Goal: Task Accomplishment & Management: Complete application form

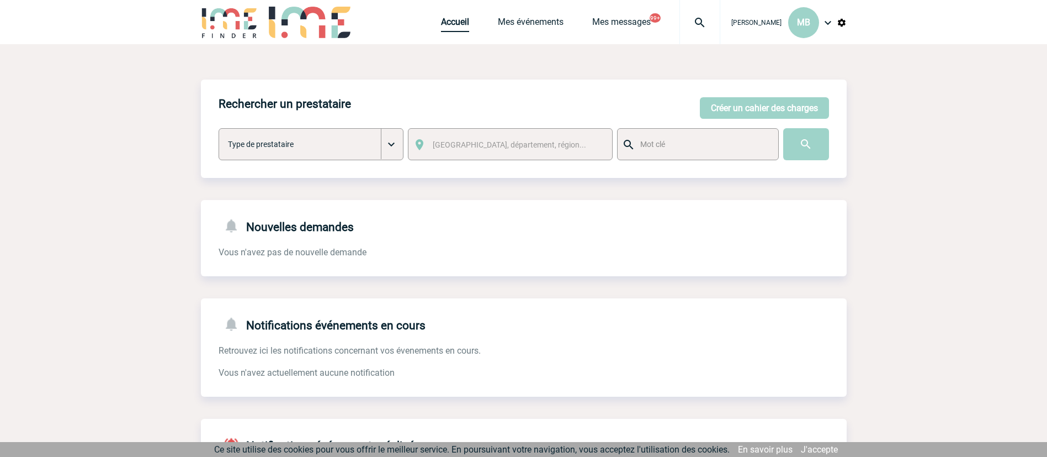
click at [442, 26] on link "Accueil" at bounding box center [455, 24] width 28 height 15
click at [453, 24] on link "Accueil" at bounding box center [455, 24] width 28 height 15
click at [550, 20] on link "Mes événements" at bounding box center [531, 24] width 66 height 15
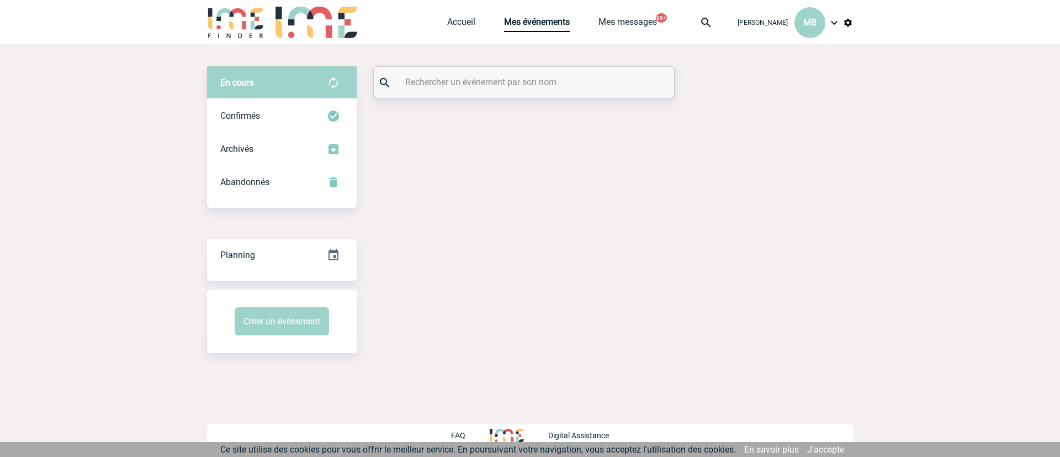
click at [473, 93] on div at bounding box center [524, 82] width 300 height 31
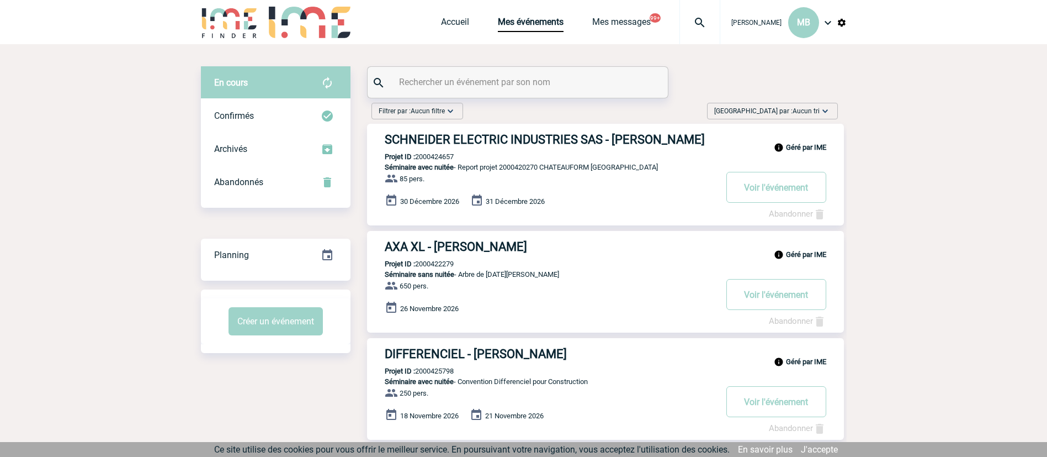
click at [480, 84] on input "text" at bounding box center [519, 82] width 246 height 16
type input "bompaire"
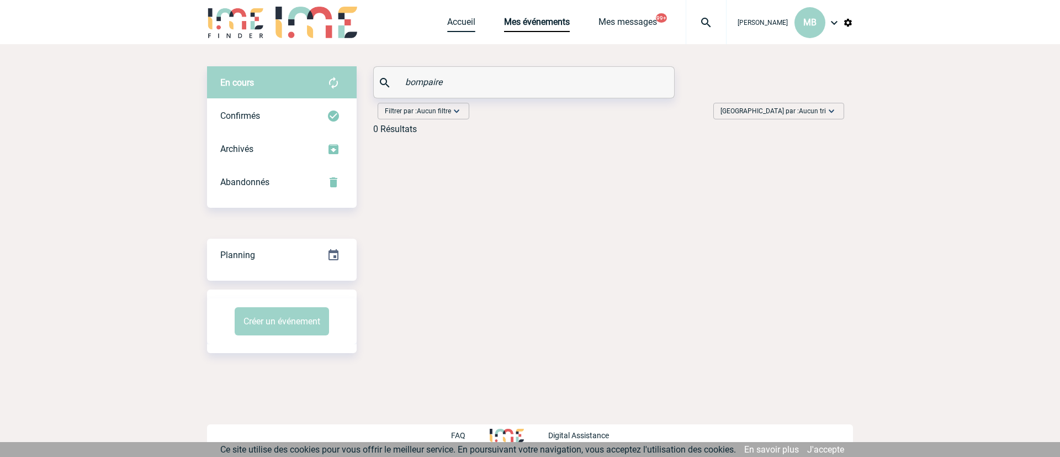
click at [454, 22] on link "Accueil" at bounding box center [461, 24] width 28 height 15
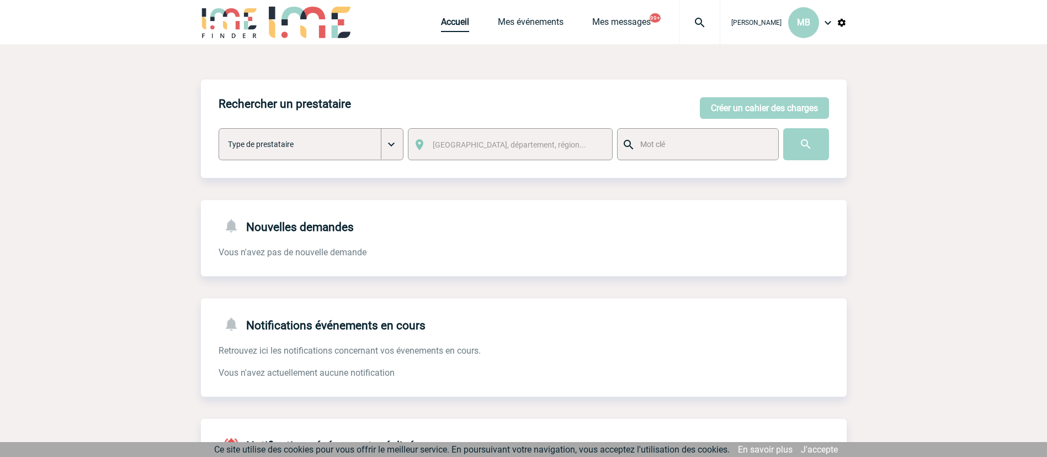
click at [455, 20] on link "Accueil" at bounding box center [455, 24] width 28 height 15
click at [734, 111] on button "Créer un cahier des charges" at bounding box center [764, 108] width 129 height 22
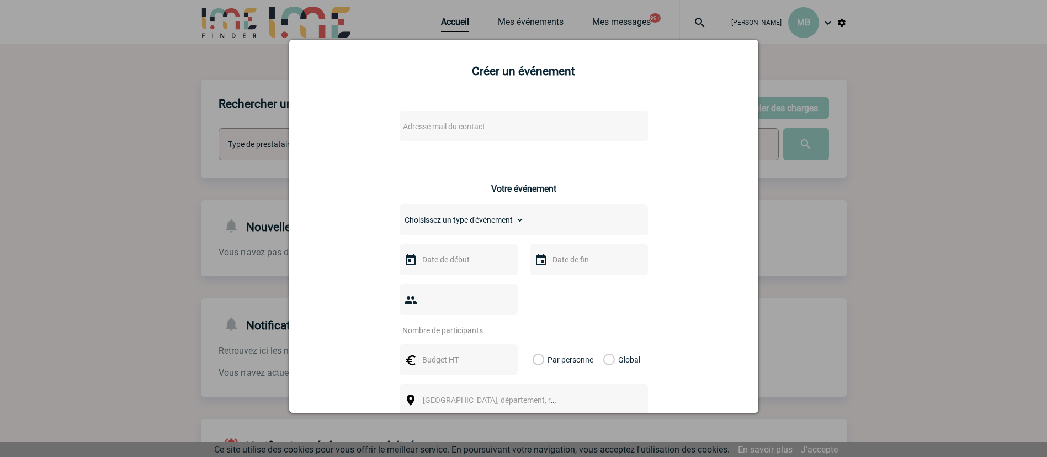
click at [415, 120] on span "Adresse mail du contact" at bounding box center [495, 126] width 193 height 15
type input "[PERSON_NAME]"
drag, startPoint x: 458, startPoint y: 148, endPoint x: 386, endPoint y: 141, distance: 71.6
click at [386, 141] on body "[PERSON_NAME] MB Accueil Mes événements" at bounding box center [523, 340] width 1047 height 680
click at [834, 172] on div at bounding box center [523, 228] width 1047 height 457
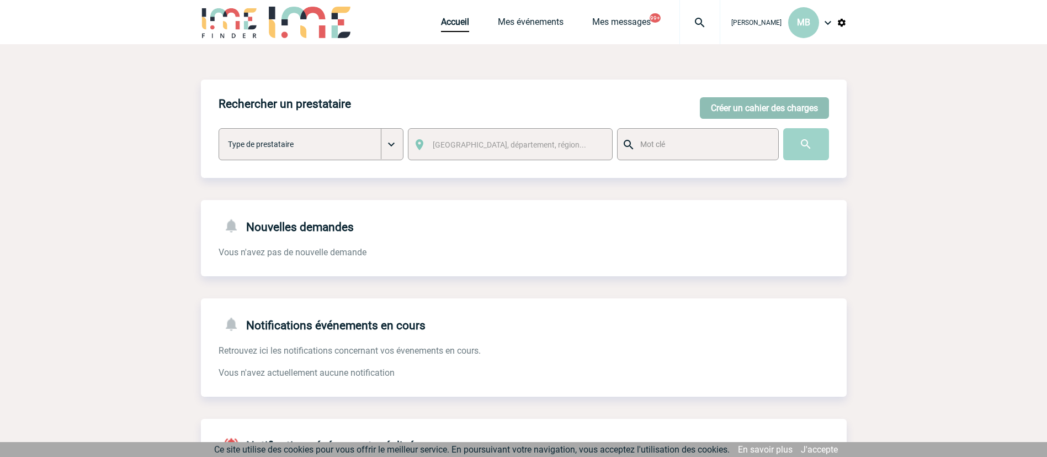
click at [736, 117] on button "Créer un cahier des charges" at bounding box center [764, 108] width 129 height 22
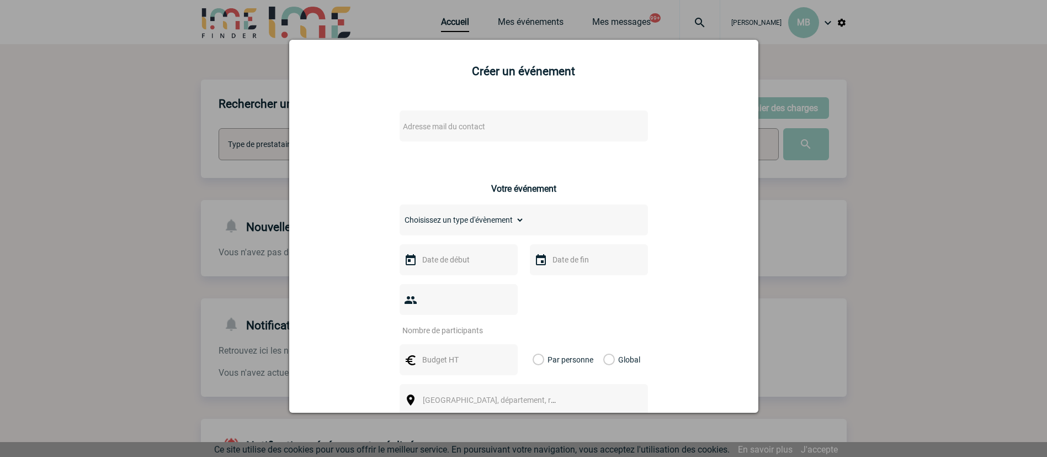
click at [462, 126] on span "Adresse mail du contact" at bounding box center [444, 126] width 82 height 9
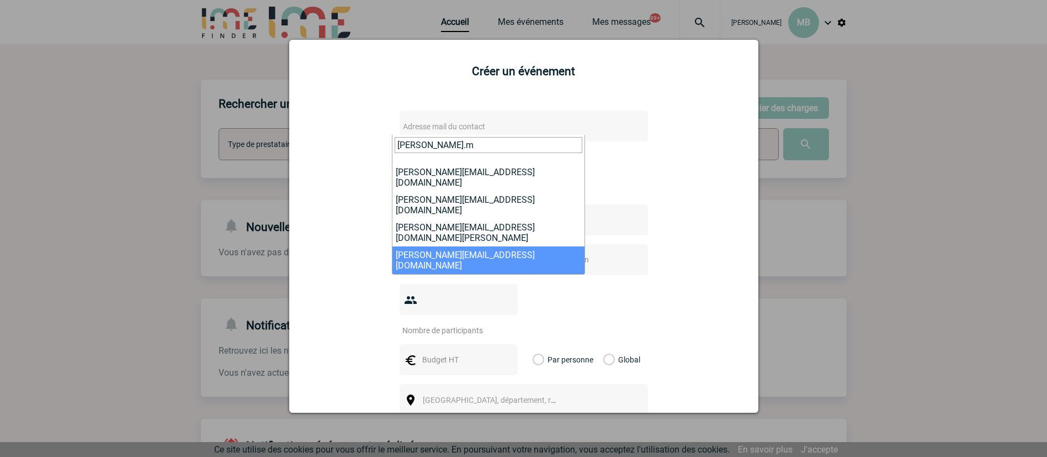
type input "nadia.m"
select select "132622"
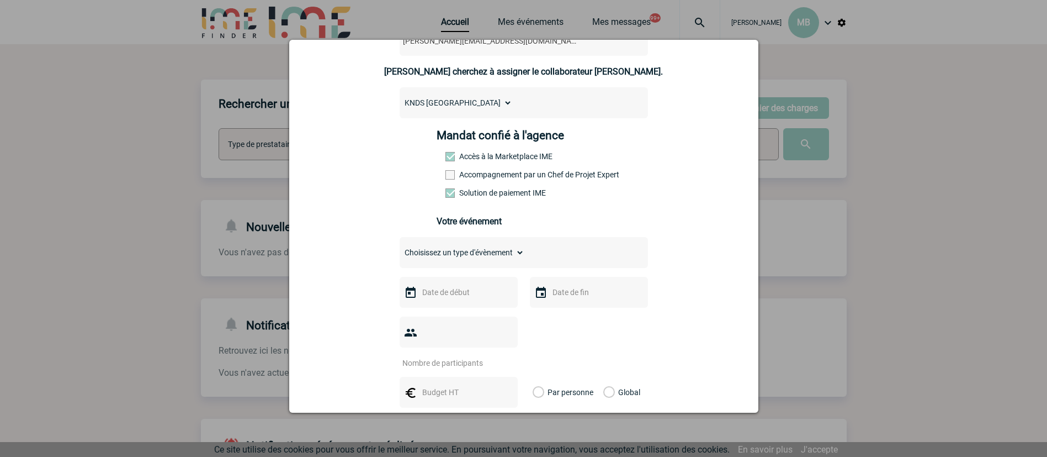
scroll to position [248, 0]
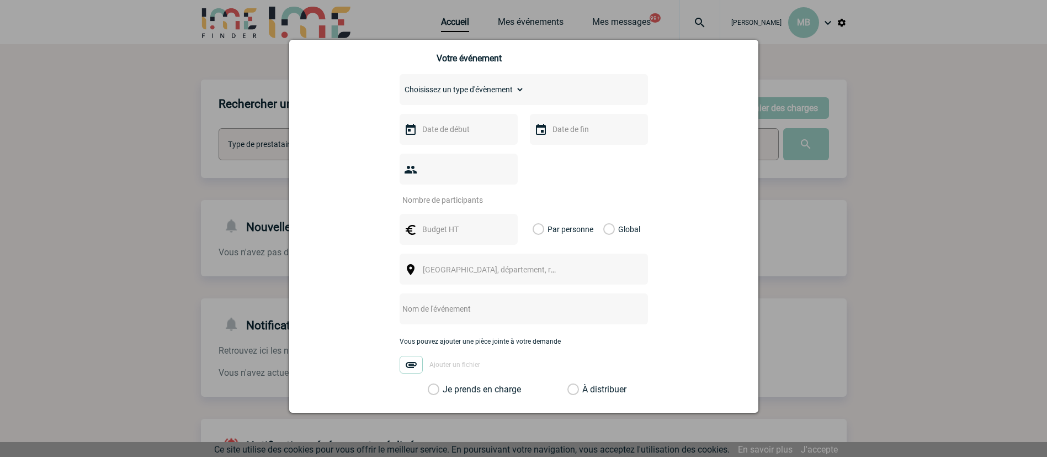
click at [476, 131] on input "text" at bounding box center [458, 129] width 76 height 14
click at [496, 95] on select "Choisissez un type d'évènement Séminaire avec nuitée Séminaire sans nuitée Repa…" at bounding box center [462, 89] width 125 height 15
select select "2"
click at [400, 84] on select "Choisissez un type d'évènement Séminaire avec nuitée Séminaire sans nuitée Repa…" at bounding box center [462, 89] width 125 height 15
click at [431, 131] on input "text" at bounding box center [458, 129] width 76 height 14
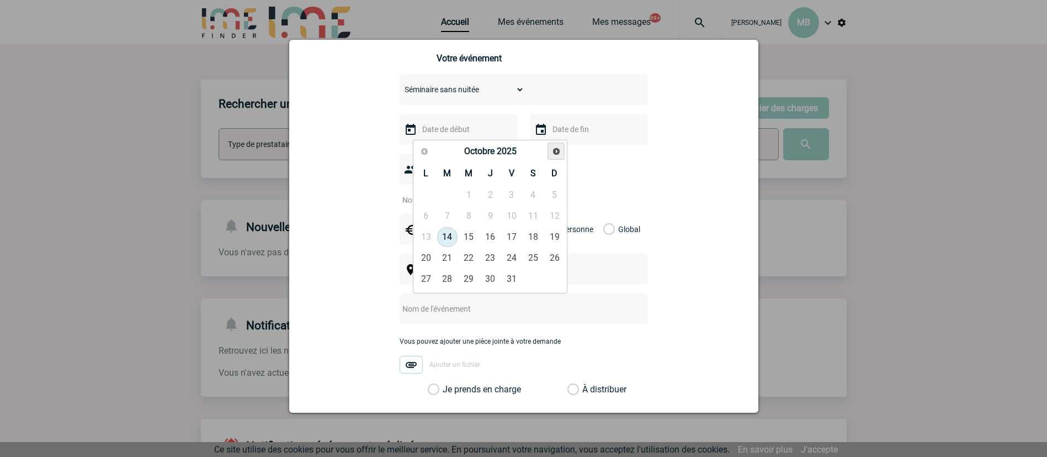
click at [563, 152] on link "Suivant" at bounding box center [556, 150] width 17 height 17
click at [487, 257] on link "20" at bounding box center [490, 258] width 20 height 20
type input "20-11-2025"
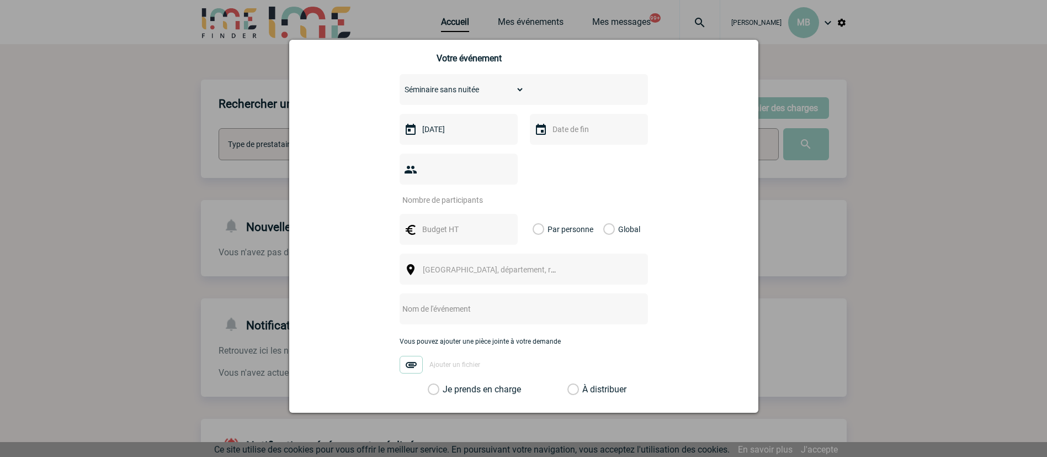
click at [554, 129] on input "text" at bounding box center [588, 129] width 76 height 14
click at [622, 260] on link "20" at bounding box center [621, 258] width 20 height 20
type input "20-11-2025"
click at [470, 193] on input "number" at bounding box center [452, 200] width 104 height 14
type input "15"
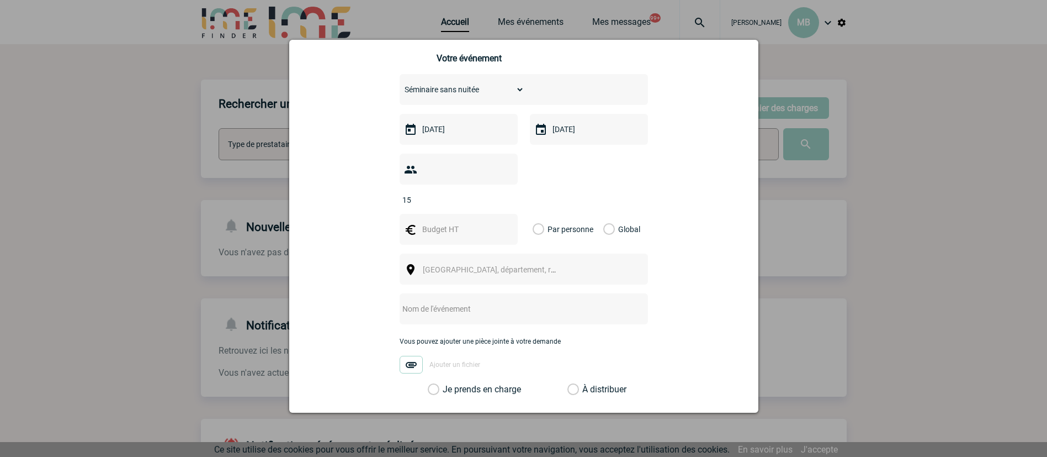
click at [458, 214] on div at bounding box center [459, 229] width 118 height 31
click at [437, 222] on input "text" at bounding box center [458, 229] width 76 height 14
type input "2500"
click at [605, 214] on label "Global" at bounding box center [606, 229] width 7 height 31
click at [0, 0] on input "Global" at bounding box center [0, 0] width 0 height 0
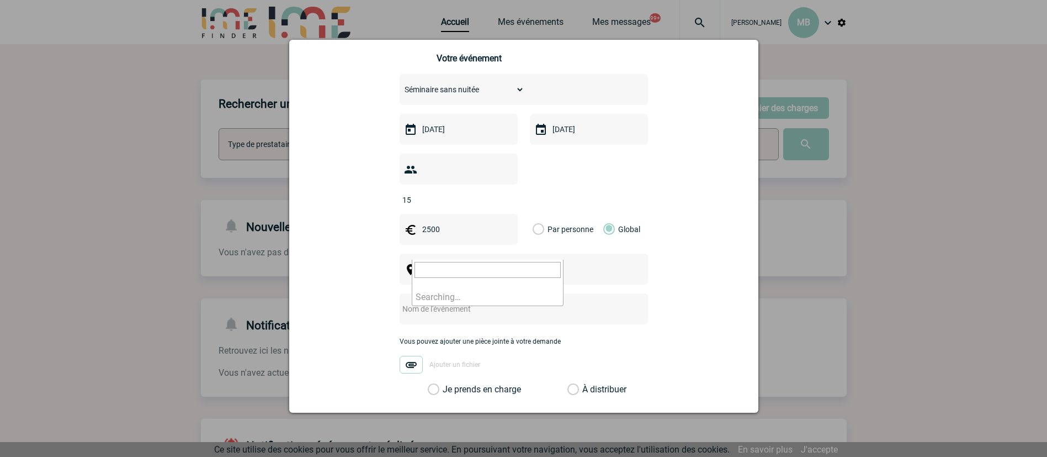
click at [539, 262] on span "Ville, département, région..." at bounding box center [494, 269] width 152 height 15
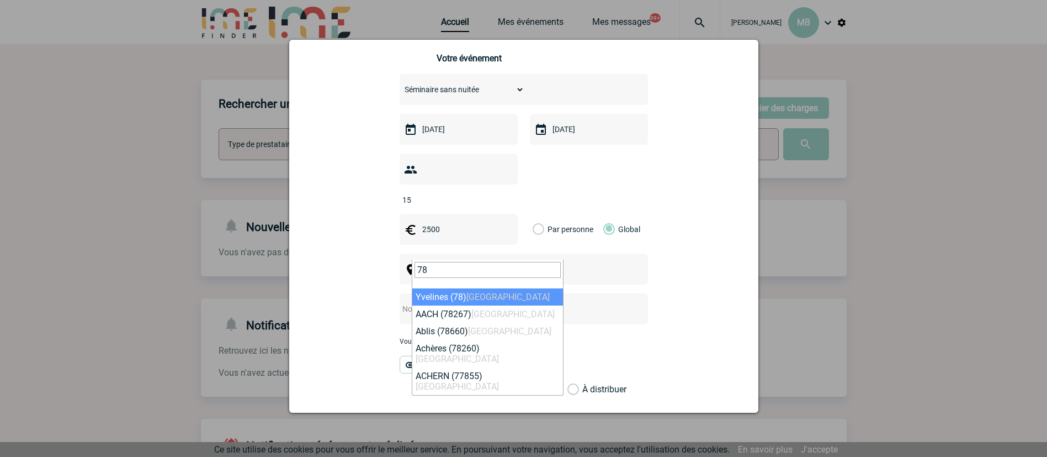
type input "78"
select select "775"
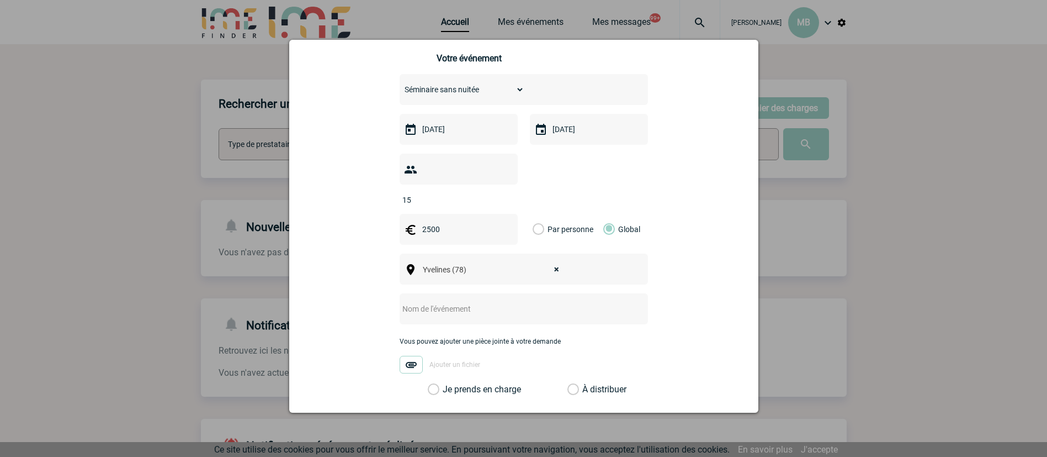
click at [446, 301] on input "text" at bounding box center [509, 308] width 219 height 14
paste input "Organisation séminaire SELC :"
type input "Organisation séminaire SELC"
click at [570, 384] on label "À distribuer" at bounding box center [574, 389] width 12 height 11
click at [0, 0] on input "À distribuer" at bounding box center [0, 0] width 0 height 0
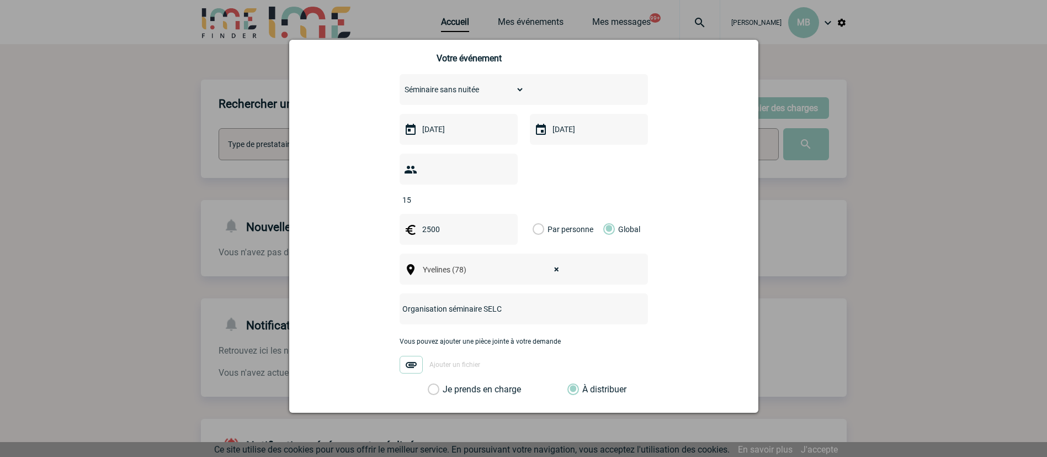
scroll to position [374, 0]
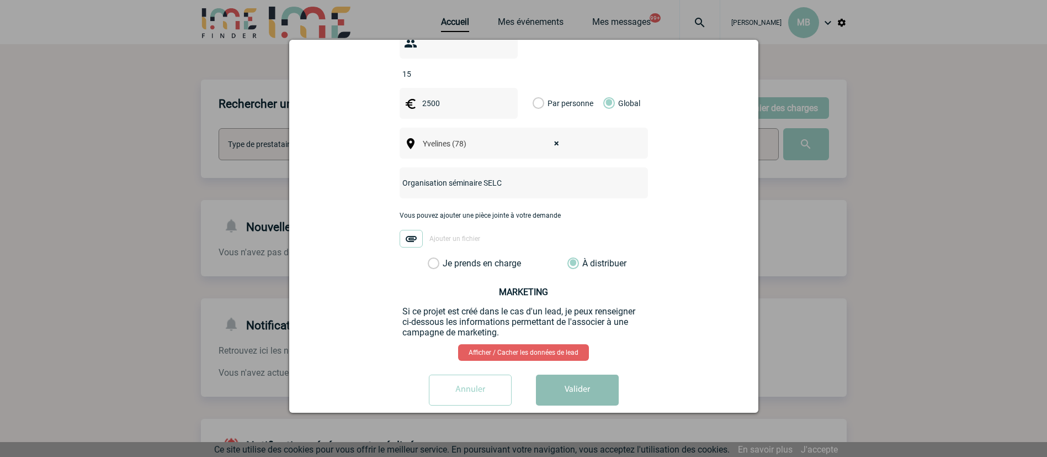
click at [571, 374] on button "Valider" at bounding box center [577, 389] width 83 height 31
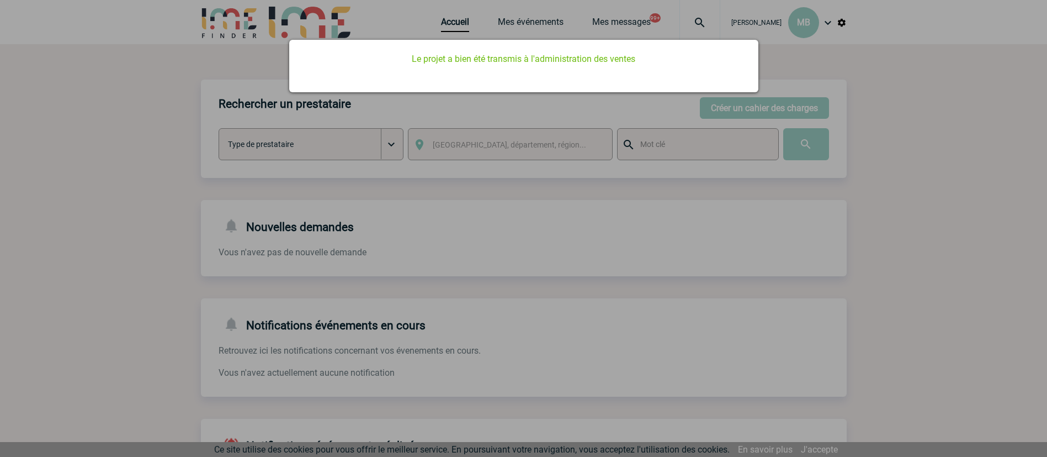
scroll to position [0, 0]
drag, startPoint x: 866, startPoint y: 267, endPoint x: 748, endPoint y: 174, distance: 150.3
click at [860, 266] on div at bounding box center [523, 228] width 1047 height 457
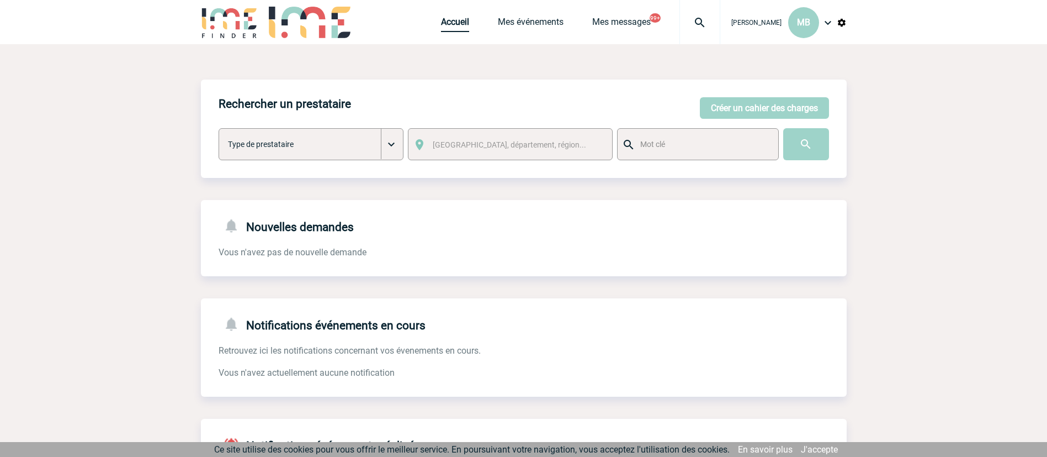
click at [451, 28] on link "Accueil" at bounding box center [455, 24] width 28 height 15
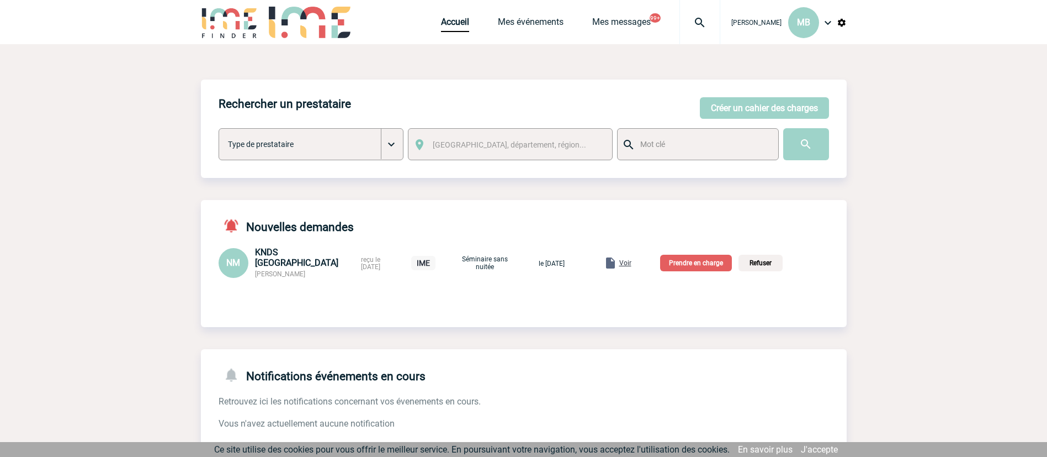
click at [732, 264] on p "Prendre en charge" at bounding box center [696, 263] width 72 height 17
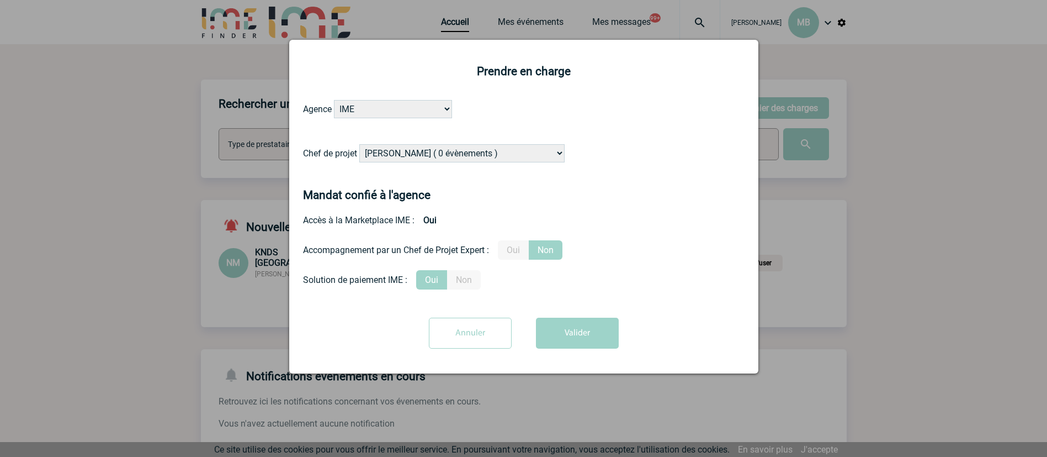
click at [468, 154] on select "[PERSON_NAME] ( 0 évènements ) [PERSON_NAME] ( 201 évènements ) [PERSON_NAME] (…" at bounding box center [461, 153] width 205 height 18
select select "131349"
click at [681, 190] on form "Agence IME IME [GEOGRAPHIC_DATA] IME [GEOGRAPHIC_DATA] Chef de projet [PERSON_N…" at bounding box center [524, 228] width 442 height 257
click at [588, 330] on button "Valider" at bounding box center [577, 332] width 83 height 31
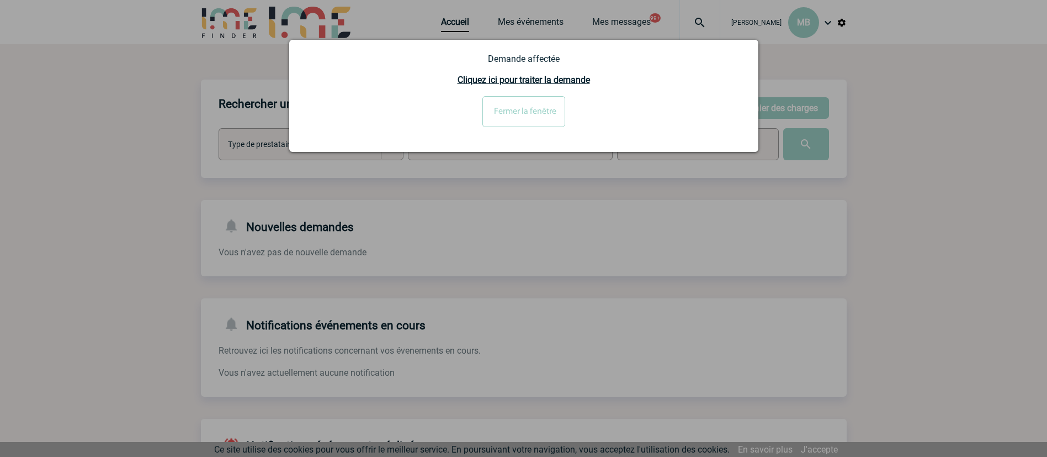
click at [538, 115] on input "Fermer la fenêtre" at bounding box center [524, 111] width 83 height 31
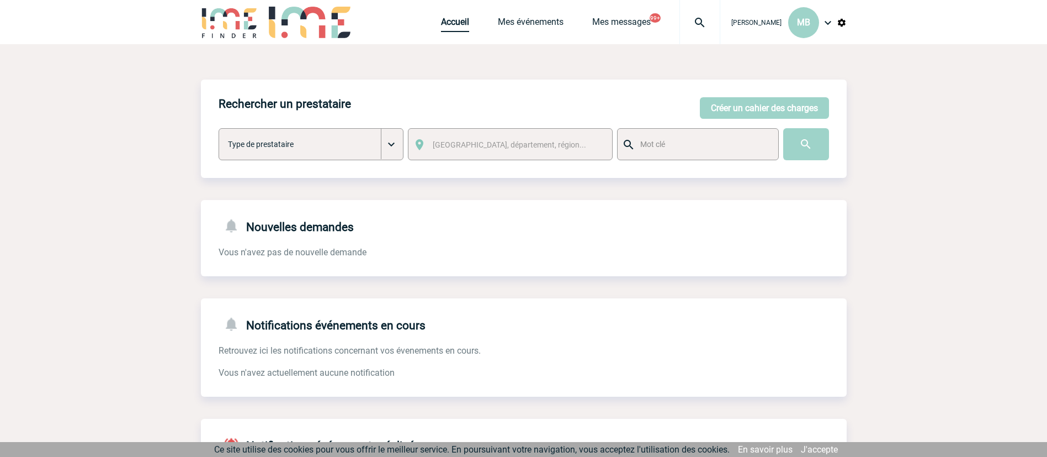
click at [458, 25] on link "Accueil" at bounding box center [455, 24] width 28 height 15
click at [747, 103] on button "Créer un cahier des charges" at bounding box center [764, 108] width 129 height 22
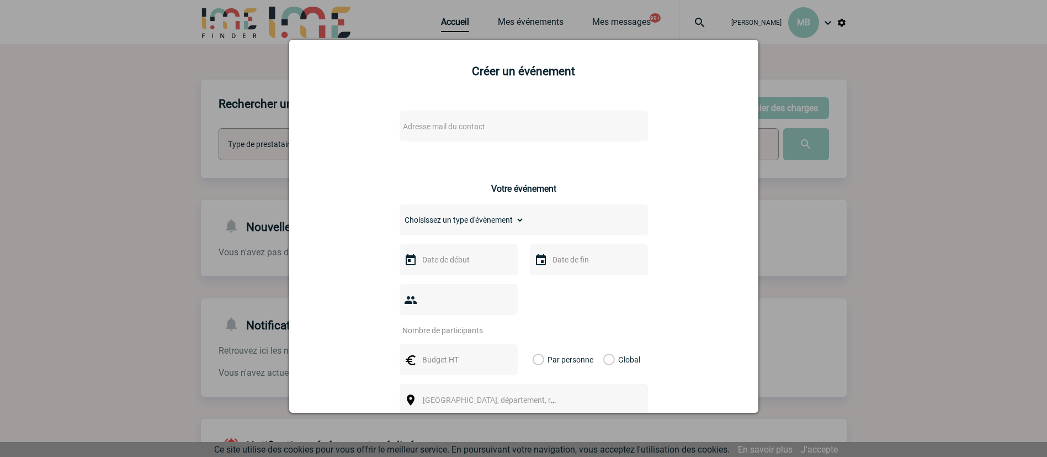
click at [520, 125] on span "Adresse mail du contact" at bounding box center [495, 126] width 193 height 15
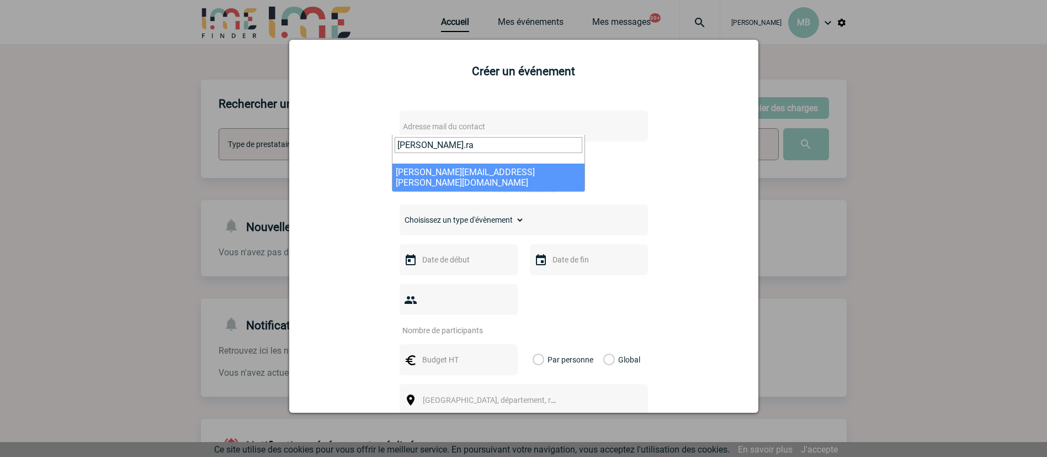
type input "catherine.ra"
select select "115671"
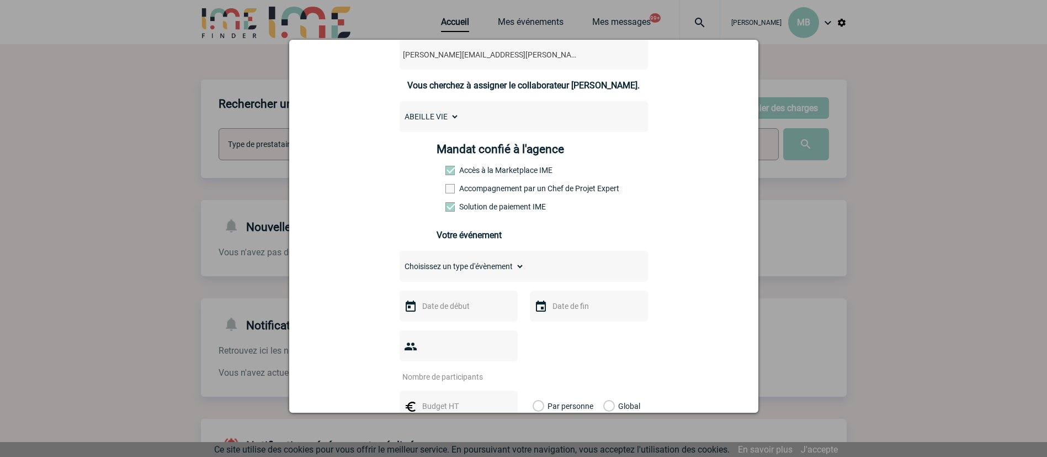
scroll to position [166, 0]
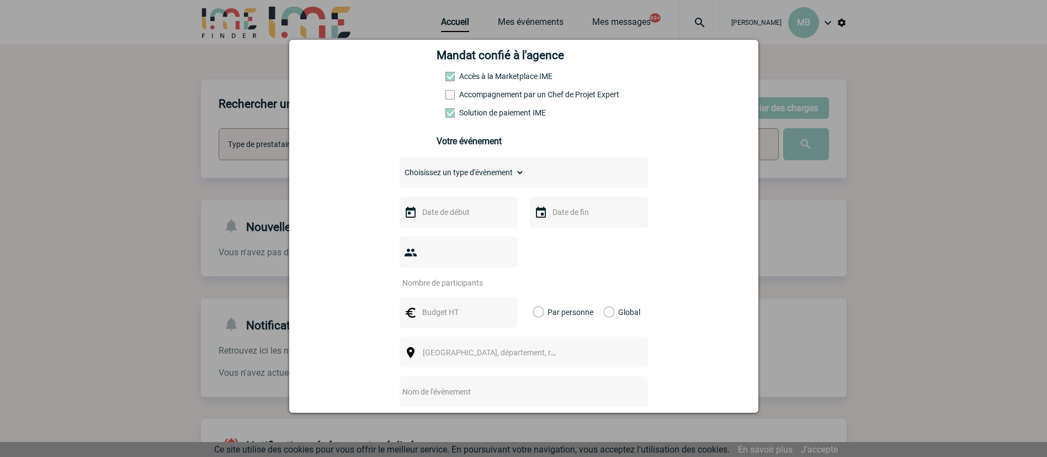
click at [510, 173] on select "Choisissez un type d'évènement Séminaire avec nuitée Séminaire sans nuitée Repa…" at bounding box center [462, 172] width 125 height 15
select select "2"
click at [400, 167] on select "Choisissez un type d'évènement Séminaire avec nuitée Séminaire sans nuitée Repa…" at bounding box center [462, 172] width 125 height 15
click at [468, 213] on input "text" at bounding box center [458, 212] width 76 height 14
click at [517, 364] on link "31" at bounding box center [512, 362] width 20 height 20
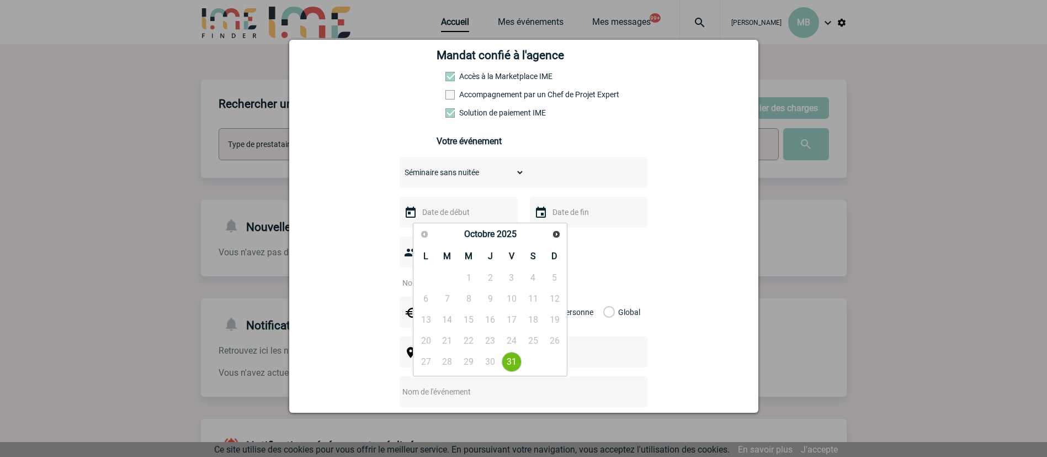
type input "31-10-2025"
click at [579, 219] on input "text" at bounding box center [588, 212] width 76 height 14
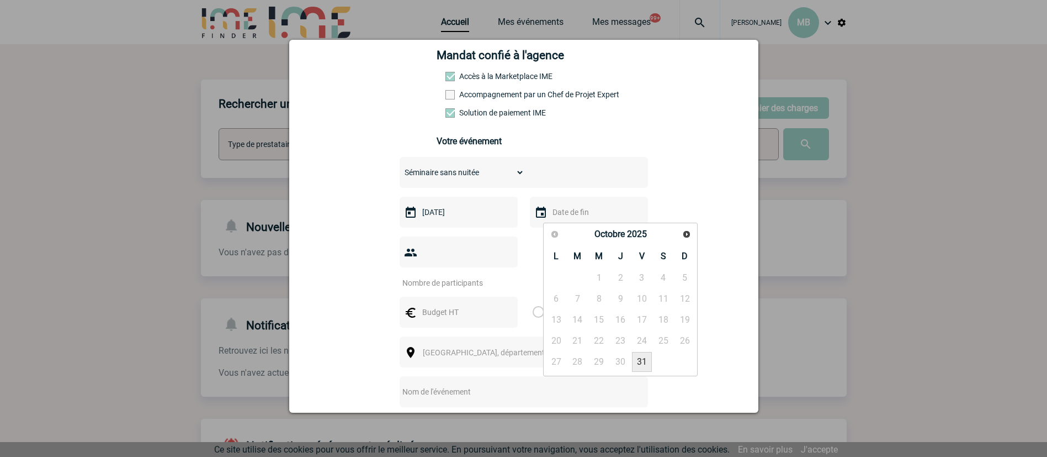
click at [639, 356] on link "31" at bounding box center [642, 362] width 20 height 20
type input "31-10-2025"
click at [453, 246] on div at bounding box center [459, 251] width 118 height 31
click at [455, 275] on input "number" at bounding box center [452, 282] width 104 height 14
type input "17"
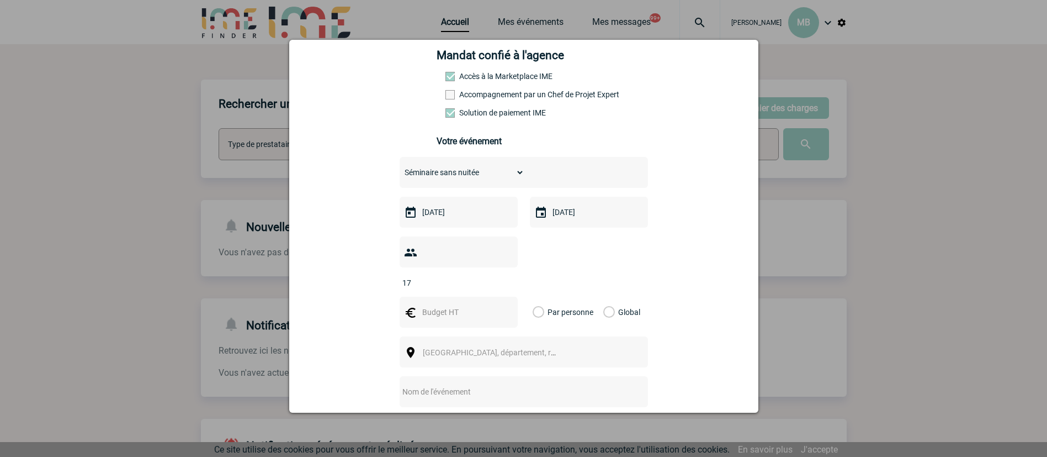
click at [468, 305] on input "text" at bounding box center [458, 312] width 76 height 14
type input "765"
click at [603, 296] on label "Global" at bounding box center [606, 311] width 7 height 31
click at [0, 0] on input "Global" at bounding box center [0, 0] width 0 height 0
click at [527, 345] on span "[GEOGRAPHIC_DATA], département, région..." at bounding box center [494, 352] width 152 height 15
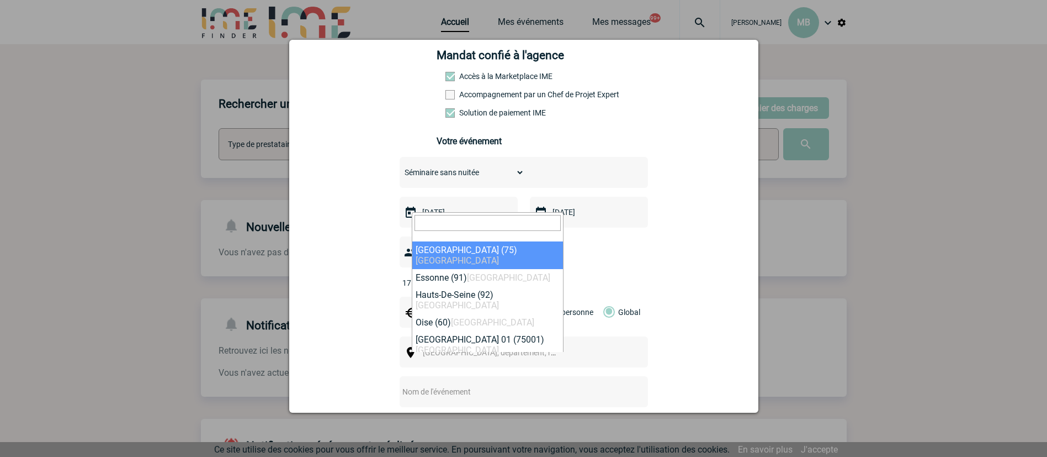
click at [478, 229] on input "search" at bounding box center [488, 223] width 146 height 16
type input "14000"
select select "11602"
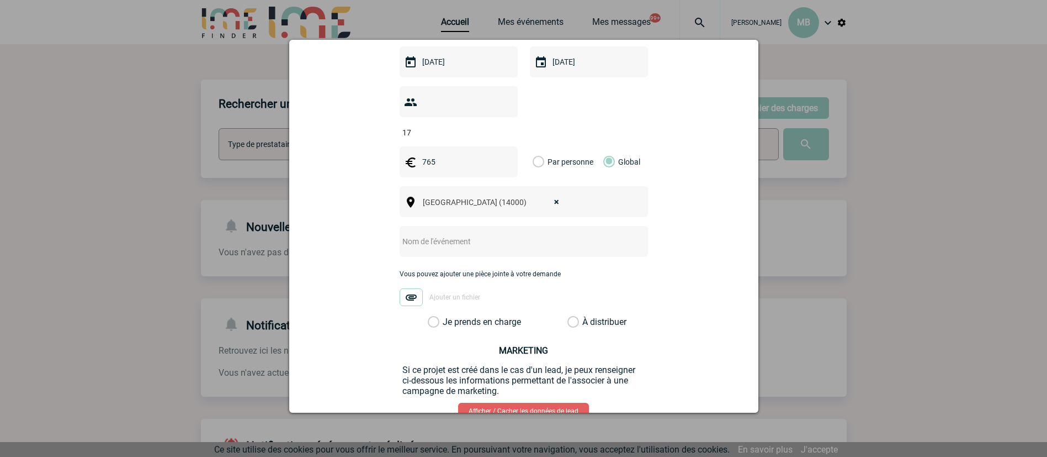
scroll to position [331, 0]
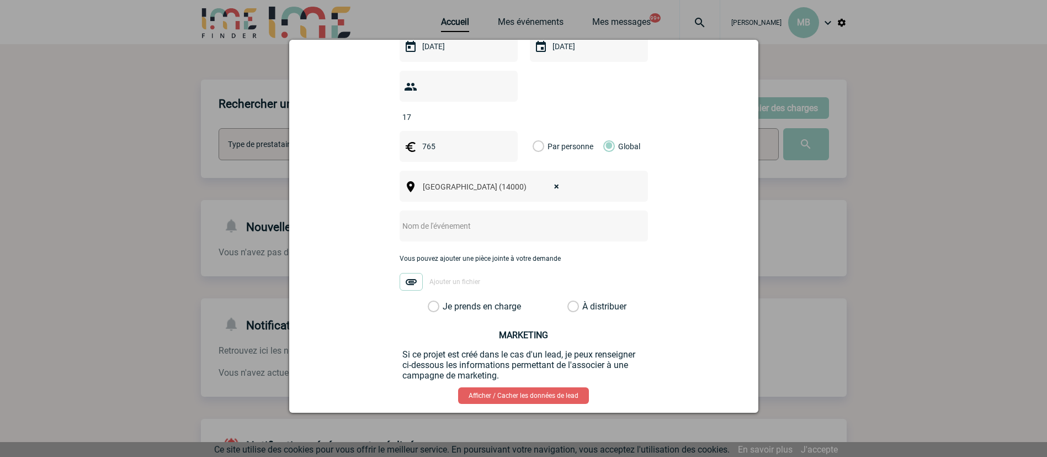
click at [479, 219] on input "text" at bounding box center [509, 226] width 219 height 14
type input "CENTRALISATION - séminaire Caen"
click at [568, 301] on label "À distribuer" at bounding box center [574, 306] width 12 height 11
click at [0, 0] on input "À distribuer" at bounding box center [0, 0] width 0 height 0
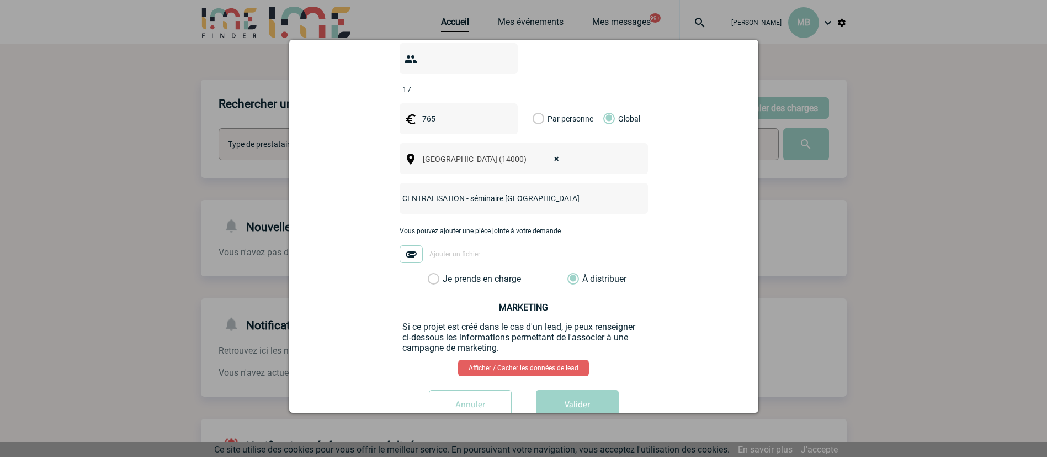
scroll to position [374, 0]
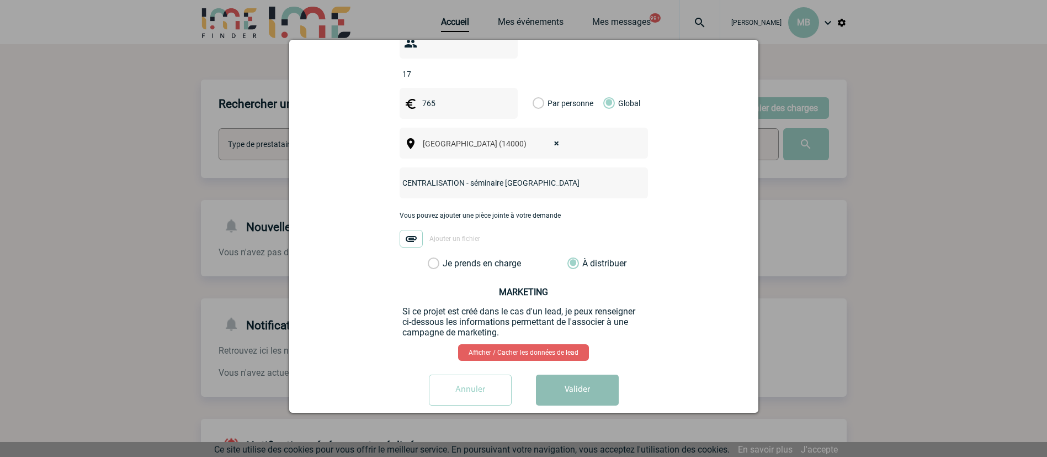
click at [583, 374] on button "Valider" at bounding box center [577, 389] width 83 height 31
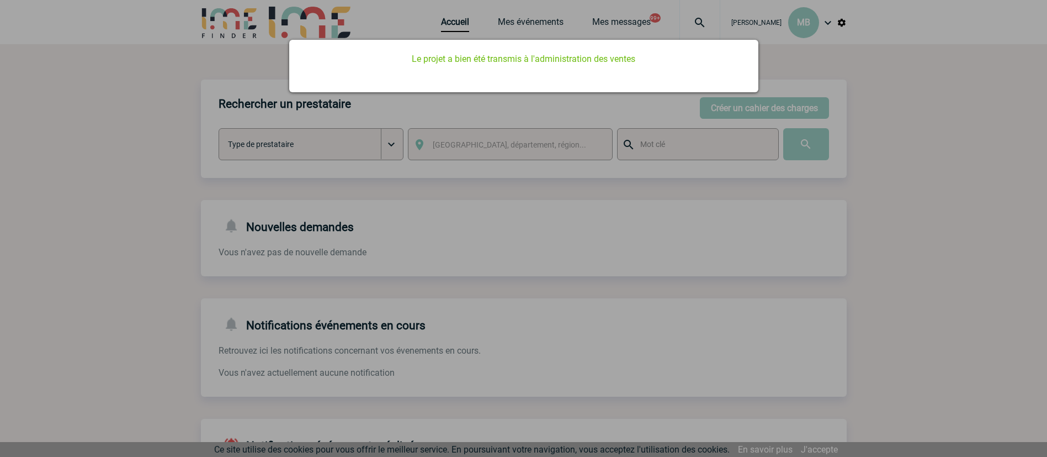
click at [452, 19] on div at bounding box center [523, 228] width 1047 height 457
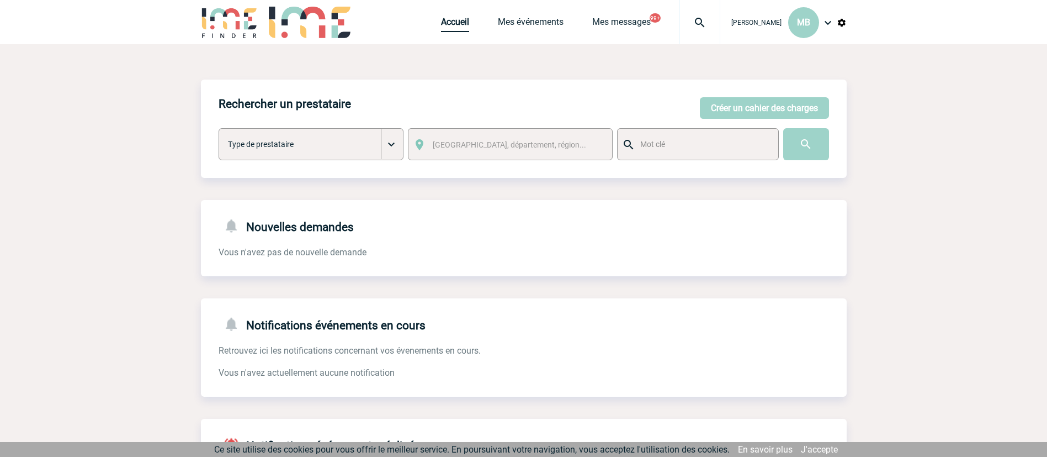
click at [452, 24] on link "Accueil" at bounding box center [455, 24] width 28 height 15
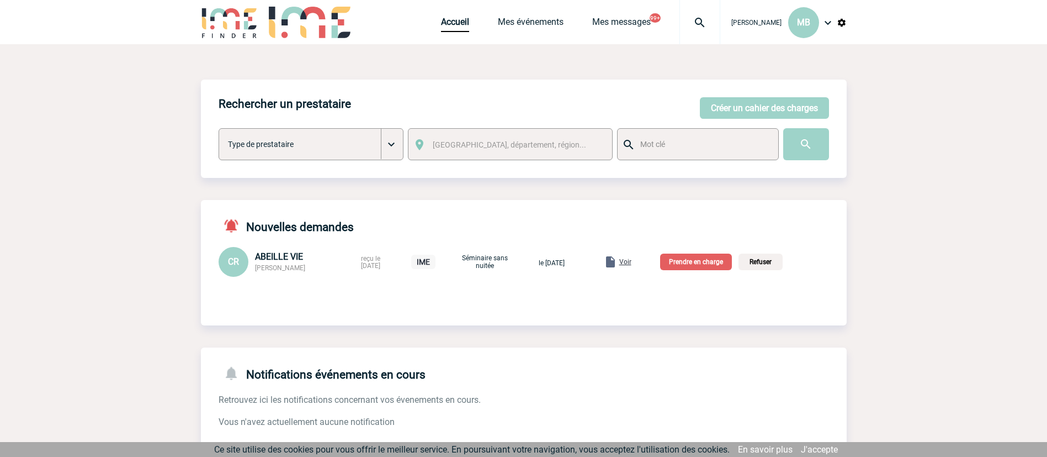
click at [719, 262] on p "Prendre en charge" at bounding box center [696, 261] width 72 height 17
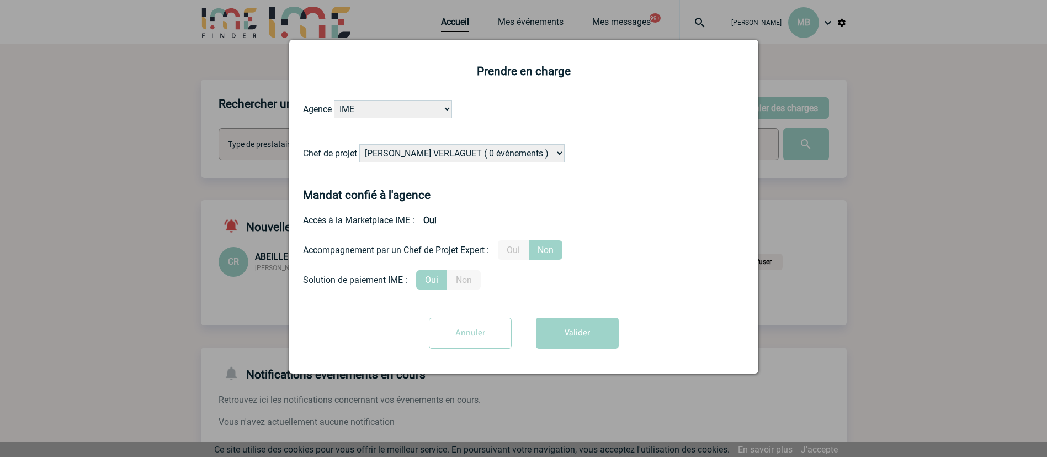
click at [506, 157] on select "[PERSON_NAME] VERLAGUET ( 0 évènements ) [PERSON_NAME] ( 201 évènements ) [PERS…" at bounding box center [461, 153] width 205 height 18
select select "132753"
click at [360, 145] on select "[PERSON_NAME] VERLAGUET ( 0 évènements ) [PERSON_NAME] ( 201 évènements ) [PERS…" at bounding box center [461, 153] width 205 height 18
click at [584, 334] on button "Valider" at bounding box center [577, 332] width 83 height 31
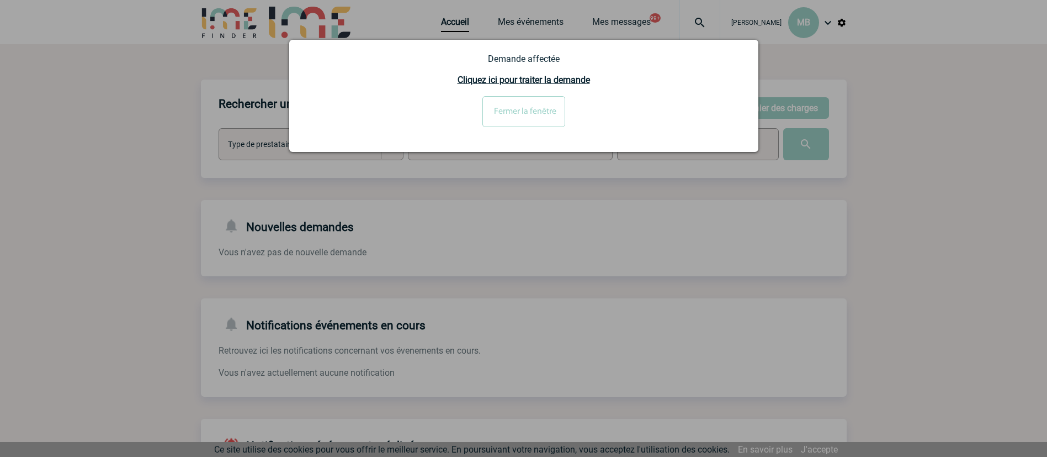
click at [914, 213] on div at bounding box center [523, 228] width 1047 height 457
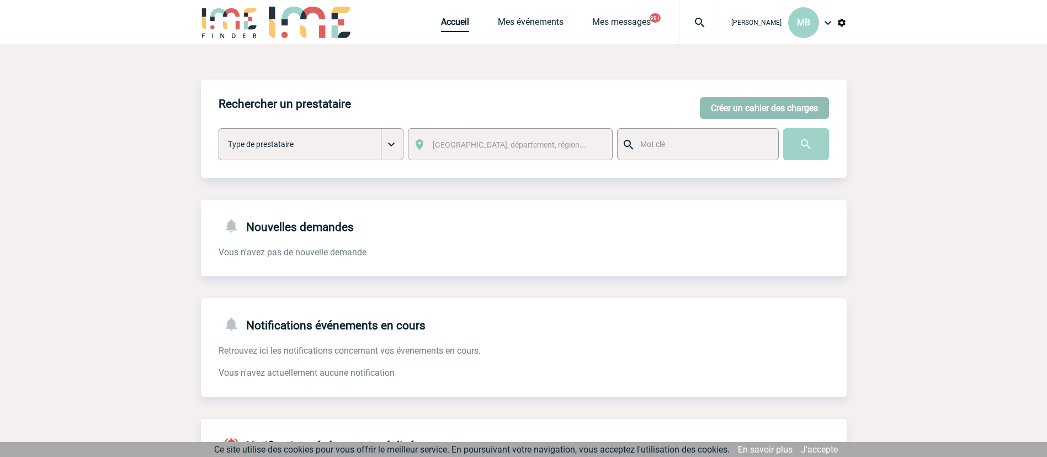
click at [738, 114] on button "Créer un cahier des charges" at bounding box center [764, 108] width 129 height 22
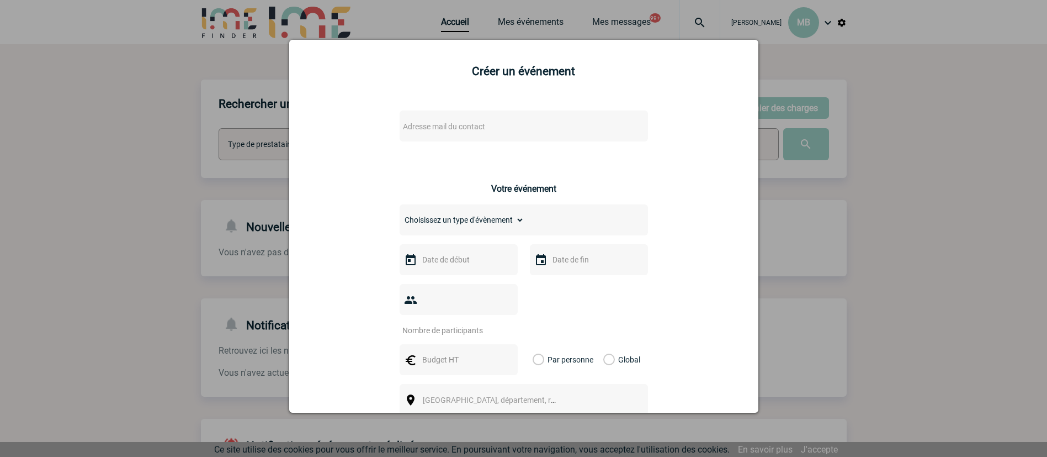
click at [448, 129] on span "Adresse mail du contact" at bounding box center [444, 126] width 82 height 9
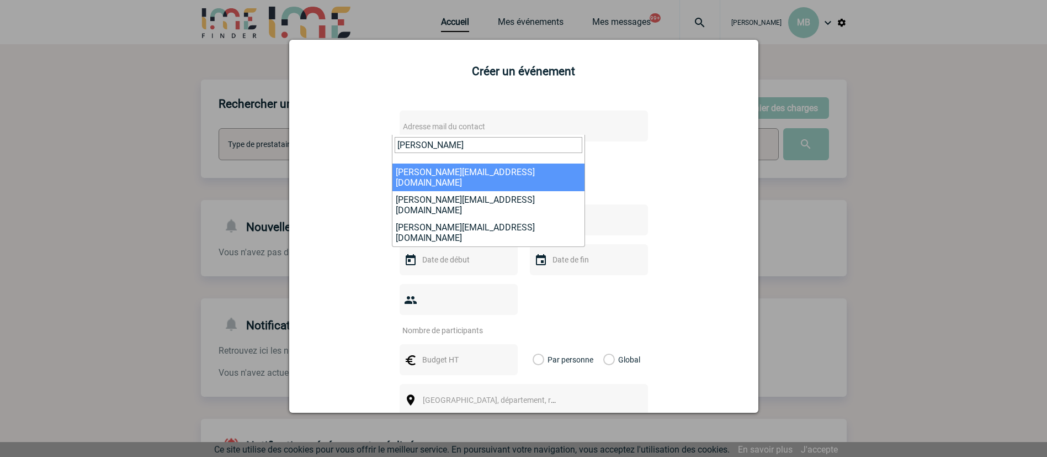
type input "[PERSON_NAME]"
select select "102748"
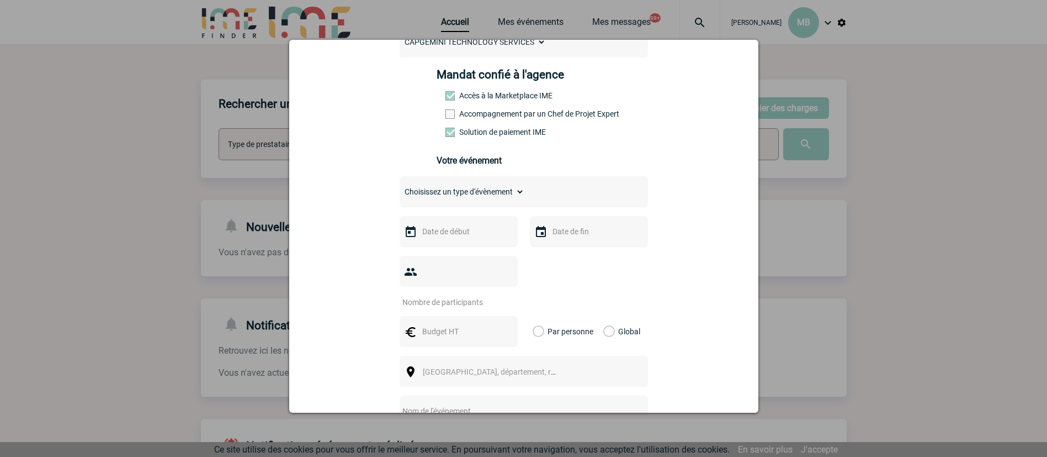
scroll to position [248, 0]
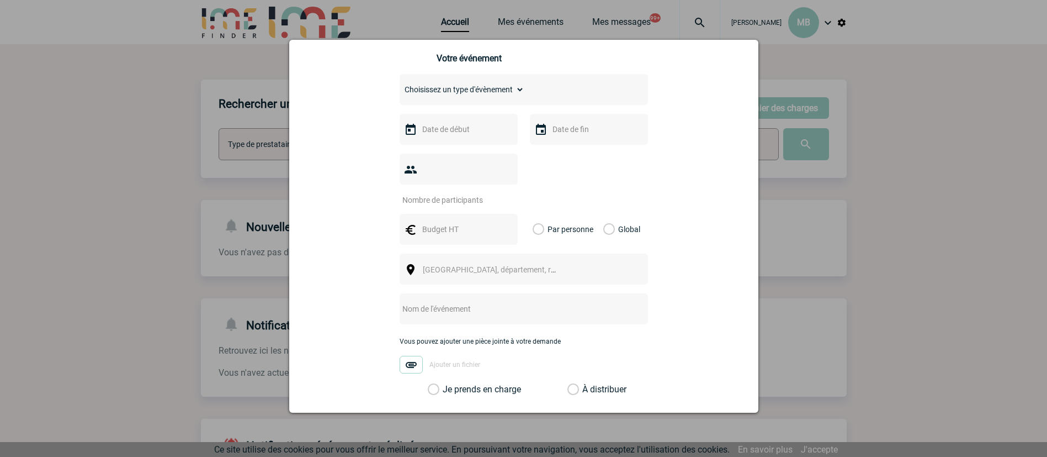
drag, startPoint x: 468, startPoint y: 84, endPoint x: 465, endPoint y: 90, distance: 6.4
click at [468, 86] on select "Choisissez un type d'évènement Séminaire avec nuitée Séminaire sans nuitée Repa…" at bounding box center [462, 89] width 125 height 15
select select "3"
click at [400, 84] on select "Choisissez un type d'évènement Séminaire avec nuitée Séminaire sans nuitée Repa…" at bounding box center [462, 89] width 125 height 15
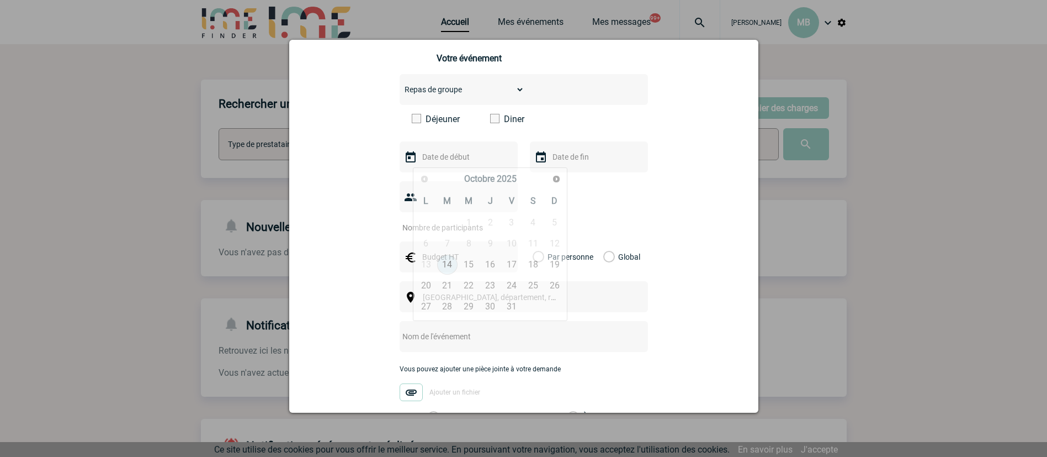
click at [451, 163] on input "text" at bounding box center [458, 157] width 76 height 14
click at [553, 179] on span "Suivant" at bounding box center [556, 178] width 9 height 9
click at [434, 242] on link "8" at bounding box center [426, 244] width 20 height 20
type input "08-12-2025"
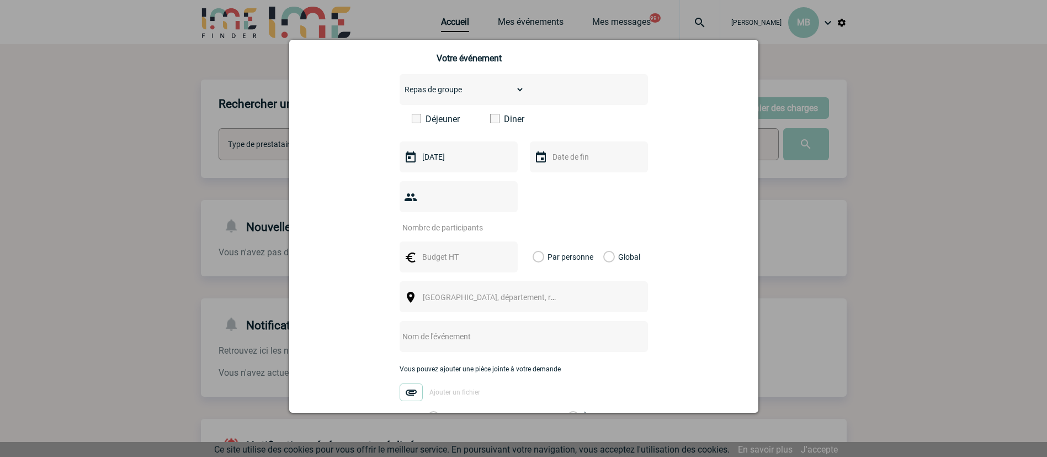
click at [561, 157] on input "text" at bounding box center [588, 157] width 76 height 14
click at [554, 242] on link "8" at bounding box center [556, 244] width 20 height 20
type input "08-12-2025"
click at [469, 220] on input "number" at bounding box center [452, 227] width 104 height 14
drag, startPoint x: 417, startPoint y: 184, endPoint x: 423, endPoint y: 188, distance: 7.5
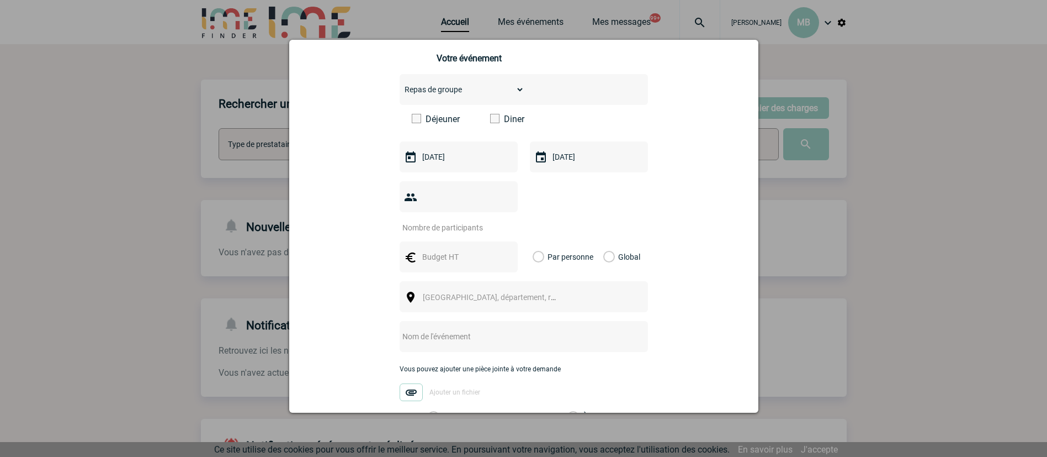
click at [420, 185] on div at bounding box center [459, 196] width 118 height 31
click at [433, 220] on input "number" at bounding box center [452, 227] width 104 height 14
type input "4"
type input "15"
click at [441, 250] on input "text" at bounding box center [458, 257] width 76 height 14
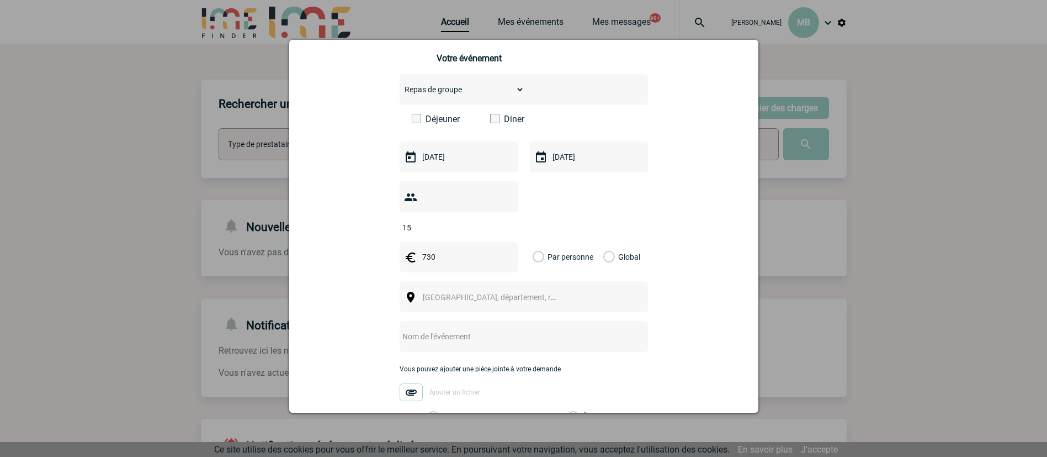
type input "730"
click at [603, 241] on label "Global" at bounding box center [606, 256] width 7 height 31
click at [0, 0] on input "Global" at bounding box center [0, 0] width 0 height 0
click at [508, 289] on span "[GEOGRAPHIC_DATA], département, région..." at bounding box center [494, 296] width 152 height 15
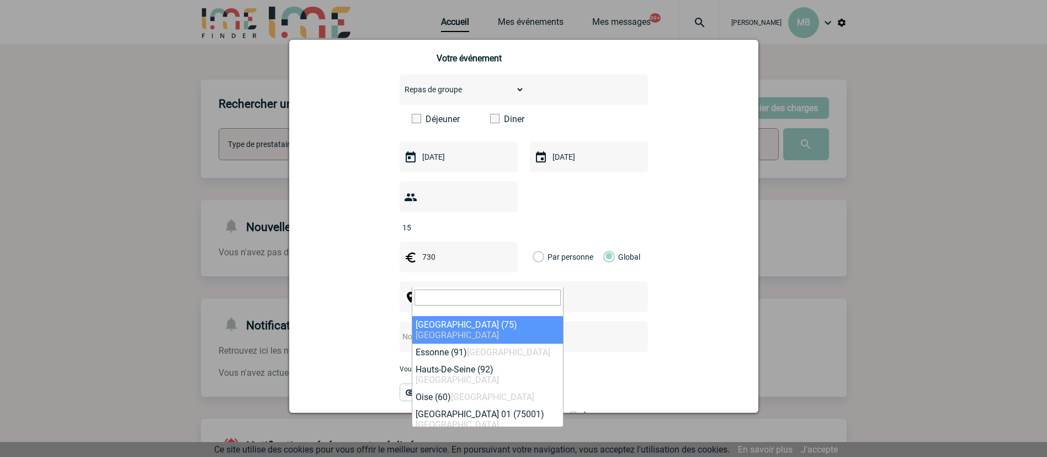
click at [471, 300] on input "search" at bounding box center [488, 297] width 146 height 16
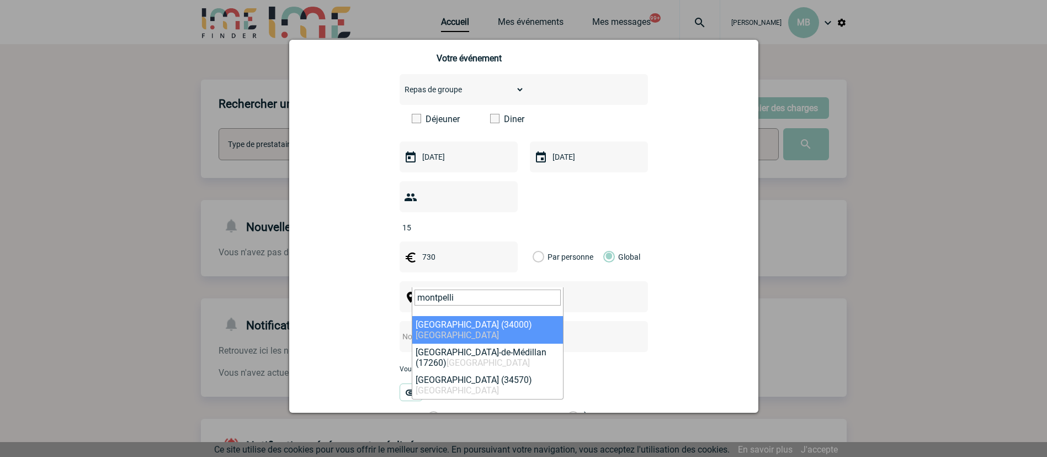
type input "montpelli"
select select "29306"
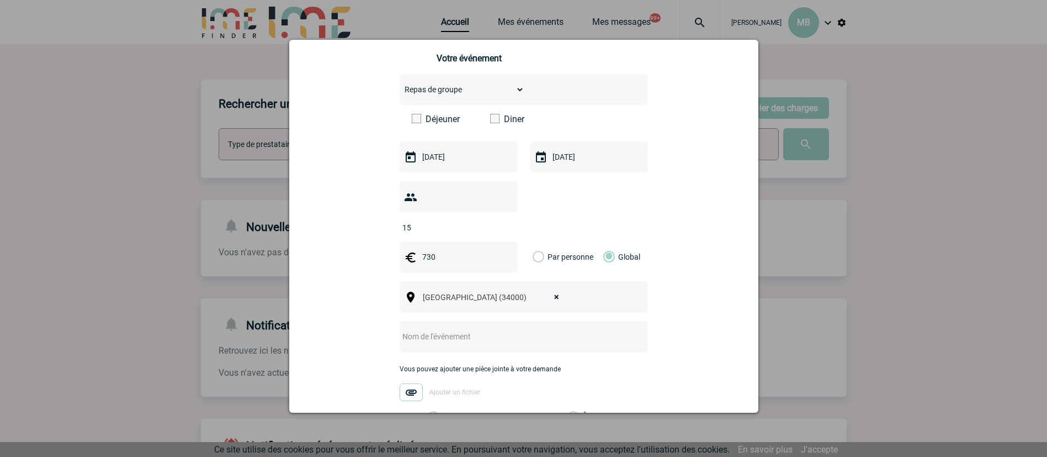
click at [452, 329] on input "text" at bounding box center [509, 336] width 219 height 14
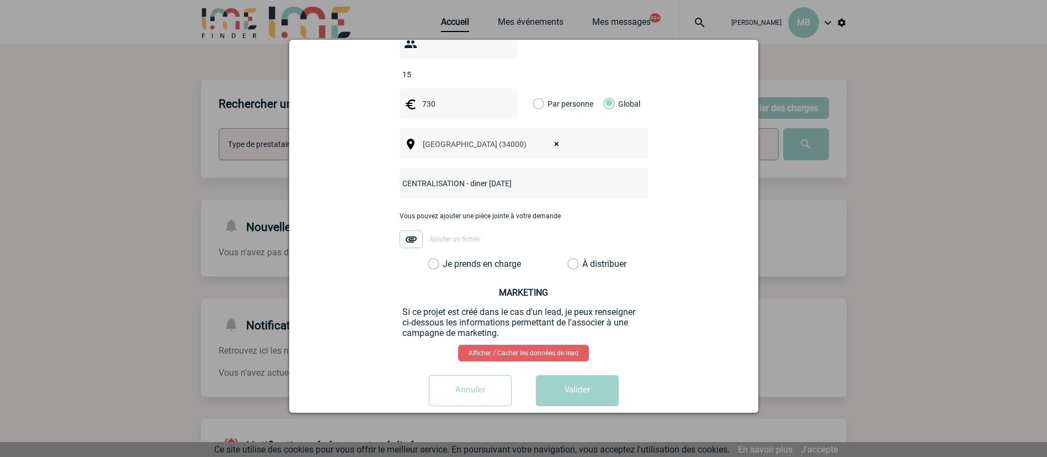
scroll to position [402, 0]
type input "CENTRALISATION - diner 8 dec"
click at [577, 234] on div "Vous pouvez ajouter une pièce jointe à votre demande Ajouter un fichier" at bounding box center [524, 234] width 248 height 46
click at [570, 258] on label "À distribuer" at bounding box center [574, 263] width 12 height 11
click at [0, 0] on input "À distribuer" at bounding box center [0, 0] width 0 height 0
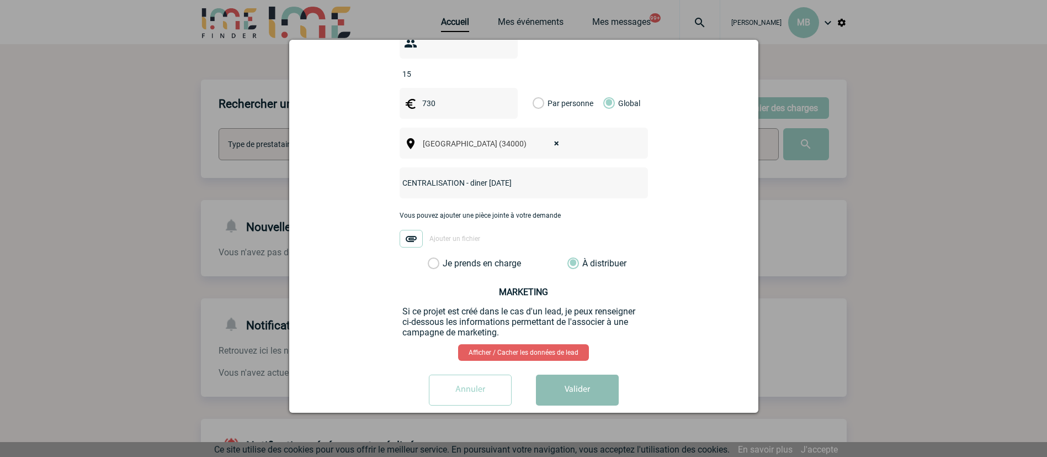
click at [563, 374] on button "Valider" at bounding box center [577, 389] width 83 height 31
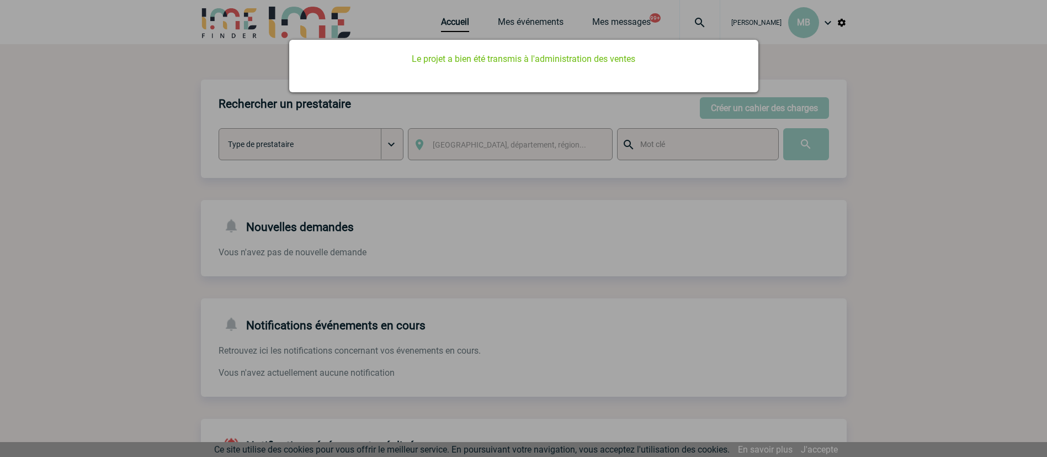
drag, startPoint x: 823, startPoint y: 305, endPoint x: 381, endPoint y: 135, distance: 473.5
click at [815, 303] on div at bounding box center [523, 228] width 1047 height 457
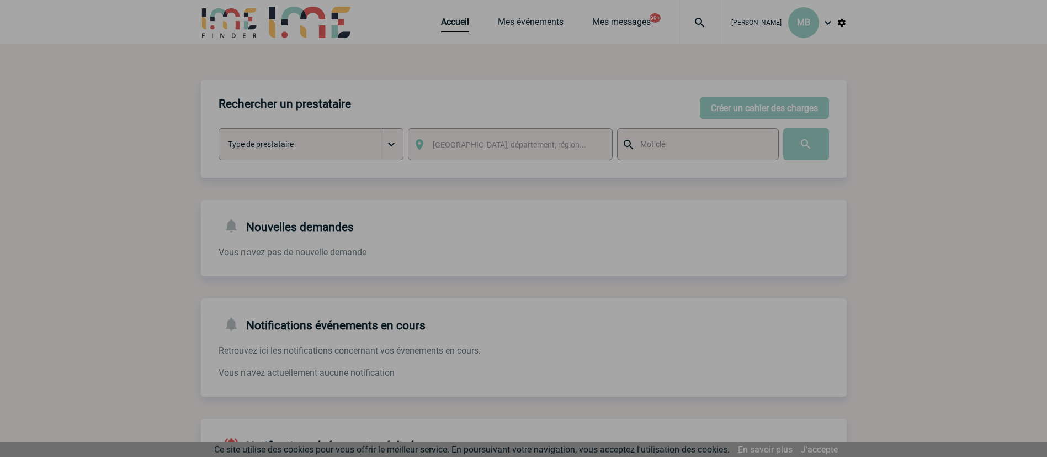
click at [463, 22] on div at bounding box center [523, 228] width 1047 height 457
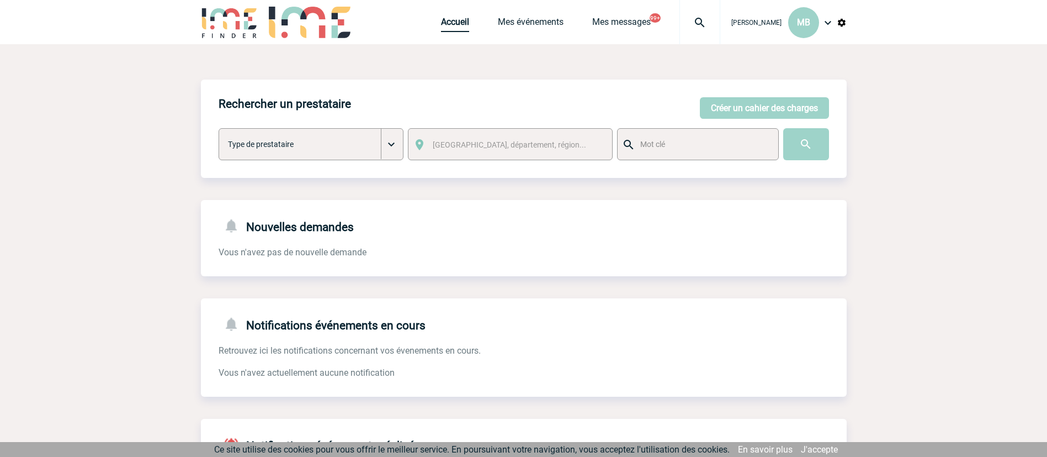
click at [453, 22] on link "Accueil" at bounding box center [455, 24] width 28 height 15
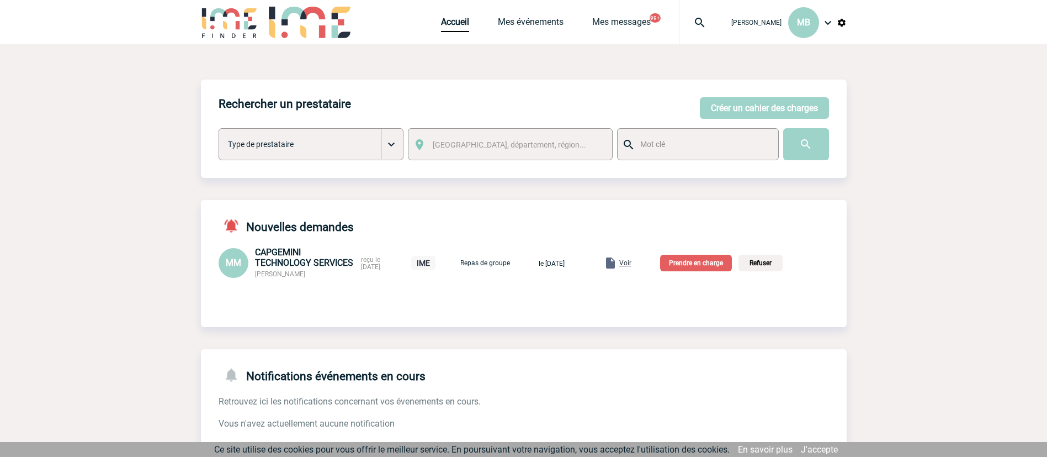
click at [716, 264] on p "Prendre en charge" at bounding box center [696, 263] width 72 height 17
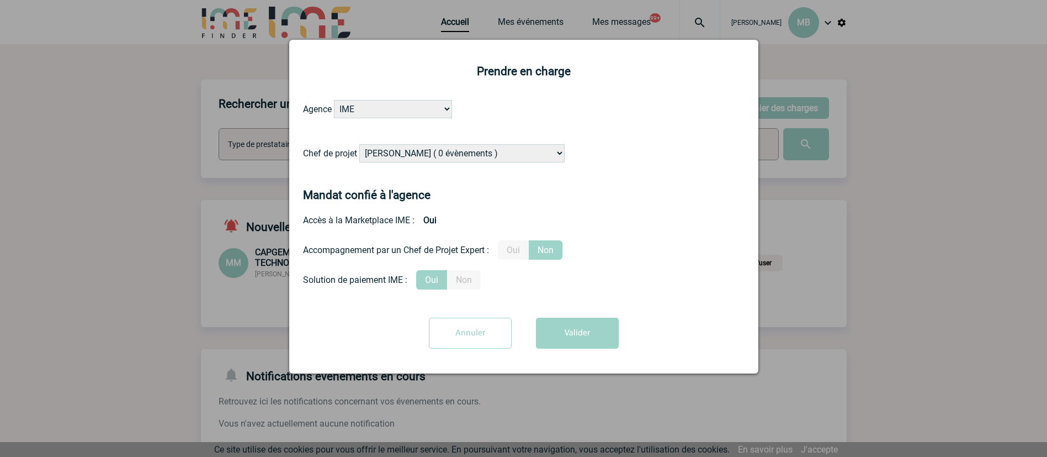
click at [494, 156] on select "[PERSON_NAME] ( 0 évènements ) [PERSON_NAME] ( 200 évènements ) [PERSON_NAME] (…" at bounding box center [461, 153] width 205 height 18
select select "131612"
click at [674, 238] on form "Agence IME IME Nantes IME Aix-Marseille Chef de projet Alizée VERLAGUET ( 0 évè…" at bounding box center [524, 228] width 442 height 257
click at [572, 325] on button "Valider" at bounding box center [577, 332] width 83 height 31
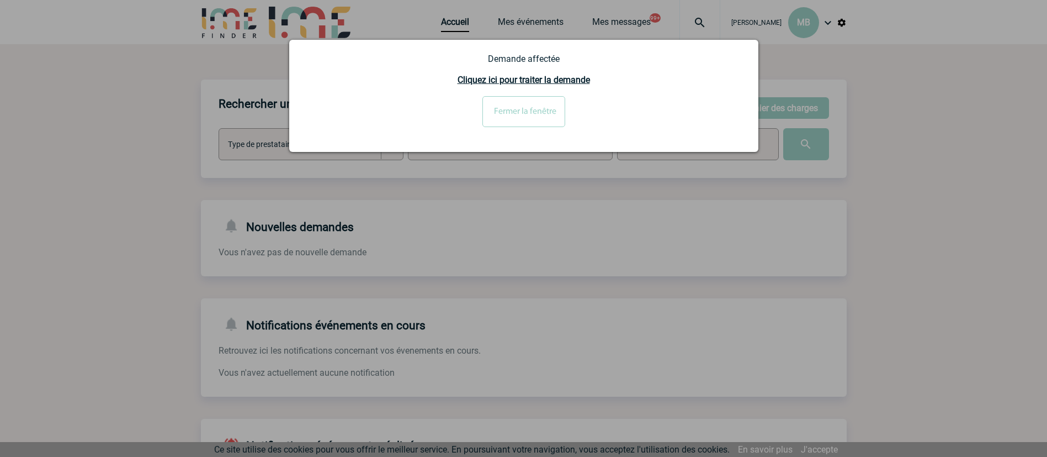
click at [524, 113] on input "Fermer la fenêtre" at bounding box center [524, 111] width 83 height 31
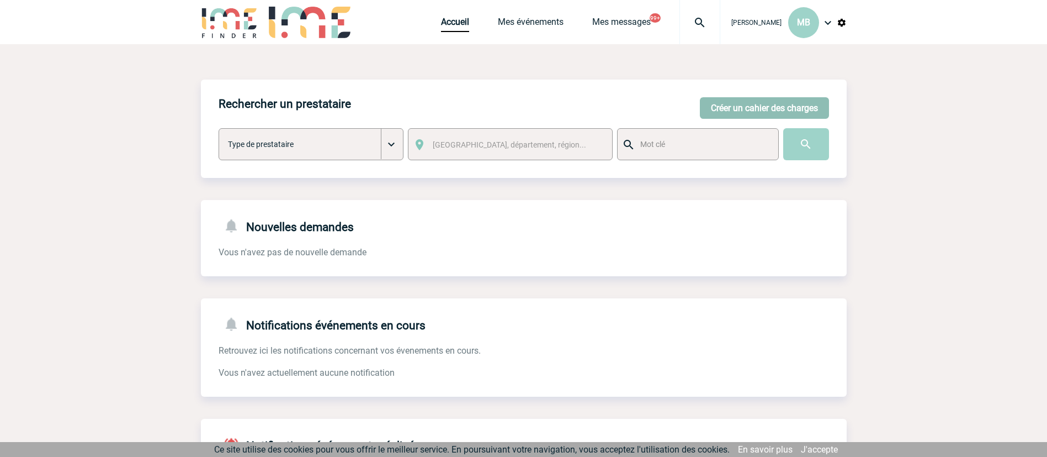
click at [734, 110] on button "Créer un cahier des charges" at bounding box center [764, 108] width 129 height 22
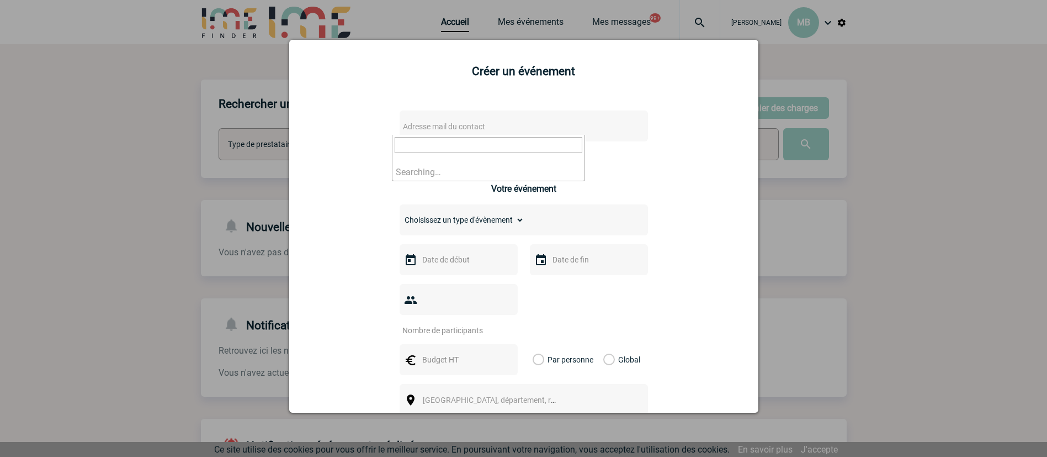
drag, startPoint x: 426, startPoint y: 119, endPoint x: 421, endPoint y: 118, distance: 5.6
click at [422, 119] on span "Adresse mail du contact" at bounding box center [495, 126] width 193 height 15
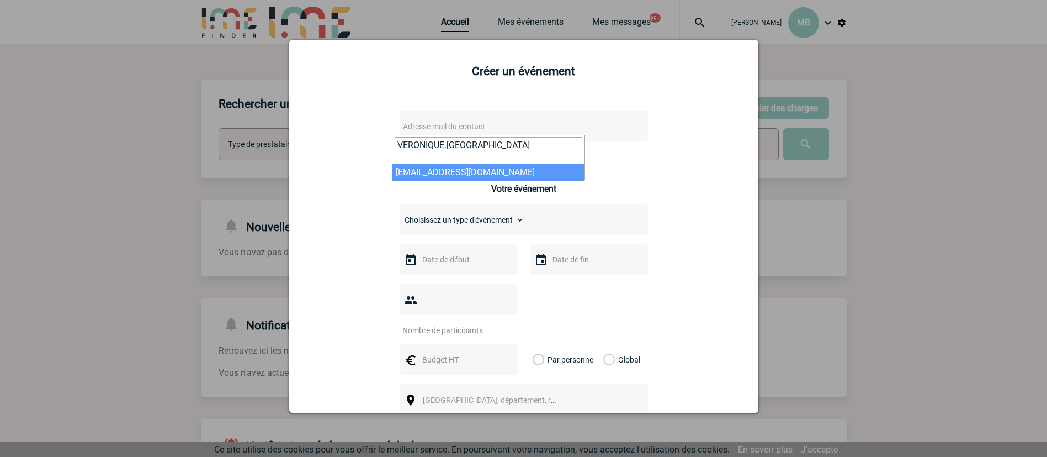
type input "VERONIQUE.JAV"
select select "115934"
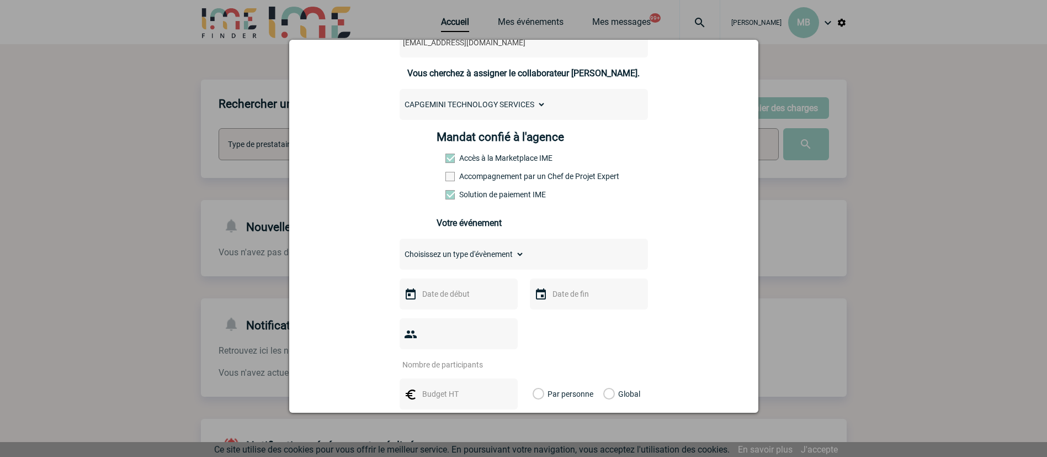
scroll to position [166, 0]
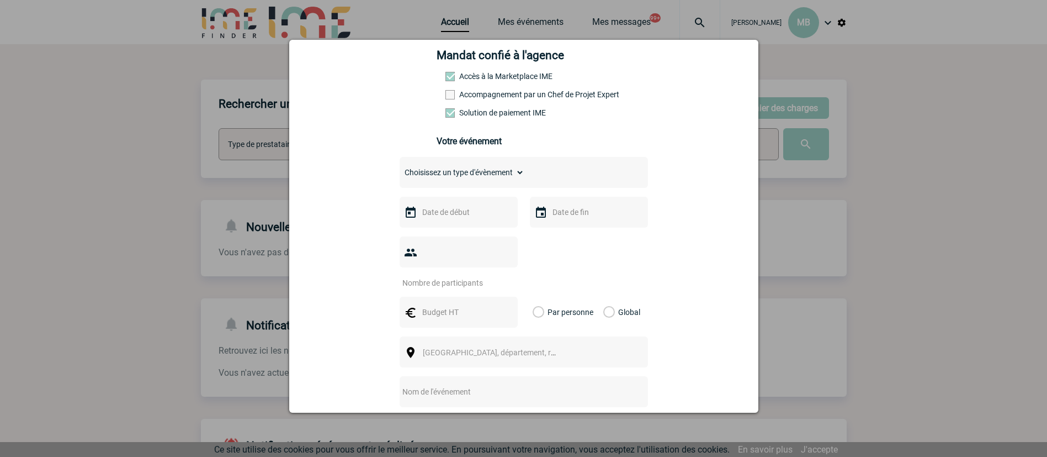
click at [498, 179] on select "Choisissez un type d'évènement Séminaire avec nuitée Séminaire sans nuitée Repa…" at bounding box center [462, 172] width 125 height 15
select select "5"
click at [400, 167] on select "Choisissez un type d'évènement Séminaire avec nuitée Séminaire sans nuitée Repa…" at bounding box center [462, 172] width 125 height 15
click at [460, 218] on input "text" at bounding box center [458, 212] width 76 height 14
click at [492, 316] on link "16" at bounding box center [490, 320] width 20 height 20
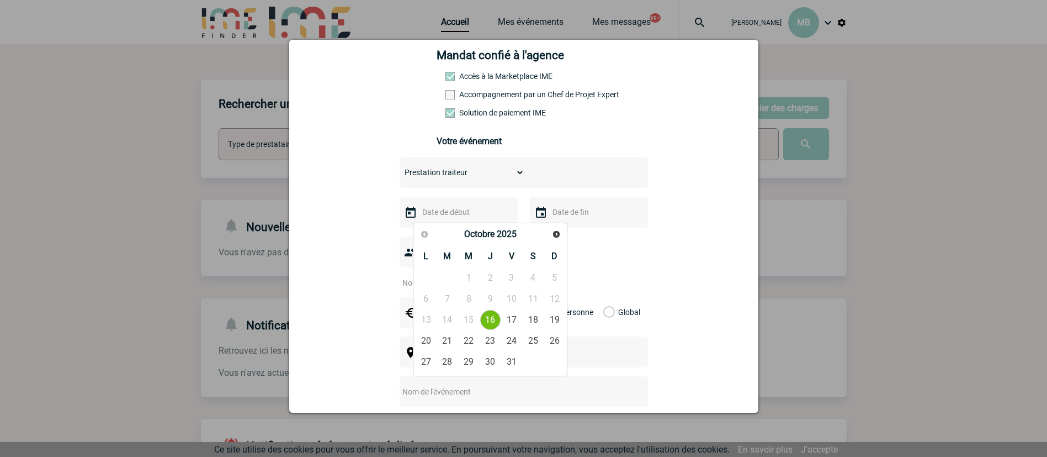
type input "16-10-2025"
click at [589, 206] on div at bounding box center [589, 212] width 118 height 31
click at [591, 219] on input "text" at bounding box center [588, 212] width 76 height 14
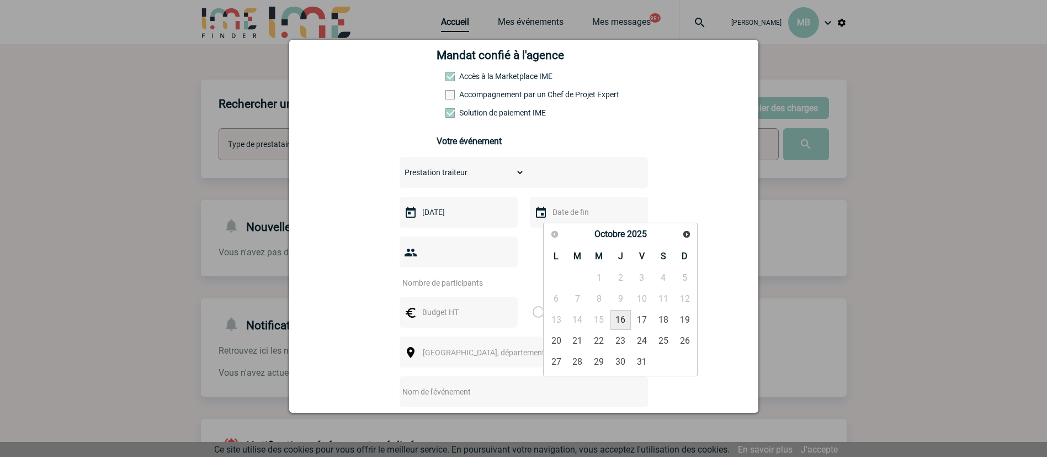
click at [624, 317] on link "16" at bounding box center [621, 320] width 20 height 20
type input "16-10-2025"
click at [446, 275] on input "number" at bounding box center [452, 282] width 104 height 14
type input "40"
click at [446, 305] on input "text" at bounding box center [458, 312] width 76 height 14
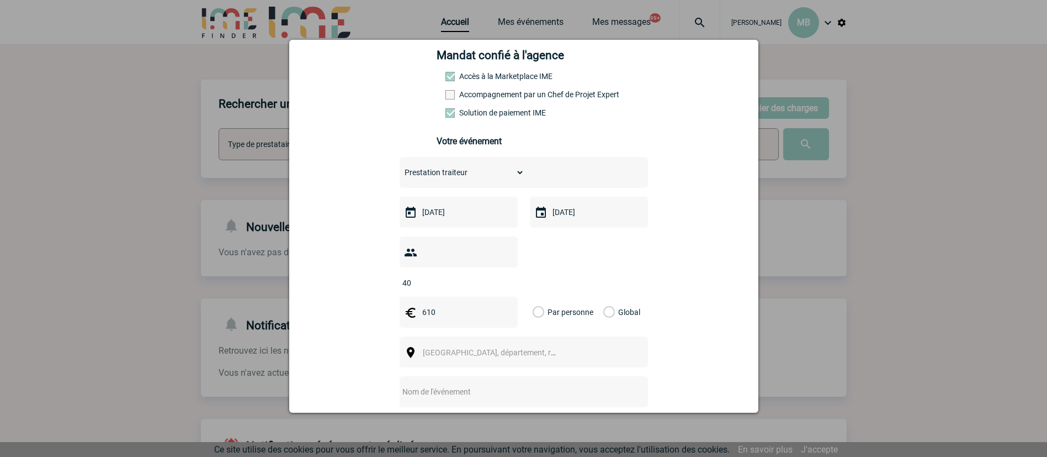
type input "610"
click at [605, 296] on label "Global" at bounding box center [606, 311] width 7 height 31
click at [0, 0] on input "Global" at bounding box center [0, 0] width 0 height 0
click at [510, 345] on span "[GEOGRAPHIC_DATA], département, région..." at bounding box center [494, 352] width 152 height 15
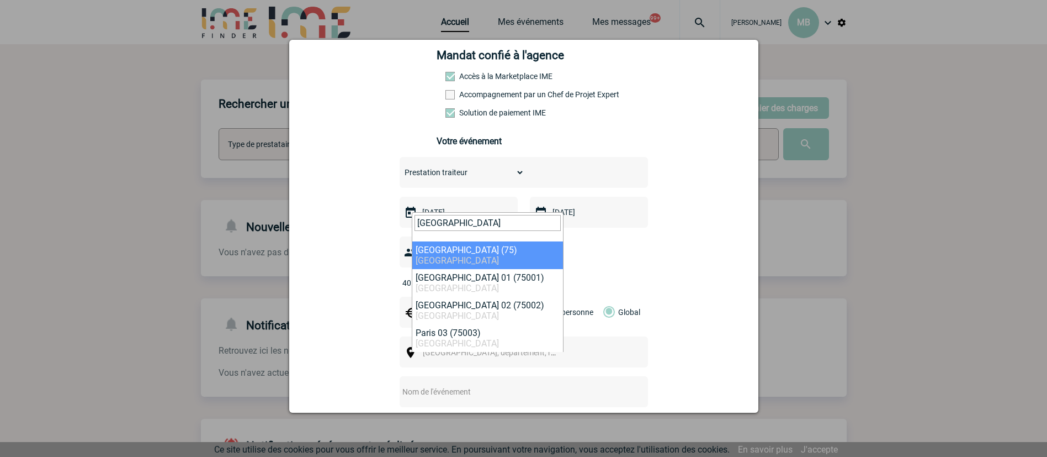
drag, startPoint x: 441, startPoint y: 221, endPoint x: 134, endPoint y: 181, distance: 310.2
click at [134, 185] on body "Marion BOUYSSE MB Accueil Mes événements" at bounding box center [523, 340] width 1047 height 680
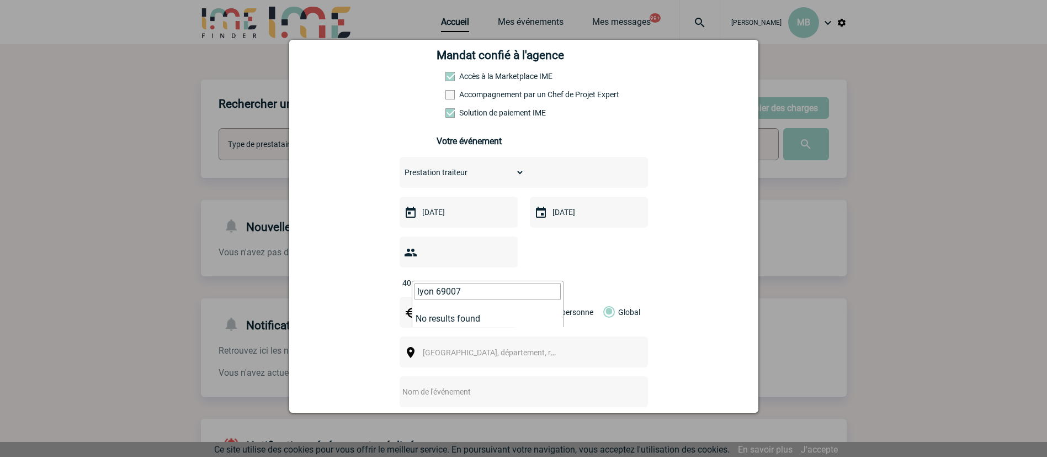
drag, startPoint x: 440, startPoint y: 284, endPoint x: 453, endPoint y: 287, distance: 13.7
click at [449, 286] on input "lyon 69007" at bounding box center [488, 291] width 146 height 16
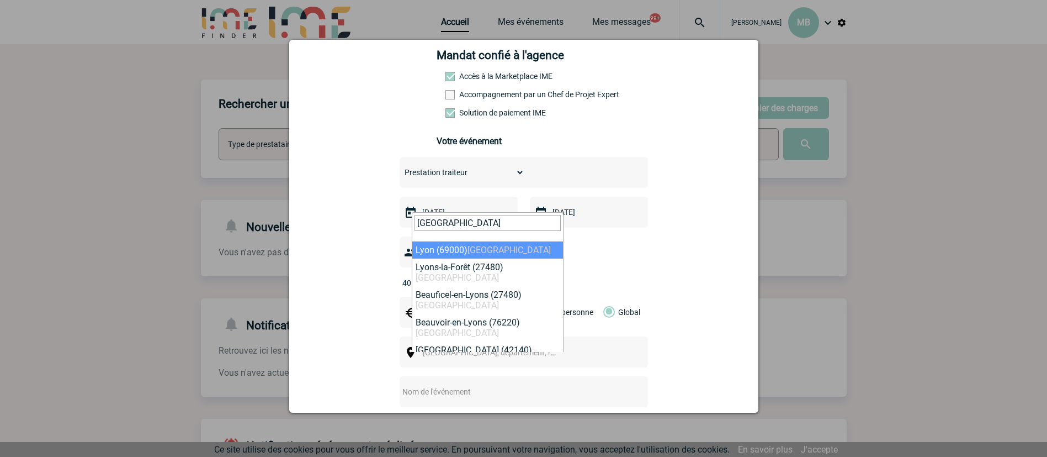
type input "lyon"
select select "36544"
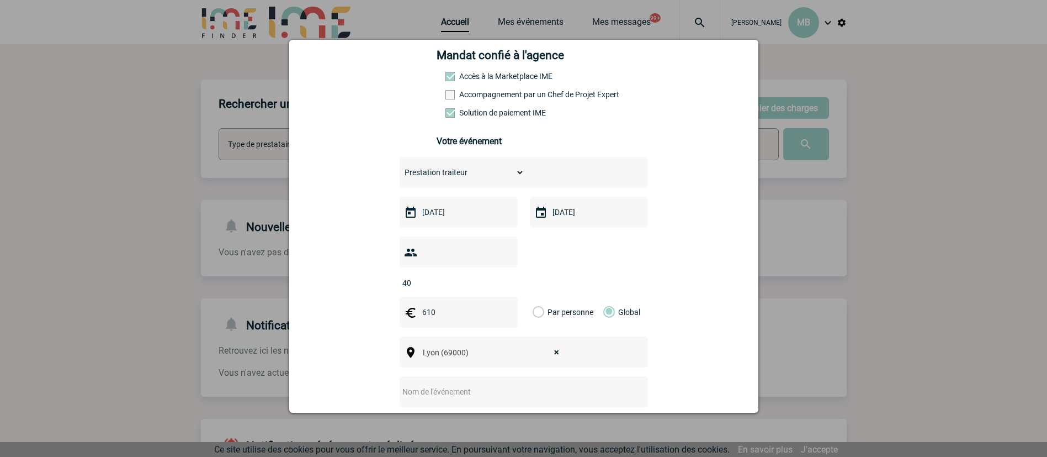
click at [514, 376] on div at bounding box center [524, 391] width 248 height 31
click at [520, 384] on input "text" at bounding box center [509, 391] width 219 height 14
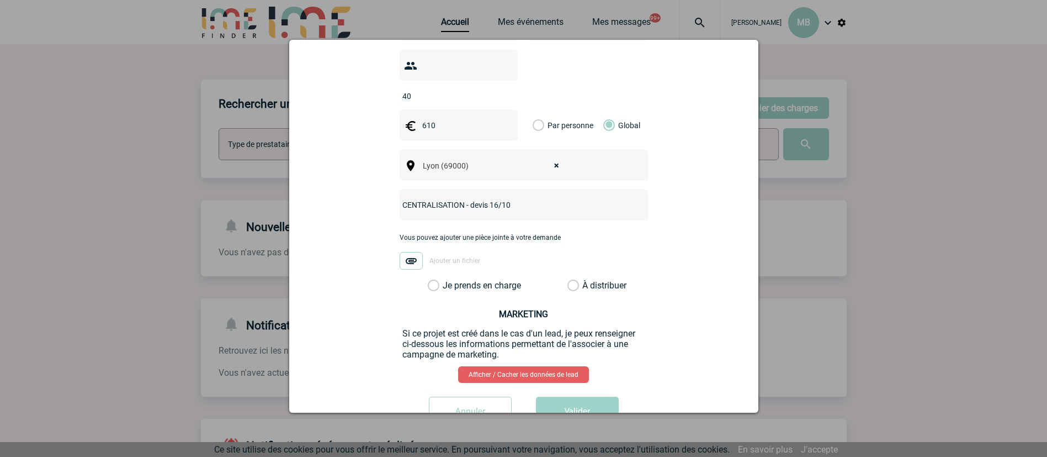
scroll to position [374, 0]
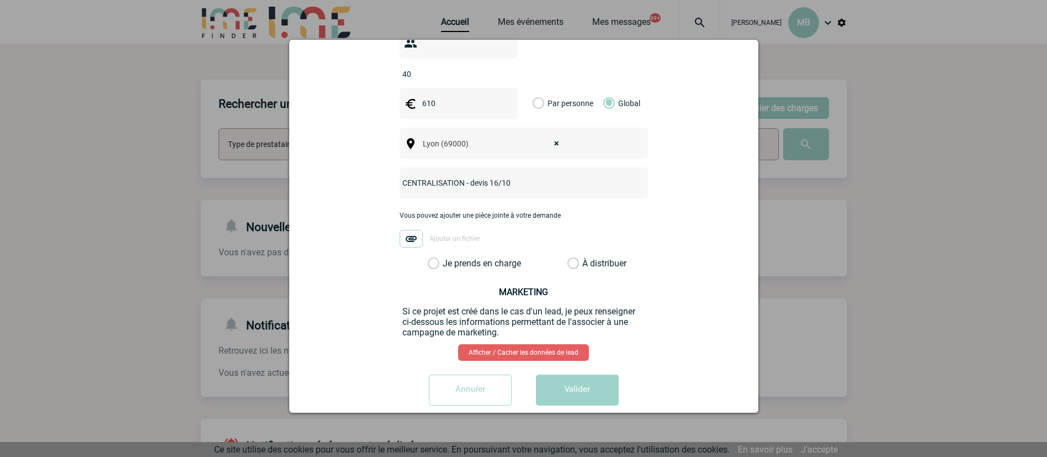
type input "CENTRALISATION - devis 16/10"
click at [568, 258] on label "À distribuer" at bounding box center [574, 263] width 12 height 11
click at [0, 0] on input "À distribuer" at bounding box center [0, 0] width 0 height 0
click at [571, 374] on button "Valider" at bounding box center [577, 389] width 83 height 31
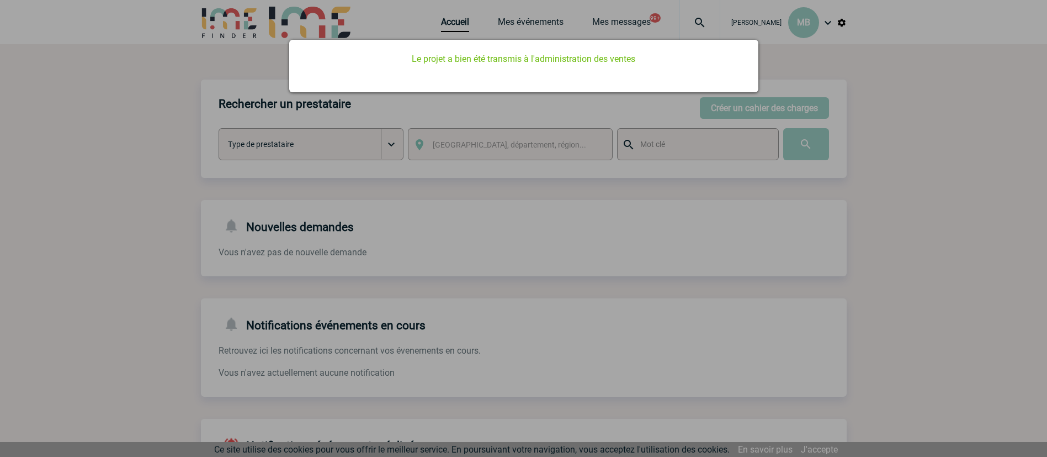
click at [907, 278] on div at bounding box center [523, 228] width 1047 height 457
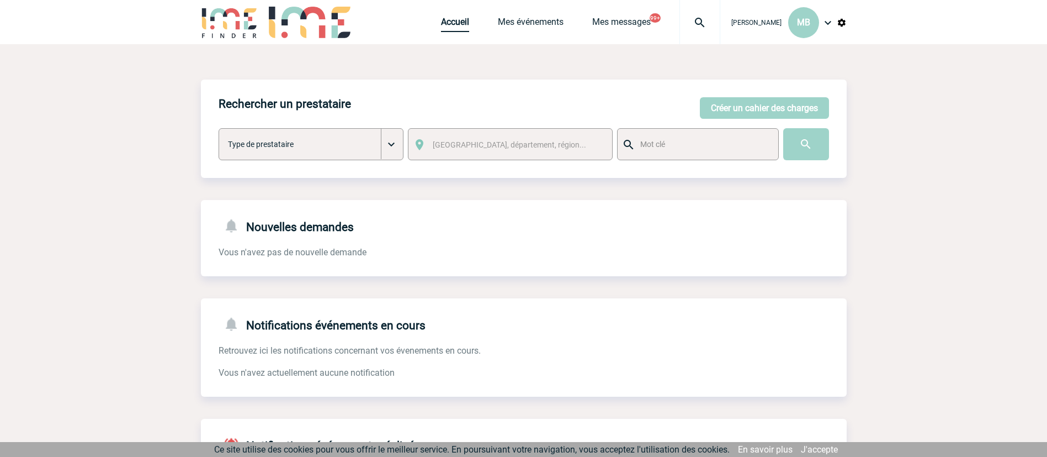
click at [455, 21] on link "Accueil" at bounding box center [455, 24] width 28 height 15
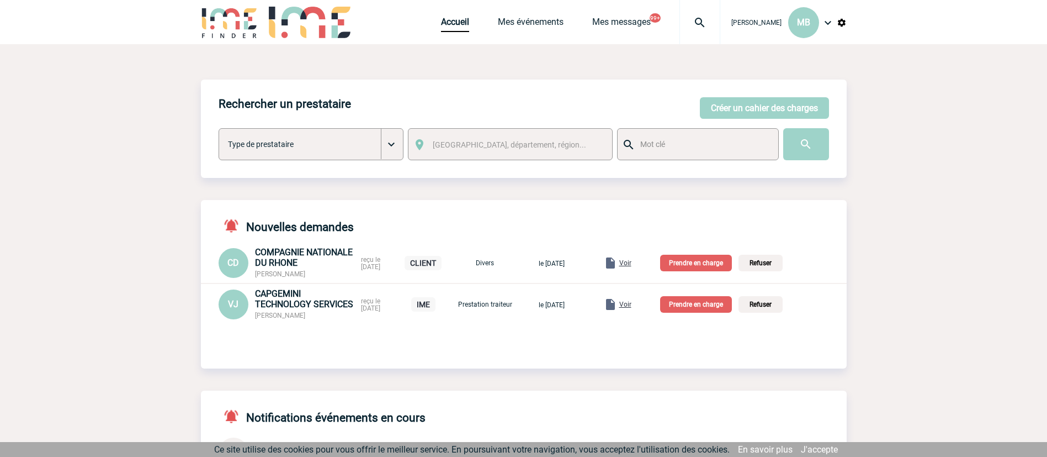
click at [698, 306] on p "Prendre en charge" at bounding box center [696, 304] width 72 height 17
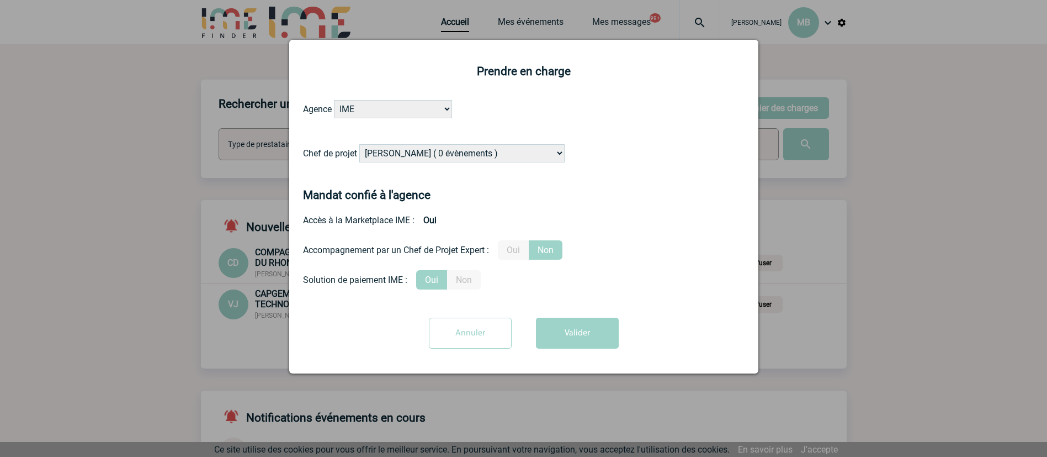
click at [465, 156] on select "[PERSON_NAME] ( 0 évènements ) [PERSON_NAME] ( 200 évènements ) [PERSON_NAME] (…" at bounding box center [461, 153] width 205 height 18
select select "121547"
click at [360, 145] on select "[PERSON_NAME] ( 0 évènements ) [PERSON_NAME] ( 200 évènements ) [PERSON_NAME] (…" at bounding box center [461, 153] width 205 height 18
click at [580, 332] on button "Valider" at bounding box center [577, 332] width 83 height 31
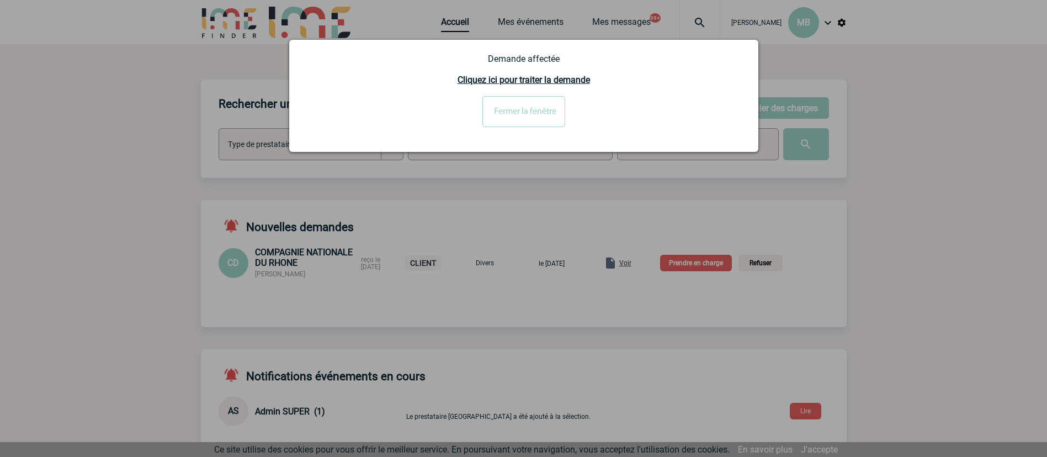
click at [640, 267] on div at bounding box center [523, 228] width 1047 height 457
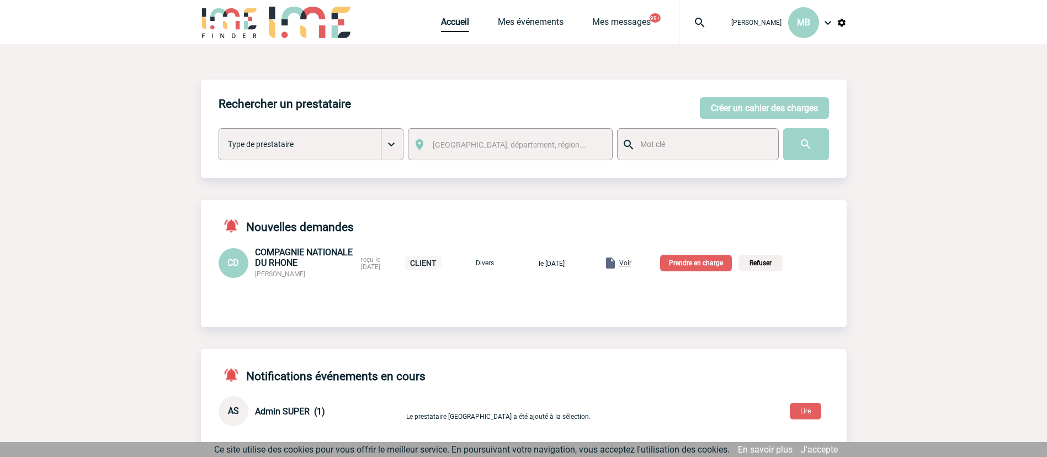
click at [632, 258] on div "Voir" at bounding box center [618, 262] width 28 height 13
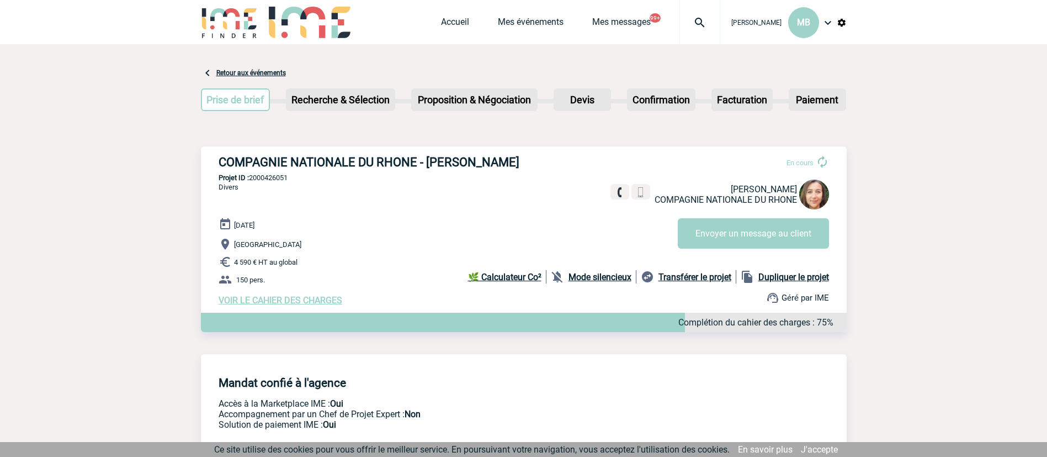
drag, startPoint x: 527, startPoint y: 161, endPoint x: 440, endPoint y: 164, distance: 86.7
click at [440, 164] on h3 "COMPAGNIE NATIONALE DU RHONE - [PERSON_NAME]" at bounding box center [384, 162] width 331 height 14
click at [440, 164] on h3 "COMPAGNIE NATIONALE DU RHONE - Carla DOMINGUES" at bounding box center [384, 162] width 331 height 14
drag, startPoint x: 440, startPoint y: 164, endPoint x: 516, endPoint y: 146, distance: 77.8
click at [526, 163] on h3 "COMPAGNIE NATIONALE DU RHONE - Carla DOMINGUES" at bounding box center [384, 162] width 331 height 14
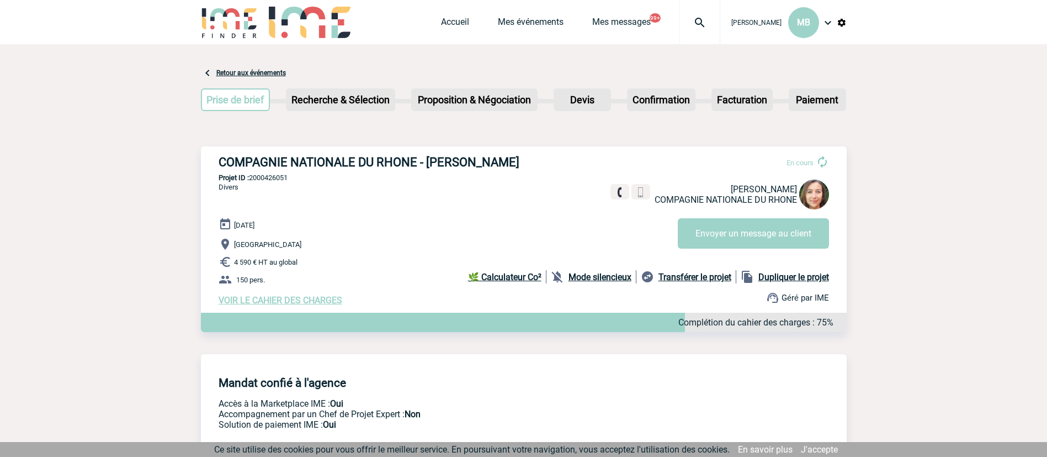
click at [540, 12] on div "Accueil Mes événements Mes messages 99+ Projet, client Projet, client" at bounding box center [580, 22] width 279 height 44
click at [534, 27] on link "Mes événements" at bounding box center [531, 24] width 66 height 15
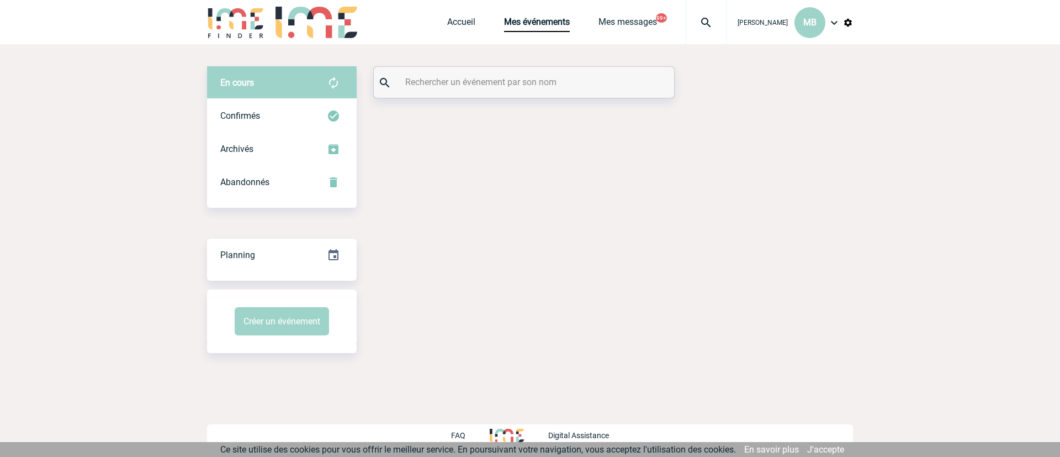
drag, startPoint x: 497, startPoint y: 81, endPoint x: 497, endPoint y: 73, distance: 7.7
click at [497, 81] on input "text" at bounding box center [525, 82] width 246 height 16
paste input "[PERSON_NAME]"
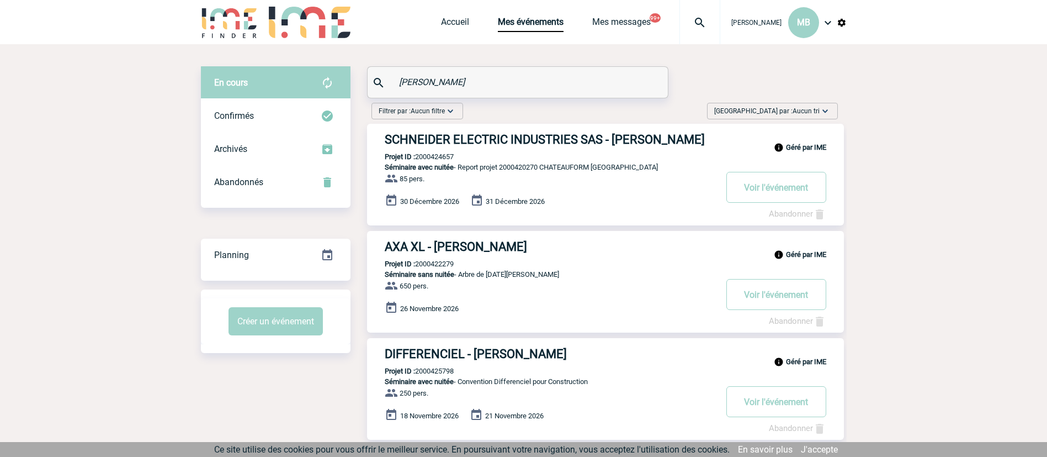
click at [269, 91] on div "En cours" at bounding box center [276, 82] width 150 height 33
click at [559, 82] on input "[PERSON_NAME]" at bounding box center [519, 82] width 246 height 16
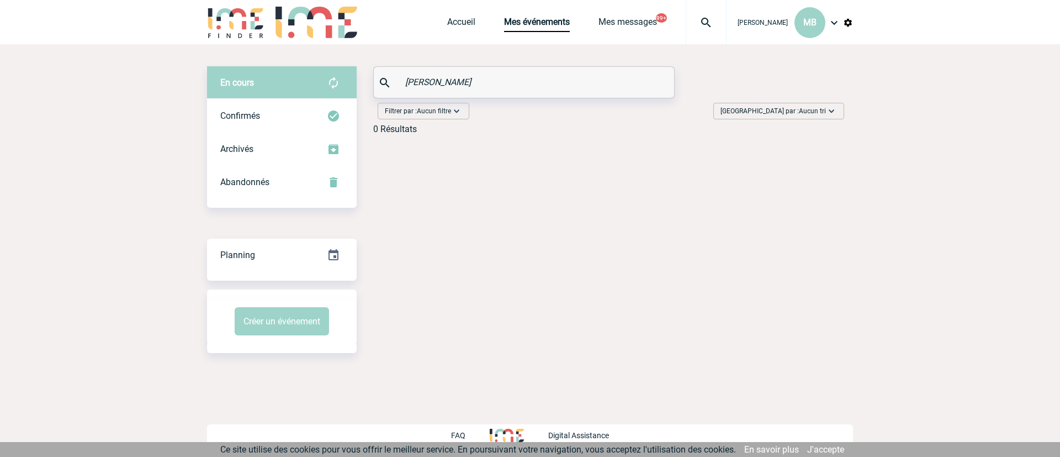
click at [422, 85] on input "[PERSON_NAME]" at bounding box center [525, 82] width 246 height 16
click at [422, 84] on input "[PERSON_NAME]" at bounding box center [525, 82] width 246 height 16
type input "DOMINGUES"
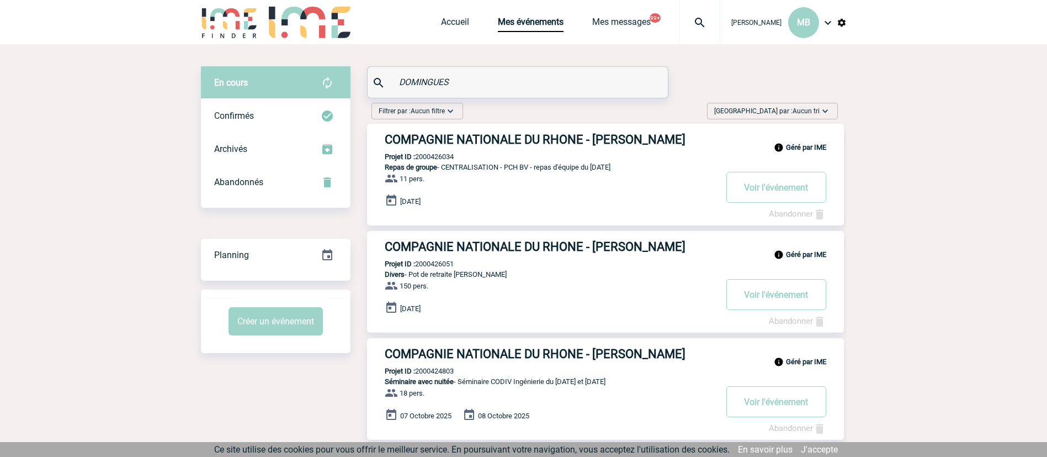
click at [429, 155] on p "Projet ID : 2000426034" at bounding box center [410, 156] width 87 height 8
click at [430, 137] on h3 "COMPAGNIE NATIONALE DU RHONE - Carla DOMINGUES" at bounding box center [550, 140] width 331 height 14
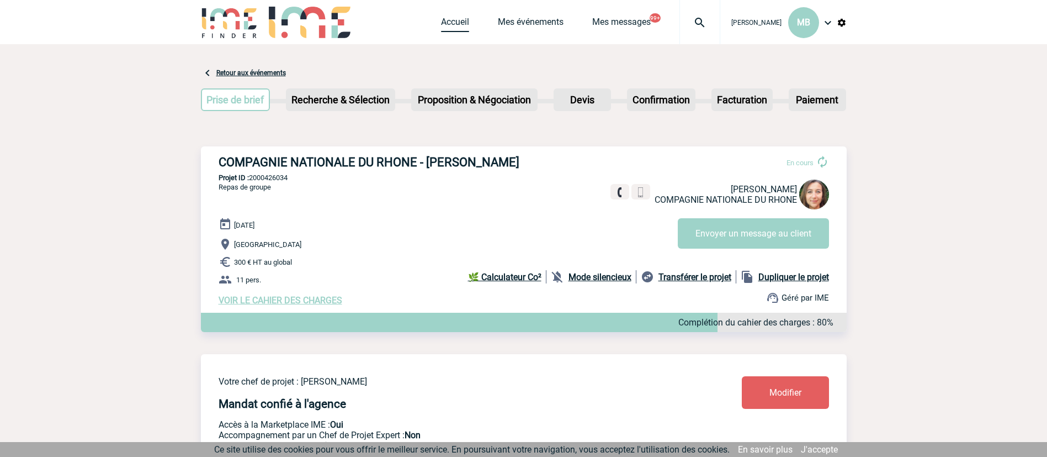
click at [448, 19] on link "Accueil" at bounding box center [455, 24] width 28 height 15
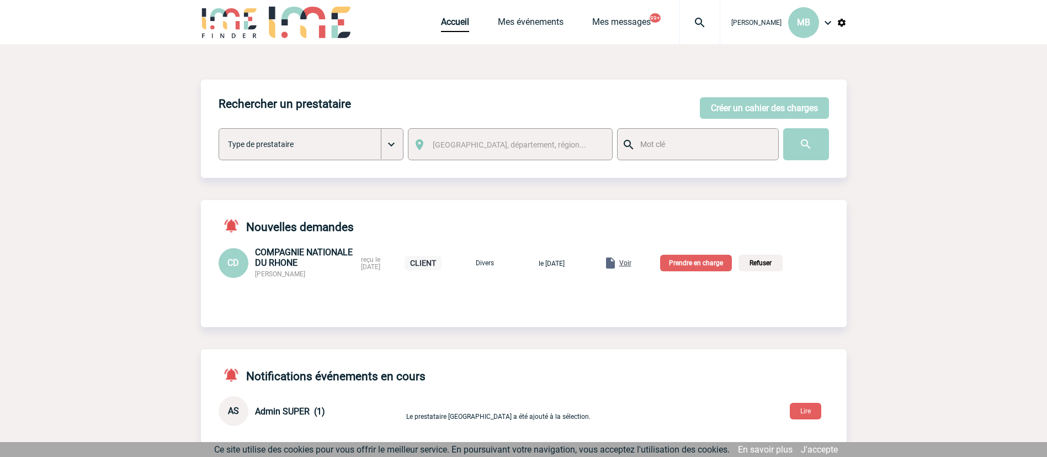
click at [699, 261] on p "Prendre en charge" at bounding box center [696, 263] width 72 height 17
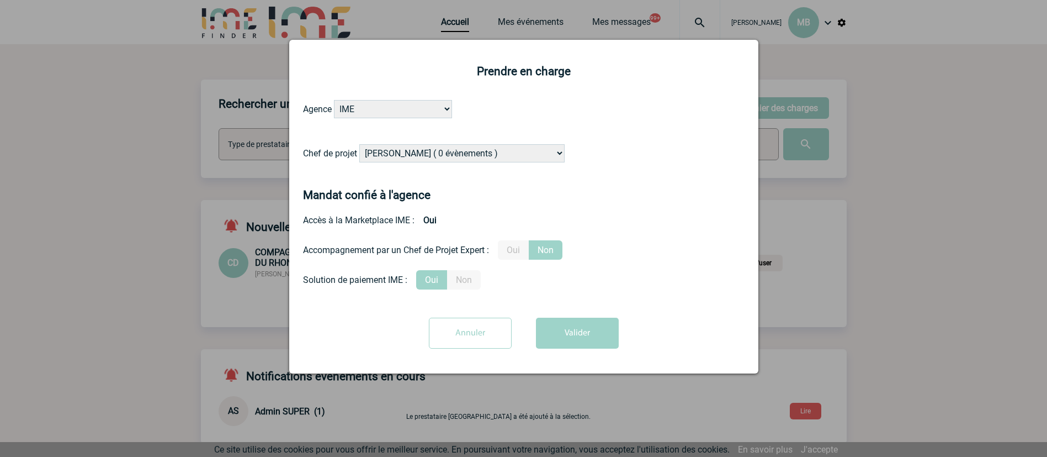
click at [452, 146] on select "Alizée VERLAGUET ( 0 évènements ) Anne-Françoise BONHOMME ( 200 évènements ) An…" at bounding box center [461, 153] width 205 height 18
select select "94396"
drag, startPoint x: 682, startPoint y: 258, endPoint x: 613, endPoint y: 342, distance: 108.6
click at [683, 258] on div "Accompagnement par un Chef de Projet Expert : Oui Non" at bounding box center [524, 249] width 442 height 19
click at [590, 317] on form "Agence IME IME Nantes IME Aix-Marseille Chef de projet Alizée VERLAGUET ( 0 évè…" at bounding box center [524, 228] width 442 height 257
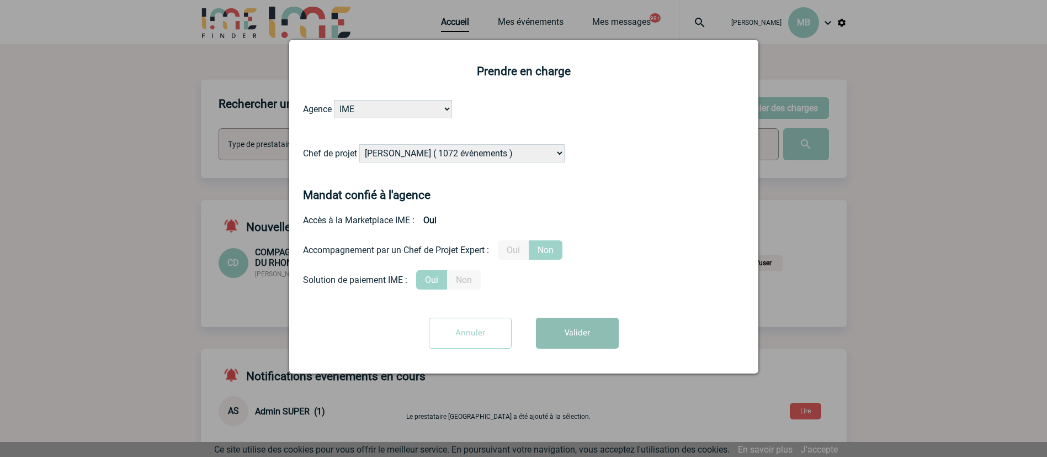
click at [589, 332] on button "Valider" at bounding box center [577, 332] width 83 height 31
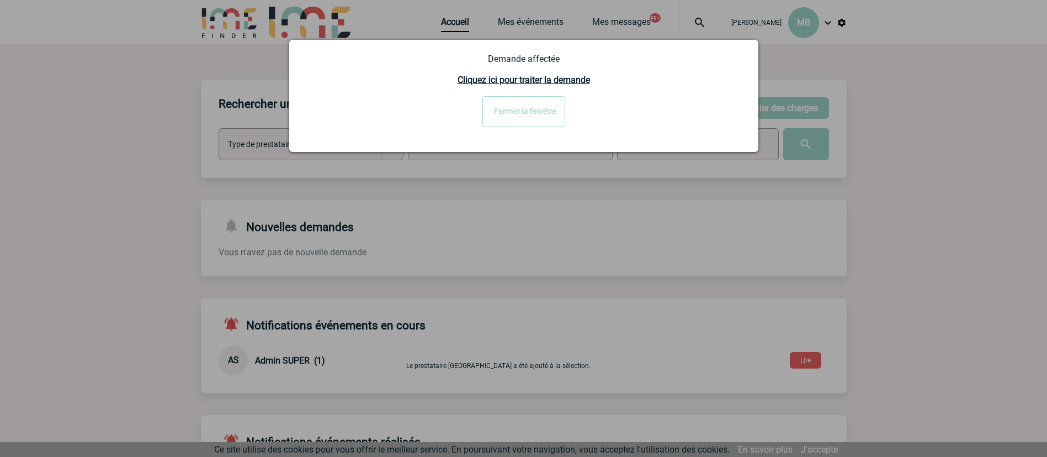
click at [520, 118] on input "Fermer la fenêtre" at bounding box center [524, 111] width 83 height 31
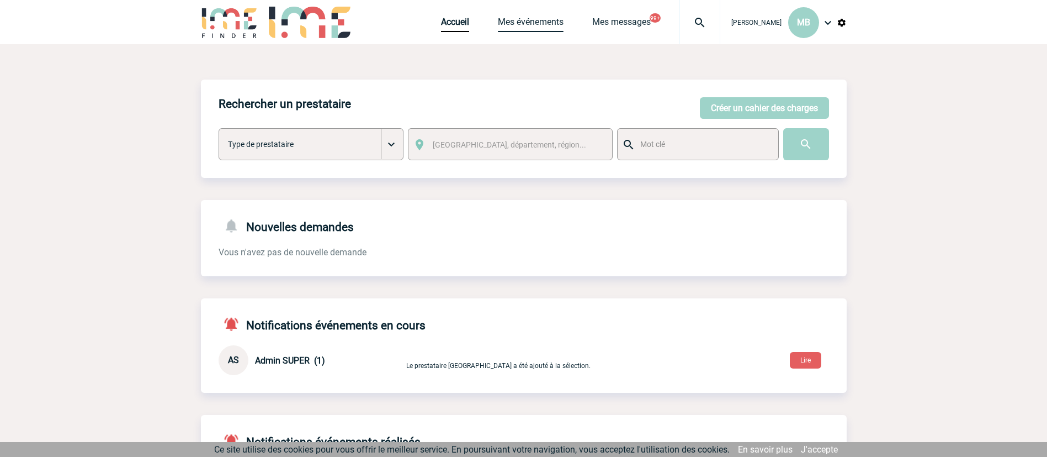
click at [535, 19] on link "Mes événements" at bounding box center [531, 24] width 66 height 15
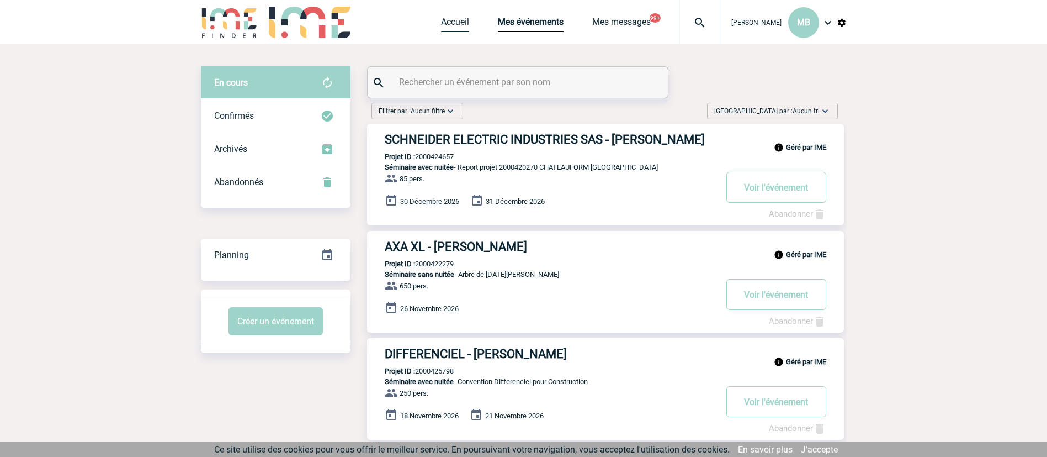
click at [441, 28] on link "Accueil" at bounding box center [455, 24] width 28 height 15
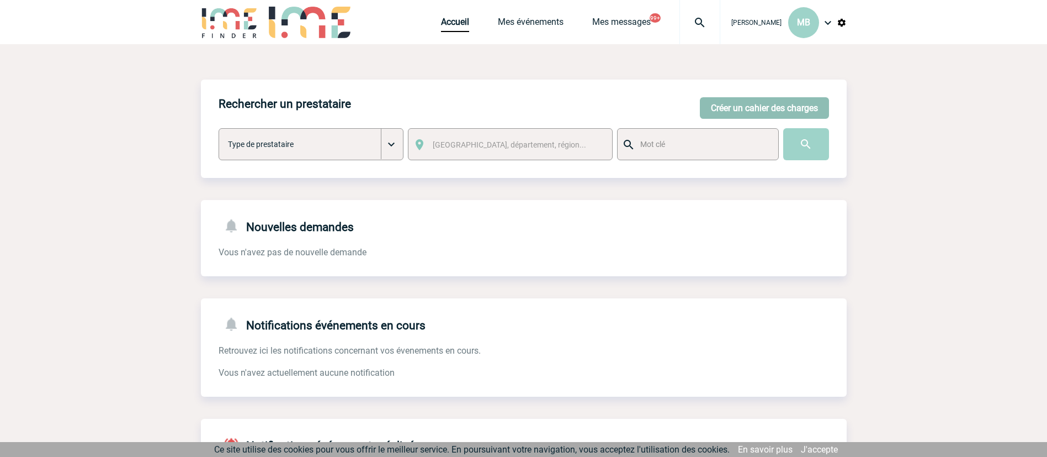
click at [757, 103] on button "Créer un cahier des charges" at bounding box center [764, 108] width 129 height 22
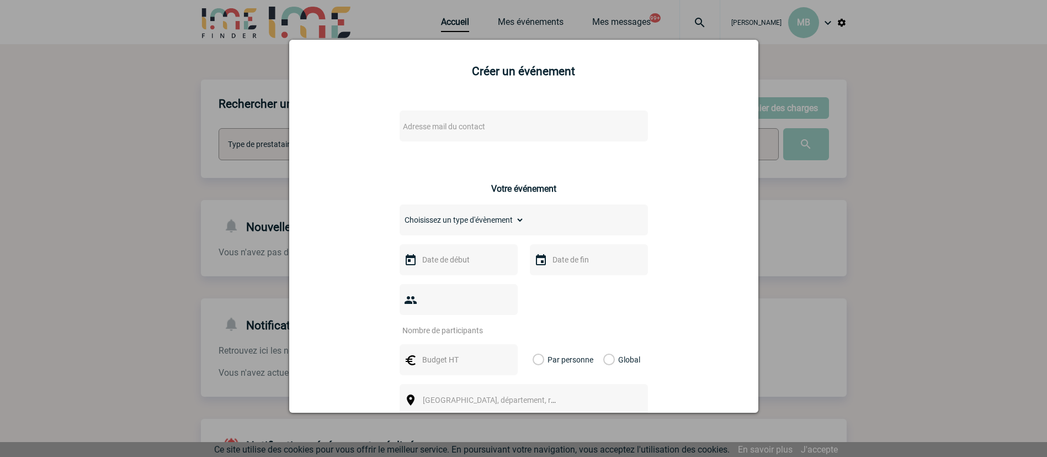
click at [408, 125] on span "Adresse mail du contact" at bounding box center [444, 126] width 82 height 9
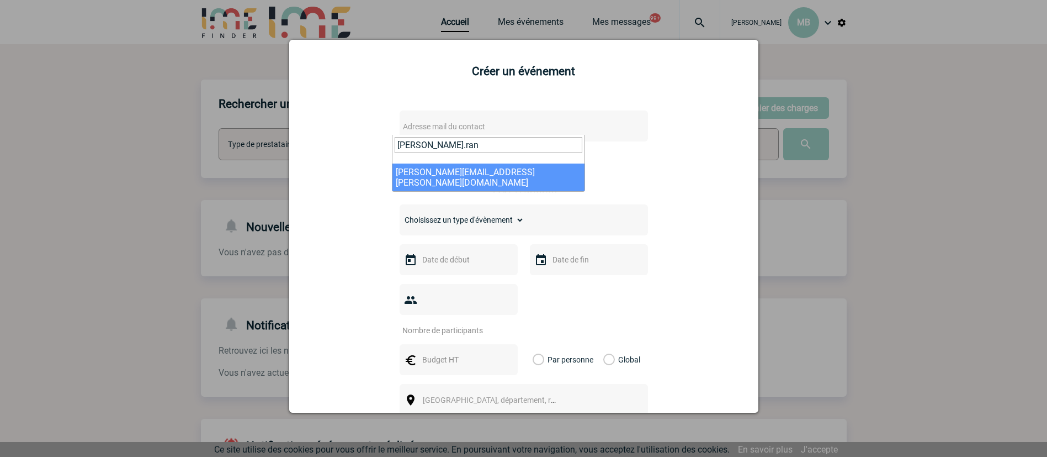
type input "catherine.ran"
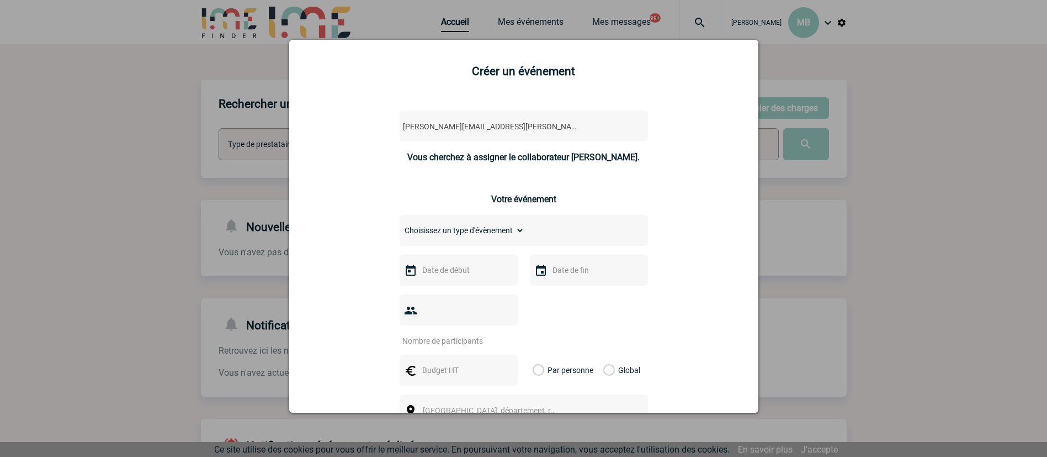
select select "115671"
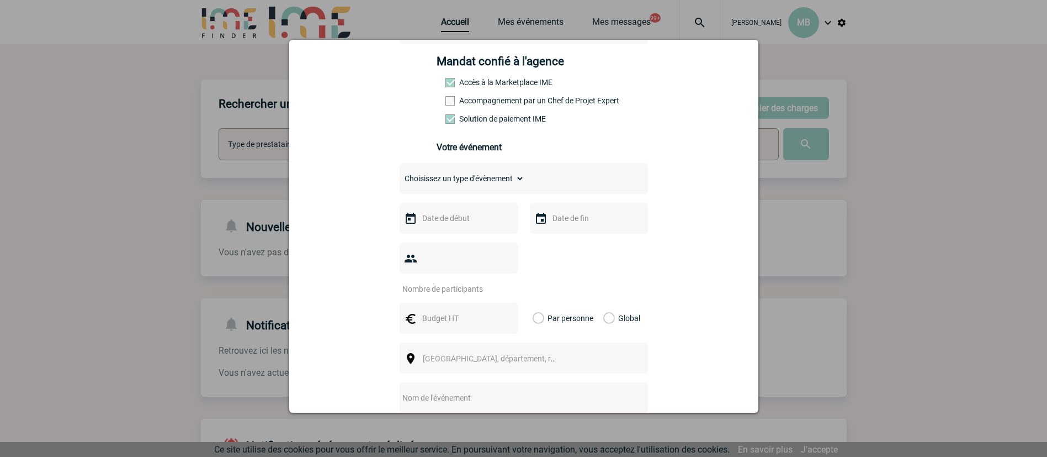
scroll to position [248, 0]
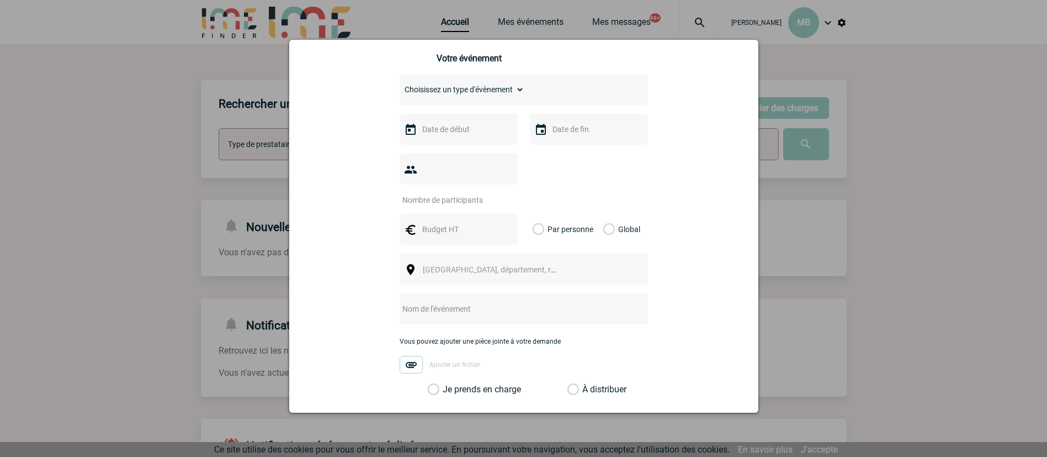
click at [472, 97] on select "Choisissez un type d'évènement Séminaire avec nuitée Séminaire sans nuitée Repa…" at bounding box center [462, 89] width 125 height 15
select select "2"
click at [400, 84] on select "Choisissez un type d'évènement Séminaire avec nuitée Séminaire sans nuitée Repa…" at bounding box center [462, 89] width 125 height 15
click at [451, 130] on input "text" at bounding box center [458, 129] width 76 height 14
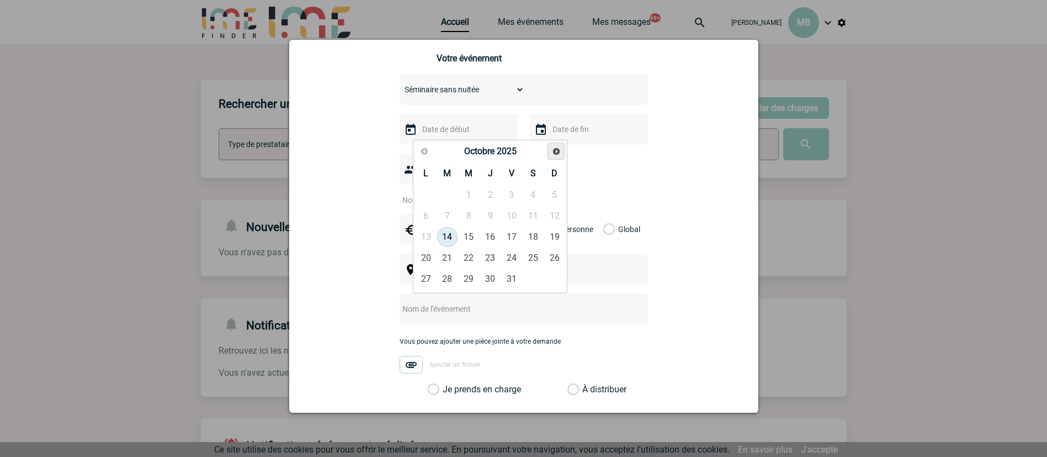
click at [552, 152] on span "Suivant" at bounding box center [556, 151] width 9 height 9
click at [463, 260] on link "19" at bounding box center [469, 258] width 20 height 20
type input "19-11-2025"
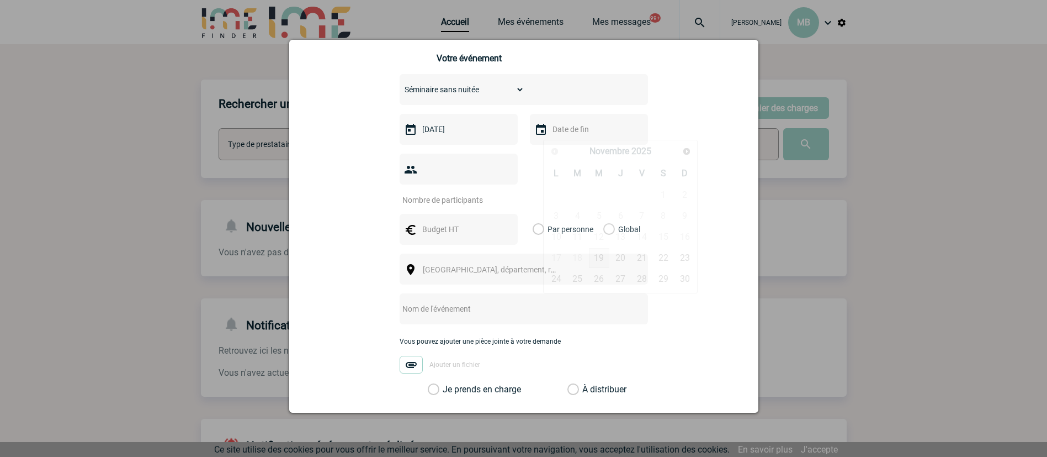
drag, startPoint x: 559, startPoint y: 131, endPoint x: 571, endPoint y: 153, distance: 25.7
click at [559, 131] on input "text" at bounding box center [588, 129] width 76 height 14
click at [604, 253] on link "19" at bounding box center [599, 258] width 20 height 20
type input "19-11-2025"
click at [473, 193] on input "number" at bounding box center [452, 200] width 104 height 14
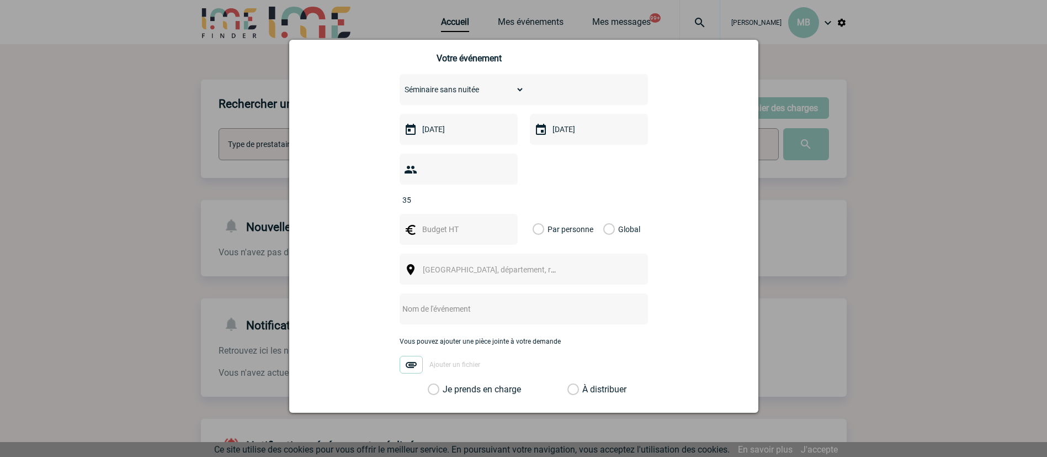
type input "35"
click at [437, 222] on input "text" at bounding box center [458, 229] width 76 height 14
type input "2800"
click at [603, 215] on label "Global" at bounding box center [606, 229] width 7 height 31
click at [0, 0] on input "Global" at bounding box center [0, 0] width 0 height 0
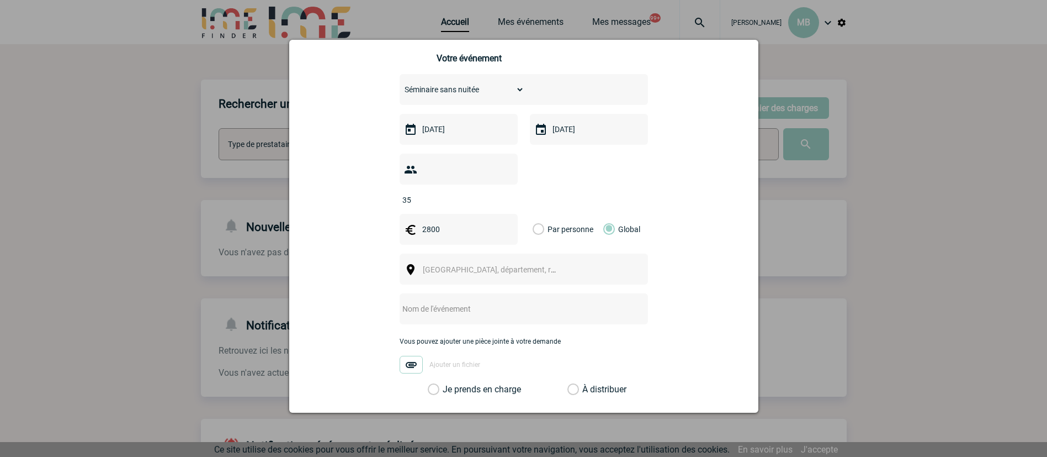
click at [481, 265] on span "Ville, département, région..." at bounding box center [499, 269] width 153 height 9
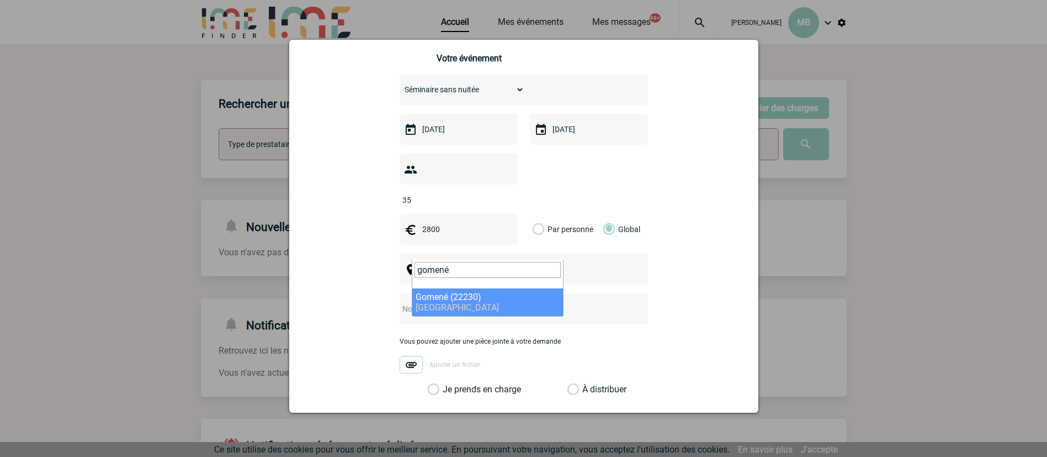
type input "gomené"
select select "1379"
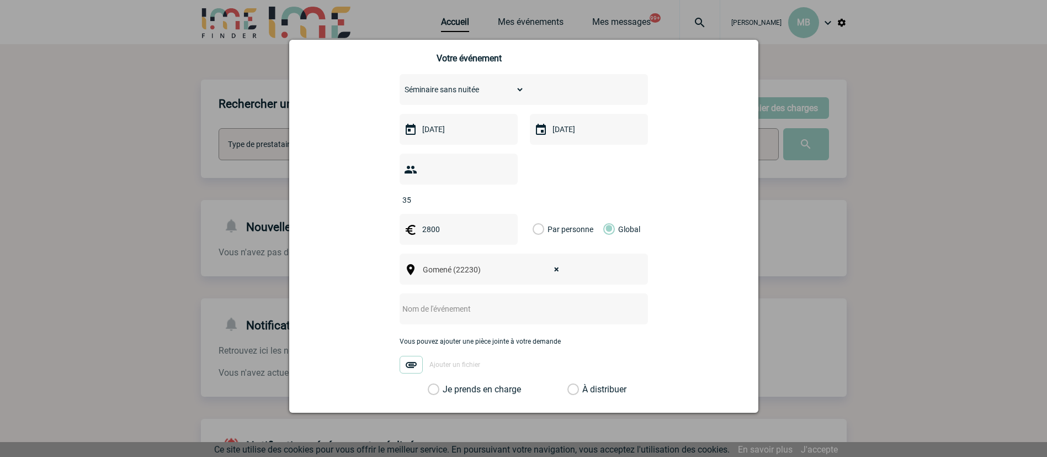
click at [570, 384] on label "À distribuer" at bounding box center [574, 389] width 12 height 11
click at [0, 0] on input "À distribuer" at bounding box center [0, 0] width 0 height 0
click at [478, 301] on input "text" at bounding box center [509, 308] width 219 height 14
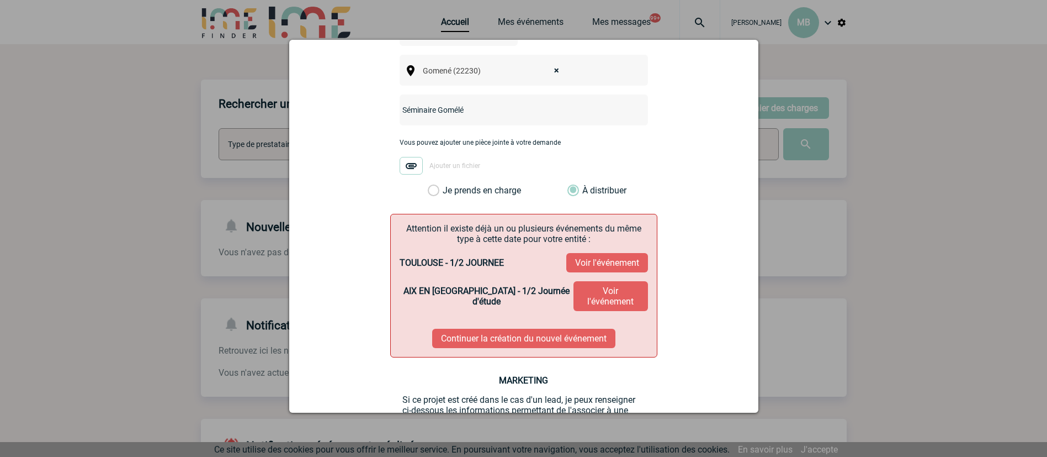
scroll to position [486, 0]
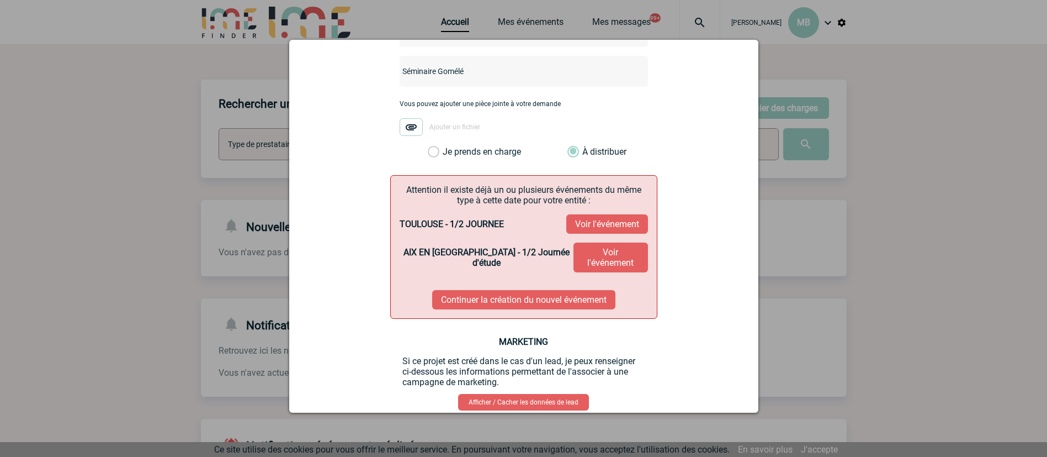
type input "Séminaire Gomélé"
click at [536, 290] on button "Continuer la création du nouvel événement" at bounding box center [523, 299] width 183 height 19
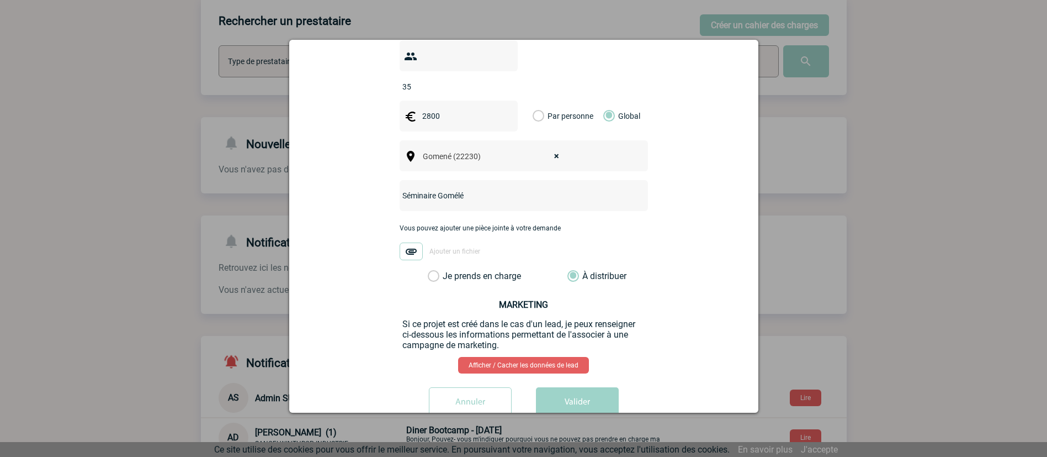
scroll to position [374, 0]
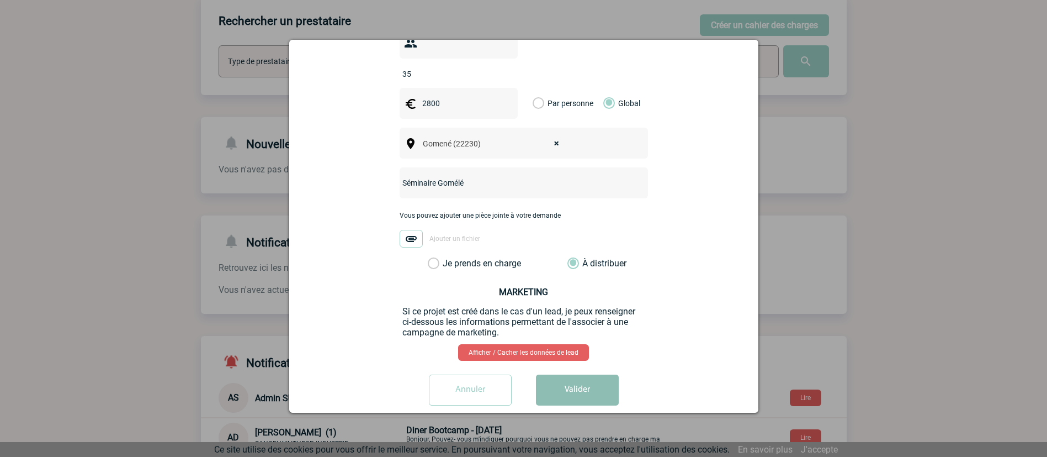
click at [566, 375] on button "Valider" at bounding box center [577, 389] width 83 height 31
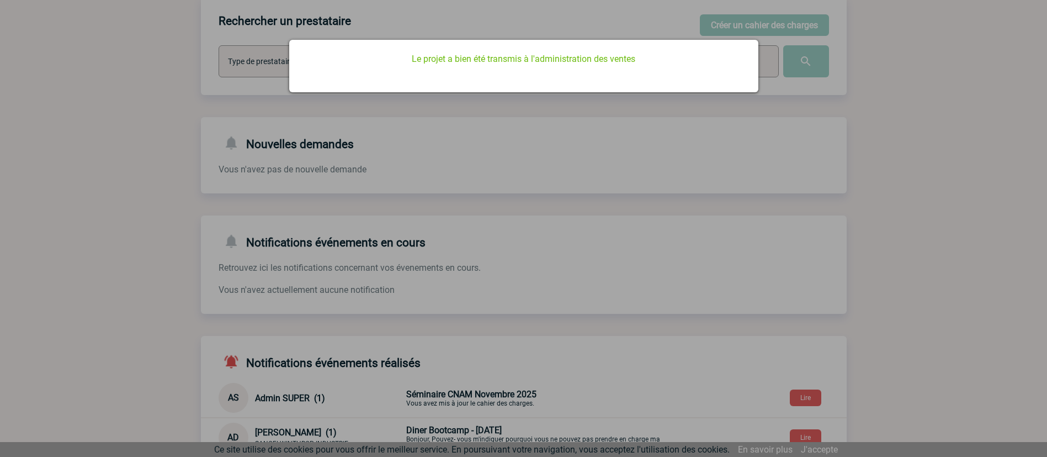
click at [426, 60] on p "Le projet a bien été transmis à l'administration des ventes" at bounding box center [524, 59] width 442 height 10
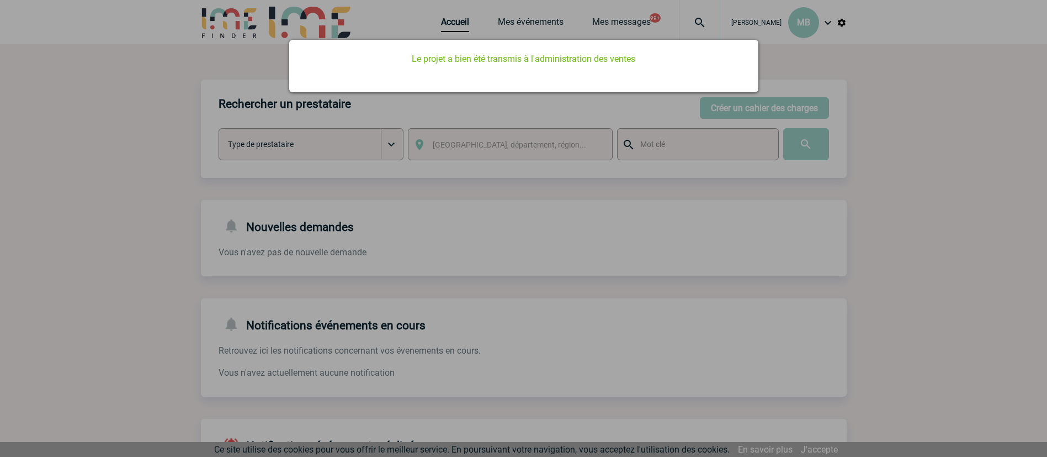
click at [453, 15] on div at bounding box center [523, 228] width 1047 height 457
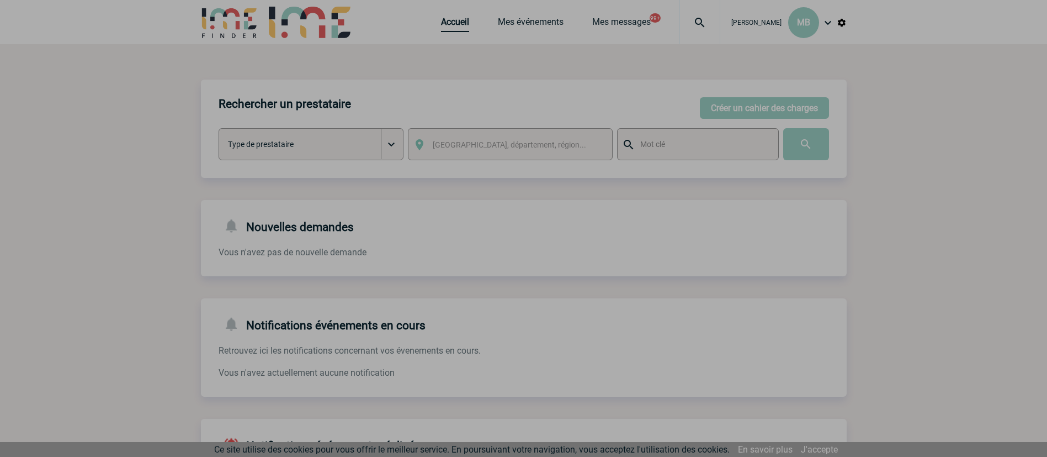
click at [452, 22] on link "Accueil" at bounding box center [455, 24] width 28 height 15
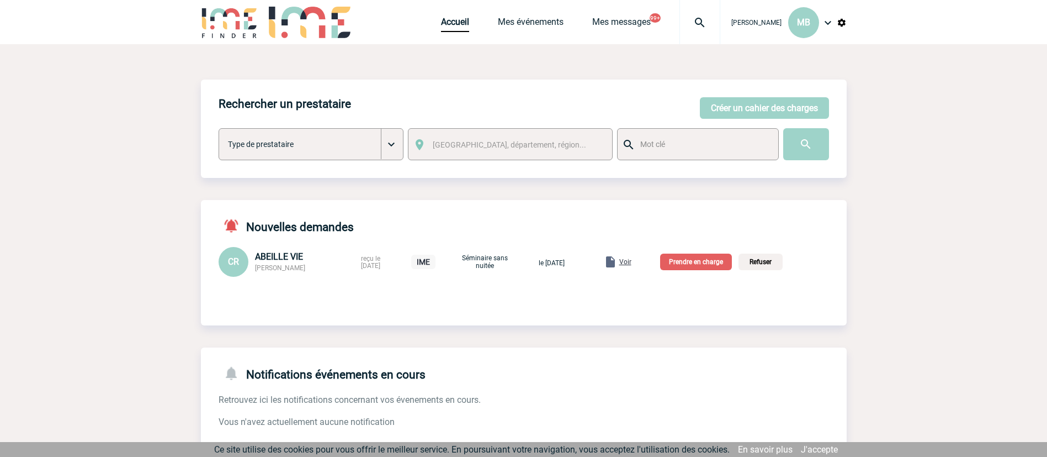
click at [696, 268] on p "Prendre en charge" at bounding box center [696, 261] width 72 height 17
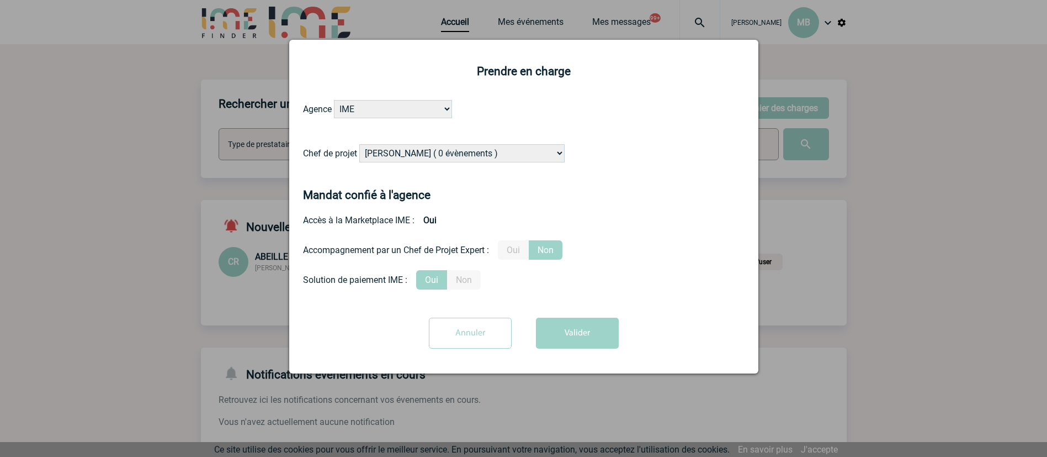
click at [434, 155] on select "[PERSON_NAME] ( 0 évènements ) [PERSON_NAME] ( 200 évènements ) [PERSON_NAME] (…" at bounding box center [461, 153] width 205 height 18
select select "103019"
click at [360, 145] on select "[PERSON_NAME] ( 0 évènements ) [PERSON_NAME] ( 200 évènements ) [PERSON_NAME] (…" at bounding box center [461, 153] width 205 height 18
click at [589, 342] on button "Valider" at bounding box center [577, 332] width 83 height 31
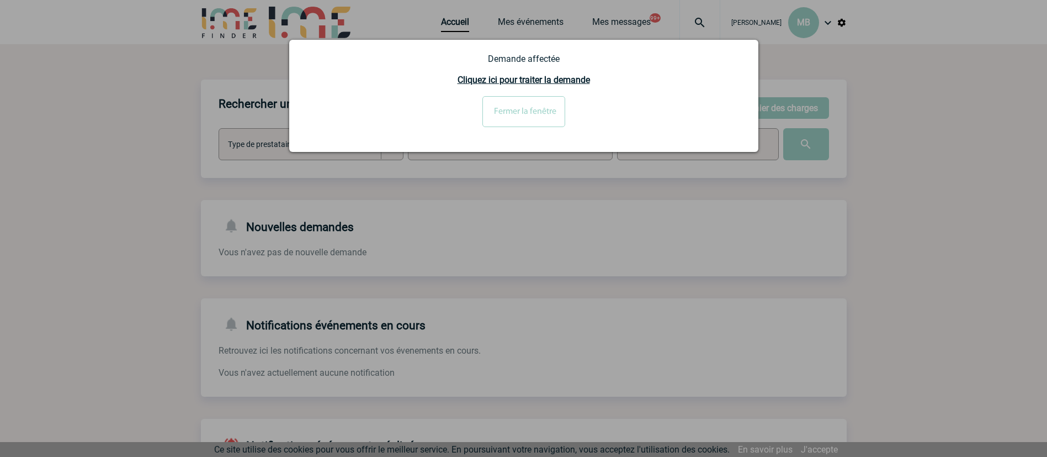
click at [942, 238] on div at bounding box center [523, 228] width 1047 height 457
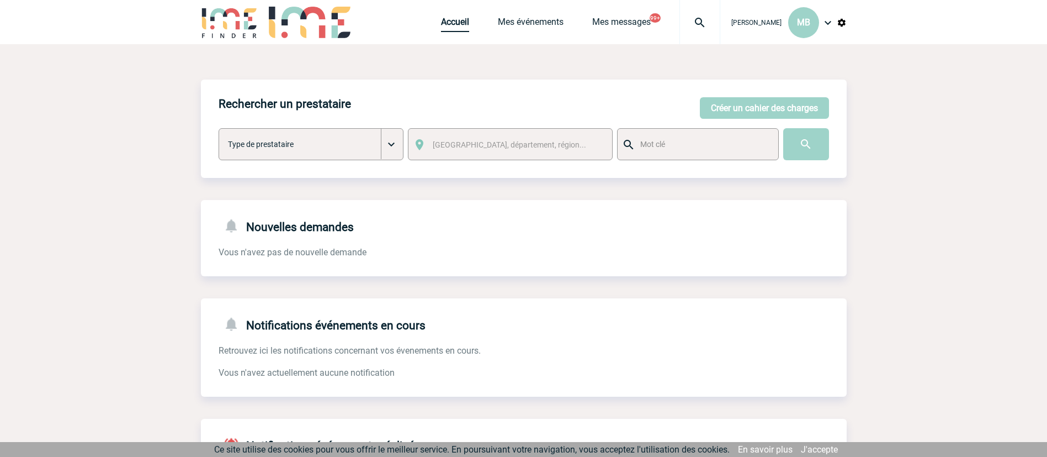
click at [465, 17] on span "Accueil" at bounding box center [469, 22] width 57 height 10
click at [454, 21] on link "Accueil" at bounding box center [455, 24] width 28 height 15
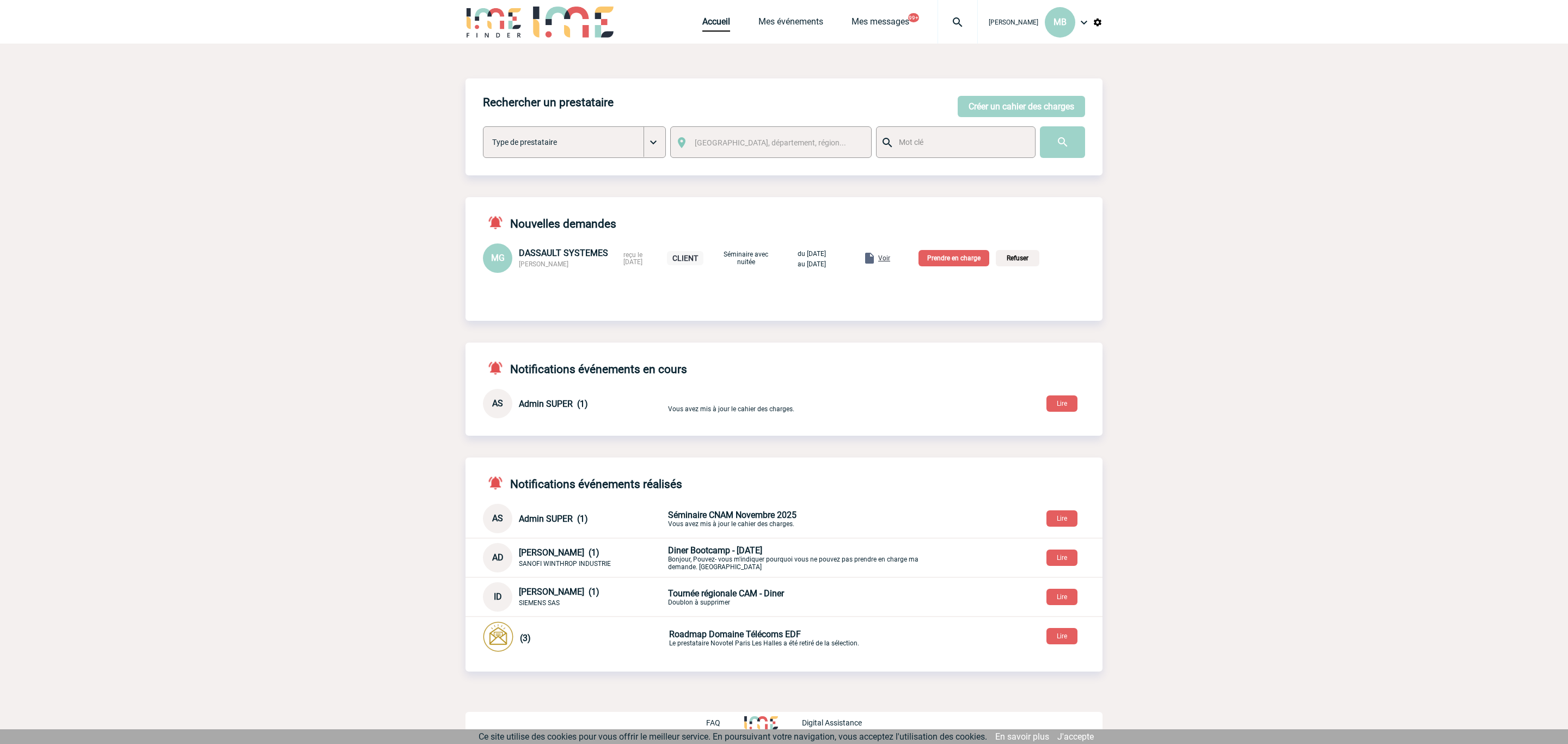
click at [956, 263] on p "Prendre en charge" at bounding box center [954, 258] width 71 height 17
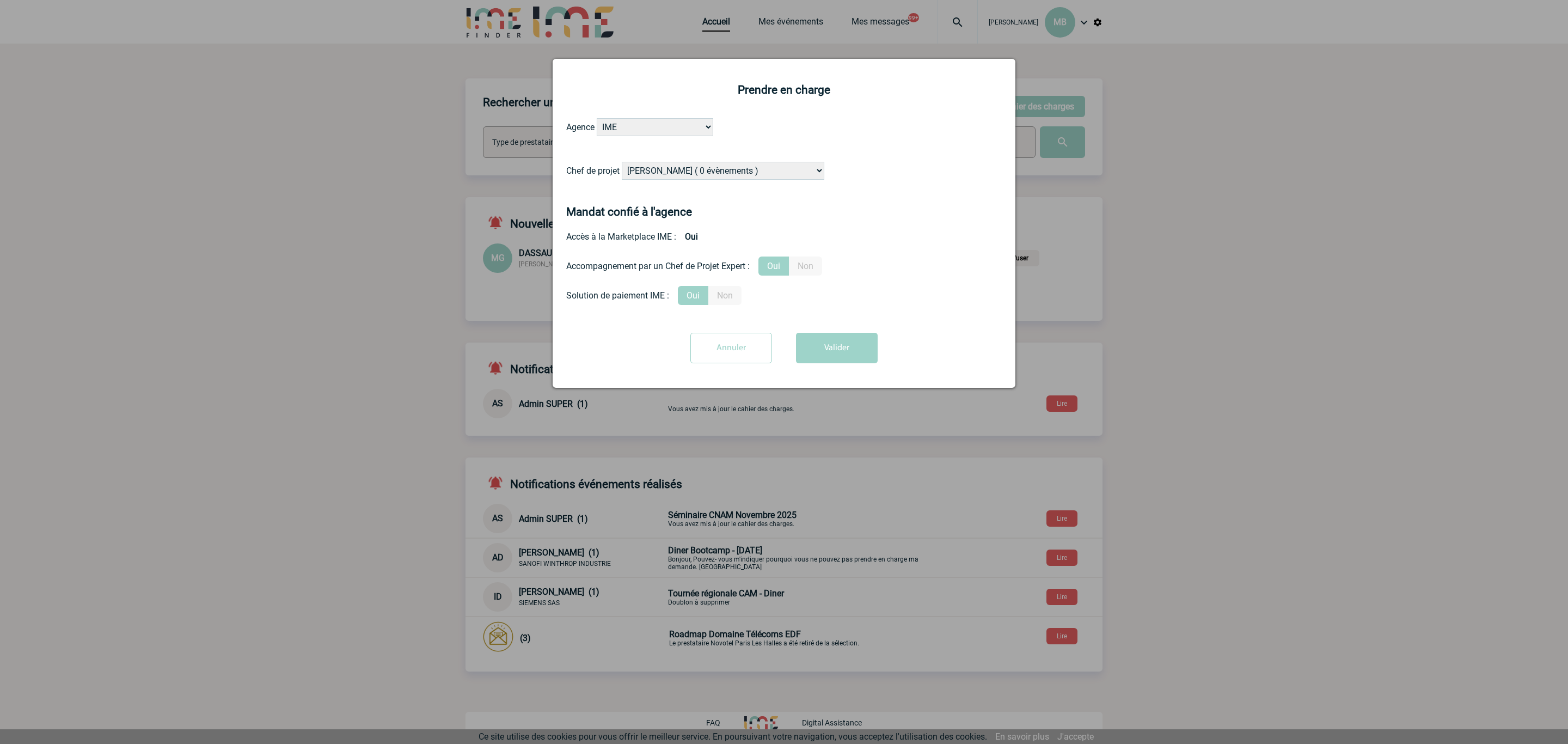
click at [739, 158] on form "Agence IME IME Nantes IME Aix-Marseille Chef de projet Alizée VERLAGUET ( 0 évè…" at bounding box center [784, 245] width 436 height 254
click at [740, 177] on select "Alizée VERLAGUET ( 0 évènements ) Anne-Françoise BONHOMME ( 200 évènements ) An…" at bounding box center [722, 171] width 202 height 18
select select "131612"
click at [968, 206] on form "Agence IME IME Nantes IME Aix-Marseille Chef de projet Alizée VERLAGUET ( 0 évè…" at bounding box center [784, 245] width 436 height 254
click at [856, 348] on button "Valider" at bounding box center [836, 347] width 82 height 31
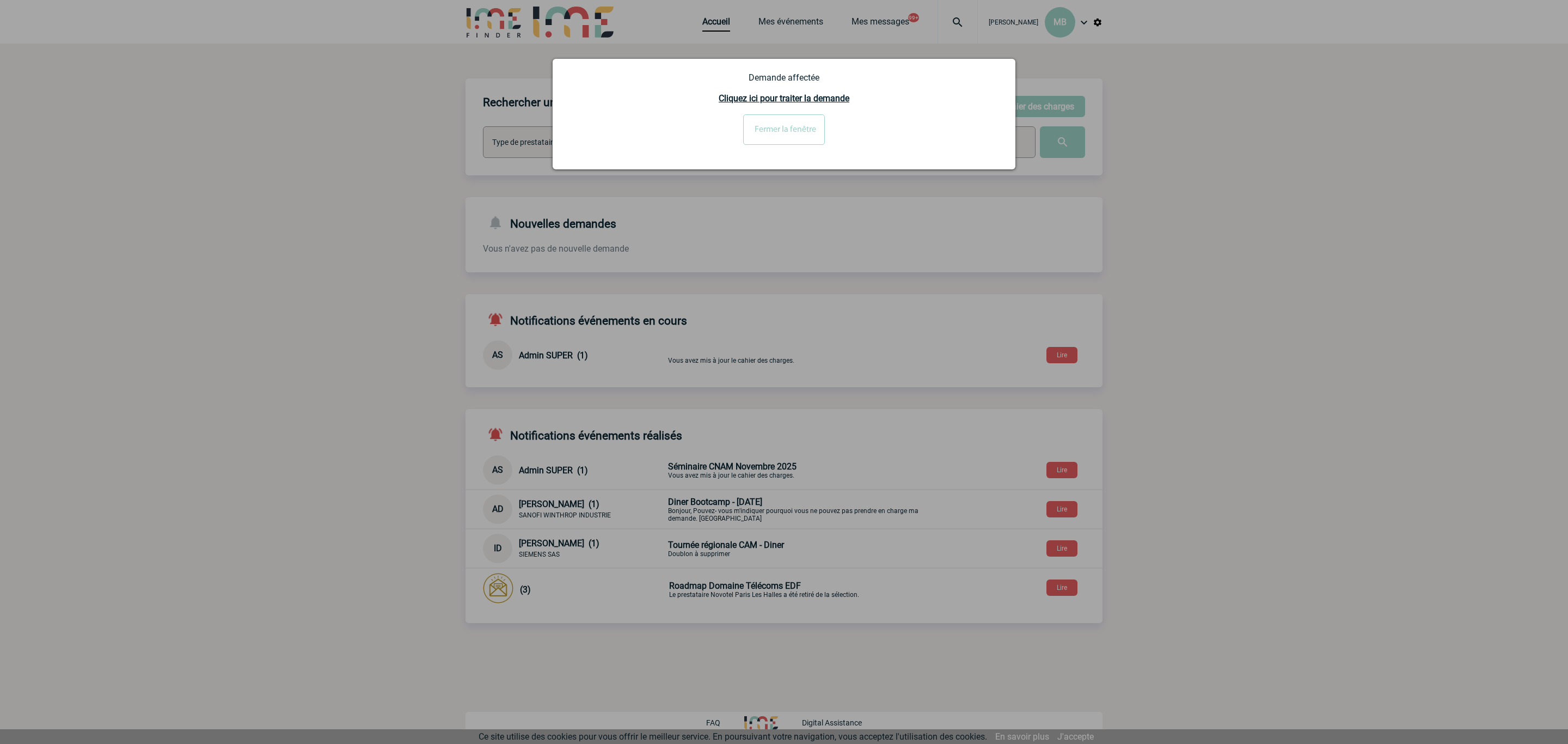
drag, startPoint x: 943, startPoint y: 206, endPoint x: 931, endPoint y: 203, distance: 12.4
click at [937, 206] on div at bounding box center [784, 372] width 1568 height 744
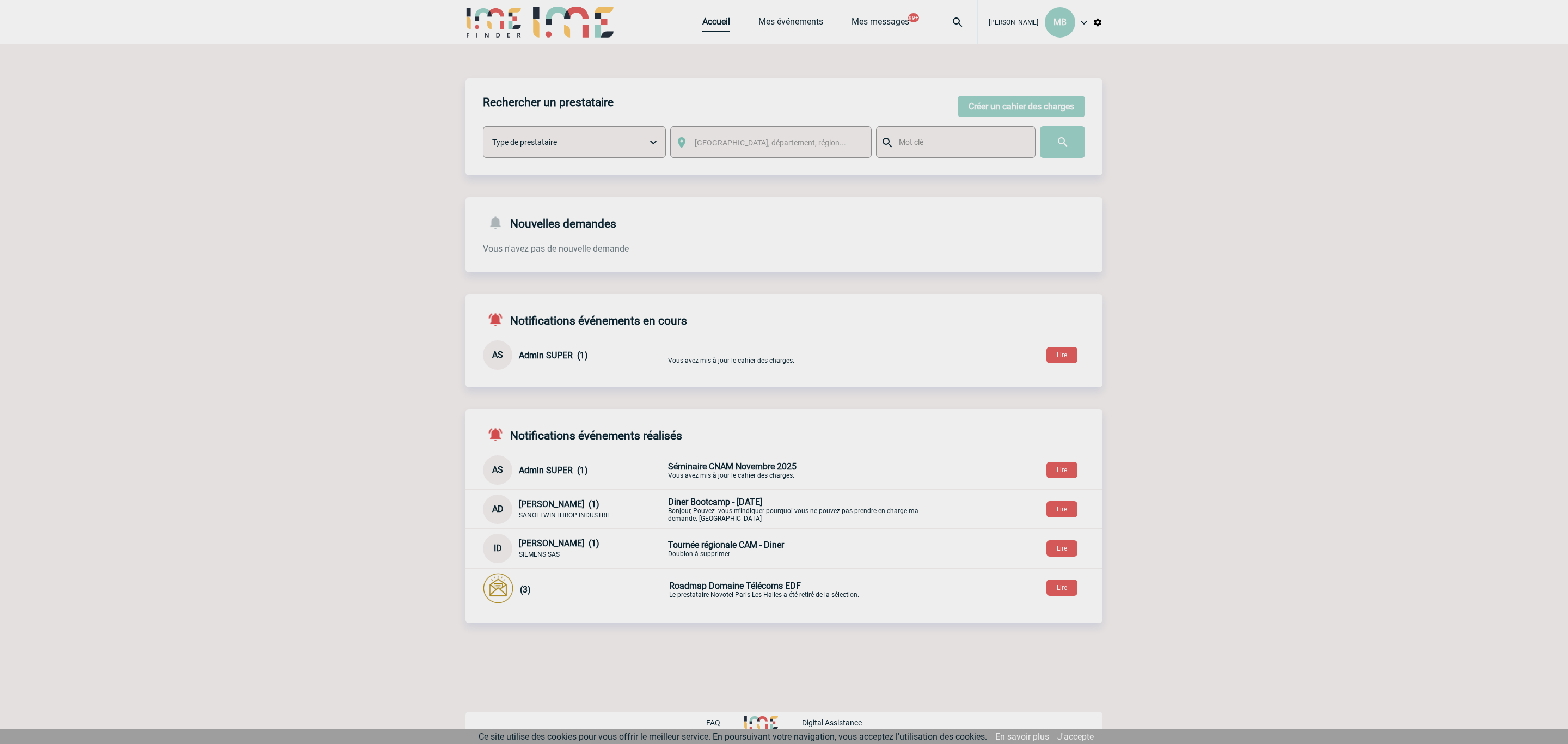
click at [721, 25] on body "Marion BOUYSSE MB Accueil Mes événements" at bounding box center [784, 372] width 1568 height 744
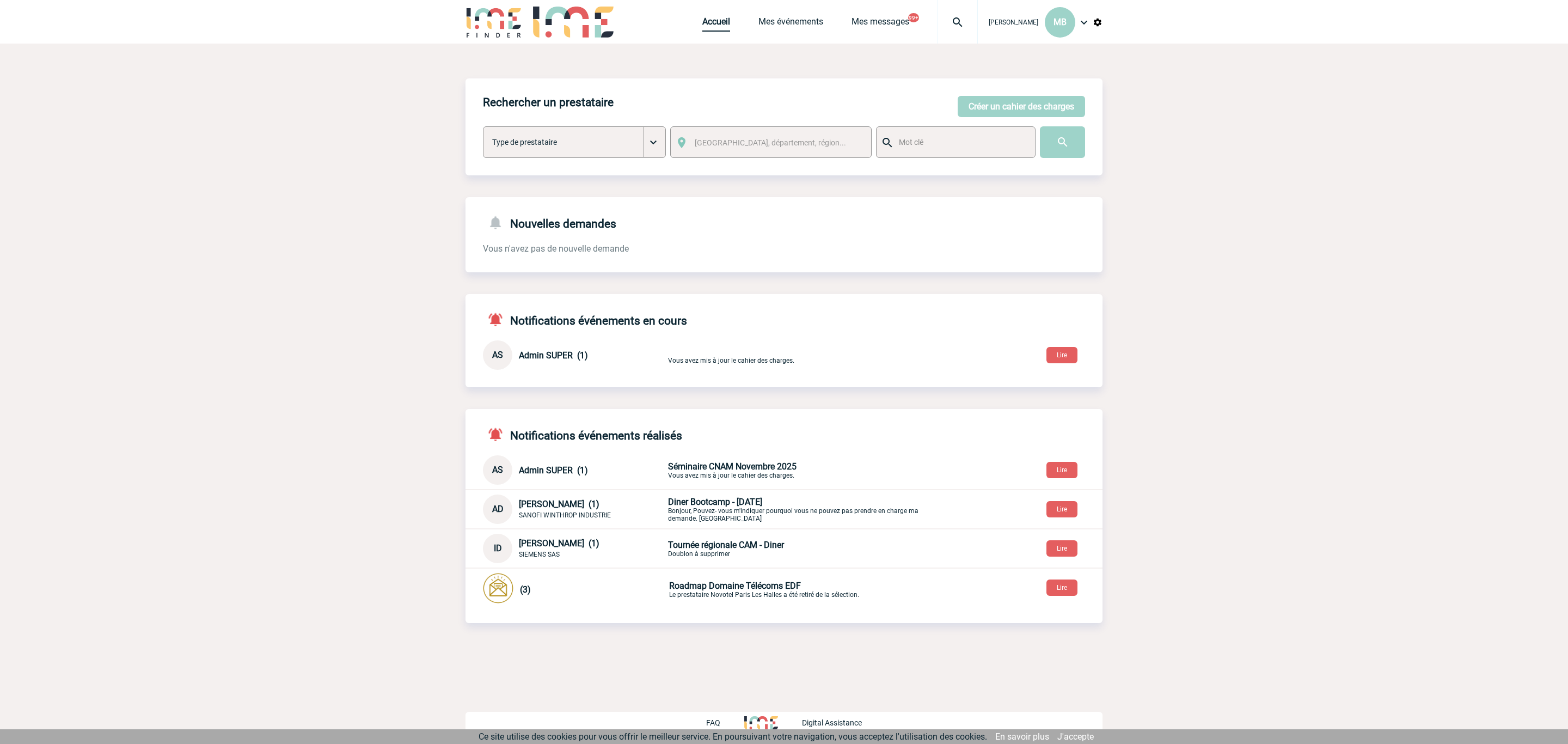
click at [718, 23] on link "Accueil" at bounding box center [716, 24] width 28 height 15
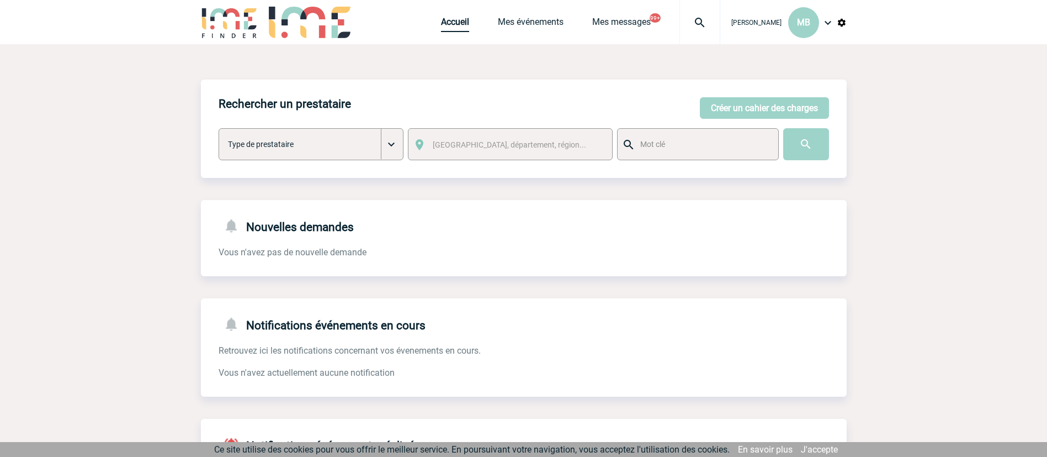
click at [457, 14] on div "Accueil Mes événements Mes messages 99+ Projet, client Projet, client" at bounding box center [580, 22] width 279 height 44
click at [461, 19] on link "Accueil" at bounding box center [455, 24] width 28 height 15
click at [434, 23] on div "[PERSON_NAME] MB Accueil Mes événements 99+" at bounding box center [524, 23] width 646 height 47
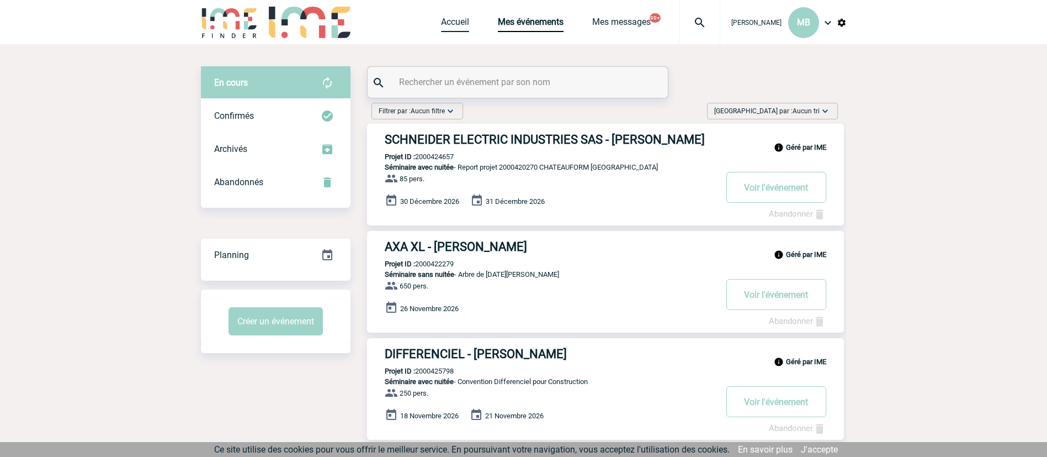
click at [449, 25] on link "Accueil" at bounding box center [455, 24] width 28 height 15
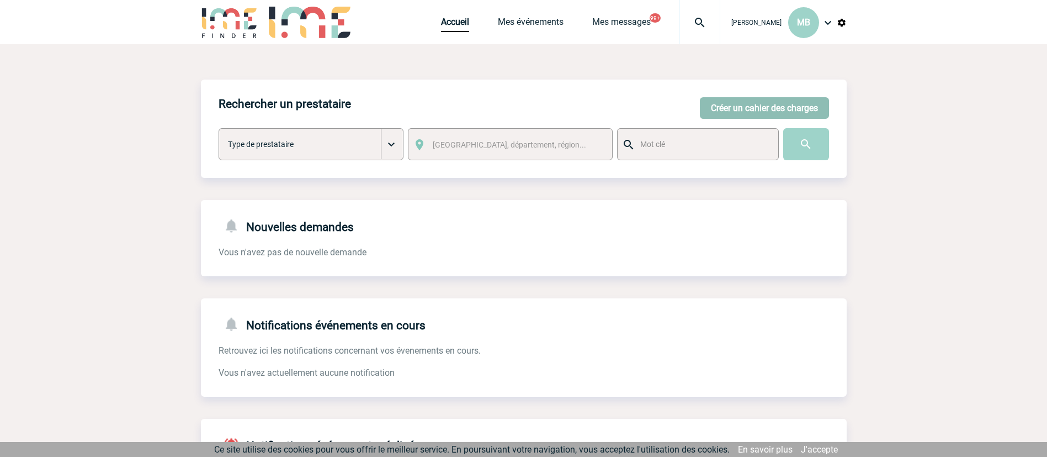
click at [772, 111] on button "Créer un cahier des charges" at bounding box center [764, 108] width 129 height 22
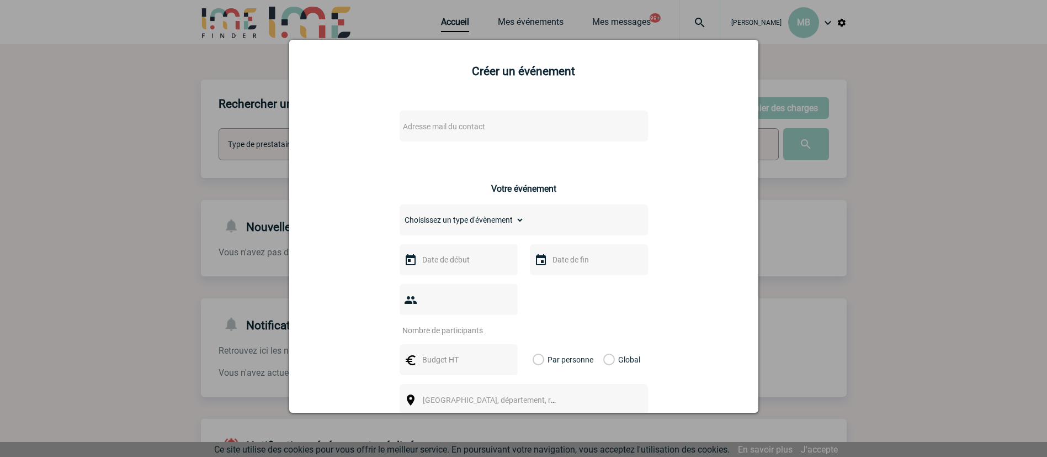
click at [506, 109] on div "Adresse mail du contact Ce contact n'a pas d’entité active dans la plateforme V…" at bounding box center [524, 385] width 442 height 570
click at [510, 129] on span "Adresse mail du contact" at bounding box center [495, 126] width 193 height 15
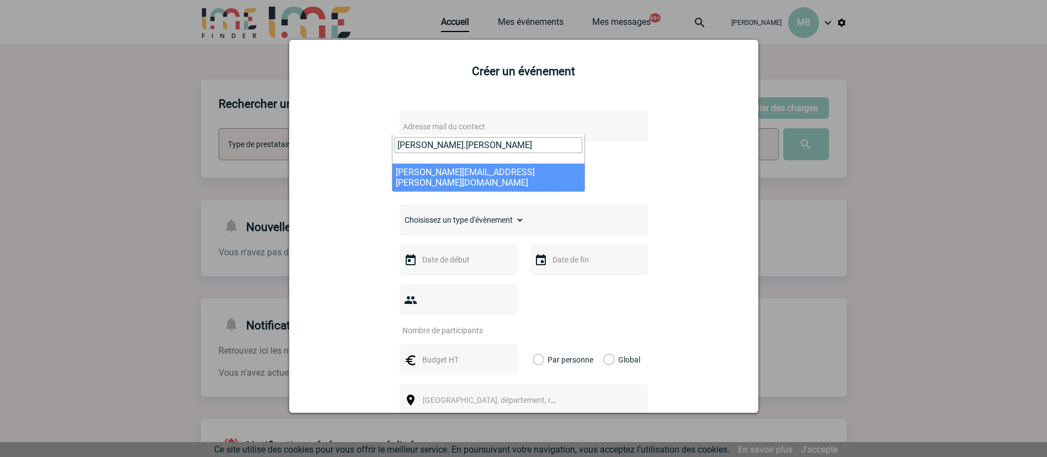
type input "[PERSON_NAME].[PERSON_NAME]"
select select "114901"
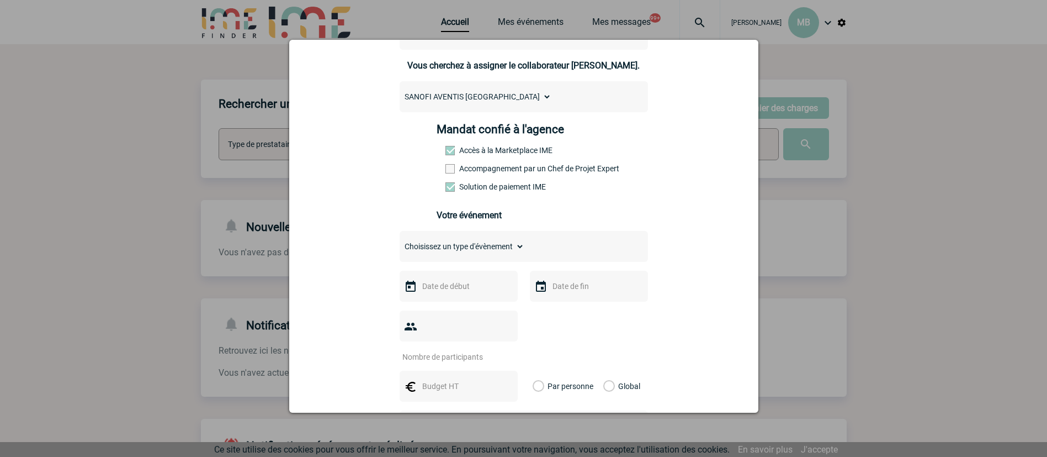
scroll to position [166, 0]
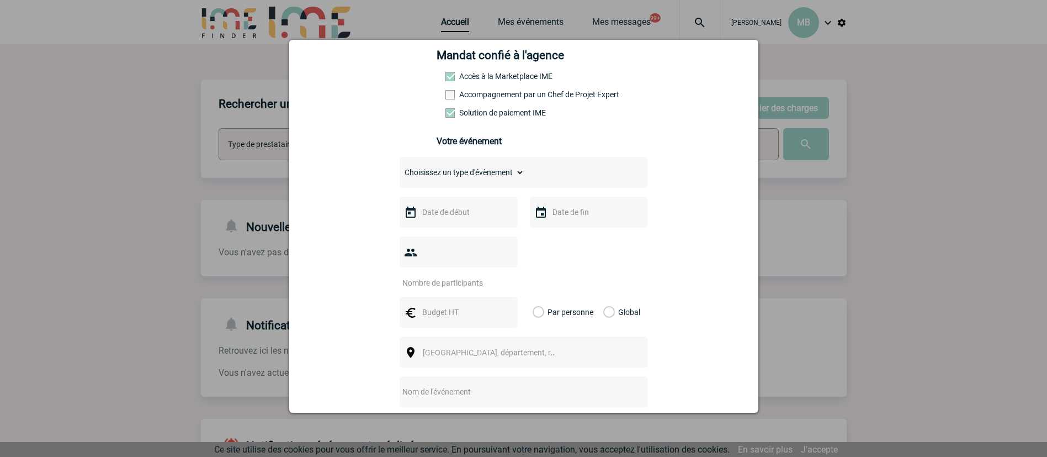
drag, startPoint x: 506, startPoint y: 171, endPoint x: 499, endPoint y: 182, distance: 13.5
click at [506, 171] on select "Choisissez un type d'évènement Séminaire avec nuitée Séminaire sans nuitée Repa…" at bounding box center [462, 172] width 125 height 15
select select "3"
click at [400, 167] on select "Choisissez un type d'évènement Séminaire avec nuitée Séminaire sans nuitée Repa…" at bounding box center [462, 172] width 125 height 15
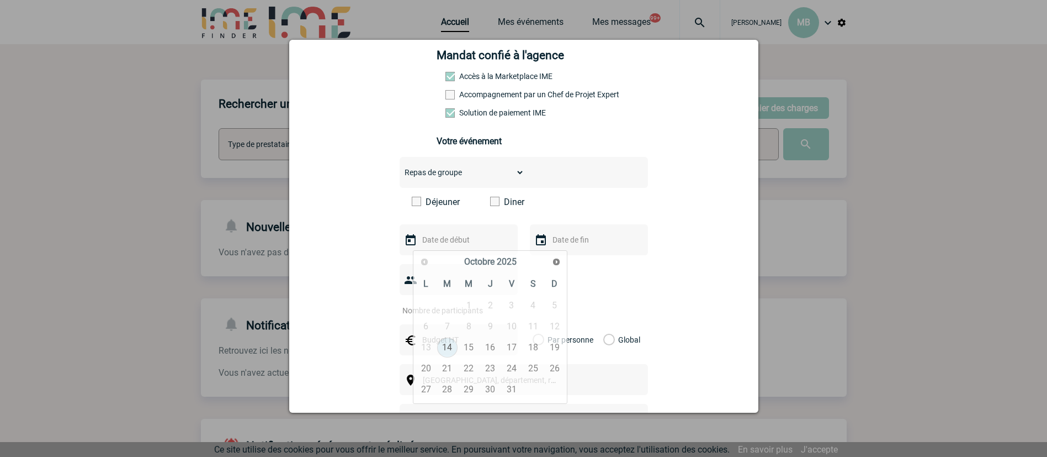
click at [461, 244] on input "text" at bounding box center [458, 239] width 76 height 14
click at [559, 262] on span "Suivant" at bounding box center [556, 261] width 9 height 9
click at [432, 386] on link "24" at bounding box center [426, 389] width 20 height 20
type input "24-11-2025"
click at [576, 251] on div at bounding box center [589, 239] width 118 height 31
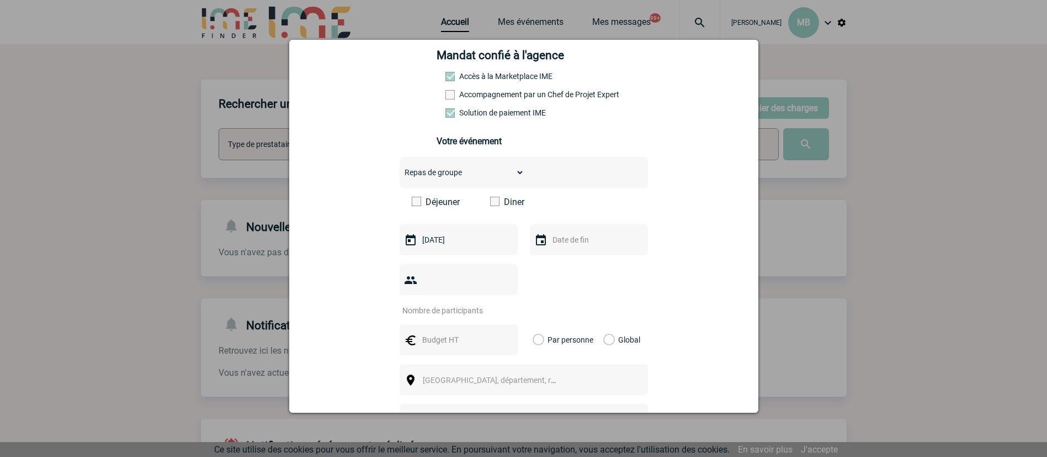
click at [607, 236] on input "text" at bounding box center [588, 239] width 76 height 14
click at [556, 393] on link "24" at bounding box center [556, 389] width 20 height 20
type input "24-11-2025"
click at [469, 303] on input "number" at bounding box center [452, 310] width 104 height 14
type input "33"
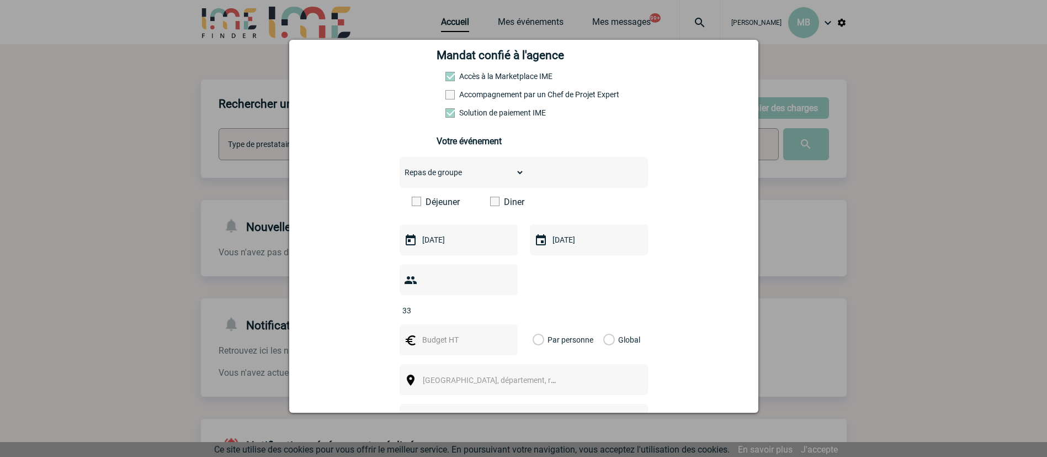
click at [492, 324] on div at bounding box center [459, 339] width 118 height 31
drag, startPoint x: 456, startPoint y: 317, endPoint x: 467, endPoint y: 314, distance: 11.4
click at [455, 332] on input "text" at bounding box center [458, 339] width 76 height 14
type input "2640"
click at [603, 324] on label "Global" at bounding box center [606, 339] width 7 height 31
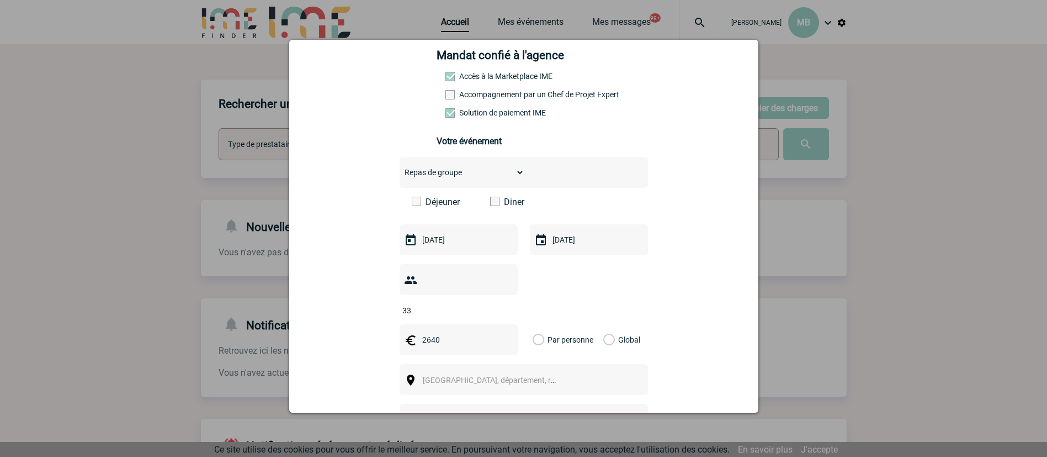
click at [0, 0] on input "Global" at bounding box center [0, 0] width 0 height 0
drag, startPoint x: 559, startPoint y: 378, endPoint x: 557, endPoint y: 368, distance: 10.1
click at [559, 374] on div "Choisissez un type d'évènement Séminaire avec nuitée Séminaire sans nuitée Repa…" at bounding box center [524, 331] width 248 height 348
click at [548, 372] on span "[GEOGRAPHIC_DATA], département, région..." at bounding box center [494, 379] width 152 height 15
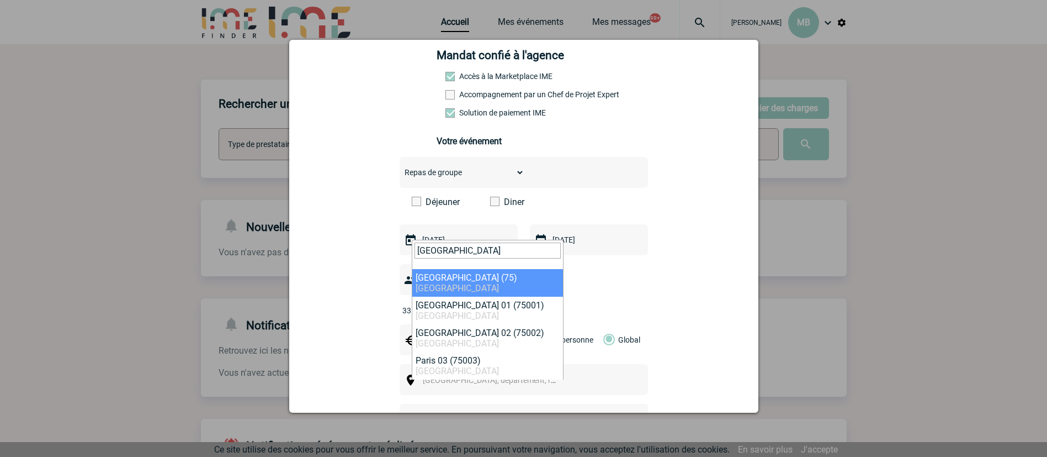
type input "paris"
select select "3"
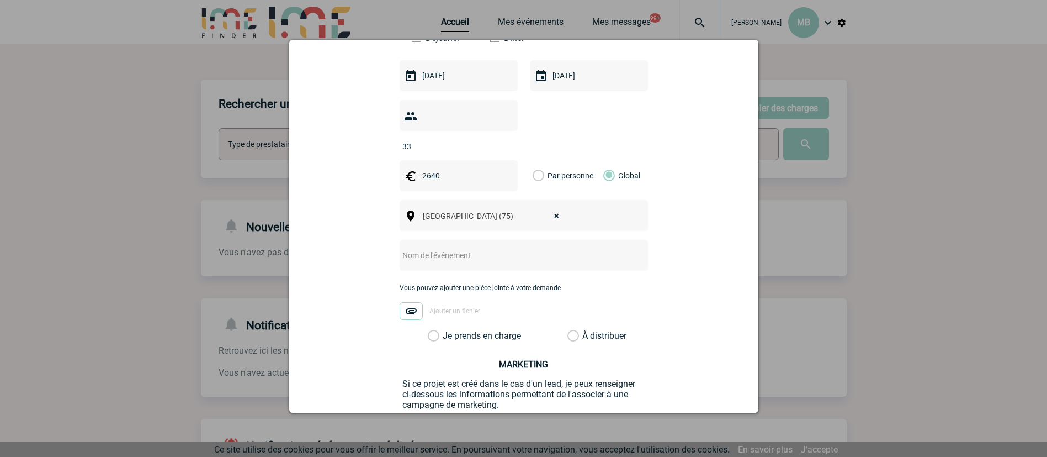
scroll to position [331, 0]
click at [463, 245] on div at bounding box center [524, 253] width 248 height 31
drag, startPoint x: 461, startPoint y: 235, endPoint x: 926, endPoint y: 63, distance: 495.7
click at [461, 246] on input "text" at bounding box center [509, 253] width 219 height 14
click at [439, 245] on div at bounding box center [524, 253] width 248 height 31
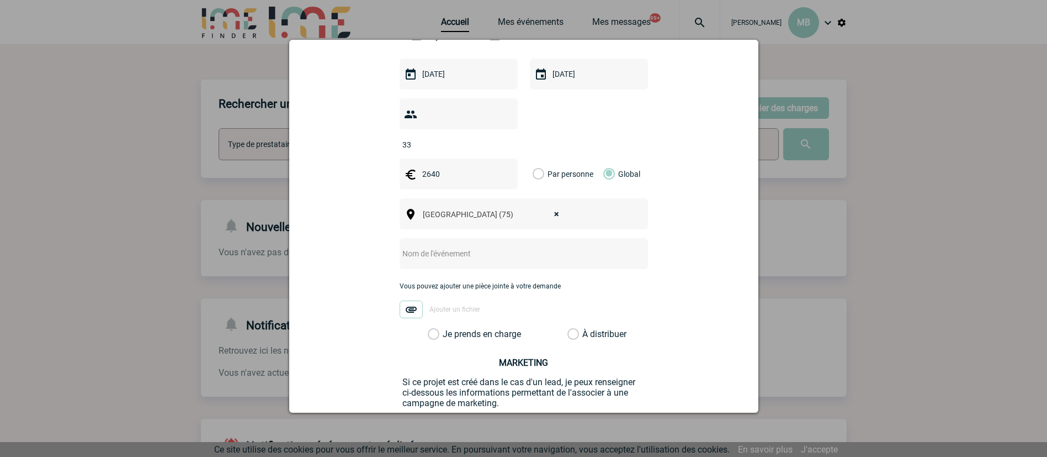
click at [575, 246] on input "text" at bounding box center [509, 253] width 219 height 14
paste input ": Déjeuner pour 33 personnes Paris Semaine du 24 novembre 2025 -"
type input "Déjeuner pour 33 personnes Paris Semaine du 24 novembre 2025 -"
click at [568, 328] on label "À distribuer" at bounding box center [574, 333] width 12 height 11
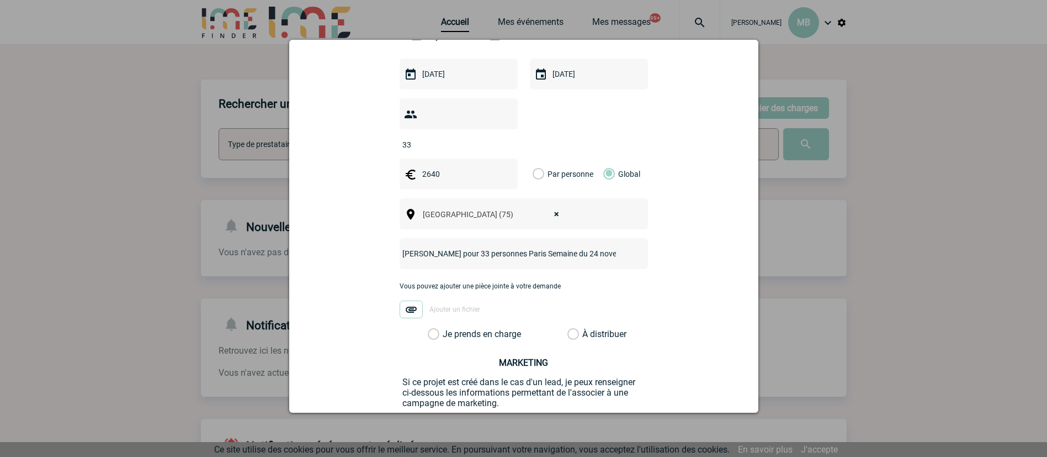
click at [0, 0] on input "À distribuer" at bounding box center [0, 0] width 0 height 0
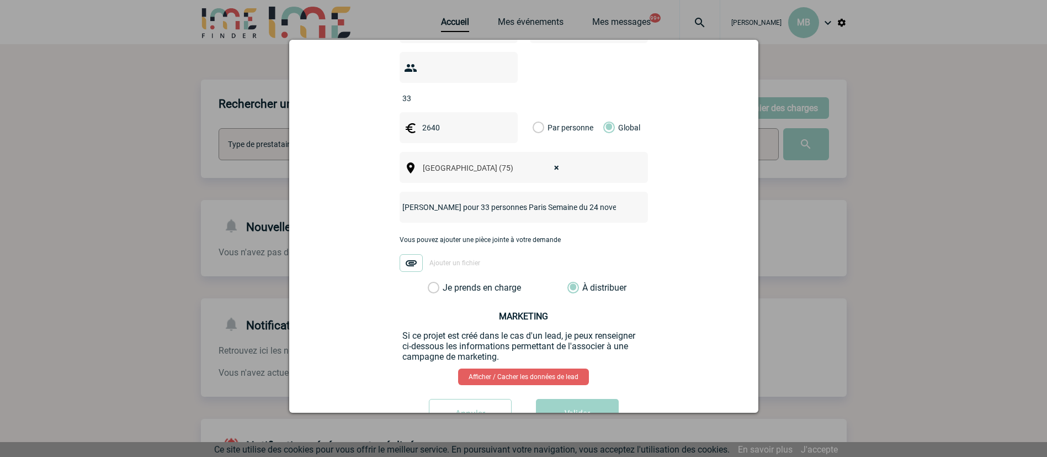
scroll to position [402, 0]
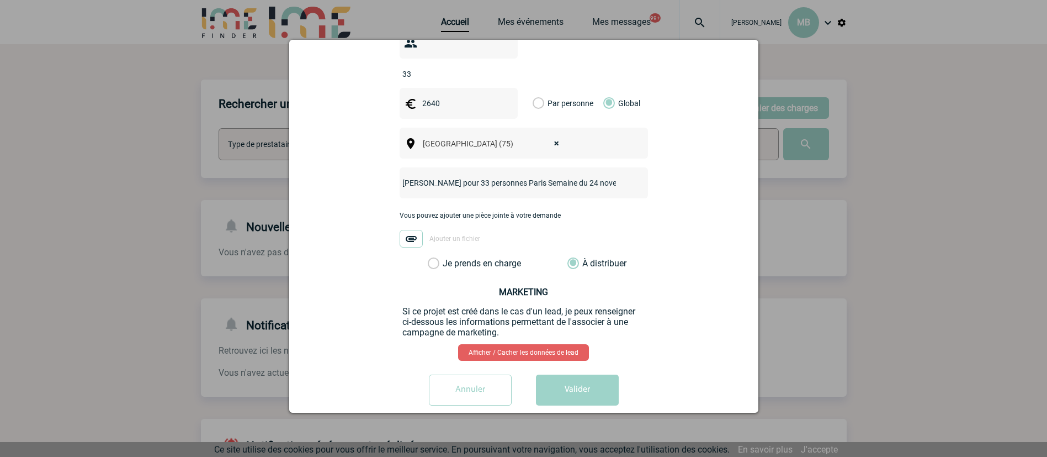
click at [579, 374] on button "Valider" at bounding box center [577, 389] width 83 height 31
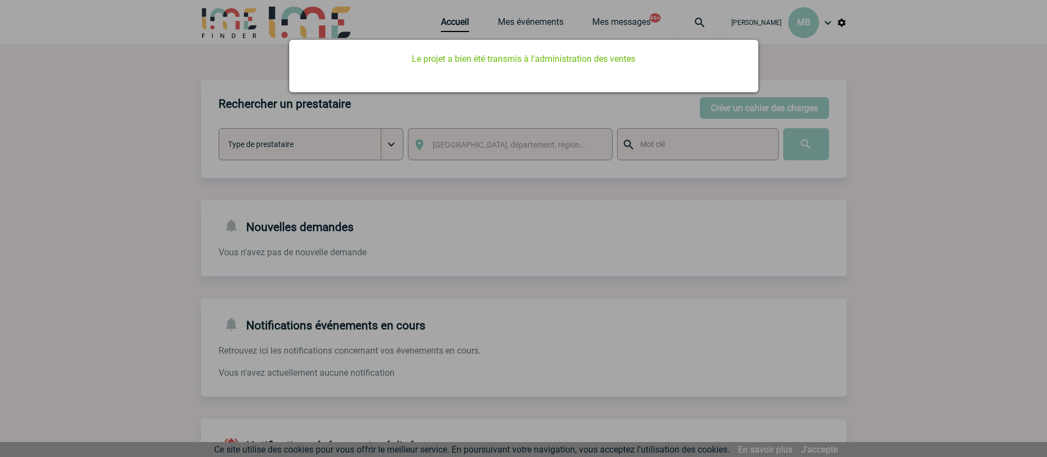
click at [463, 6] on div at bounding box center [523, 228] width 1047 height 457
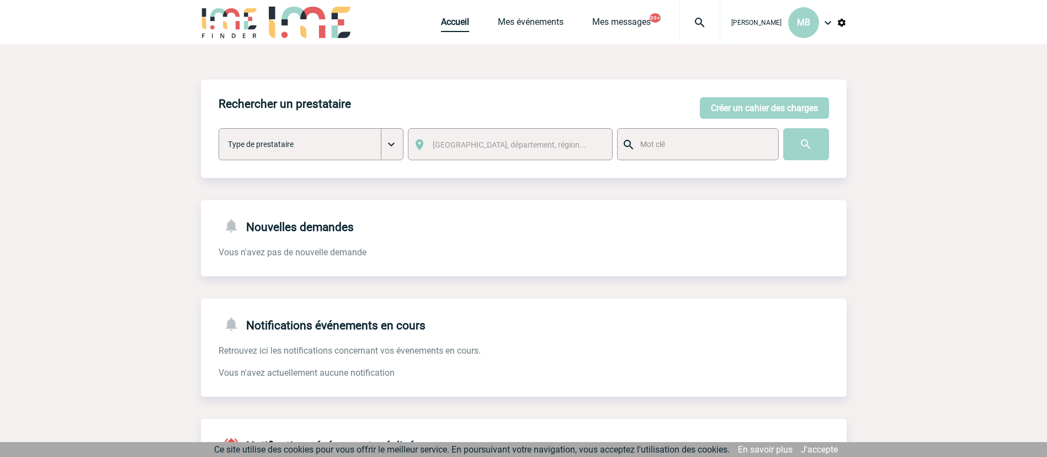
click at [452, 30] on link "Accueil" at bounding box center [455, 24] width 28 height 15
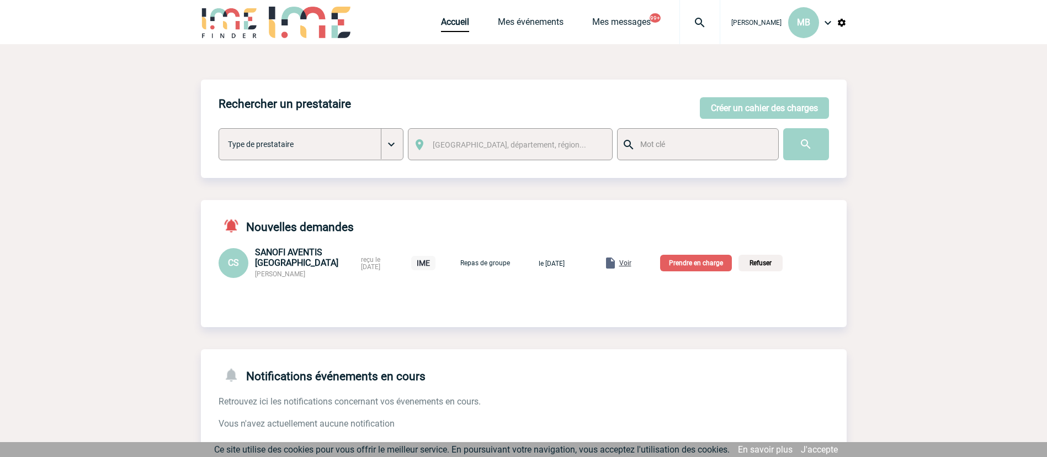
click at [709, 263] on p "Prendre en charge" at bounding box center [696, 263] width 72 height 17
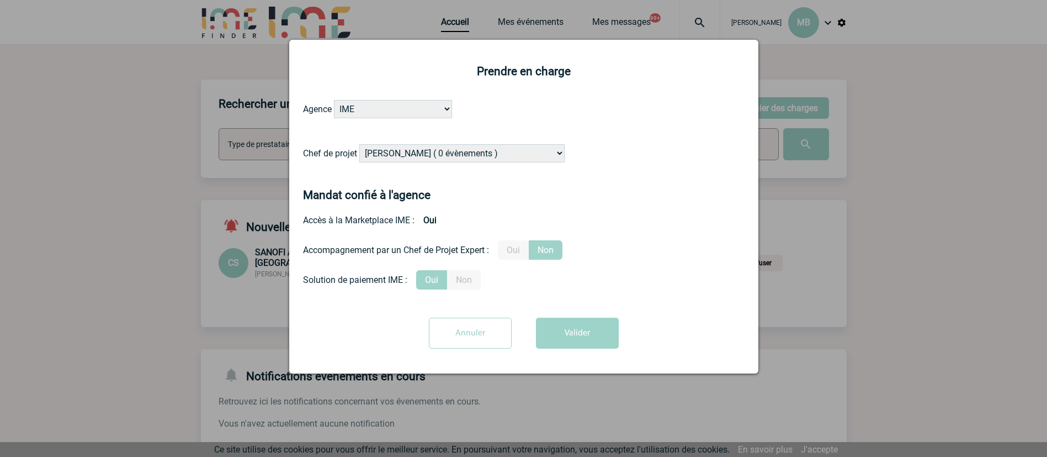
click at [497, 153] on select "[PERSON_NAME] ( 0 évènements ) [PERSON_NAME] ( 200 évènements ) [PERSON_NAME] (…" at bounding box center [461, 153] width 205 height 18
select select "131233"
click at [360, 145] on select "[PERSON_NAME] ( 0 évènements ) [PERSON_NAME] ( 200 évènements ) [PERSON_NAME] (…" at bounding box center [461, 153] width 205 height 18
click at [602, 326] on button "Valider" at bounding box center [577, 332] width 83 height 31
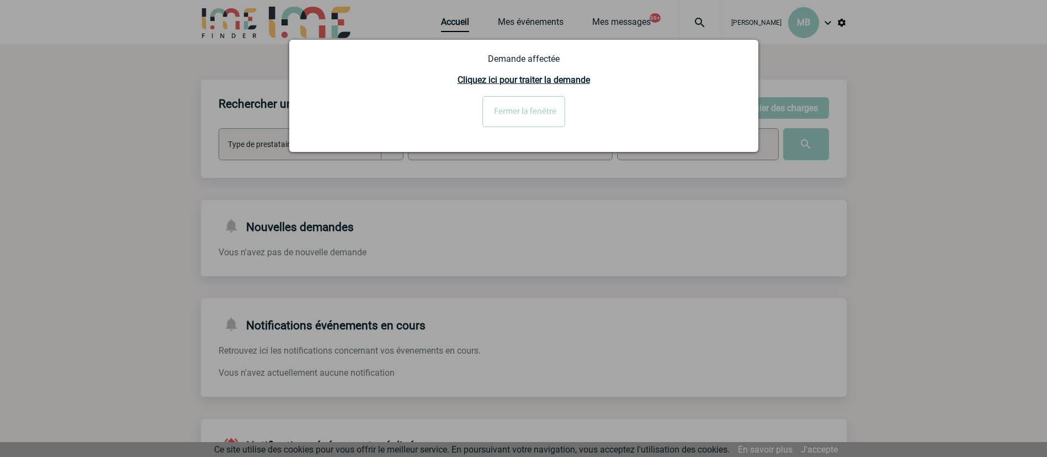
click at [773, 250] on div at bounding box center [523, 228] width 1047 height 457
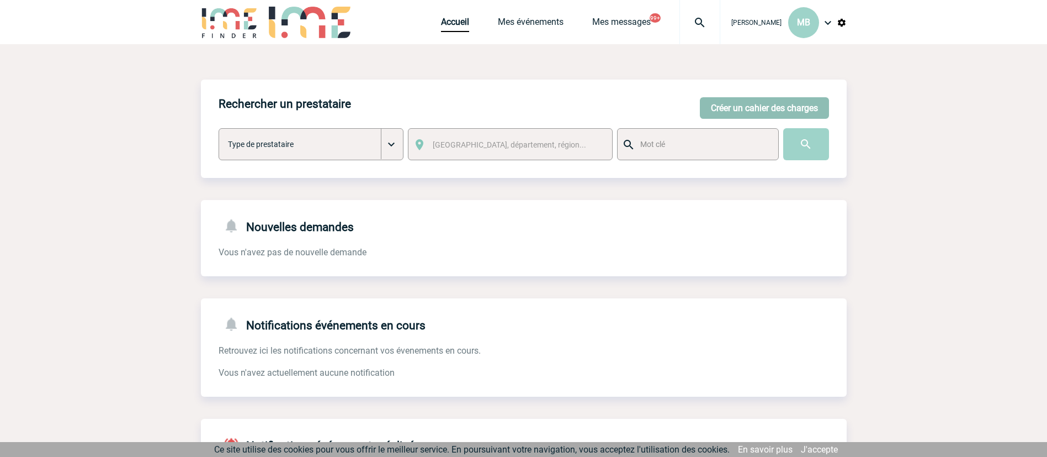
drag, startPoint x: 739, startPoint y: 112, endPoint x: 733, endPoint y: 110, distance: 6.3
click at [738, 111] on button "Créer un cahier des charges" at bounding box center [764, 108] width 129 height 22
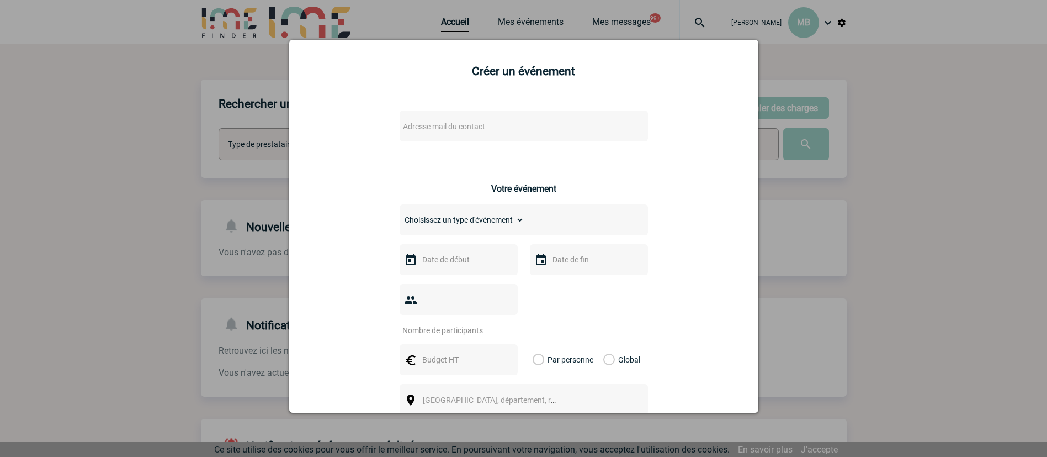
click at [492, 126] on span "Adresse mail du contact" at bounding box center [495, 126] width 193 height 15
type input "A"
drag, startPoint x: 442, startPoint y: 142, endPoint x: 336, endPoint y: 141, distance: 106.0
click at [333, 141] on body "[PERSON_NAME] MB Accueil Mes événements" at bounding box center [523, 340] width 1047 height 680
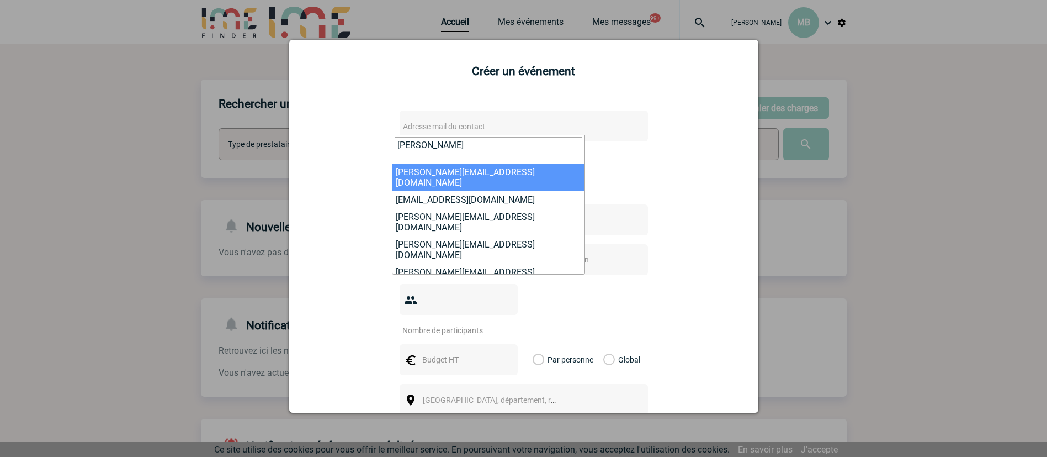
click at [483, 145] on input "[PERSON_NAME]" at bounding box center [489, 145] width 188 height 16
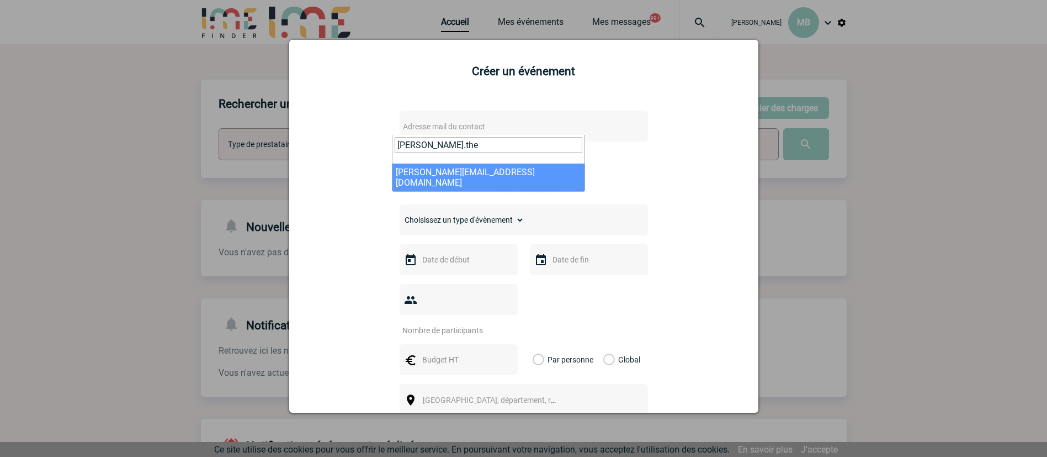
type input "[PERSON_NAME].the"
select select "127965"
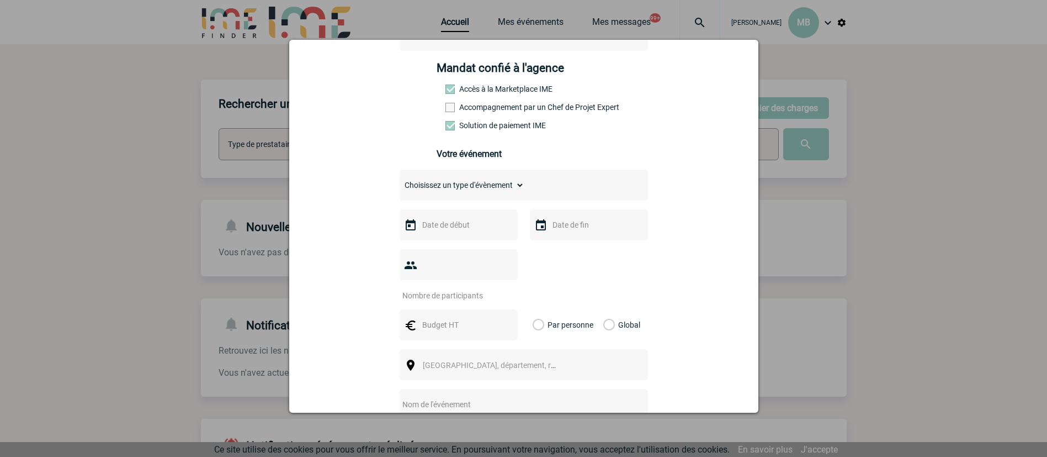
scroll to position [166, 0]
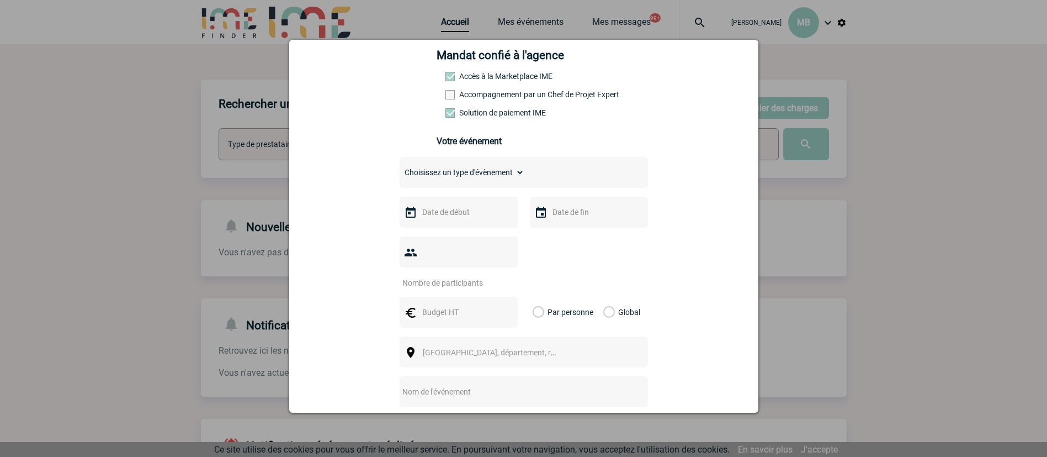
click at [510, 173] on select "Choisissez un type d'évènement Séminaire avec nuitée Séminaire sans nuitée Repa…" at bounding box center [462, 172] width 125 height 15
select select "1"
click at [400, 167] on select "Choisissez un type d'évènement Séminaire avec nuitée Séminaire sans nuitée Repa…" at bounding box center [462, 172] width 125 height 15
click at [449, 215] on input "text" at bounding box center [458, 212] width 76 height 14
click at [555, 235] on span "Suivant" at bounding box center [556, 234] width 9 height 9
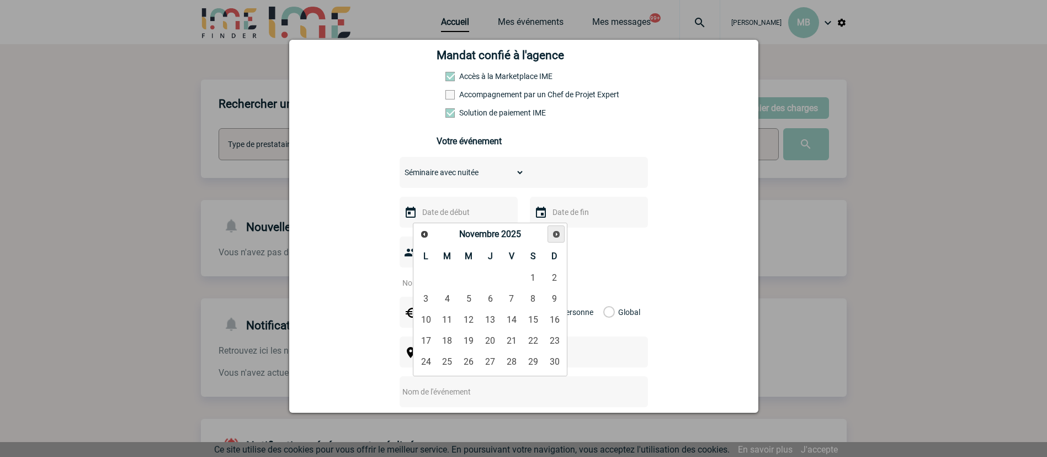
click at [555, 234] on span "Suivant" at bounding box center [556, 234] width 9 height 9
click at [554, 234] on span "Suivant" at bounding box center [556, 234] width 9 height 9
click at [491, 341] on link "19" at bounding box center [490, 341] width 20 height 20
type input "19-03-2026"
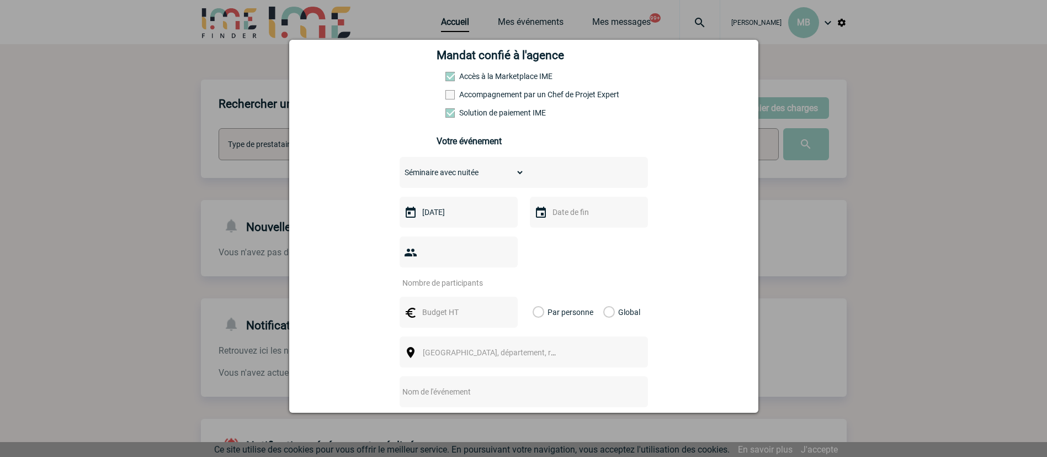
click at [577, 225] on div at bounding box center [589, 212] width 118 height 31
click at [585, 214] on input "text" at bounding box center [588, 212] width 76 height 14
click at [643, 339] on link "20" at bounding box center [642, 341] width 20 height 20
type input "20-03-2026"
click at [435, 275] on input "number" at bounding box center [452, 282] width 104 height 14
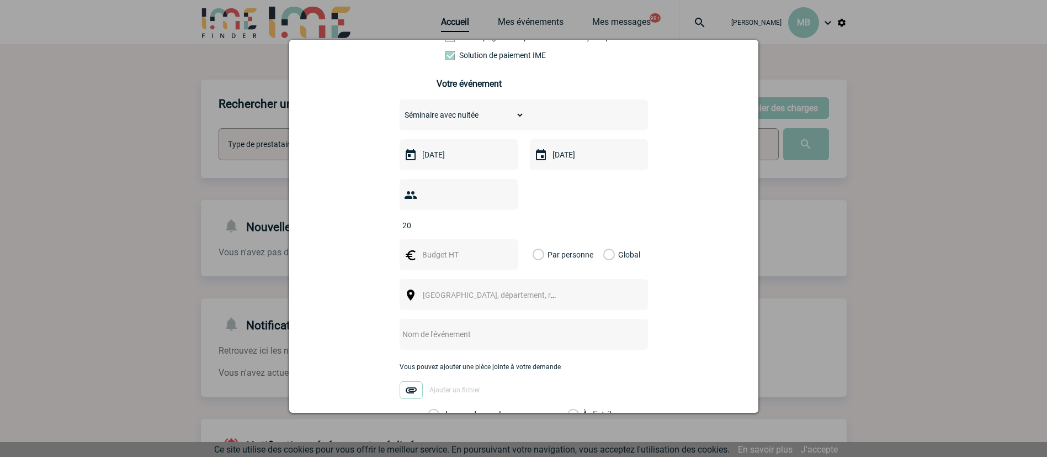
scroll to position [248, 0]
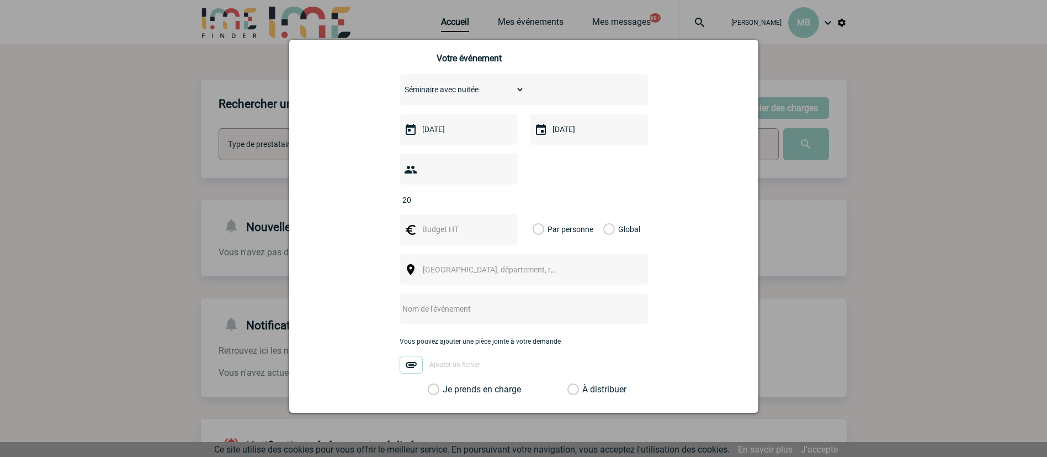
type input "20"
click at [455, 214] on div at bounding box center [459, 229] width 118 height 31
click at [442, 222] on input "text" at bounding box center [458, 229] width 76 height 14
type input "5000"
click at [603, 214] on label "Global" at bounding box center [606, 229] width 7 height 31
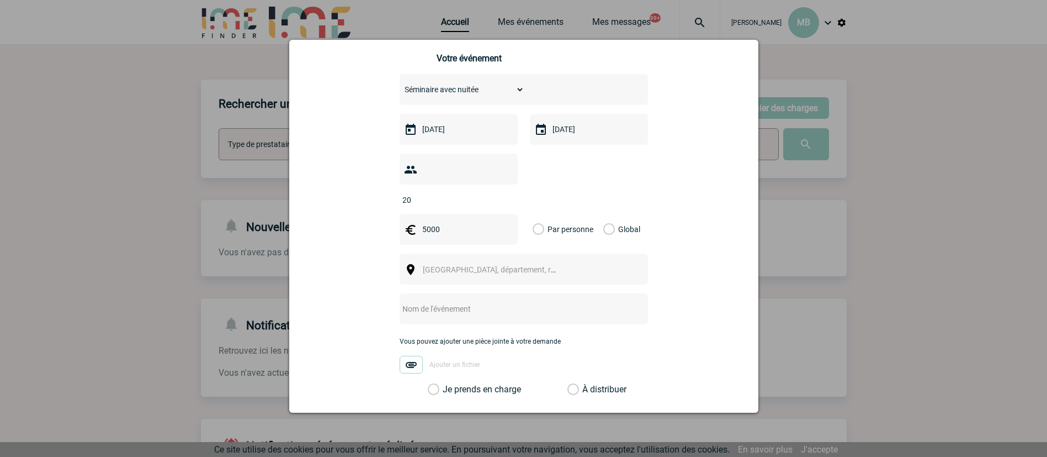
click at [0, 0] on input "Global" at bounding box center [0, 0] width 0 height 0
click at [573, 253] on div "[GEOGRAPHIC_DATA], département, région..." at bounding box center [524, 268] width 248 height 31
click at [461, 262] on span "[GEOGRAPHIC_DATA], département, région..." at bounding box center [494, 269] width 152 height 15
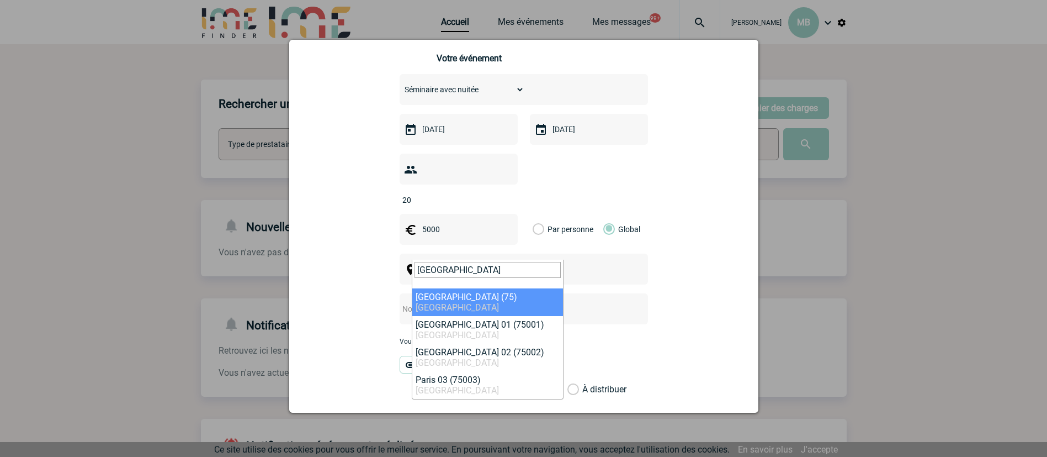
type input "paris"
select select "3"
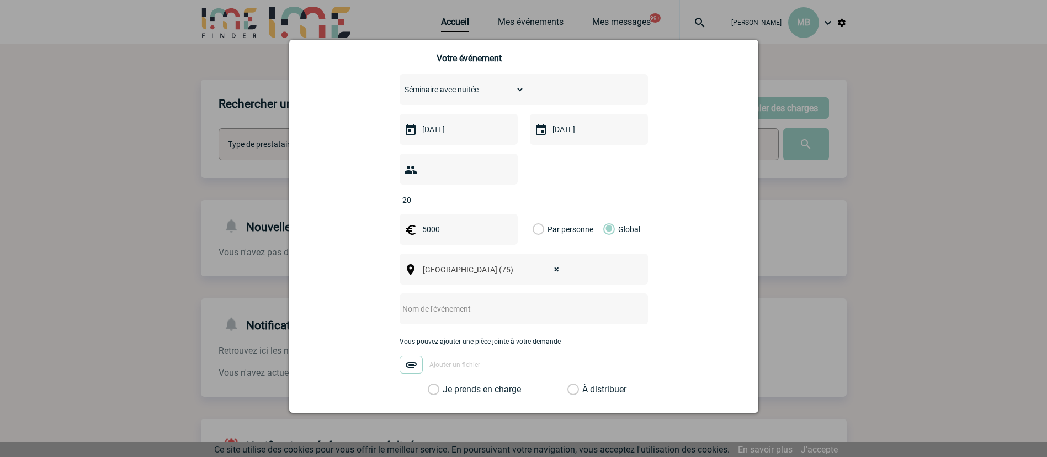
click at [418, 301] on input "text" at bounding box center [509, 308] width 219 height 14
paste input "Réservation Villa Modigliani"
type input "Réservation Villa Modigliani"
click at [568, 384] on label "À distribuer" at bounding box center [574, 389] width 12 height 11
click at [0, 0] on input "À distribuer" at bounding box center [0, 0] width 0 height 0
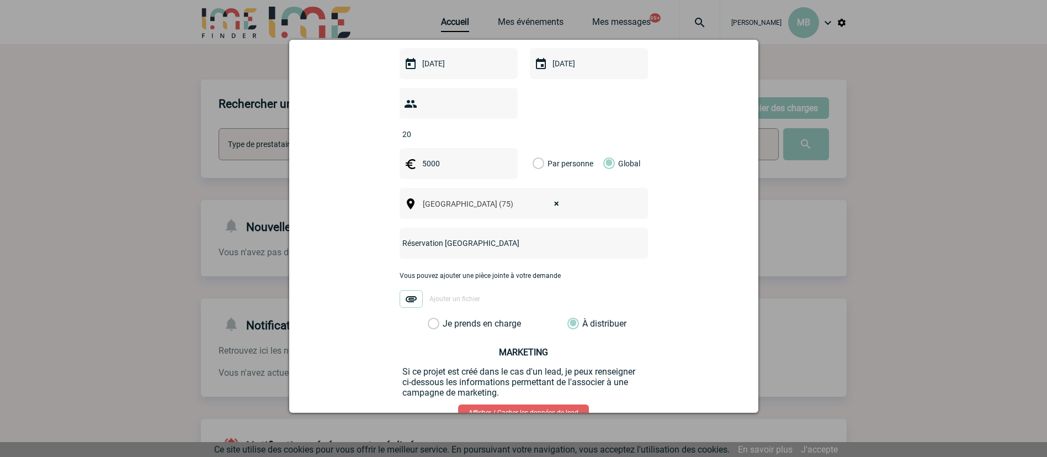
scroll to position [374, 0]
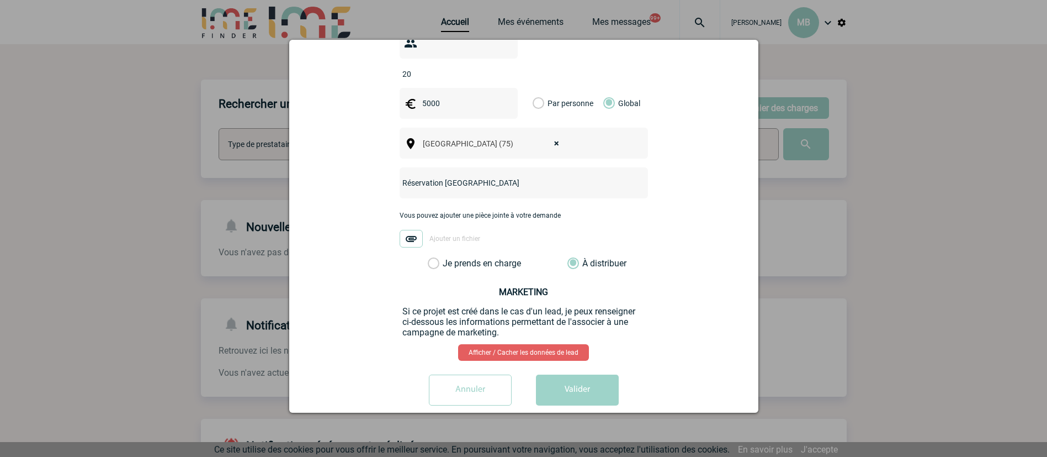
click at [557, 380] on button "Valider" at bounding box center [577, 389] width 83 height 31
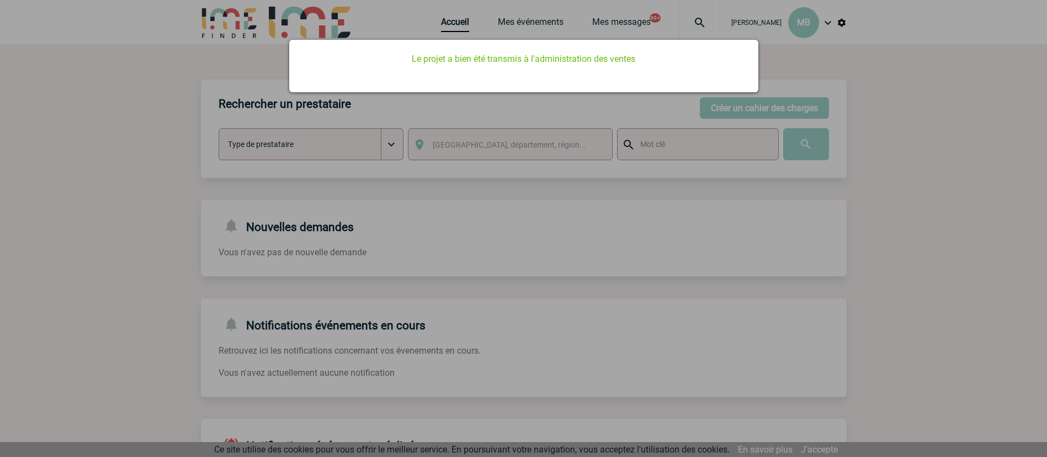
drag, startPoint x: 711, startPoint y: 225, endPoint x: 341, endPoint y: 2, distance: 431.9
click at [696, 226] on div at bounding box center [523, 228] width 1047 height 457
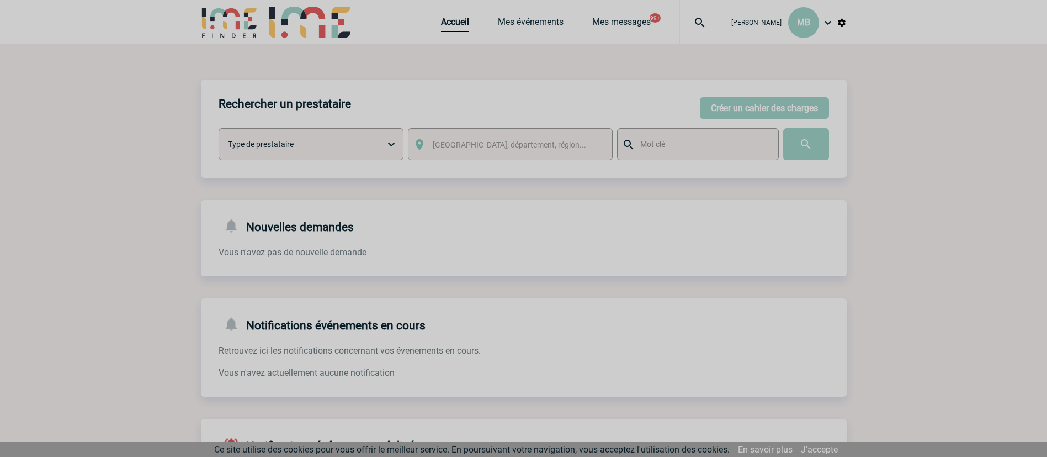
click at [458, 20] on div at bounding box center [523, 228] width 1047 height 457
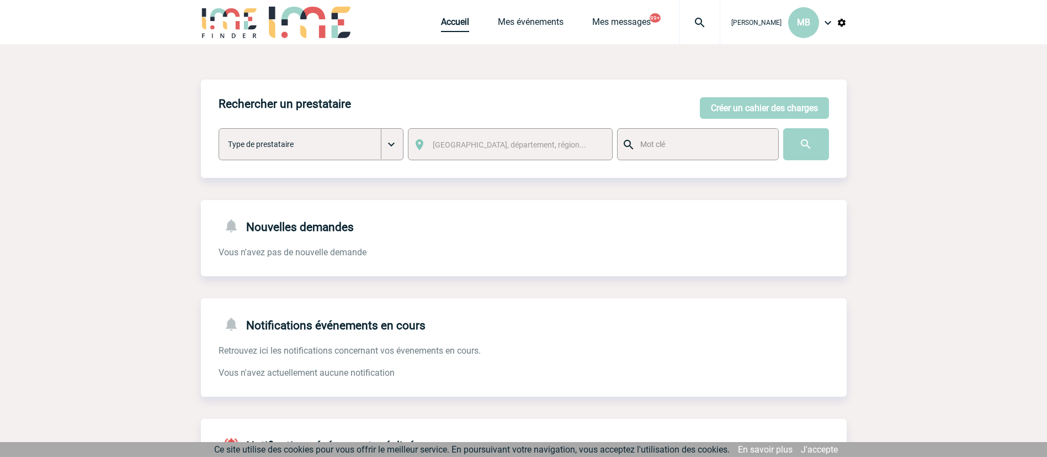
click at [449, 25] on link "Accueil" at bounding box center [455, 24] width 28 height 15
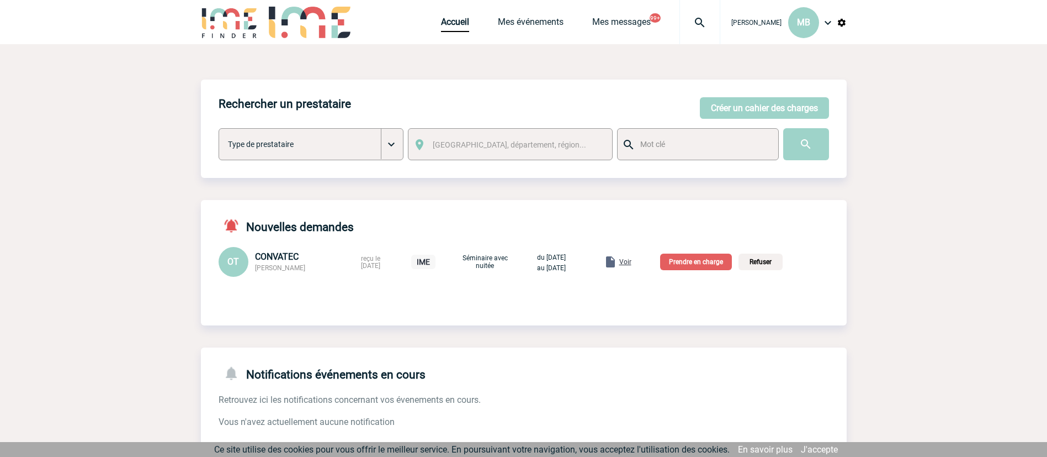
click at [704, 257] on p "Prendre en charge" at bounding box center [696, 261] width 72 height 17
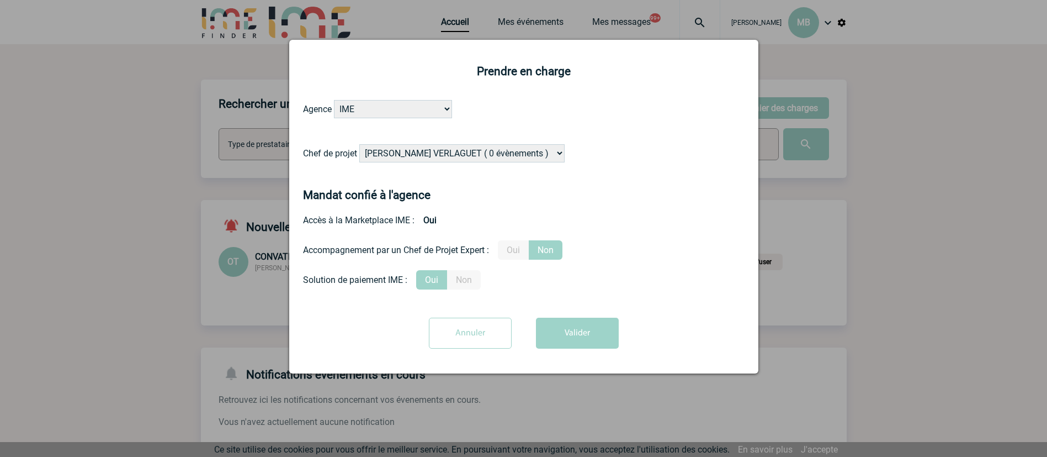
drag, startPoint x: 500, startPoint y: 153, endPoint x: 502, endPoint y: 137, distance: 16.2
click at [500, 153] on select "Alizée VERLAGUET ( 0 évènements ) Anne-Françoise BONHOMME ( 200 évènements ) An…" at bounding box center [461, 153] width 205 height 18
select select "103019"
click at [636, 215] on div "Accès à la Marketplace IME : Oui" at bounding box center [524, 219] width 442 height 19
click at [571, 324] on button "Valider" at bounding box center [577, 332] width 83 height 31
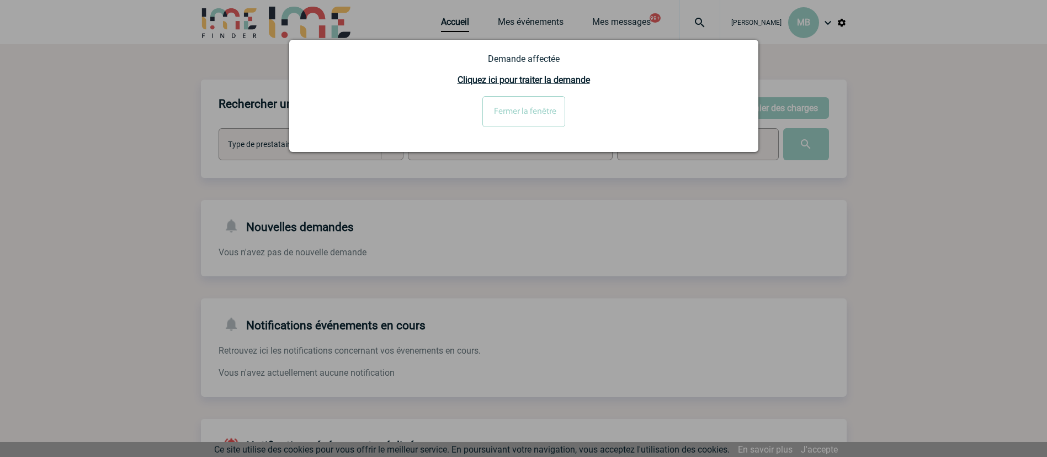
drag, startPoint x: 523, startPoint y: 119, endPoint x: 505, endPoint y: 27, distance: 94.6
click at [522, 119] on input "Fermer la fenêtre" at bounding box center [524, 111] width 83 height 31
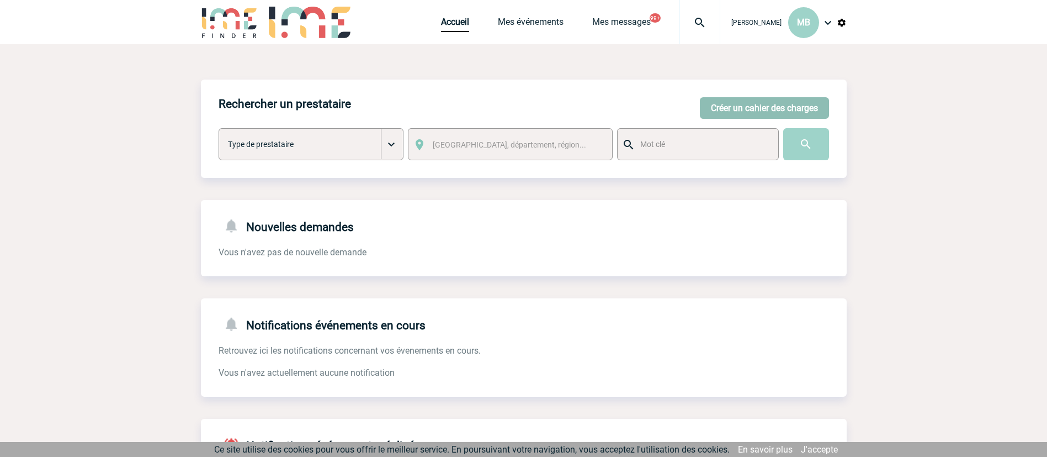
click at [793, 113] on button "Créer un cahier des charges" at bounding box center [764, 108] width 129 height 22
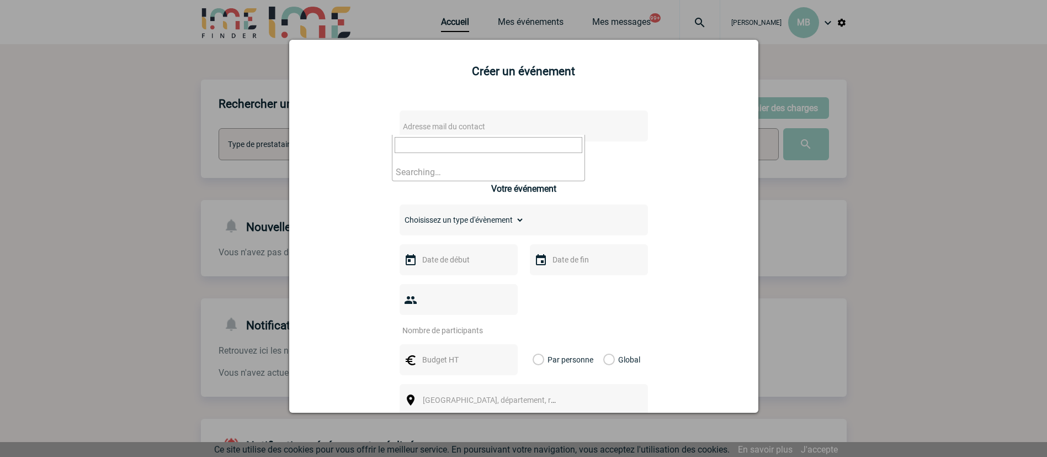
click at [466, 130] on span "Adresse mail du contact" at bounding box center [444, 126] width 82 height 9
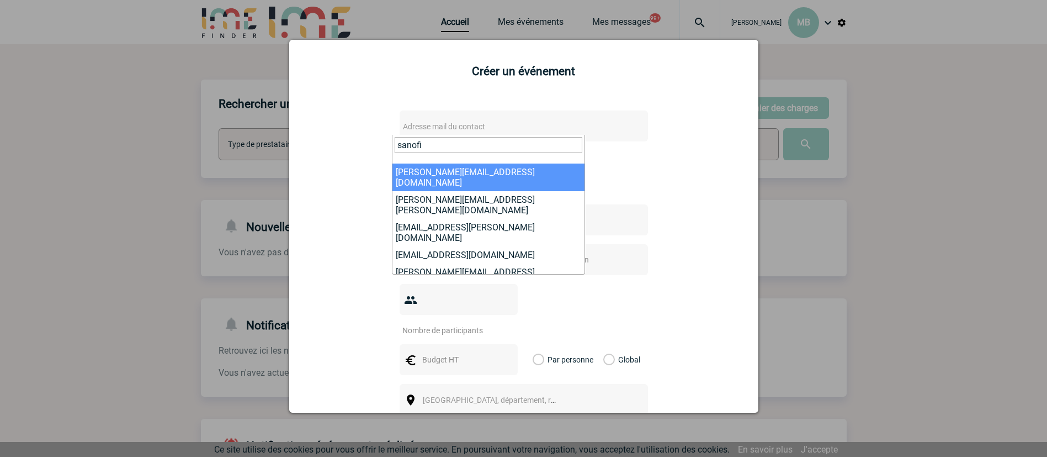
click at [489, 144] on input "sanofi" at bounding box center [489, 145] width 188 height 16
drag, startPoint x: 437, startPoint y: 151, endPoint x: 304, endPoint y: 137, distance: 133.8
click at [304, 137] on body "Marion BOUYSSE MB Accueil Mes événements" at bounding box center [523, 340] width 1047 height 680
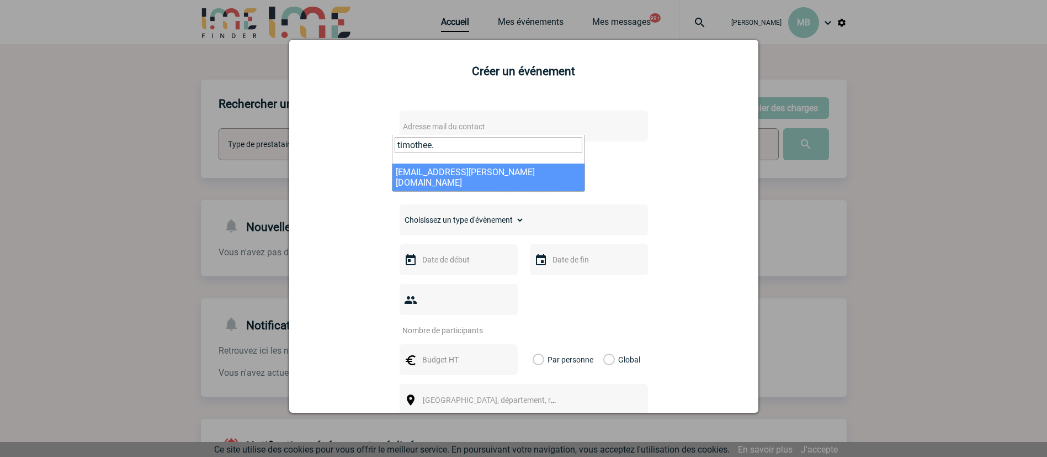
type input "timothee.b"
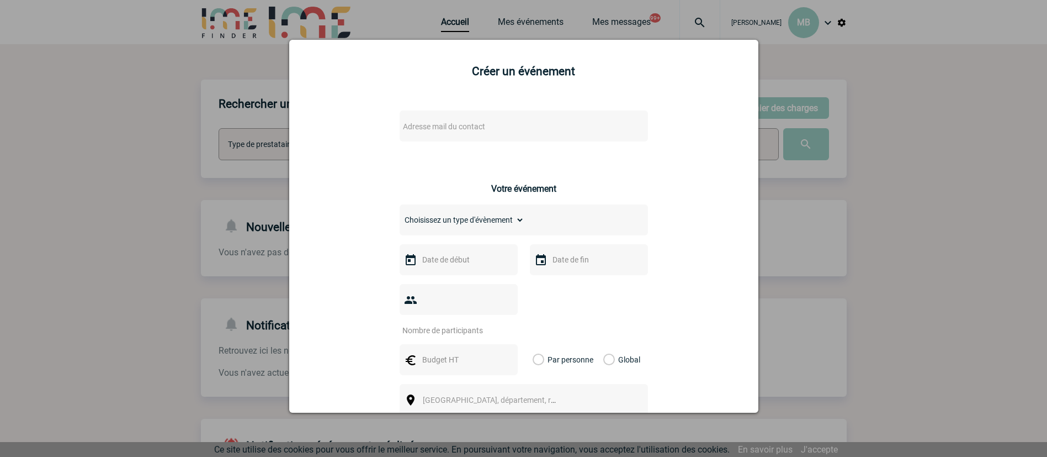
click at [842, 166] on div at bounding box center [523, 228] width 1047 height 457
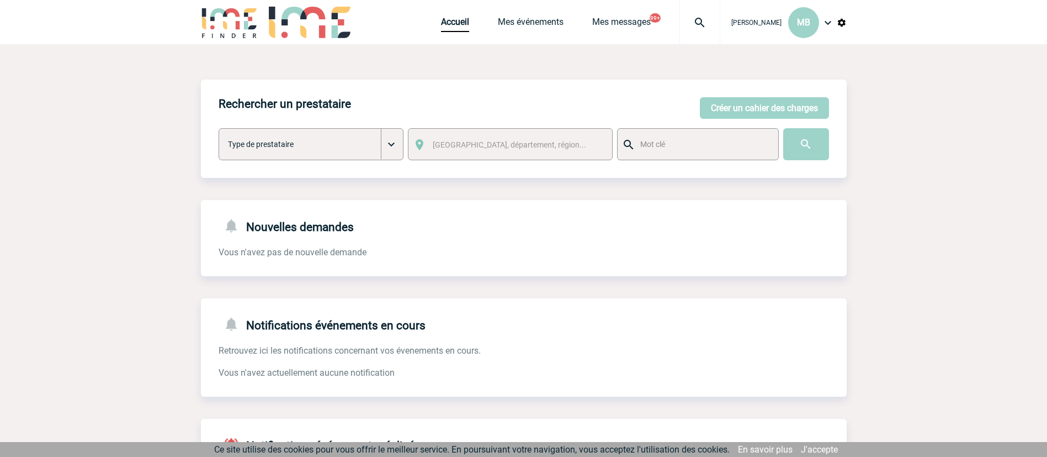
click at [520, 15] on div "Accueil Mes événements Mes messages 99+ Projet, client Projet, client" at bounding box center [580, 22] width 279 height 44
click at [524, 19] on link "Mes événements" at bounding box center [531, 24] width 66 height 15
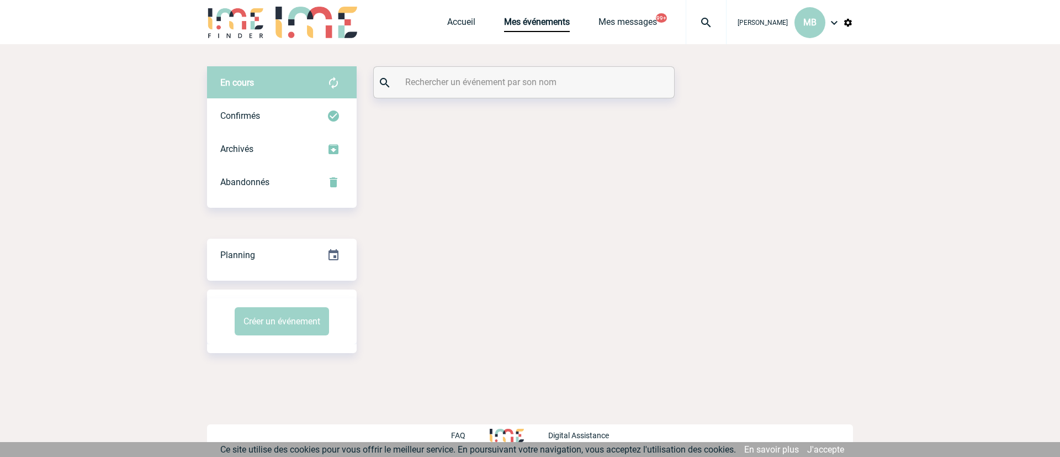
click at [483, 86] on input "text" at bounding box center [525, 82] width 246 height 16
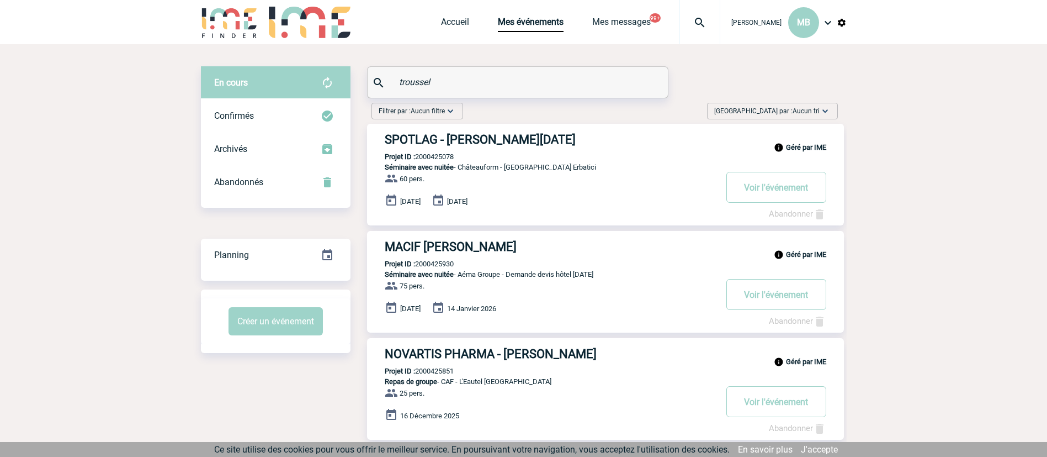
type input "troussel"
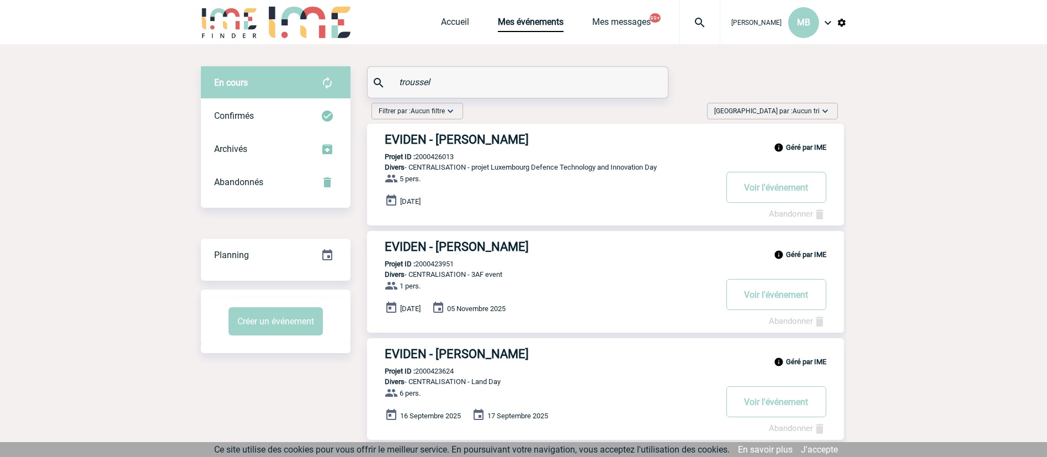
click at [503, 139] on h3 "EVIDEN - Amélie TROUSSEL" at bounding box center [550, 140] width 331 height 14
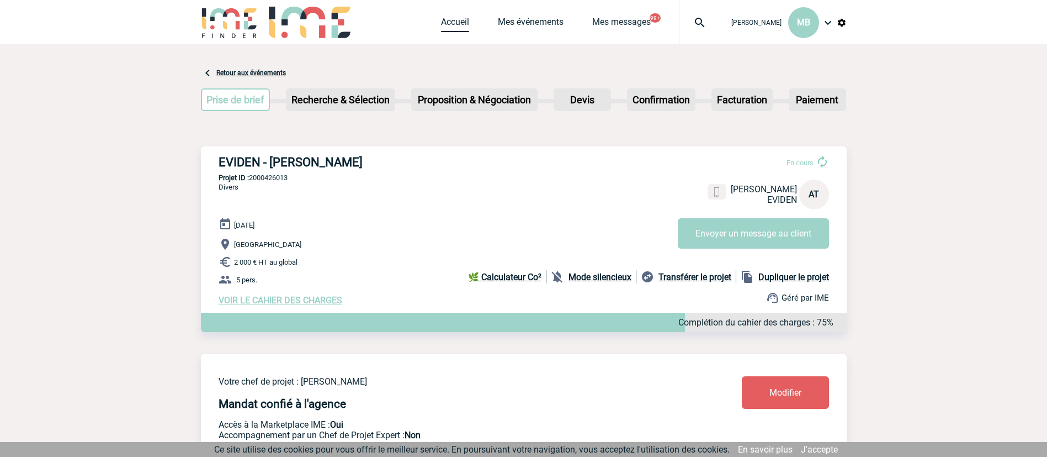
click at [451, 24] on link "Accueil" at bounding box center [455, 24] width 28 height 15
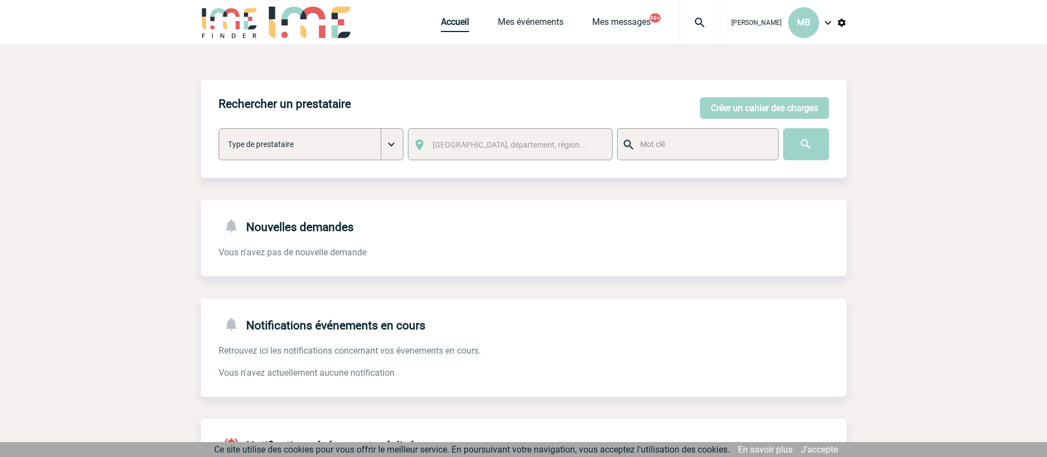
click at [447, 27] on link "Accueil" at bounding box center [455, 24] width 28 height 15
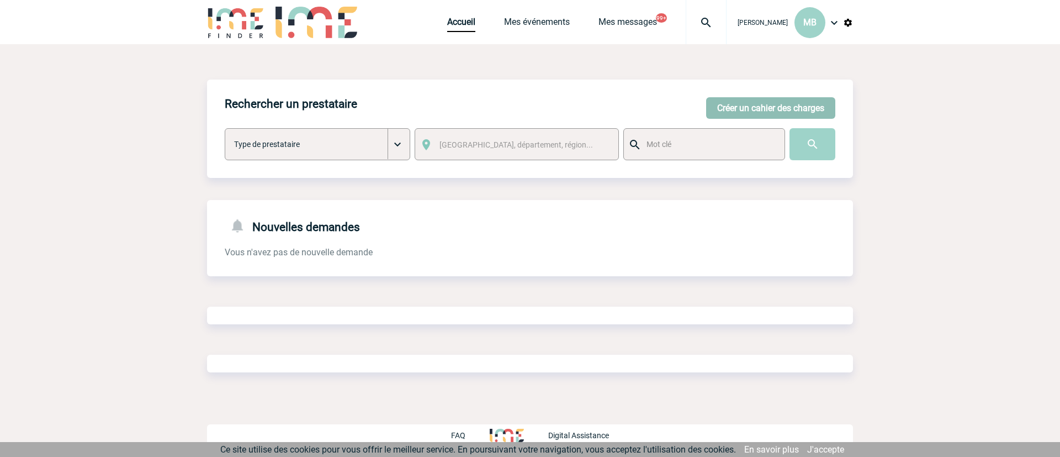
click at [744, 114] on button "Créer un cahier des charges" at bounding box center [770, 108] width 129 height 22
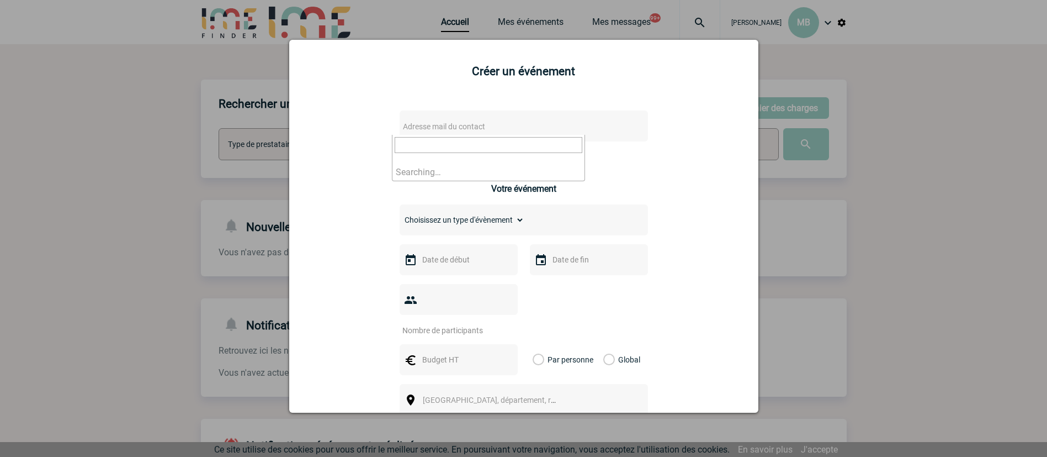
click at [470, 125] on span "Adresse mail du contact" at bounding box center [444, 126] width 82 height 9
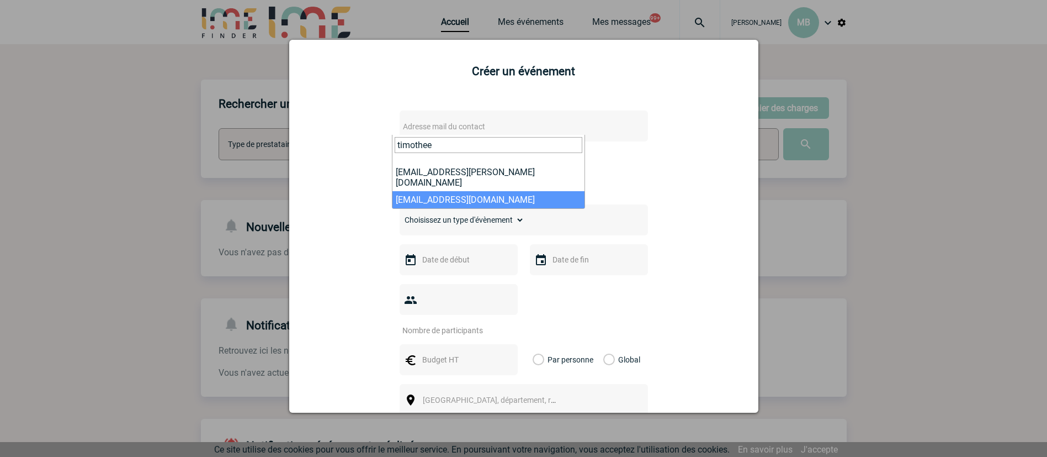
type input "timothee"
select select "133192"
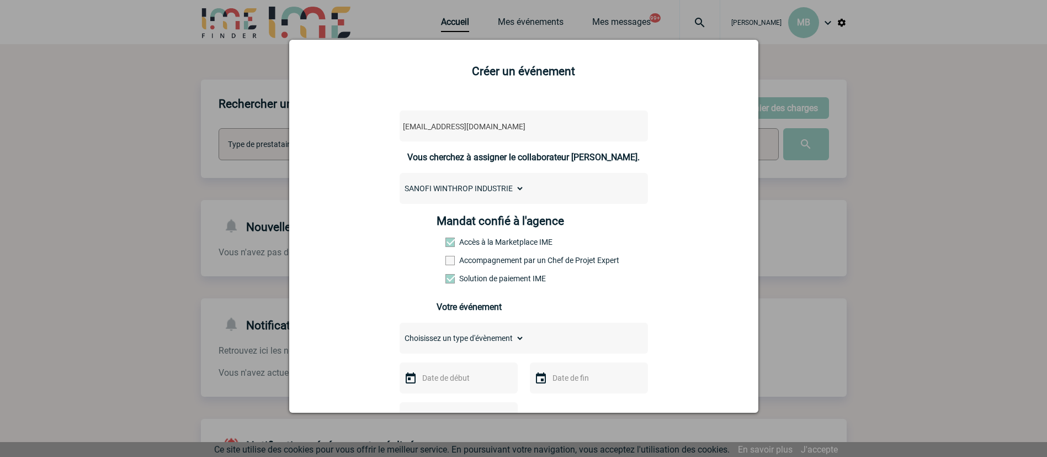
scroll to position [166, 0]
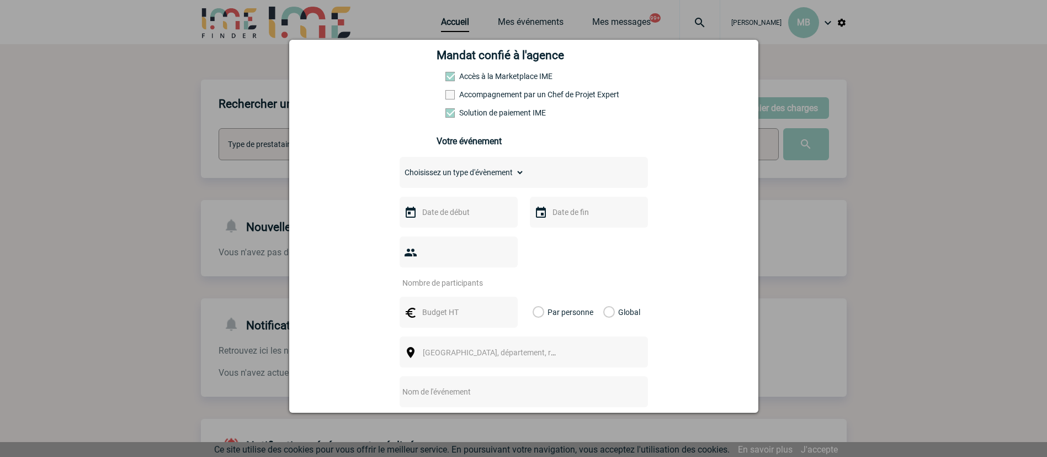
drag, startPoint x: 479, startPoint y: 223, endPoint x: 470, endPoint y: 198, distance: 26.2
click at [479, 222] on div at bounding box center [459, 212] width 118 height 31
click at [460, 184] on div "Choisissez un type d'évènement Séminaire avec nuitée Séminaire sans nuitée Repa…" at bounding box center [524, 172] width 248 height 31
click at [463, 180] on select "Choisissez un type d'évènement Séminaire avec nuitée Séminaire sans nuitée Repa…" at bounding box center [462, 172] width 125 height 15
select select "3"
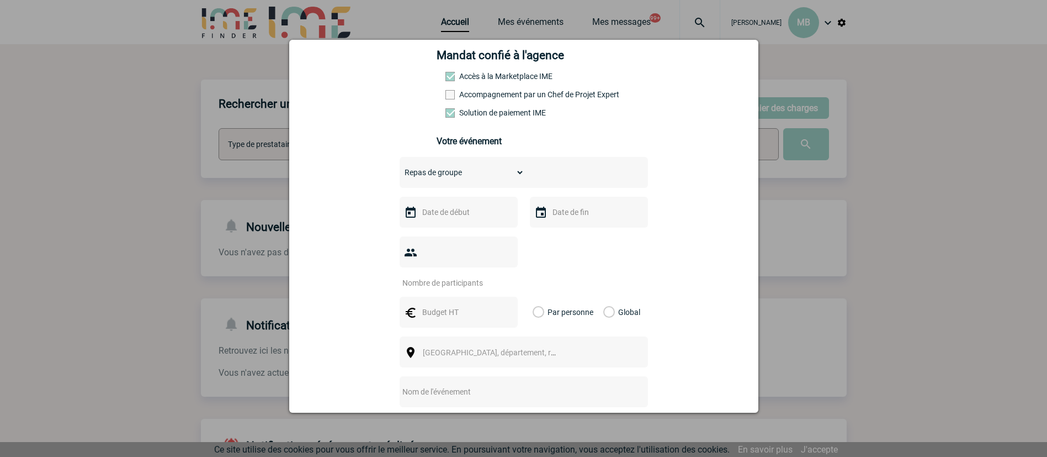
click at [400, 167] on select "Choisissez un type d'évènement Séminaire avec nuitée Séminaire sans nuitée Repa…" at bounding box center [462, 172] width 125 height 15
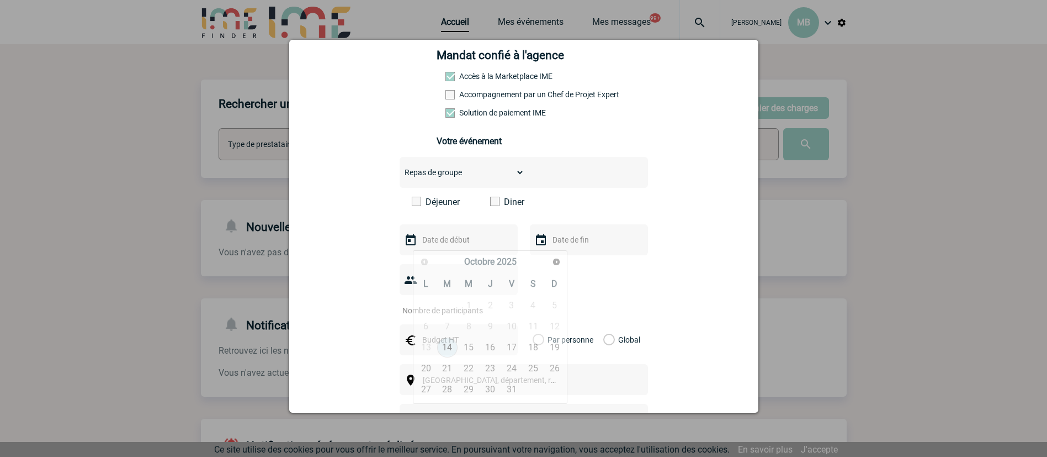
click at [437, 245] on input "text" at bounding box center [458, 239] width 76 height 14
click at [412, 205] on span at bounding box center [416, 201] width 9 height 9
click at [0, 0] on input "Déjeuner" at bounding box center [0, 0] width 0 height 0
click at [490, 204] on span at bounding box center [494, 201] width 9 height 9
click at [0, 0] on input "Diner" at bounding box center [0, 0] width 0 height 0
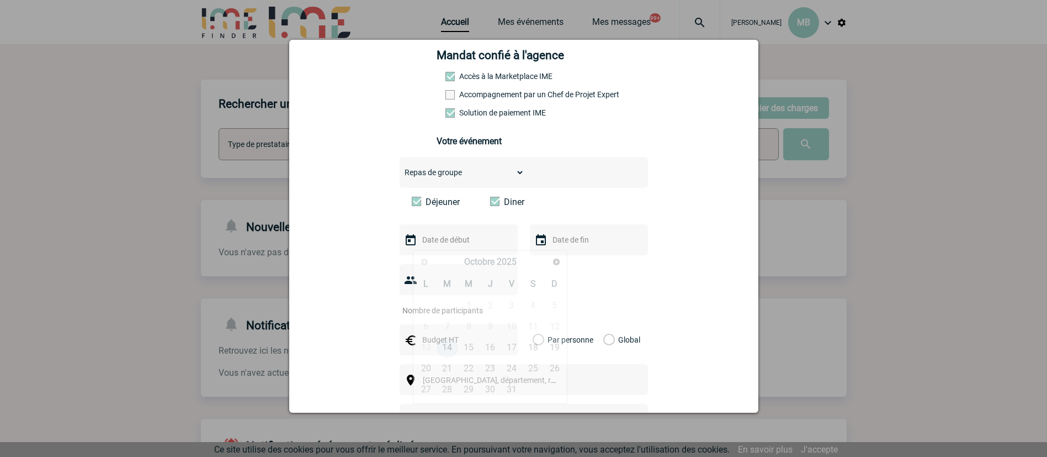
click at [457, 236] on input "text" at bounding box center [458, 239] width 76 height 14
click at [415, 201] on span at bounding box center [416, 201] width 9 height 9
click at [0, 0] on input "Déjeuner" at bounding box center [0, 0] width 0 height 0
click at [478, 242] on input "text" at bounding box center [458, 239] width 76 height 14
click at [559, 261] on span "Suivant" at bounding box center [556, 261] width 9 height 9
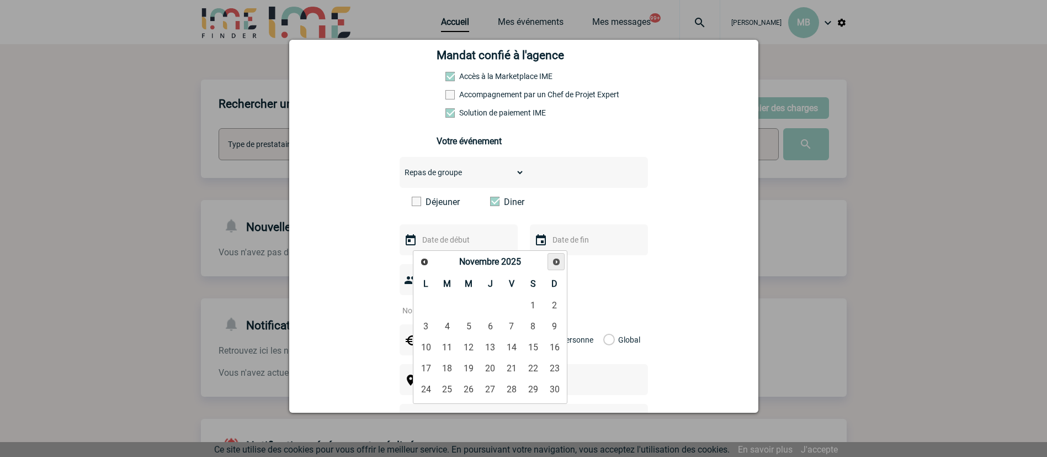
click at [559, 261] on span "Suivant" at bounding box center [556, 261] width 9 height 9
click at [422, 261] on span "Précédent" at bounding box center [424, 261] width 9 height 9
click at [462, 345] on link "12" at bounding box center [469, 347] width 20 height 20
type input "12-11-2025"
click at [575, 241] on input "text" at bounding box center [588, 239] width 76 height 14
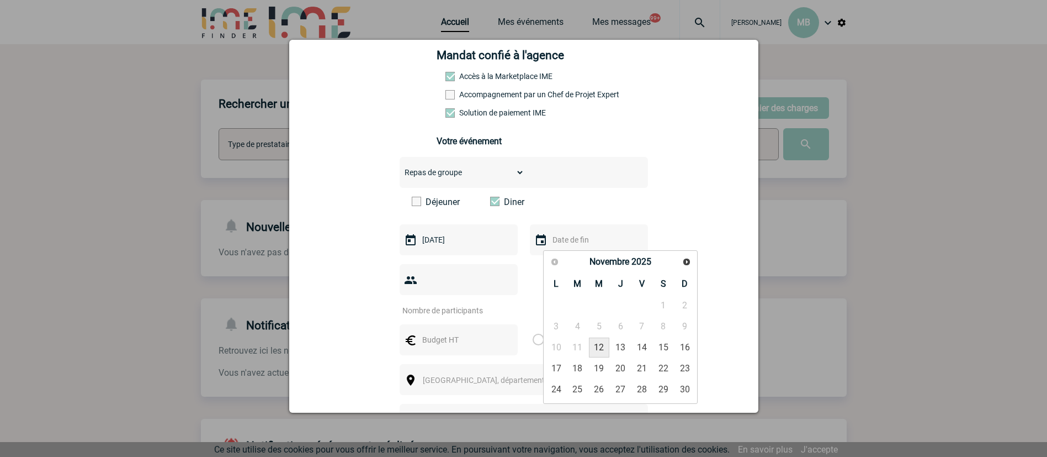
drag, startPoint x: 602, startPoint y: 346, endPoint x: 595, endPoint y: 339, distance: 9.8
click at [602, 345] on link "12" at bounding box center [599, 347] width 20 height 20
type input "12-11-2025"
click at [451, 303] on input "number" at bounding box center [452, 310] width 104 height 14
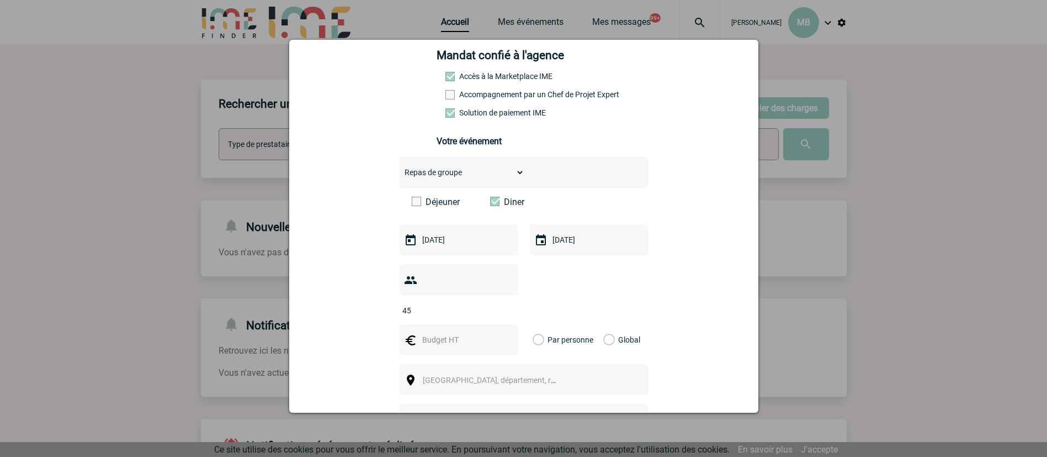
type input "45"
click at [442, 332] on input "text" at bounding box center [458, 339] width 76 height 14
type input "4000"
click at [603, 324] on label "Global" at bounding box center [606, 339] width 7 height 31
click at [0, 0] on input "Global" at bounding box center [0, 0] width 0 height 0
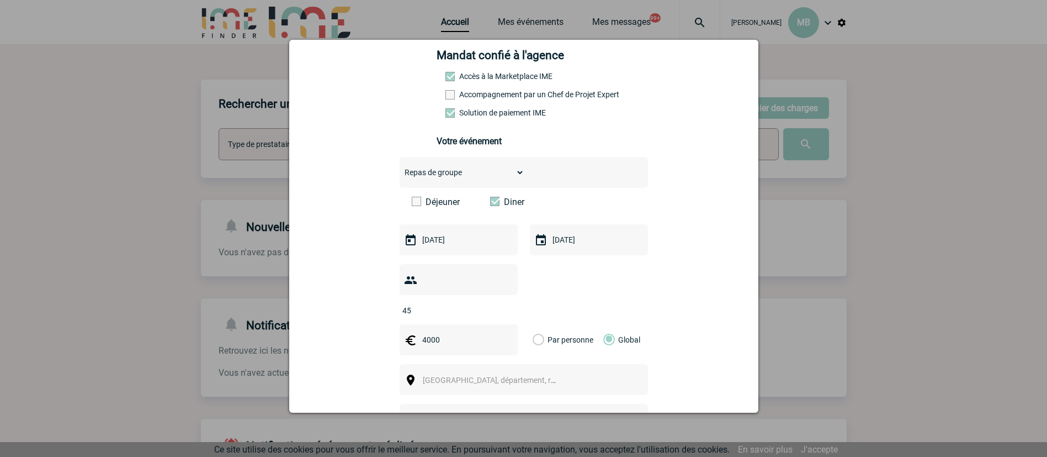
click at [484, 371] on div "[GEOGRAPHIC_DATA], département, région..." at bounding box center [524, 379] width 248 height 31
click at [478, 375] on span "[GEOGRAPHIC_DATA], département, région..." at bounding box center [499, 379] width 153 height 9
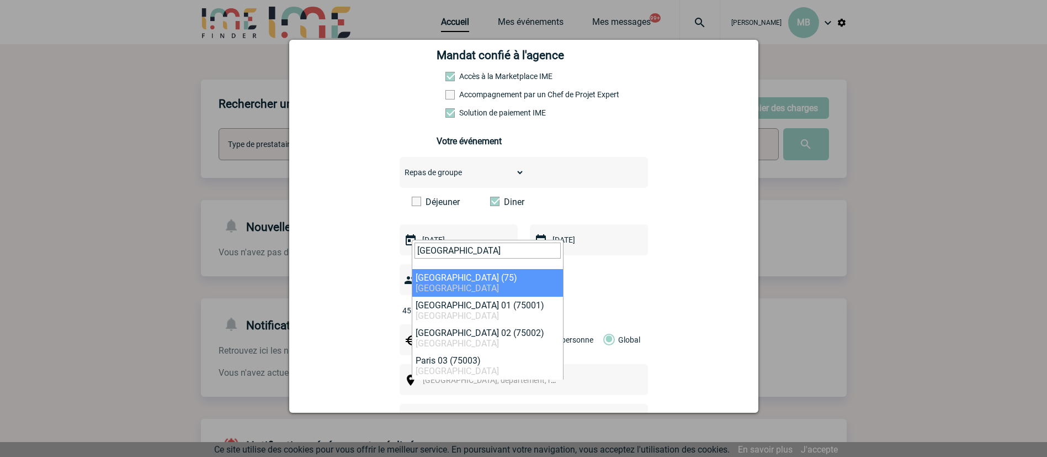
type input "paris"
select select "3"
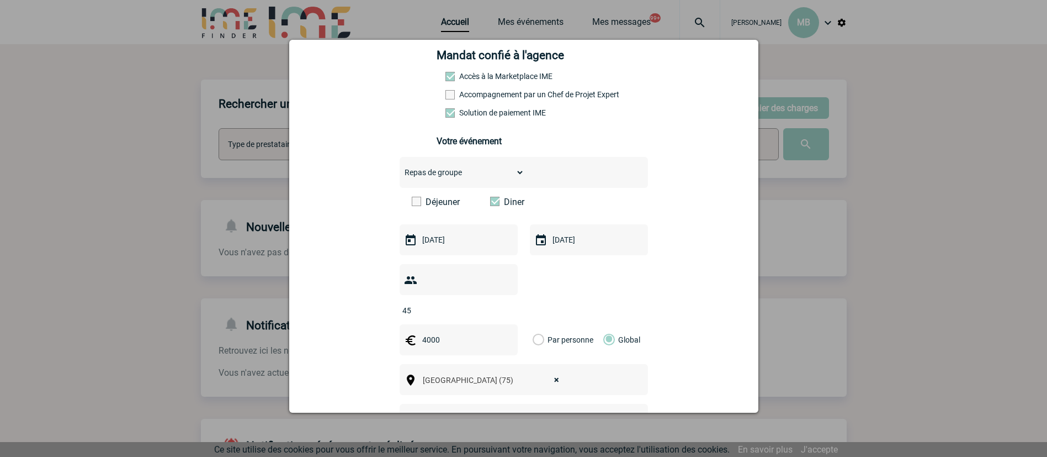
scroll to position [248, 0]
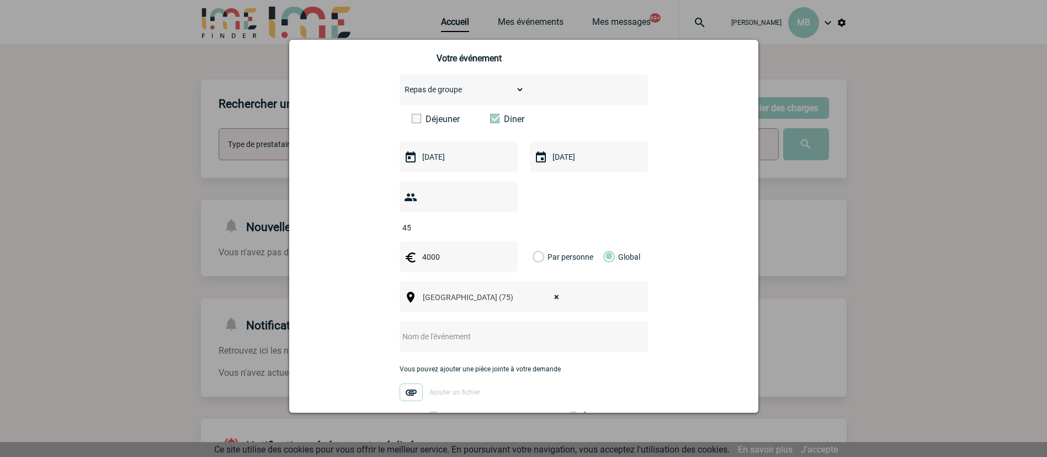
click at [443, 329] on input "text" at bounding box center [509, 336] width 219 height 14
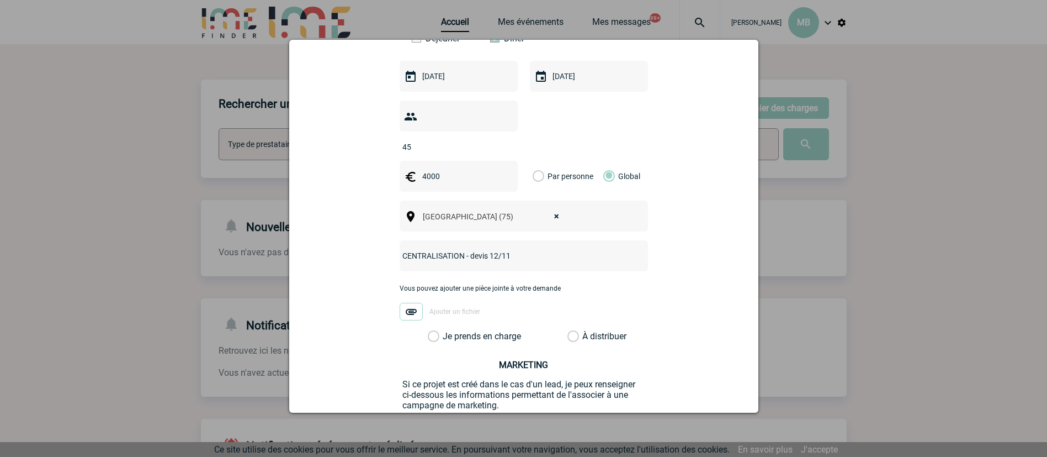
scroll to position [402, 0]
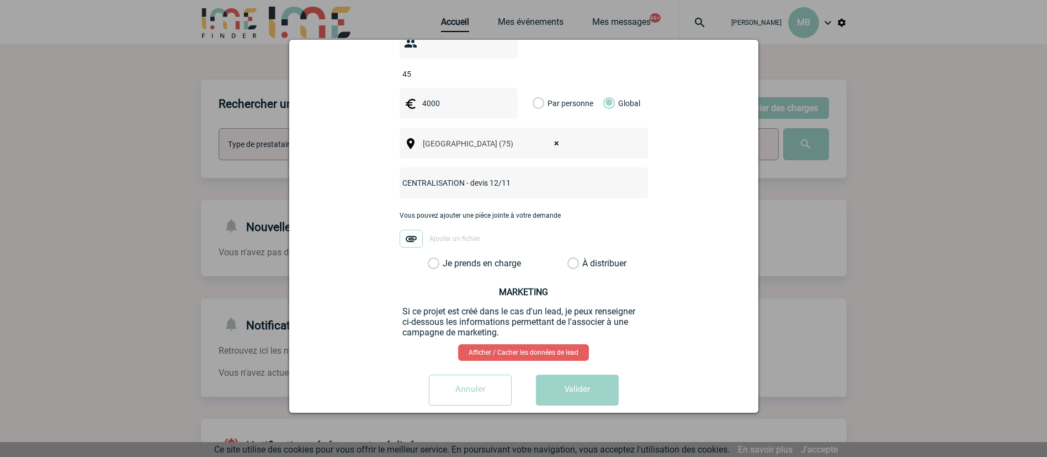
type input "CENTRALISATION - devis 12/11"
click at [568, 258] on label "À distribuer" at bounding box center [574, 263] width 12 height 11
click at [0, 0] on input "À distribuer" at bounding box center [0, 0] width 0 height 0
click at [594, 380] on button "Valider" at bounding box center [577, 389] width 83 height 31
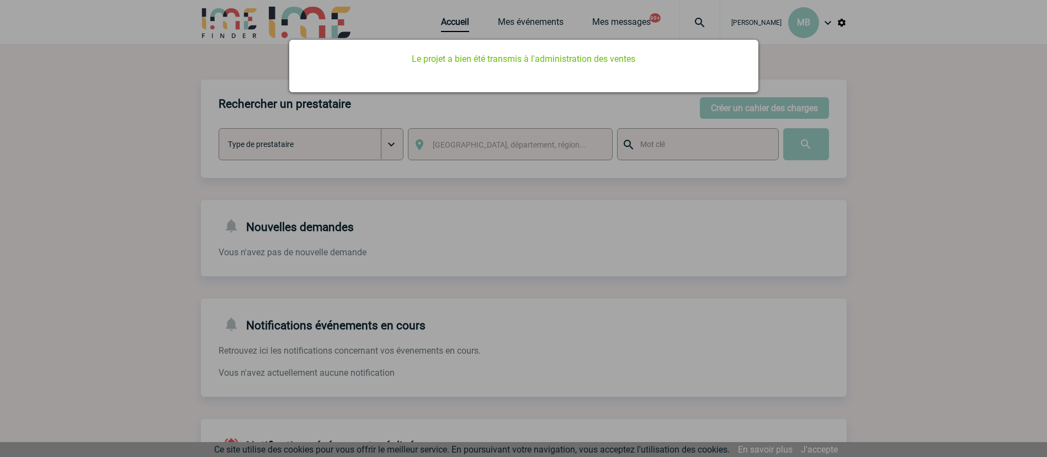
scroll to position [0, 0]
drag, startPoint x: 727, startPoint y: 245, endPoint x: 716, endPoint y: 226, distance: 21.8
click at [723, 242] on div at bounding box center [523, 228] width 1047 height 457
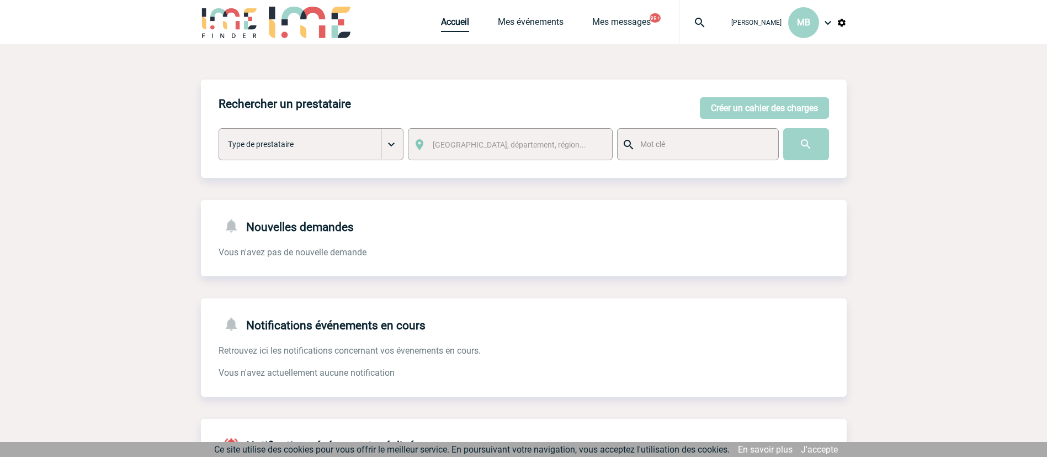
click at [459, 28] on link "Accueil" at bounding box center [455, 24] width 28 height 15
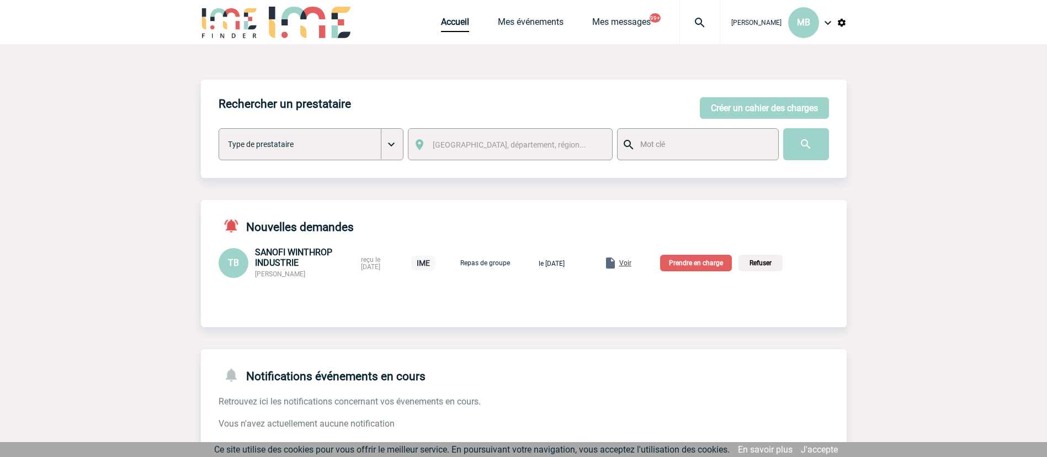
click at [689, 263] on p "Prendre en charge" at bounding box center [696, 263] width 72 height 17
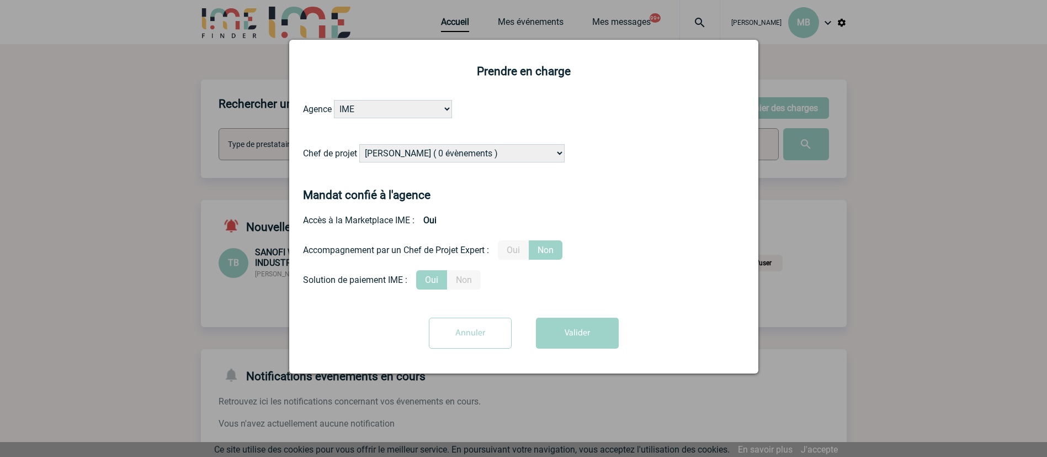
click at [516, 151] on select "[PERSON_NAME] ( 0 évènements ) [PERSON_NAME] ( 200 évènements ) [PERSON_NAME] (…" at bounding box center [461, 153] width 205 height 18
select select "129741"
click at [360, 145] on select "[PERSON_NAME] ( 0 évènements ) [PERSON_NAME] ( 200 évènements ) [PERSON_NAME] (…" at bounding box center [461, 153] width 205 height 18
click at [614, 332] on button "Valider" at bounding box center [577, 332] width 83 height 31
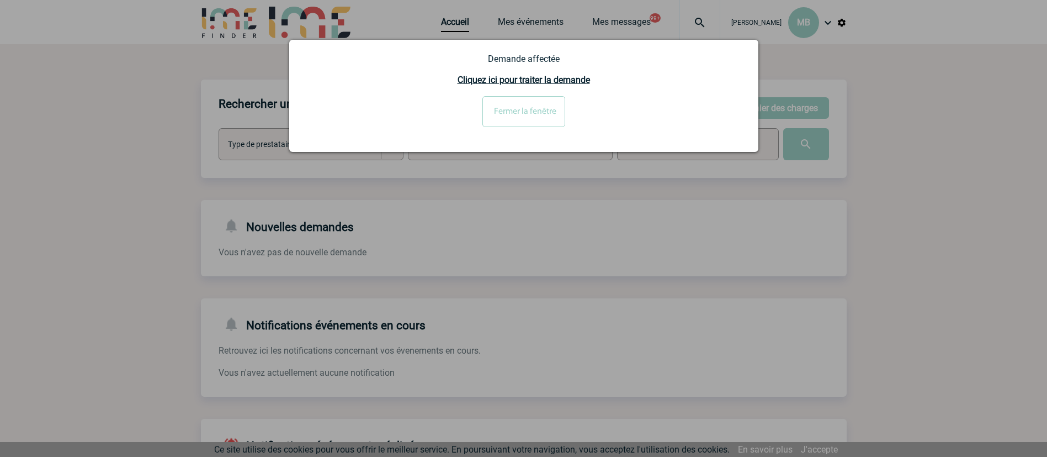
click at [515, 114] on input "Fermer la fenêtre" at bounding box center [524, 111] width 83 height 31
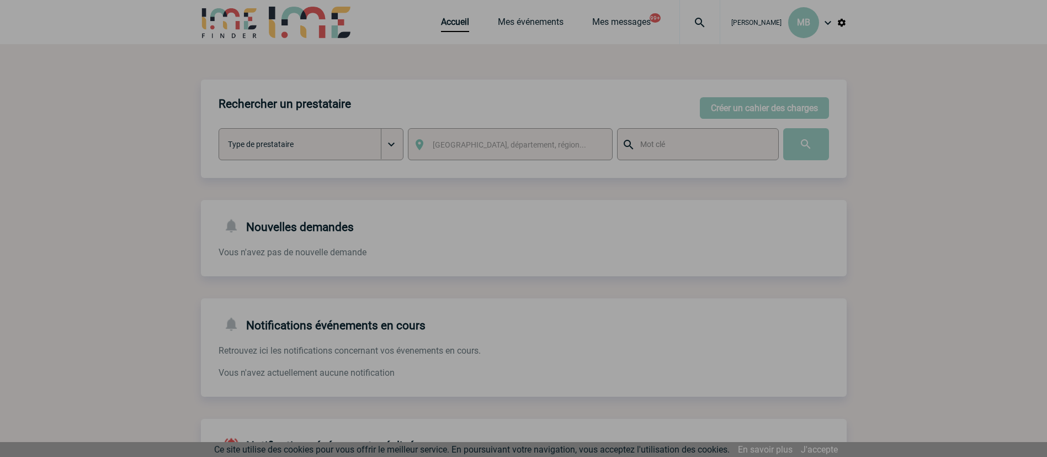
click at [453, 27] on div at bounding box center [523, 228] width 1047 height 457
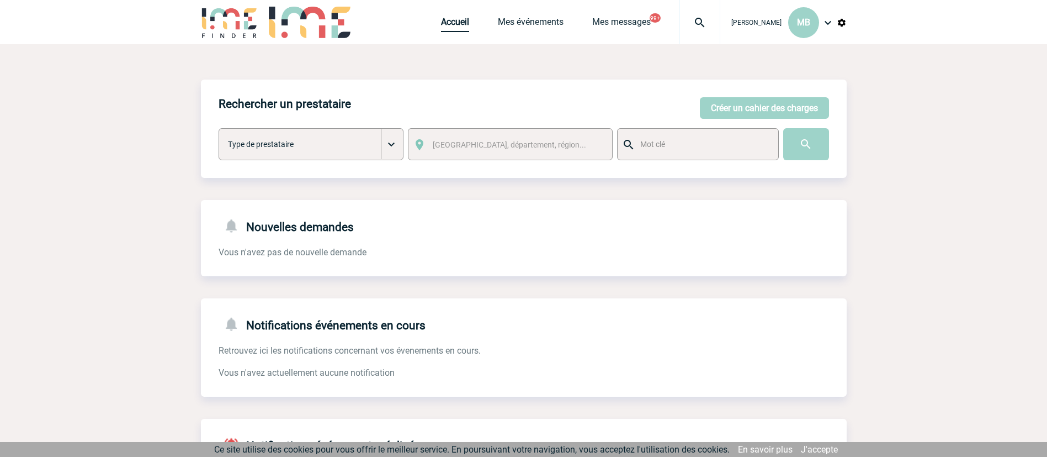
click at [457, 17] on link "Accueil" at bounding box center [455, 24] width 28 height 15
click at [735, 109] on button "Créer un cahier des charges" at bounding box center [764, 108] width 129 height 22
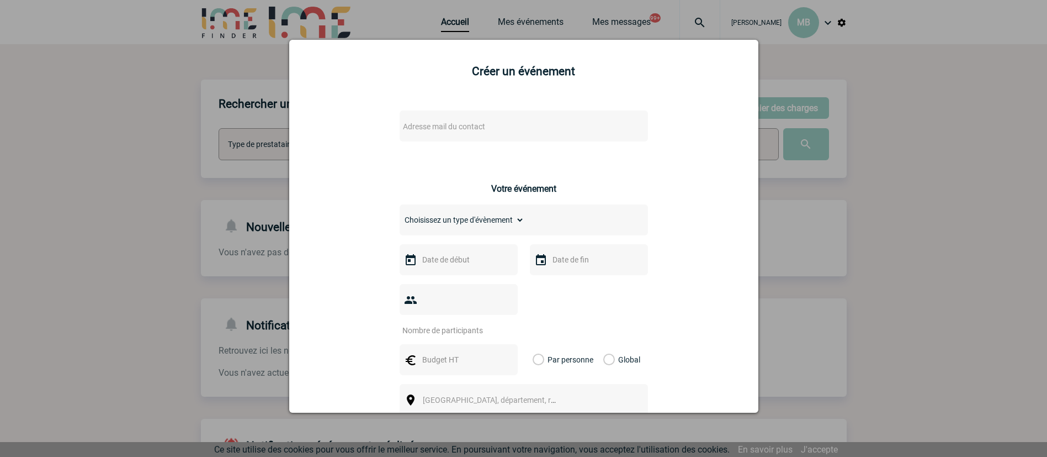
click at [473, 119] on span "Adresse mail du contact" at bounding box center [495, 126] width 193 height 15
type input "SAdark"
select select "109536"
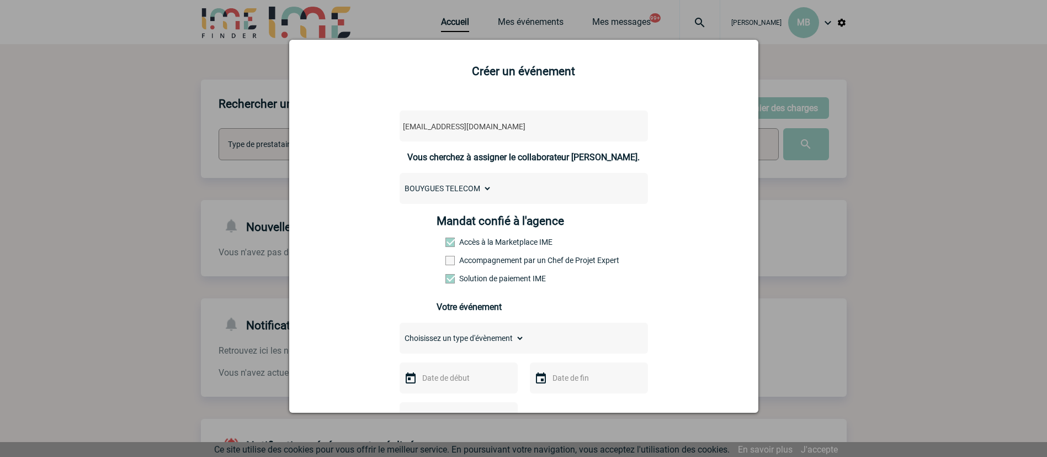
scroll to position [166, 0]
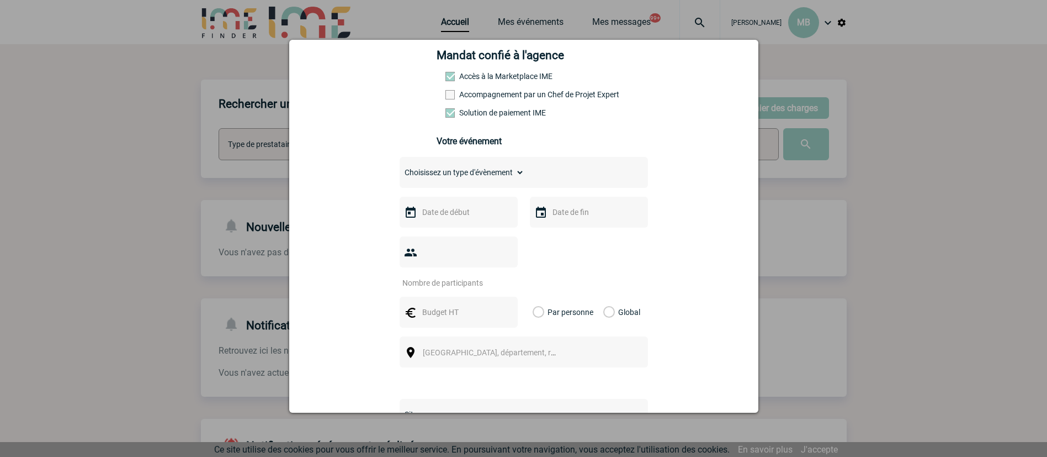
click at [469, 171] on select "Choisissez un type d'évènement Séminaire avec nuitée Séminaire sans nuitée Repa…" at bounding box center [462, 172] width 125 height 15
click at [479, 219] on input "text" at bounding box center [458, 212] width 76 height 14
click at [470, 360] on link "29" at bounding box center [469, 362] width 20 height 20
type input "29-10-2025"
click at [579, 214] on input "text" at bounding box center [588, 212] width 76 height 14
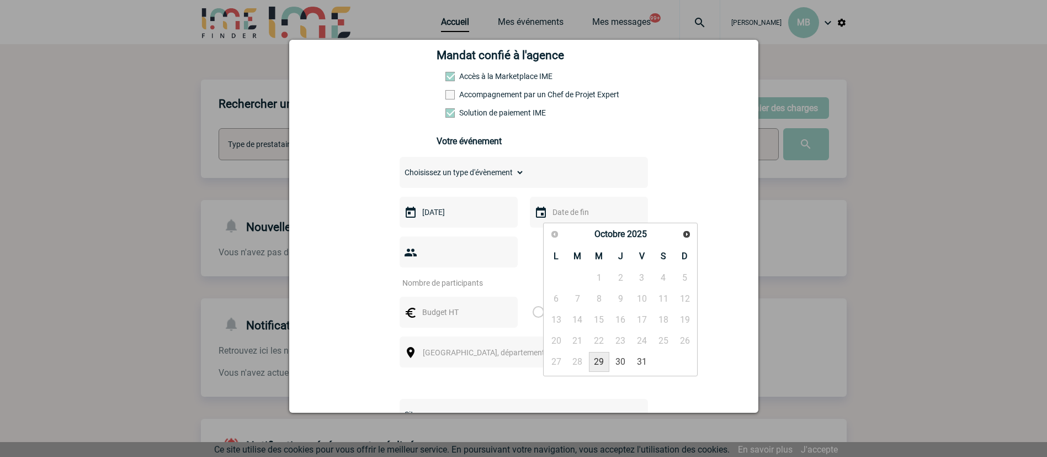
click at [597, 361] on link "29" at bounding box center [599, 362] width 20 height 20
type input "29-10-2025"
click at [437, 275] on input "number" at bounding box center [452, 282] width 104 height 14
type input "20"
click at [447, 305] on input "text" at bounding box center [458, 312] width 76 height 14
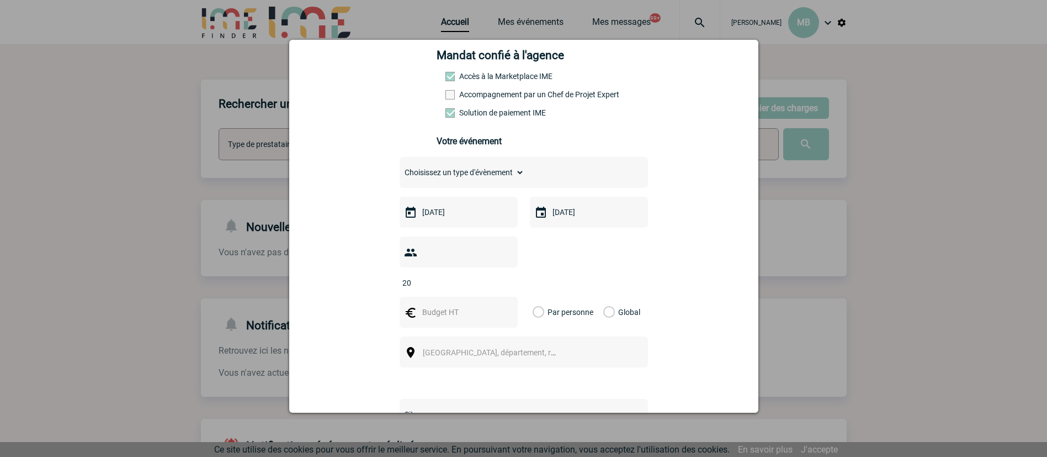
type input "2"
type input "1500"
click at [603, 296] on label "Global" at bounding box center [606, 311] width 7 height 31
click at [0, 0] on input "Global" at bounding box center [0, 0] width 0 height 0
click at [559, 367] on div "Site SITE DE BOULOGNE-BILLANCOURT" at bounding box center [524, 398] width 248 height 62
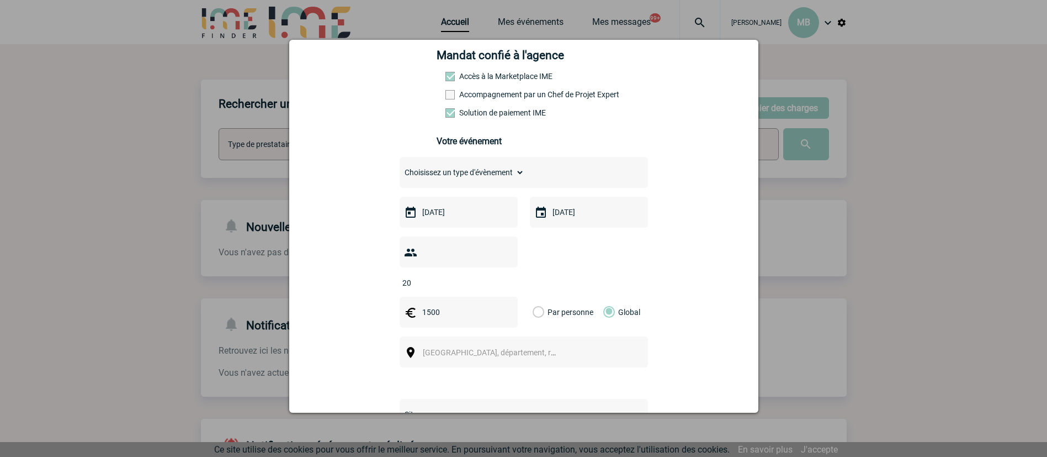
click at [553, 345] on span "[GEOGRAPHIC_DATA], département, région..." at bounding box center [494, 352] width 152 height 15
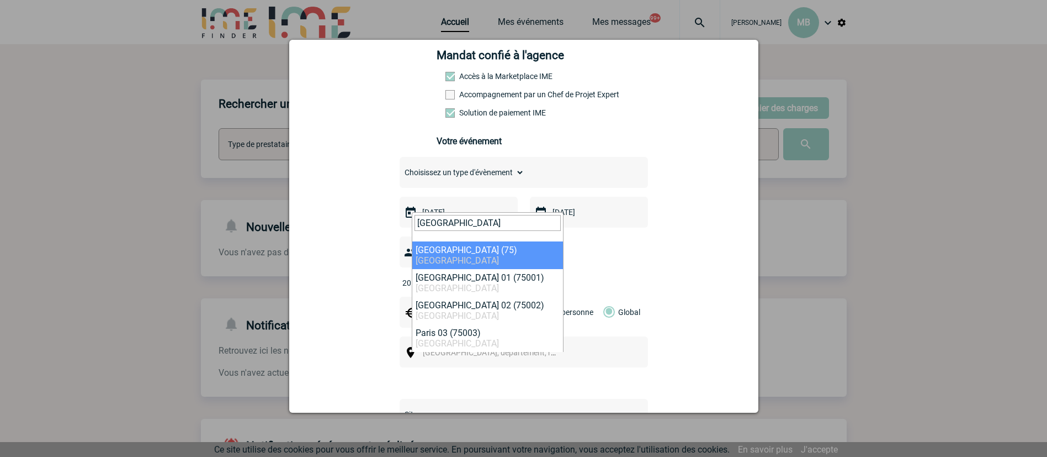
type input "paris"
select select "3"
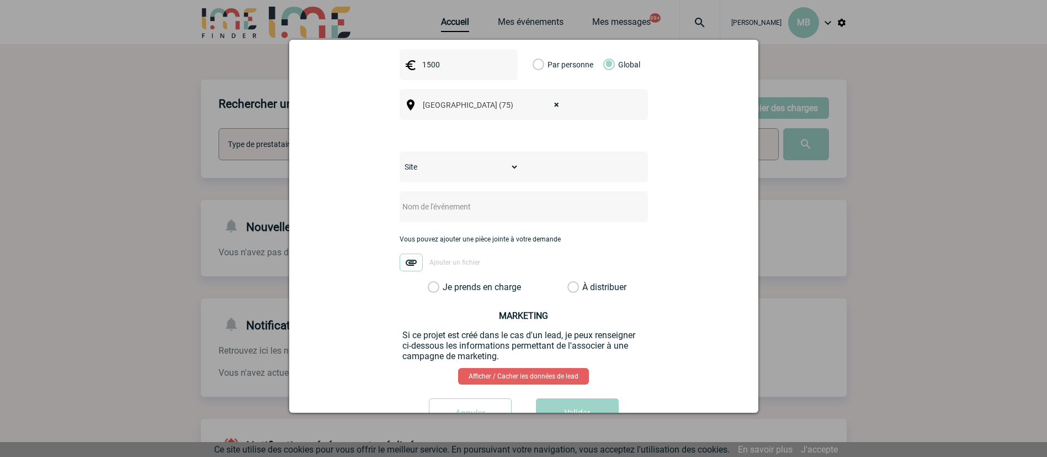
scroll to position [414, 0]
click at [460, 190] on div at bounding box center [524, 205] width 248 height 31
click at [452, 197] on div at bounding box center [524, 205] width 248 height 31
click at [451, 198] on input "text" at bounding box center [509, 205] width 219 height 14
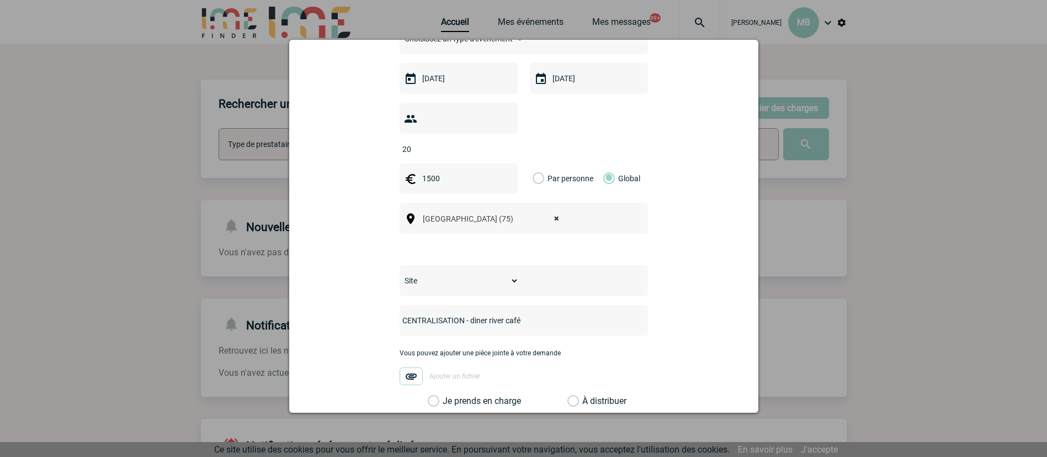
scroll to position [248, 0]
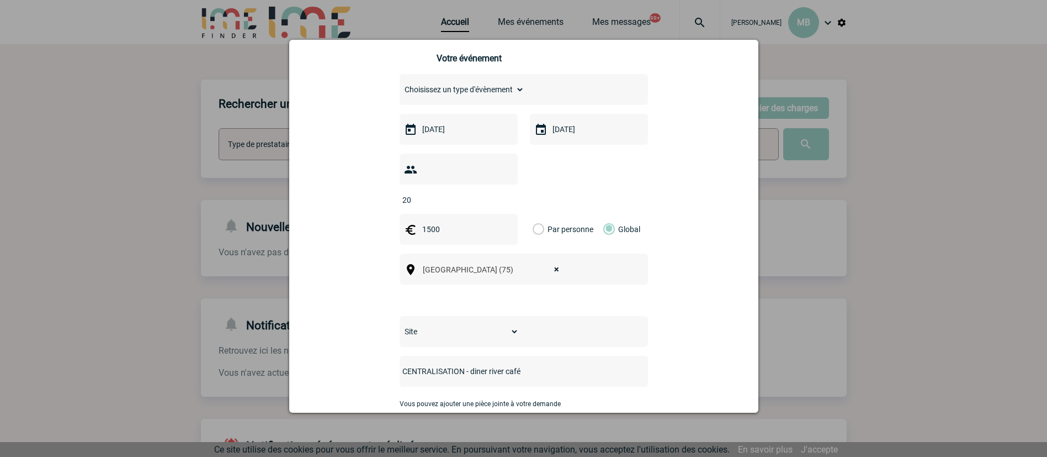
type input "CENTRALISATION - diner river café"
click at [476, 97] on select "Choisissez un type d'évènement Séminaire avec nuitée Séminaire sans nuitée Repa…" at bounding box center [462, 89] width 125 height 15
select select "3"
click at [400, 84] on select "Choisissez un type d'évènement Séminaire avec nuitée Séminaire sans nuitée Repa…" at bounding box center [462, 89] width 125 height 15
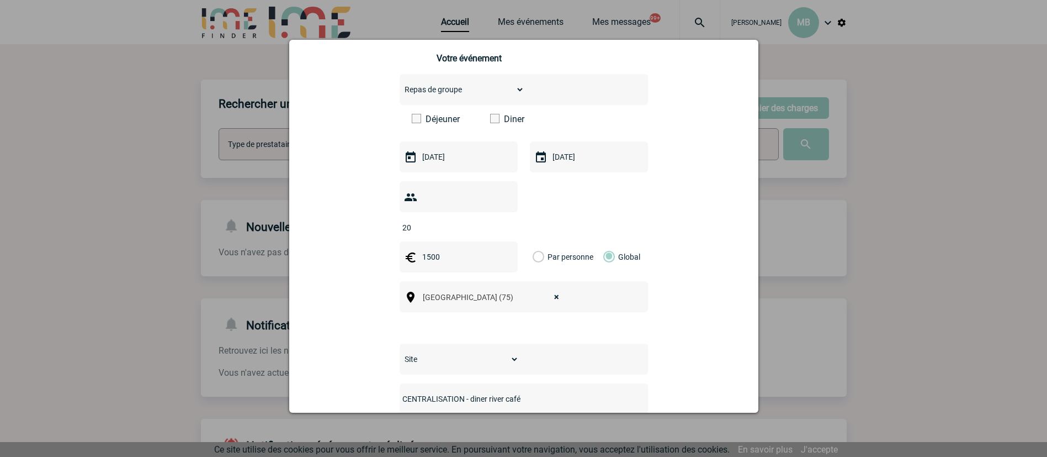
click at [492, 123] on span at bounding box center [494, 118] width 9 height 9
click at [0, 0] on input "Diner" at bounding box center [0, 0] width 0 height 0
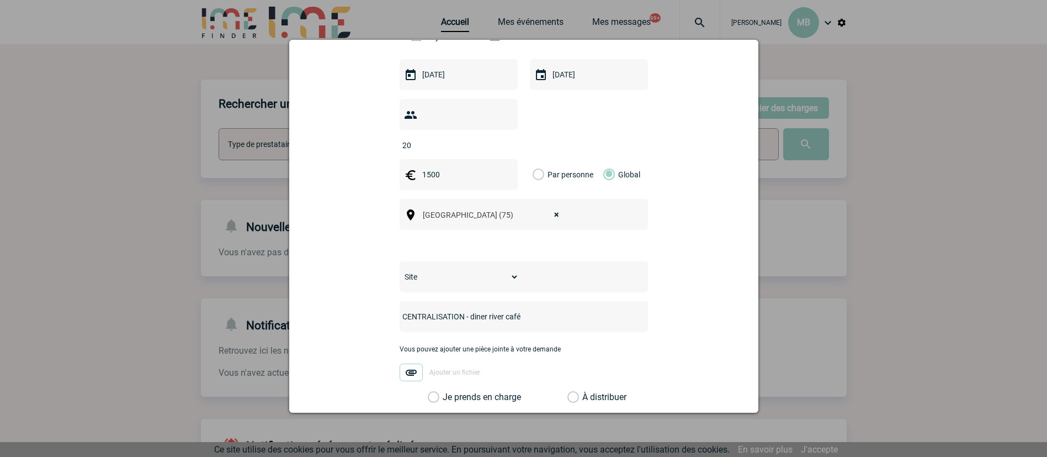
scroll to position [464, 0]
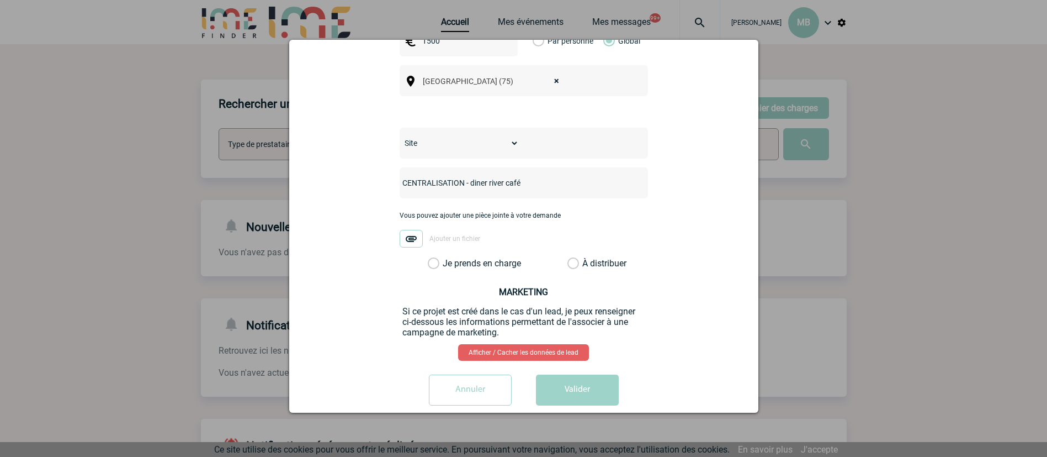
click at [497, 135] on select "Site SITE DE BOULOGNE-BILLANCOURT" at bounding box center [459, 142] width 119 height 15
select select "26"
click at [400, 135] on select "Site SITE DE BOULOGNE-BILLANCOURT" at bounding box center [459, 142] width 119 height 15
click at [569, 258] on label "À distribuer" at bounding box center [574, 263] width 12 height 11
click at [0, 0] on input "À distribuer" at bounding box center [0, 0] width 0 height 0
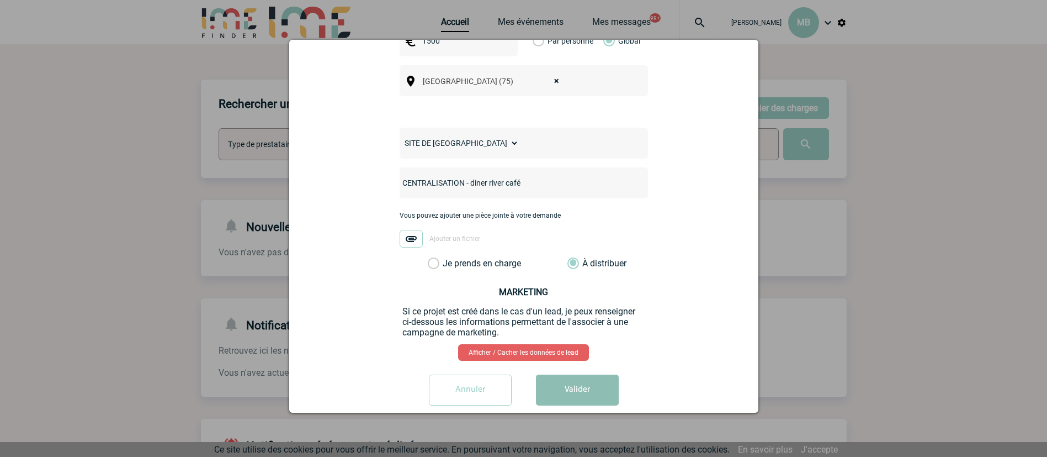
click at [589, 374] on button "Valider" at bounding box center [577, 389] width 83 height 31
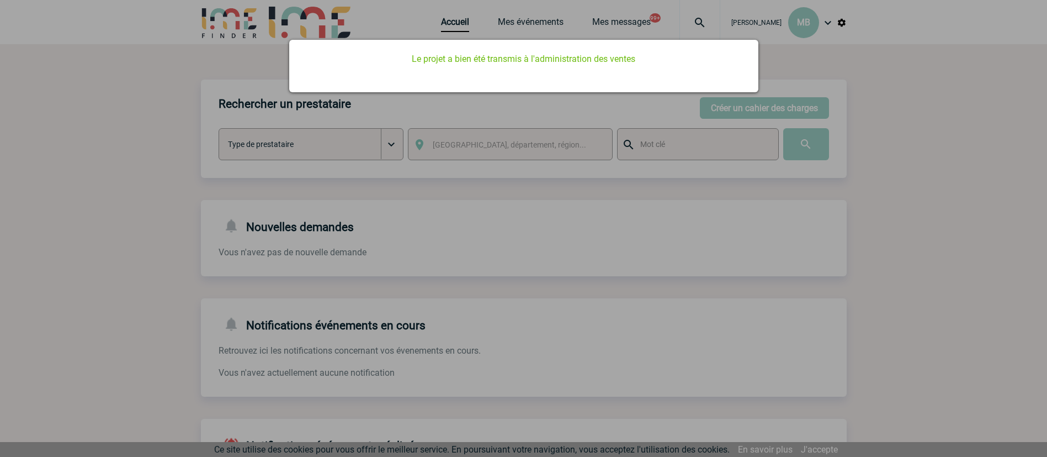
scroll to position [0, 0]
click at [548, 22] on div at bounding box center [523, 228] width 1047 height 457
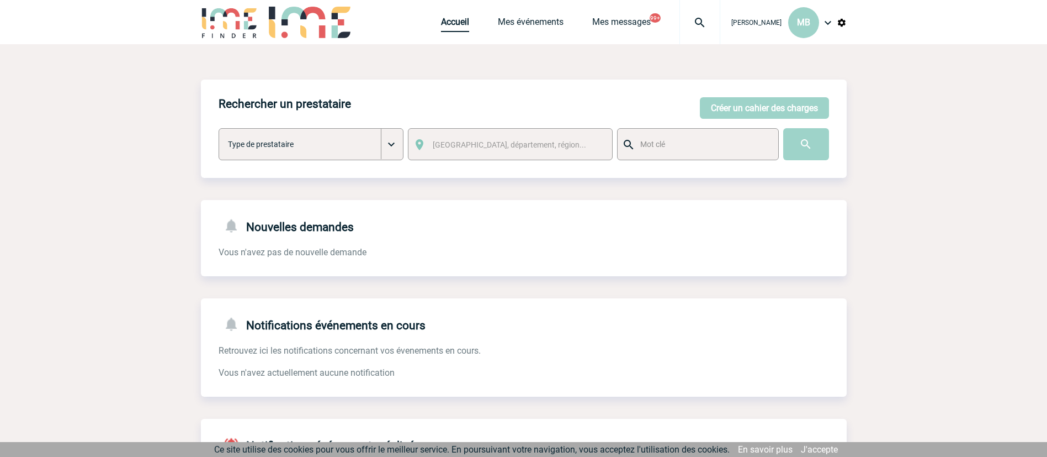
click at [449, 19] on link "Accueil" at bounding box center [455, 24] width 28 height 15
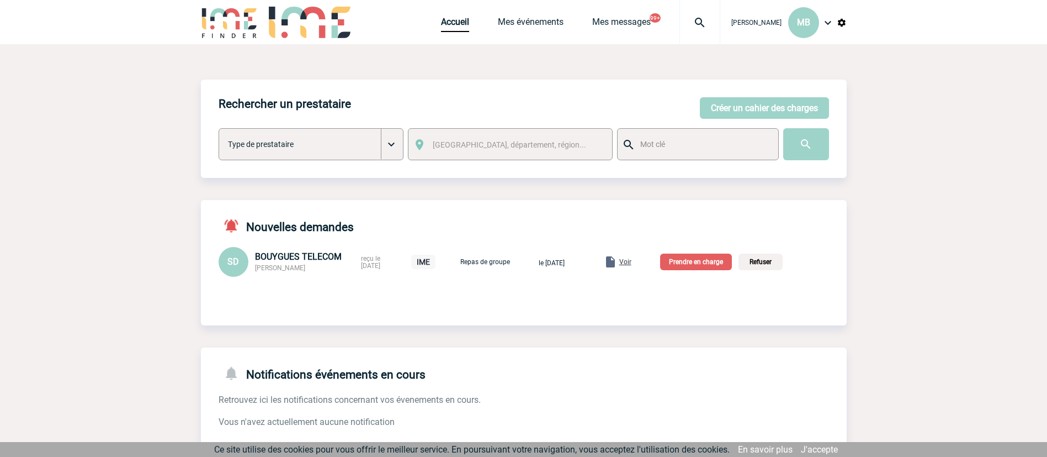
click at [692, 264] on p "Prendre en charge" at bounding box center [696, 261] width 72 height 17
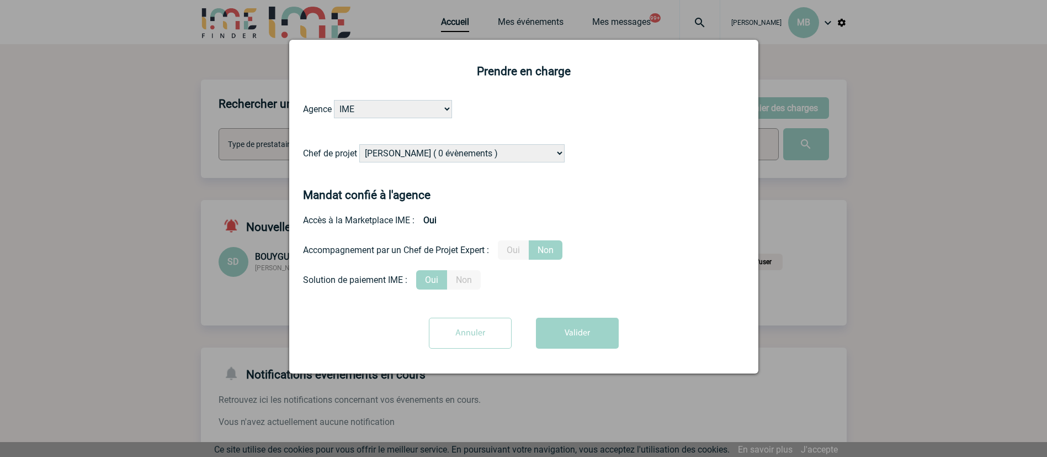
click at [486, 152] on select "[PERSON_NAME] ( 0 évènements ) [PERSON_NAME] ( 200 évènements ) [PERSON_NAME] (…" at bounding box center [461, 153] width 205 height 18
select select "129741"
click at [360, 145] on select "[PERSON_NAME] ( 0 évènements ) [PERSON_NAME] ( 200 évènements ) [PERSON_NAME] (…" at bounding box center [461, 153] width 205 height 18
click at [580, 338] on button "Valider" at bounding box center [577, 332] width 83 height 31
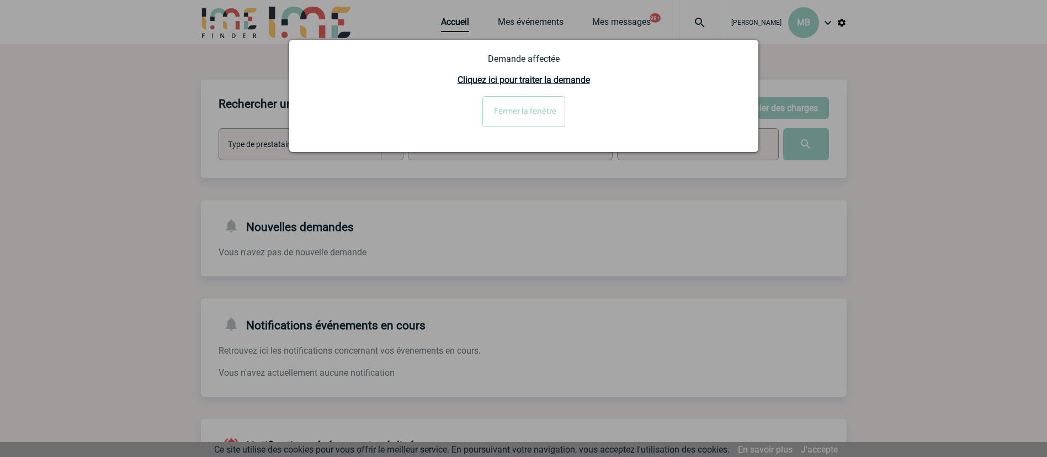
click at [527, 116] on input "Fermer la fenêtre" at bounding box center [524, 111] width 83 height 31
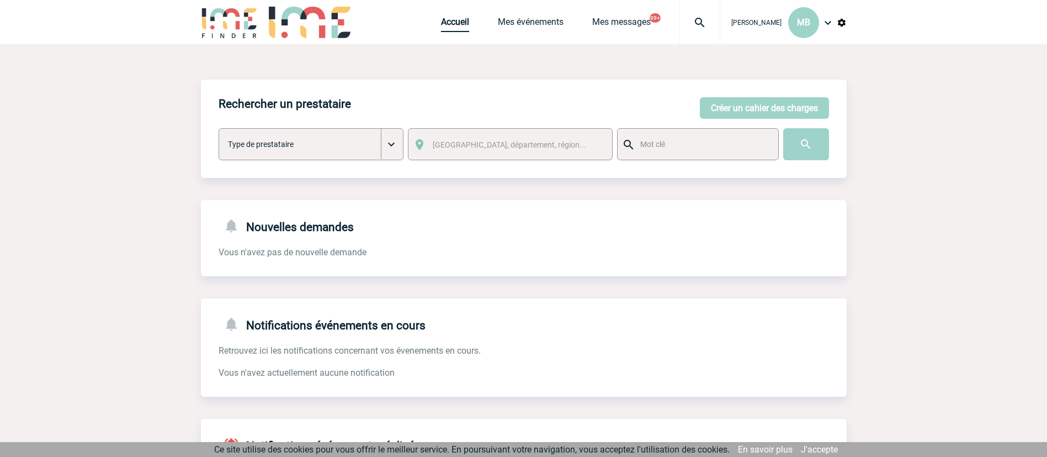
click at [455, 28] on link "Accueil" at bounding box center [455, 24] width 28 height 15
click at [453, 28] on link "Accueil" at bounding box center [455, 24] width 28 height 15
click at [765, 106] on button "Créer un cahier des charges" at bounding box center [764, 108] width 129 height 22
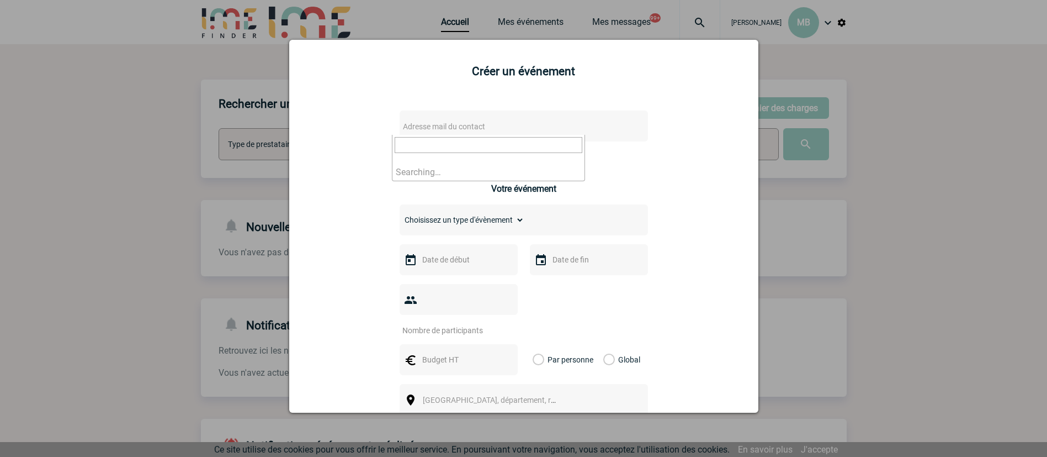
click at [471, 124] on span "Adresse mail du contact" at bounding box center [444, 126] width 82 height 9
type input "virginie.jou"
drag, startPoint x: 468, startPoint y: 145, endPoint x: 242, endPoint y: 153, distance: 225.4
click at [242, 153] on body "Marion BOUYSSE MB Accueil Mes événements" at bounding box center [523, 340] width 1047 height 680
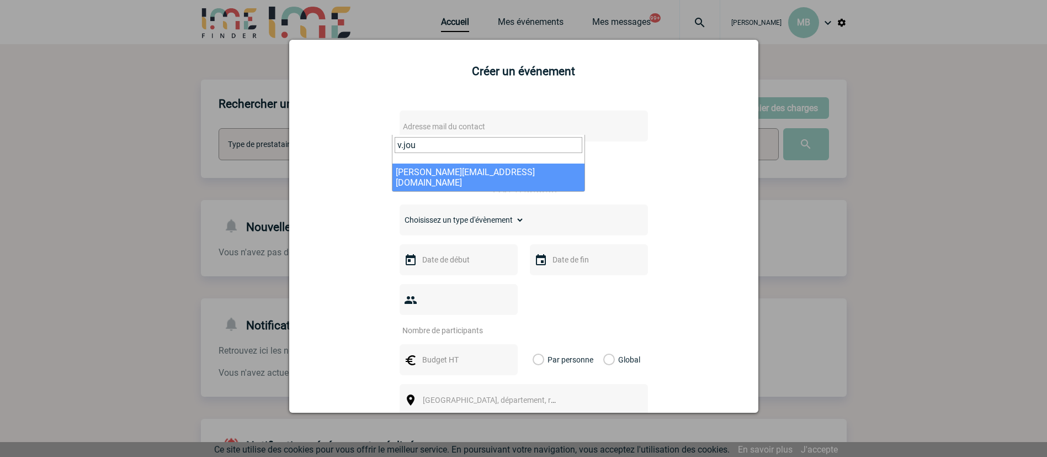
type input "v.jou"
select select "130279"
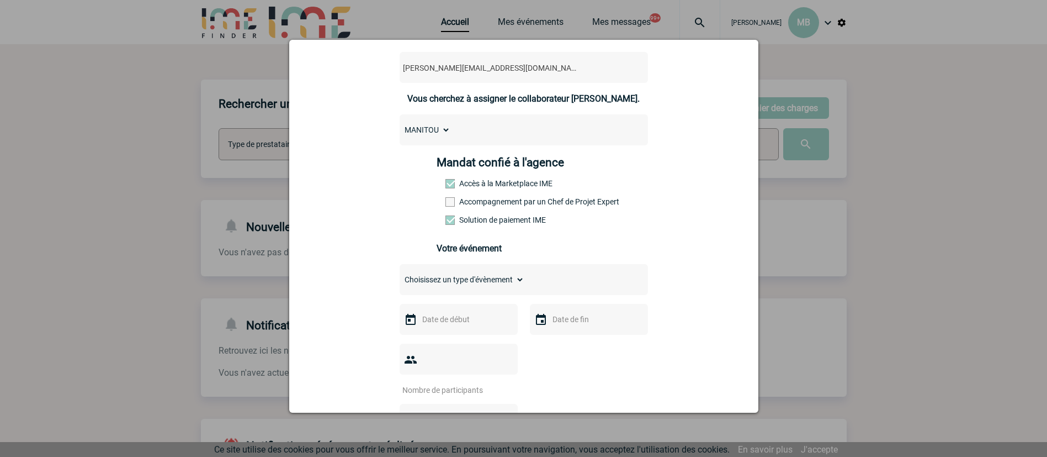
scroll to position [83, 0]
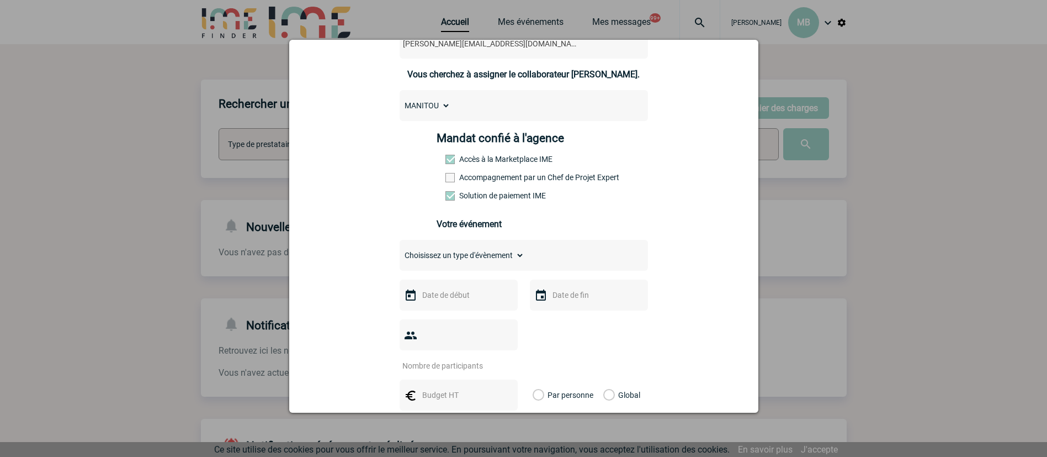
click at [485, 259] on select "Choisissez un type d'évènement Séminaire avec nuitée Séminaire sans nuitée Repa…" at bounding box center [462, 254] width 125 height 15
select select "9"
click at [400, 250] on select "Choisissez un type d'évènement Séminaire avec nuitée Séminaire sans nuitée Repa…" at bounding box center [462, 254] width 125 height 15
click at [432, 298] on input "text" at bounding box center [458, 295] width 76 height 14
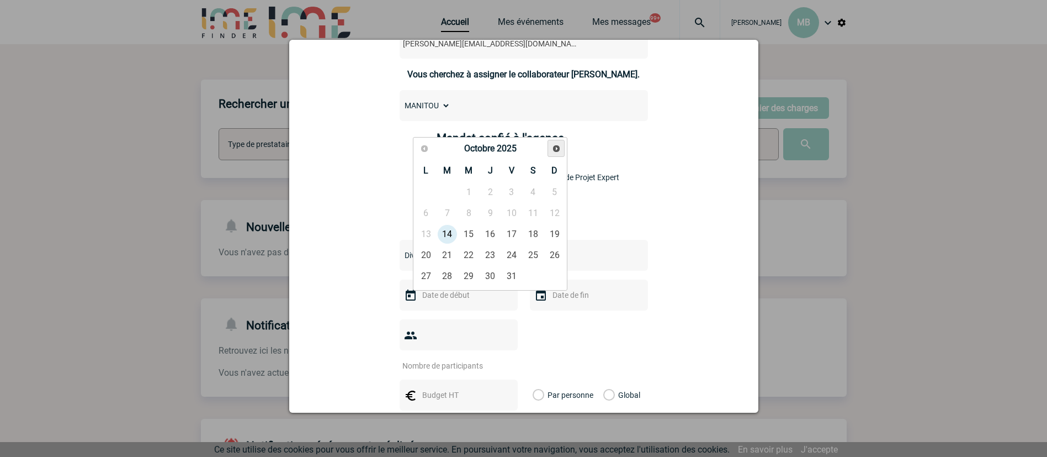
click at [558, 147] on span "Suivant" at bounding box center [556, 148] width 9 height 9
click at [425, 274] on link "26" at bounding box center [426, 276] width 20 height 20
type input "26-01-2026"
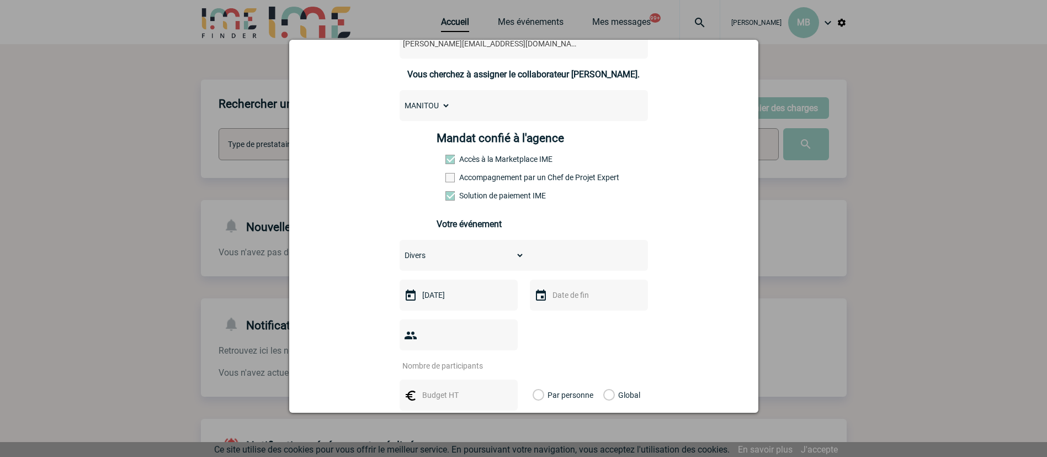
click at [573, 289] on div at bounding box center [589, 294] width 118 height 31
click at [590, 308] on div at bounding box center [589, 294] width 118 height 31
click at [577, 298] on input "text" at bounding box center [588, 295] width 76 height 14
click at [556, 278] on link "26" at bounding box center [556, 276] width 20 height 20
type input "26-01-2026"
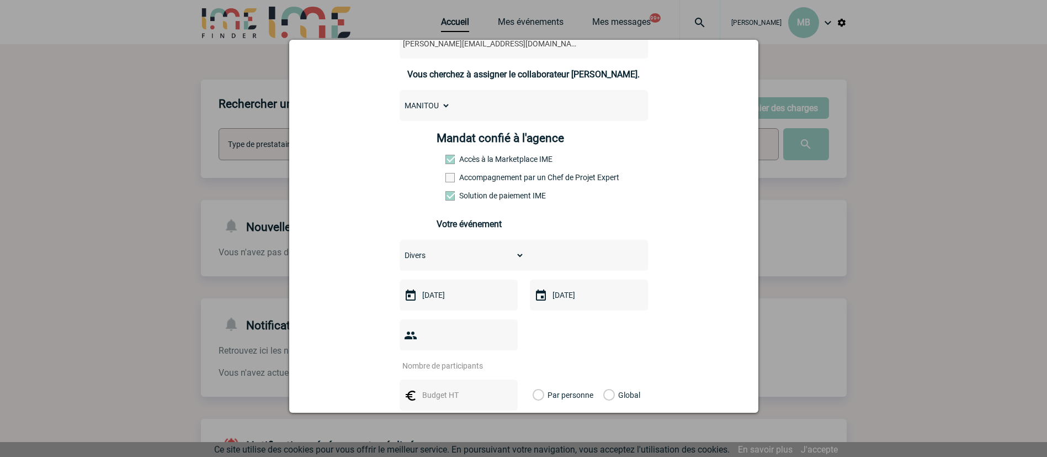
scroll to position [220, 0]
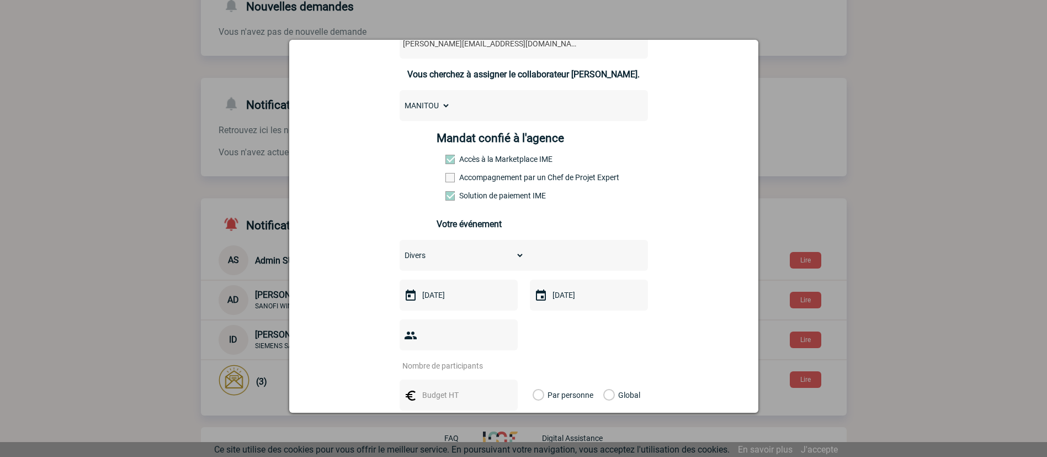
click at [475, 358] on input "number" at bounding box center [452, 365] width 104 height 14
type input "1"
type input "50"
drag, startPoint x: 444, startPoint y: 393, endPoint x: 445, endPoint y: 371, distance: 22.1
click at [443, 394] on div "Choisissez un type d'évènement Séminaire avec nuitée Séminaire sans nuitée Repa…" at bounding box center [524, 400] width 248 height 321
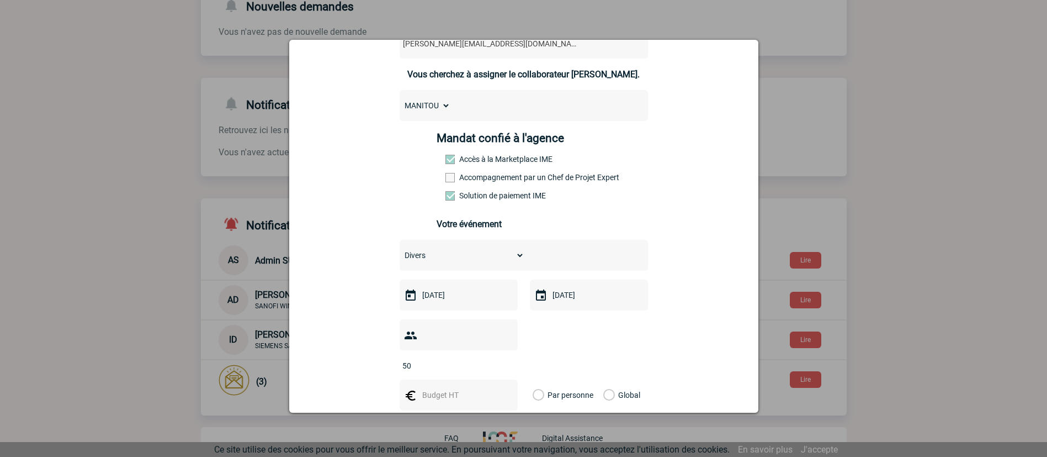
click at [442, 379] on div at bounding box center [459, 394] width 118 height 31
click at [431, 388] on input "text" at bounding box center [458, 395] width 76 height 14
type input "3610"
click at [605, 379] on div "Global" at bounding box center [620, 394] width 37 height 31
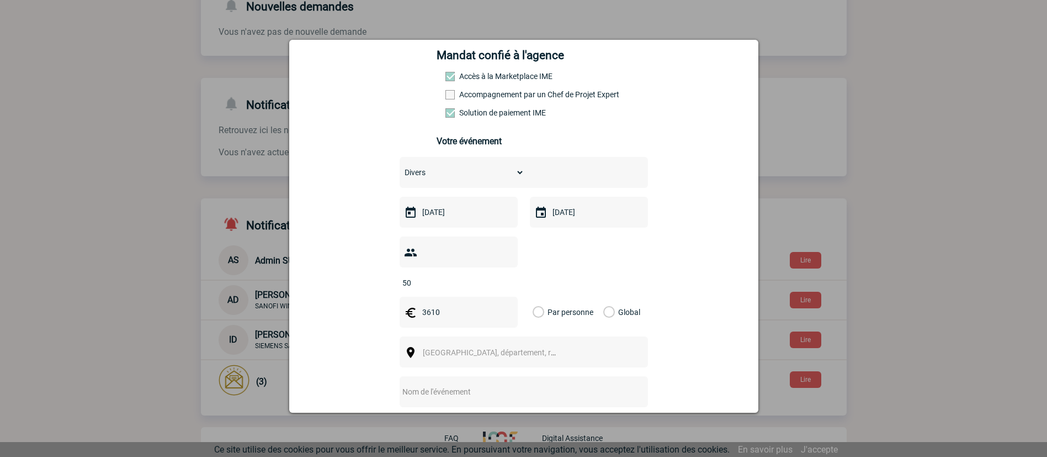
click at [607, 296] on div "Global" at bounding box center [620, 311] width 37 height 31
click at [604, 296] on label "Global" at bounding box center [606, 311] width 7 height 31
click at [0, 0] on input "Global" at bounding box center [0, 0] width 0 height 0
click at [500, 349] on div "[GEOGRAPHIC_DATA], département, région..." at bounding box center [524, 351] width 248 height 31
click at [487, 348] on span "[GEOGRAPHIC_DATA], département, région..." at bounding box center [499, 352] width 153 height 9
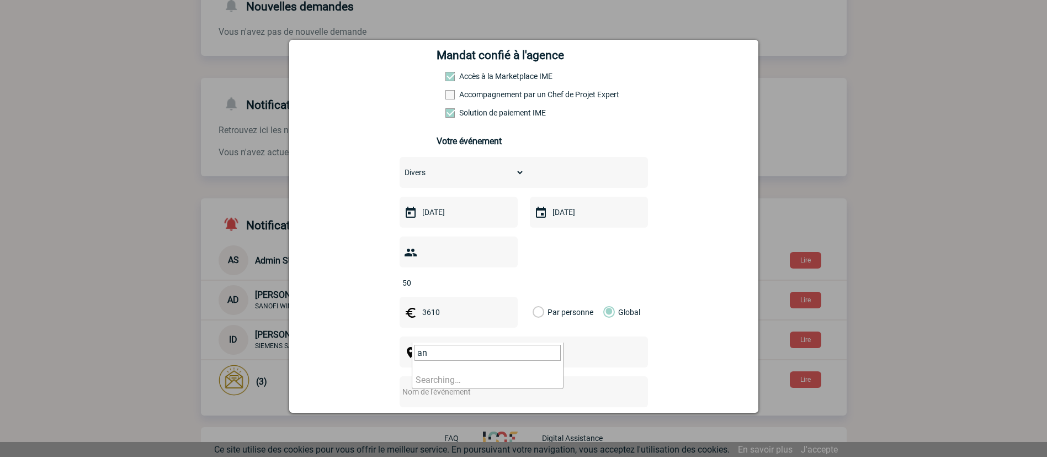
type input "a"
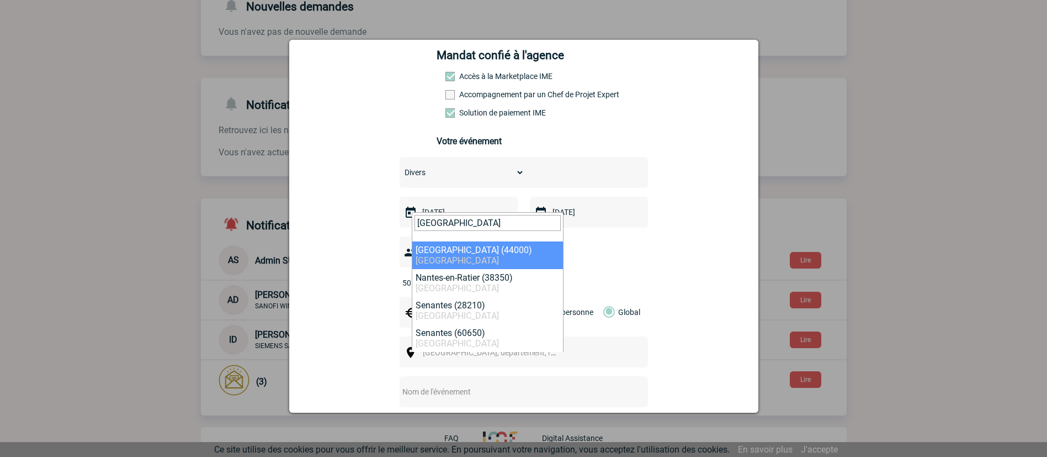
type input "nantes"
select select "5250"
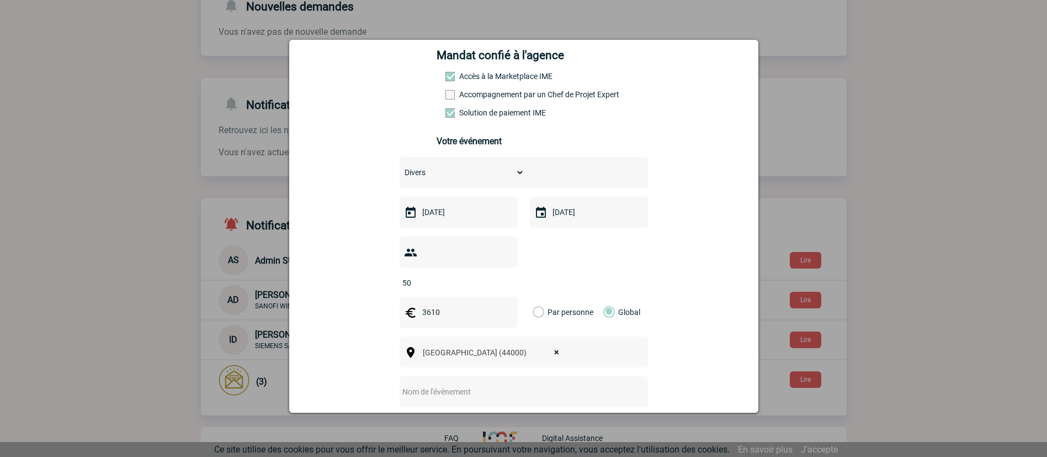
scroll to position [331, 0]
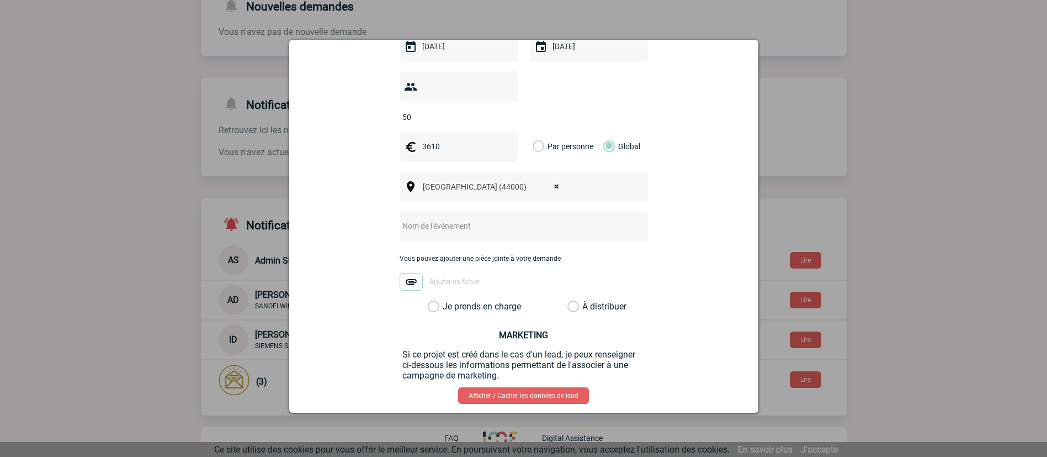
click at [469, 219] on input "text" at bounding box center [509, 226] width 219 height 14
drag, startPoint x: 510, startPoint y: 209, endPoint x: 523, endPoint y: 205, distance: 13.3
click at [510, 219] on input "CENTRALISATION -" at bounding box center [509, 226] width 219 height 14
type input "CENTRALISATION - prestation concert 26/01/26"
click at [568, 301] on label "À distribuer" at bounding box center [574, 306] width 12 height 11
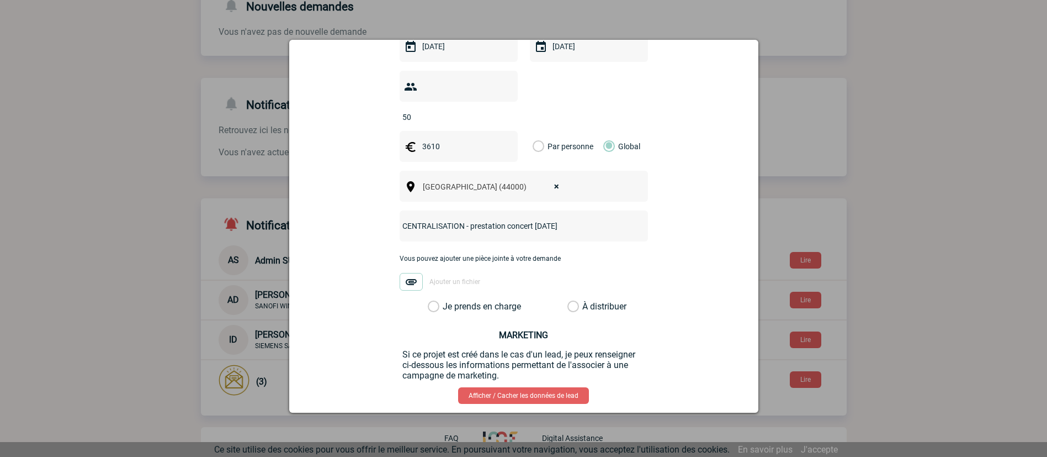
click at [0, 0] on input "À distribuer" at bounding box center [0, 0] width 0 height 0
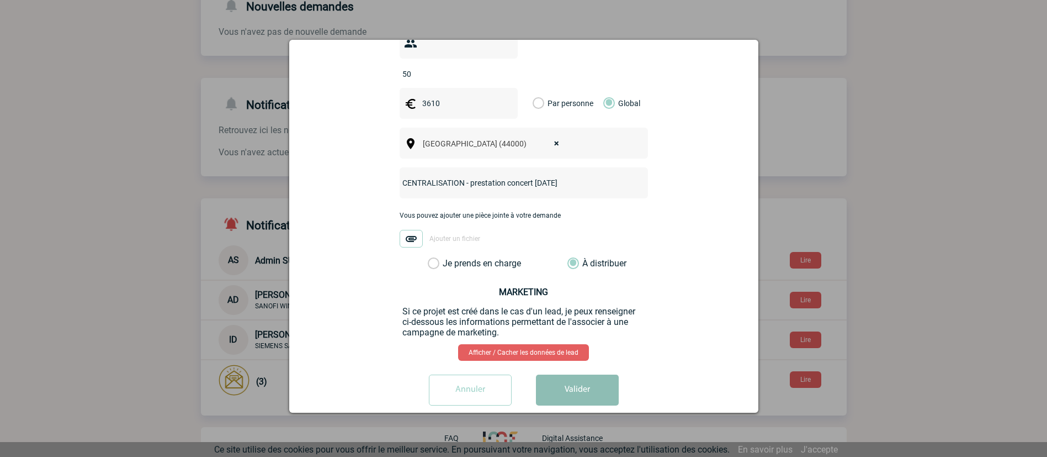
click at [571, 374] on button "Valider" at bounding box center [577, 389] width 83 height 31
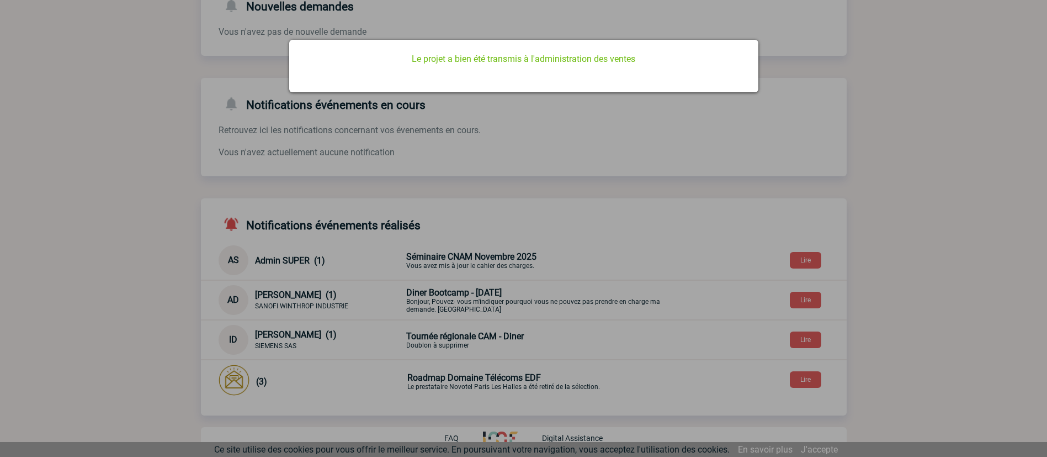
scroll to position [0, 0]
drag, startPoint x: 660, startPoint y: 173, endPoint x: 235, endPoint y: 2, distance: 458.1
click at [652, 167] on div at bounding box center [523, 228] width 1047 height 457
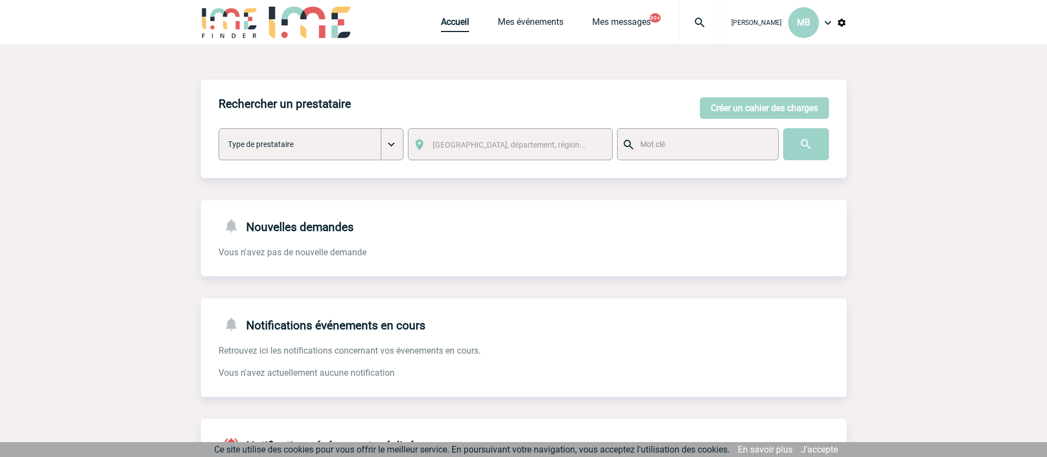
click at [463, 18] on link "Accueil" at bounding box center [455, 24] width 28 height 15
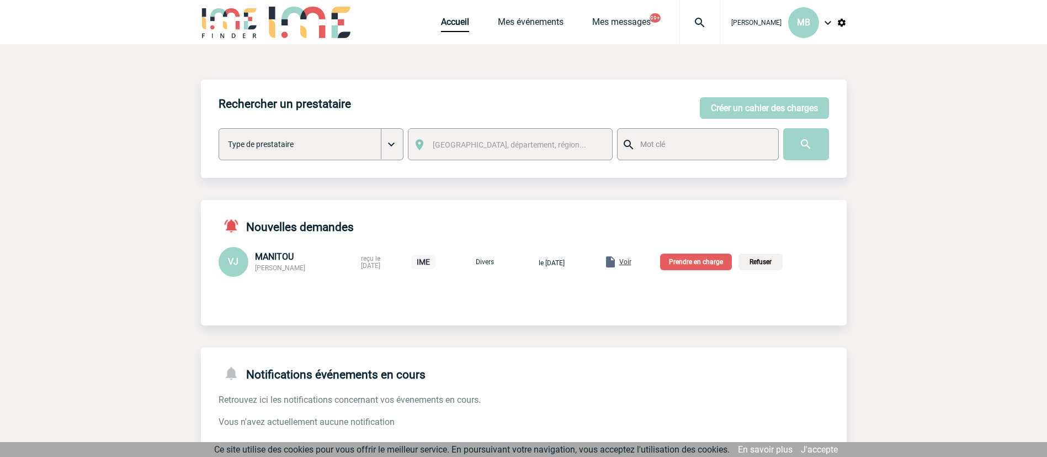
click at [720, 263] on p "Prendre en charge" at bounding box center [696, 261] width 72 height 17
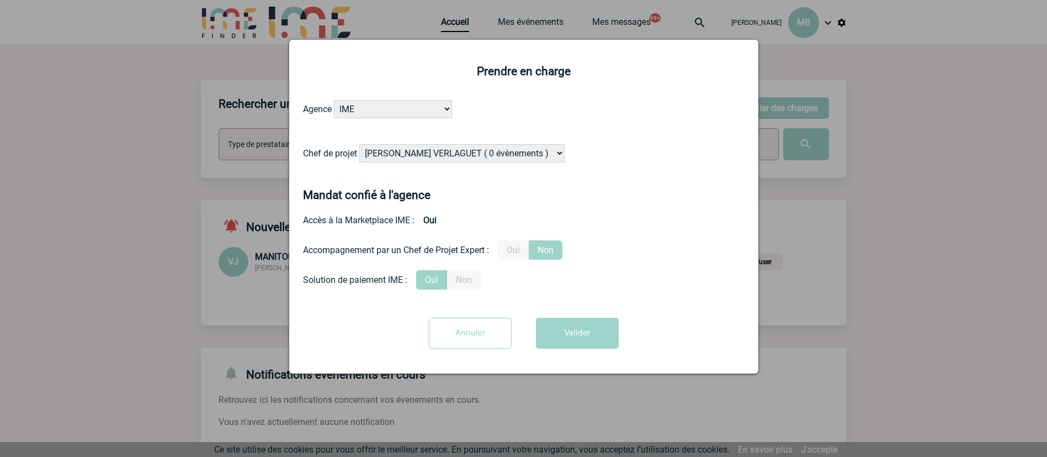
click at [437, 161] on select "[PERSON_NAME] VERLAGUET ( 0 évènements ) [PERSON_NAME] ( 200 évènements ) [PERS…" at bounding box center [461, 153] width 205 height 18
select select "121547"
click at [360, 145] on select "[PERSON_NAME] VERLAGUET ( 0 évènements ) [PERSON_NAME] ( 200 évènements ) [PERS…" at bounding box center [461, 153] width 205 height 18
click at [572, 344] on button "Valider" at bounding box center [577, 332] width 83 height 31
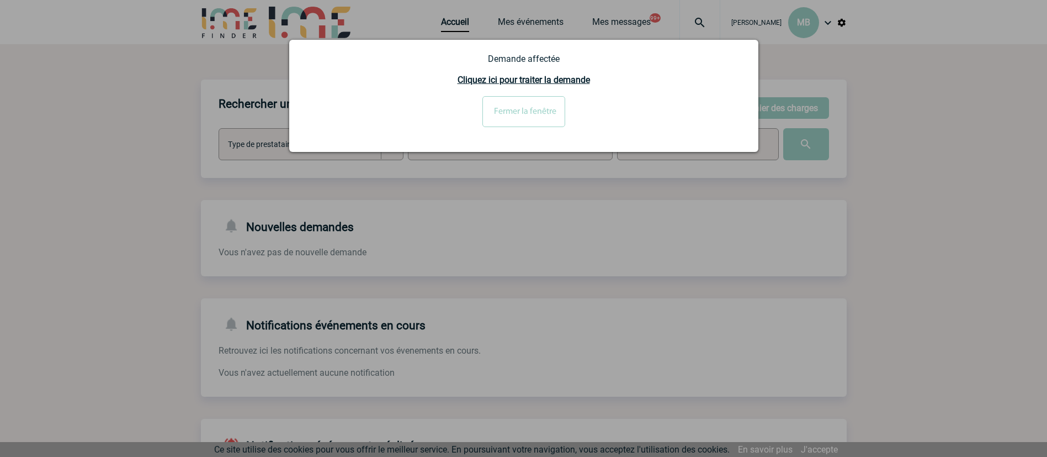
click at [724, 152] on div at bounding box center [523, 228] width 1047 height 457
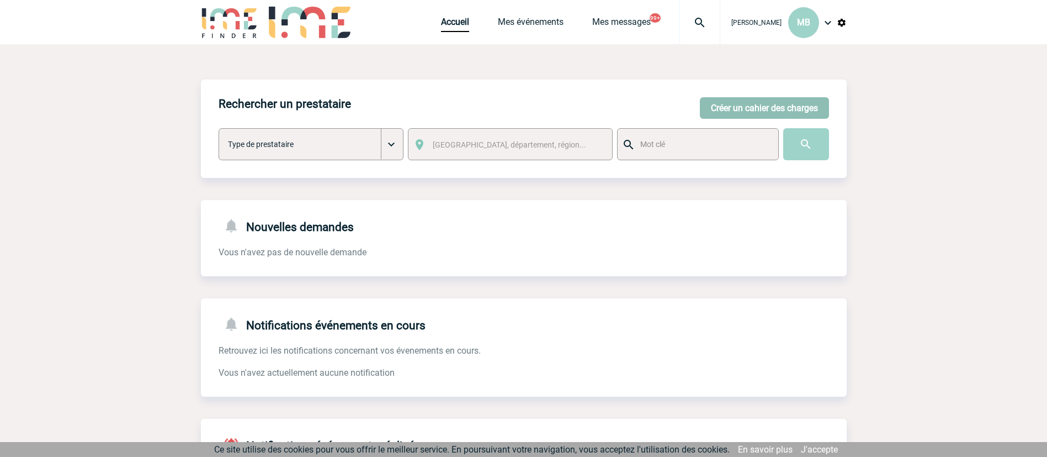
click at [768, 108] on button "Créer un cahier des charges" at bounding box center [764, 108] width 129 height 22
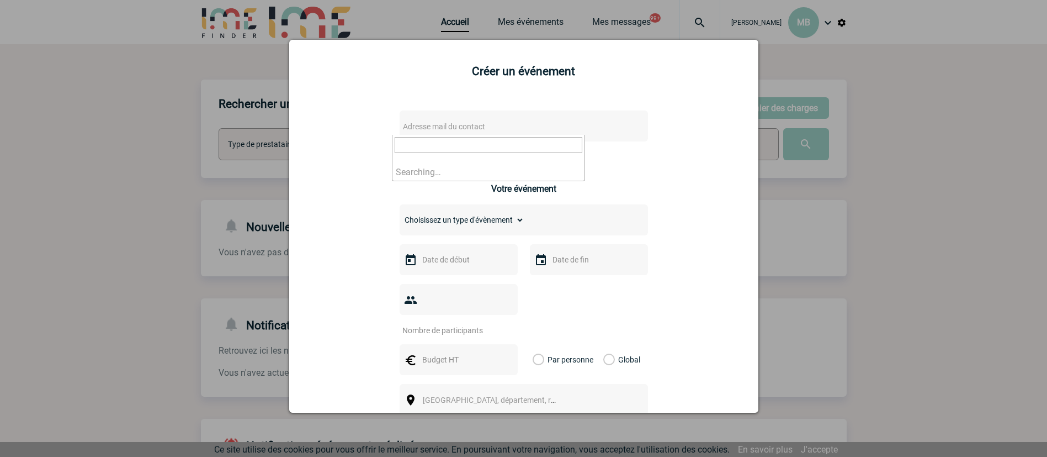
click at [442, 125] on span "Adresse mail du contact" at bounding box center [444, 126] width 82 height 9
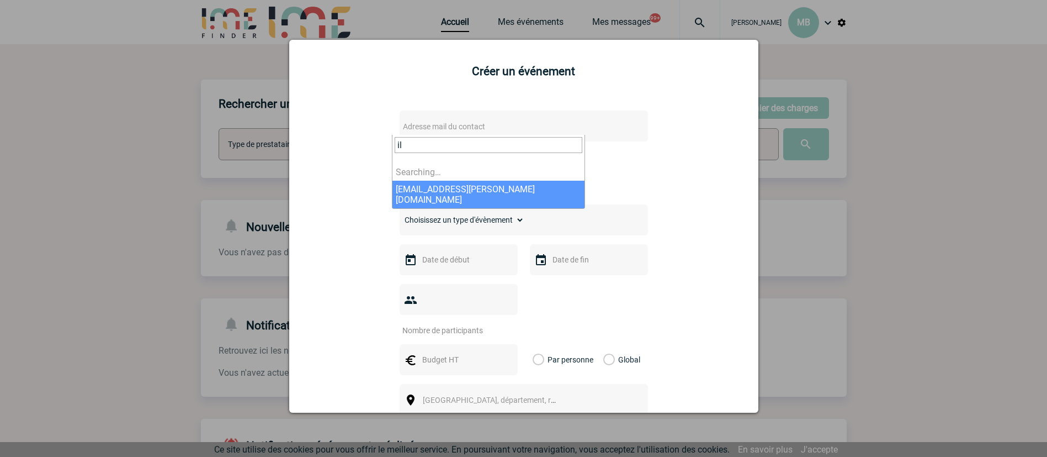
type input "i"
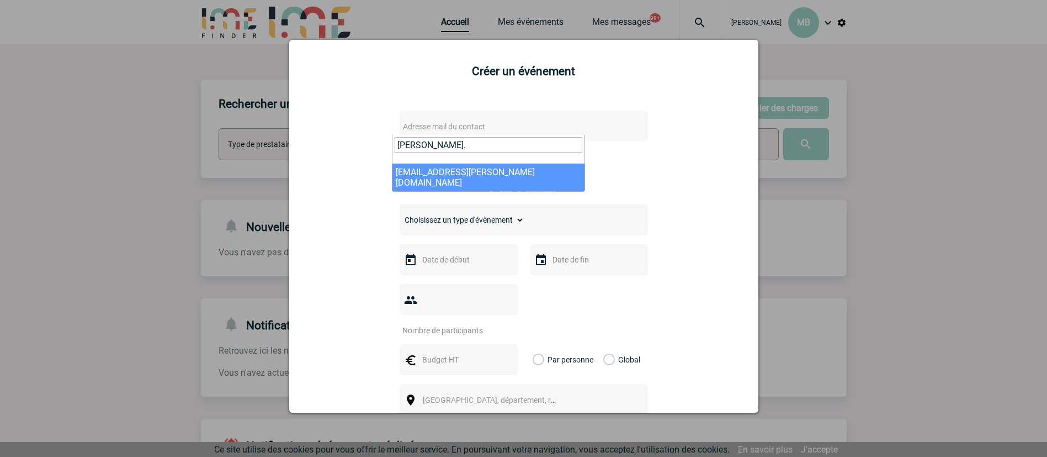
type input "arne."
select select "132293"
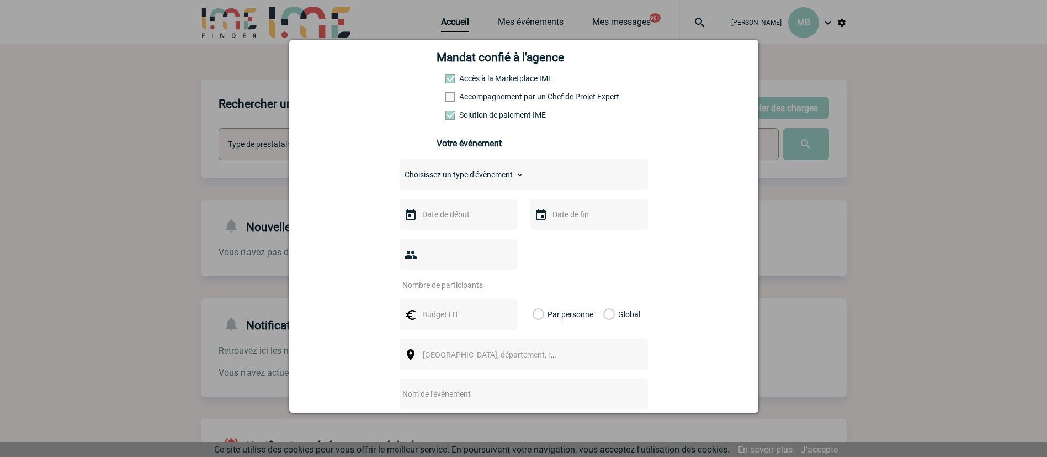
scroll to position [166, 0]
drag, startPoint x: 489, startPoint y: 175, endPoint x: 489, endPoint y: 181, distance: 6.1
click at [489, 175] on select "Choisissez un type d'évènement Séminaire avec nuitée Séminaire sans nuitée Repa…" at bounding box center [462, 172] width 125 height 15
select select "9"
click at [400, 167] on select "Choisissez un type d'évènement Séminaire avec nuitée Séminaire sans nuitée Repa…" at bounding box center [462, 172] width 125 height 15
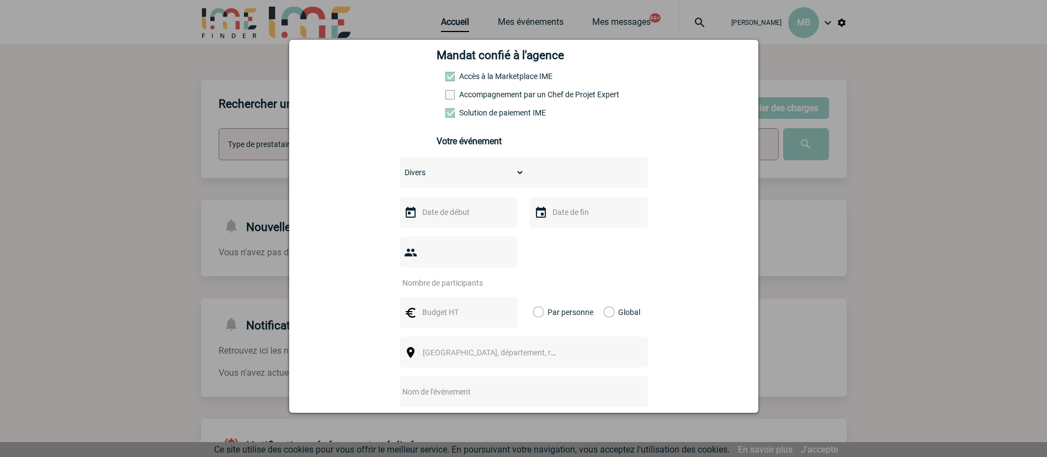
click at [446, 219] on input "text" at bounding box center [458, 212] width 76 height 14
click at [425, 234] on div "Précédent Suivant Octobre 2025" at bounding box center [490, 234] width 150 height 19
click at [468, 320] on link "15" at bounding box center [469, 320] width 20 height 20
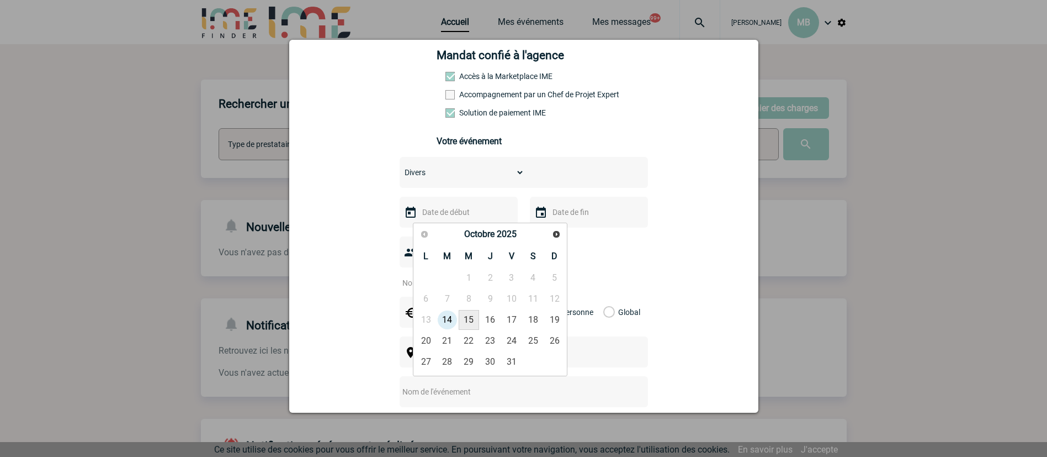
type input "15-10-2025"
click at [569, 214] on input "text" at bounding box center [588, 212] width 76 height 14
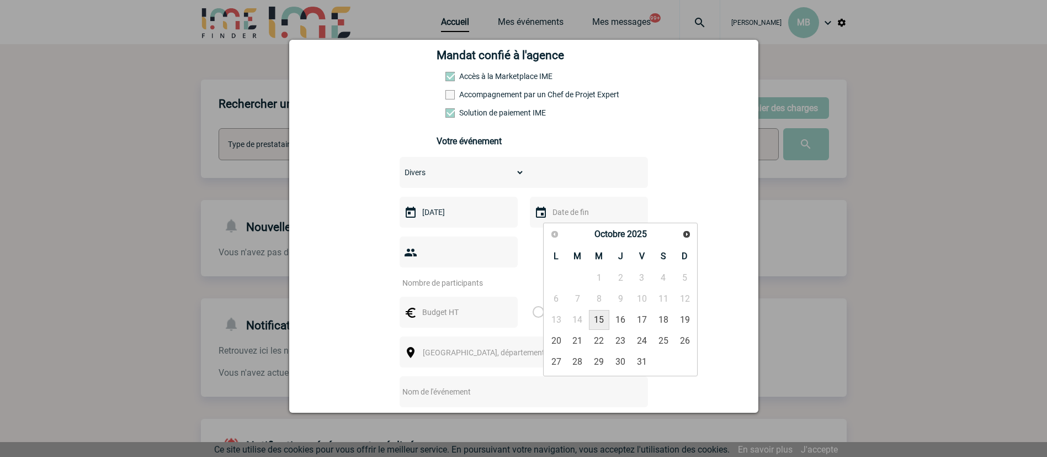
click at [603, 317] on link "15" at bounding box center [599, 320] width 20 height 20
type input "15-10-2025"
click at [457, 275] on input "number" at bounding box center [452, 282] width 104 height 14
type input "1"
click at [436, 302] on div at bounding box center [459, 311] width 118 height 31
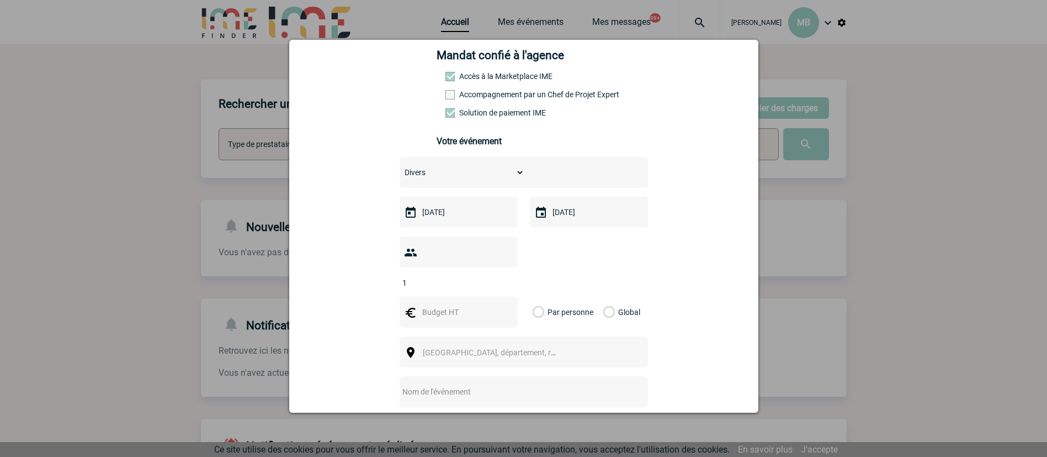
click at [429, 305] on input "text" at bounding box center [458, 312] width 76 height 14
type input "322.80"
click at [607, 296] on label "Global" at bounding box center [606, 311] width 7 height 31
click at [0, 0] on input "Global" at bounding box center [0, 0] width 0 height 0
click at [500, 348] on span "[GEOGRAPHIC_DATA], département, région..." at bounding box center [499, 352] width 153 height 9
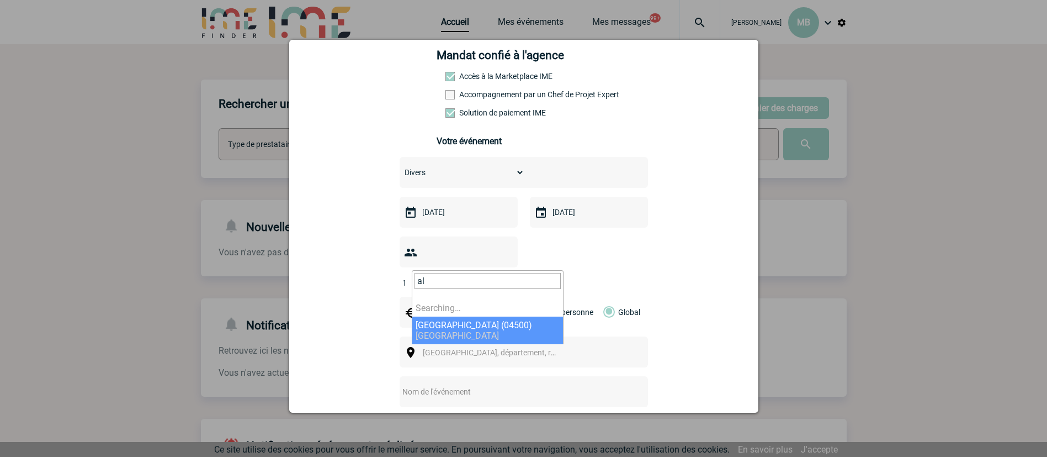
type input "a"
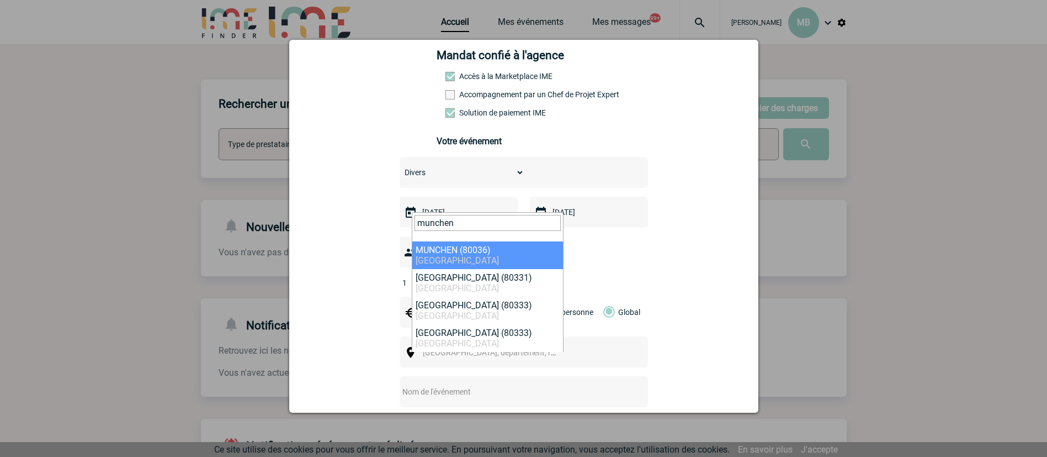
type input "munchen"
select select "313690"
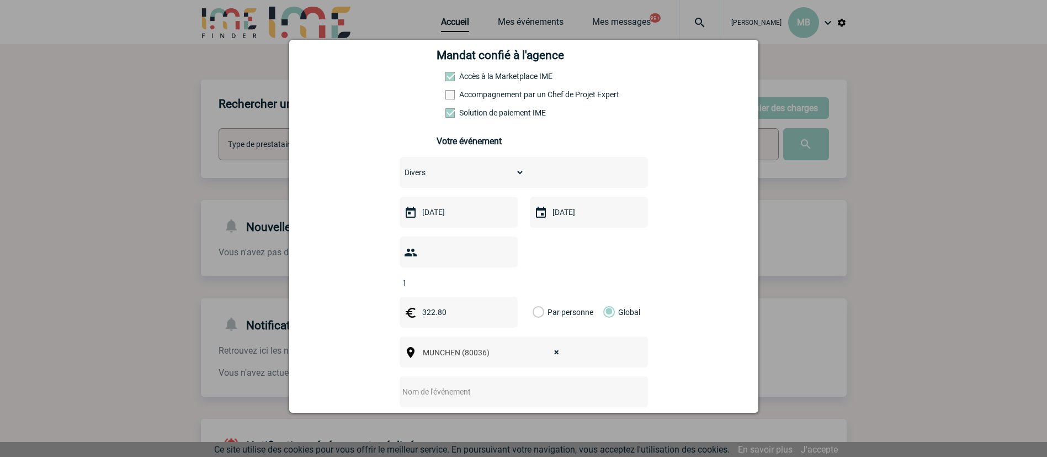
click at [450, 382] on div at bounding box center [524, 391] width 248 height 31
click at [420, 384] on input "text" at bounding box center [509, 391] width 219 height 14
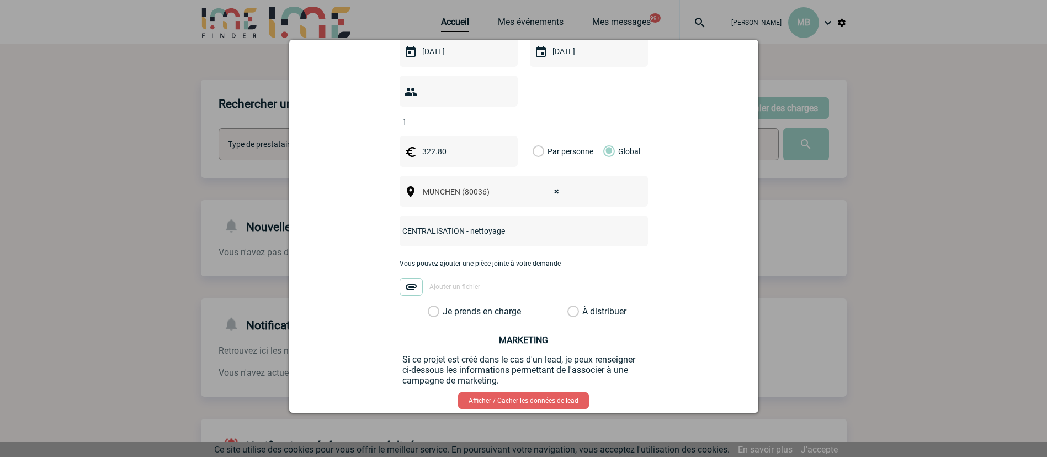
scroll to position [331, 0]
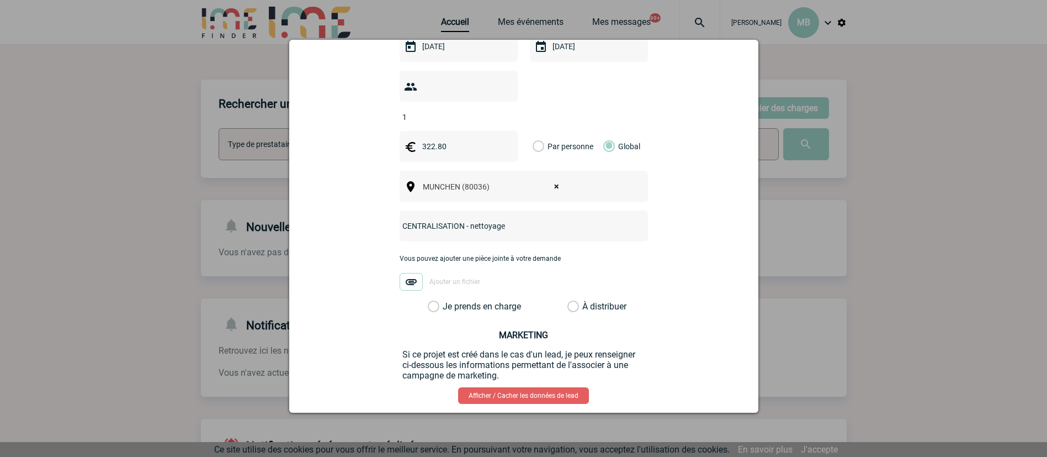
type input "CENTRALISATION - nettoyage"
click at [568, 301] on label "À distribuer" at bounding box center [574, 306] width 12 height 11
click at [0, 0] on input "À distribuer" at bounding box center [0, 0] width 0 height 0
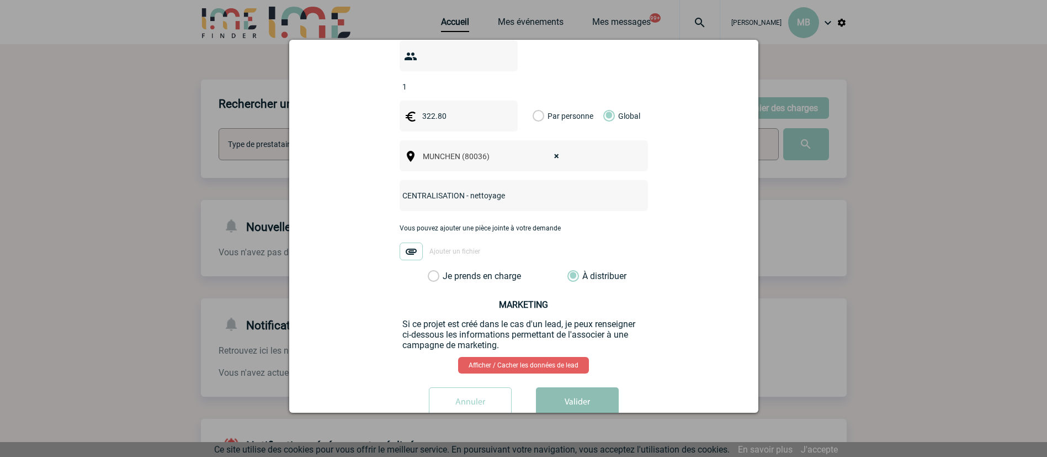
scroll to position [374, 0]
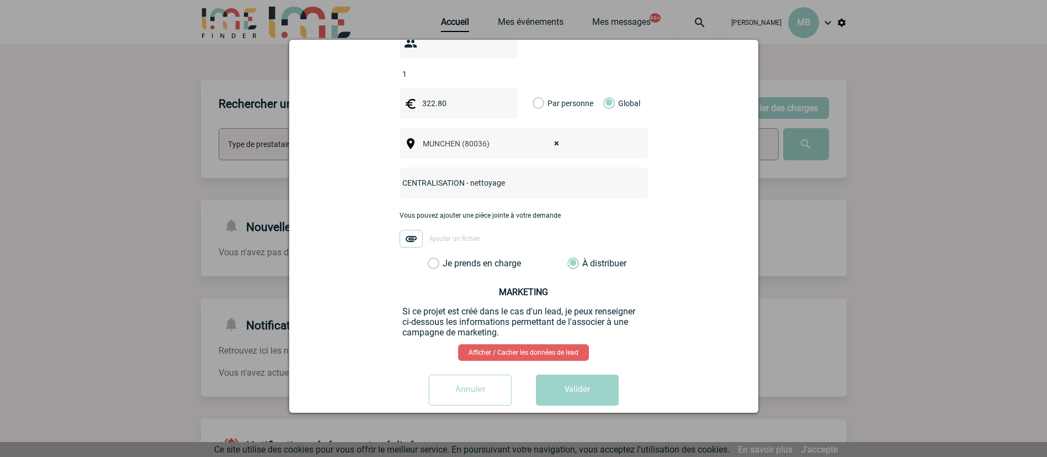
click at [580, 374] on button "Valider" at bounding box center [577, 389] width 83 height 31
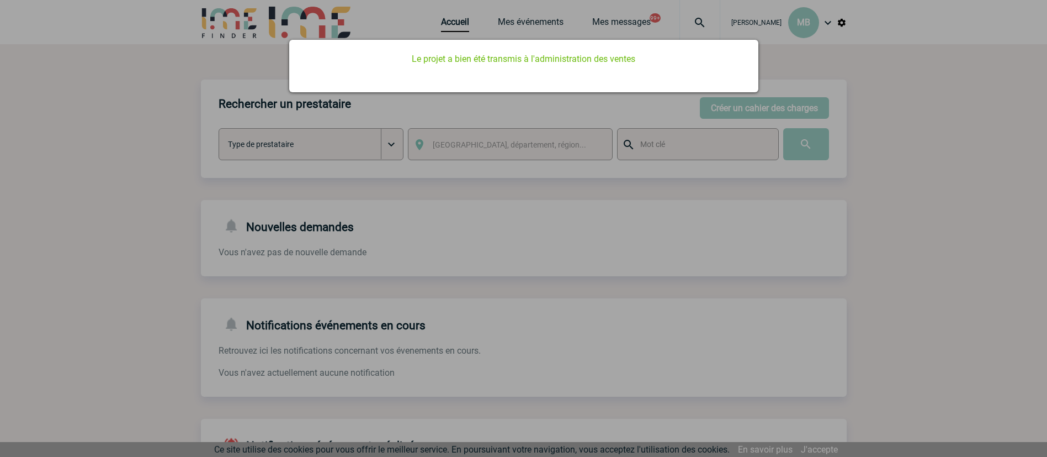
drag, startPoint x: 490, startPoint y: 3, endPoint x: 501, endPoint y: 13, distance: 14.8
click at [493, 3] on div at bounding box center [523, 228] width 1047 height 457
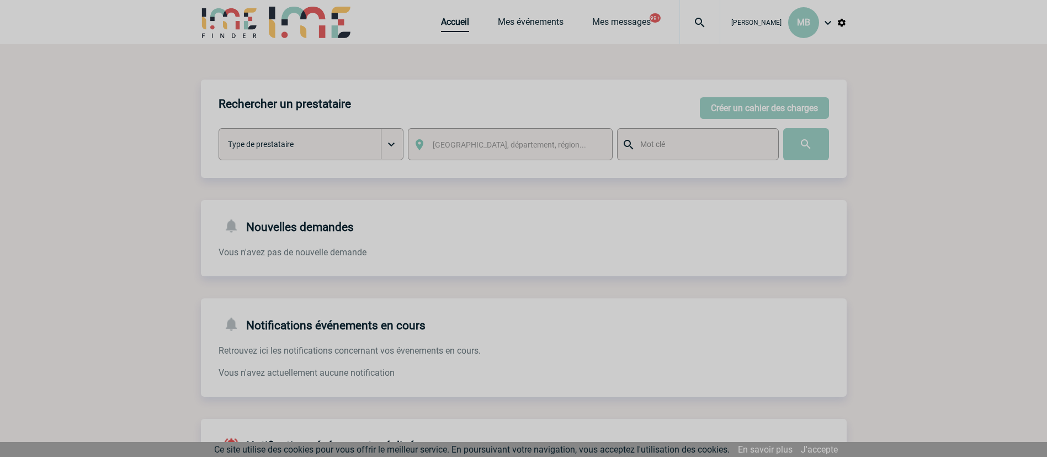
click at [450, 25] on link "Accueil" at bounding box center [455, 24] width 28 height 15
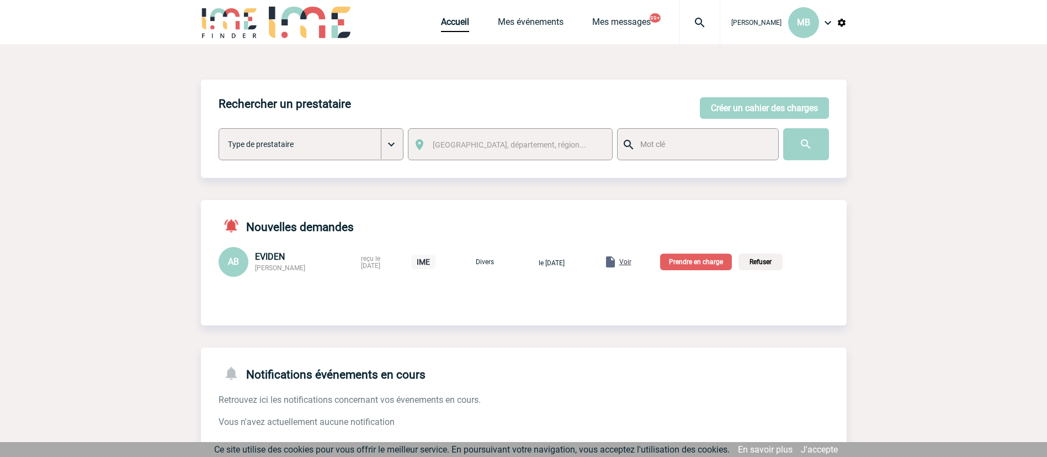
click at [700, 269] on p "Prendre en charge" at bounding box center [696, 261] width 72 height 17
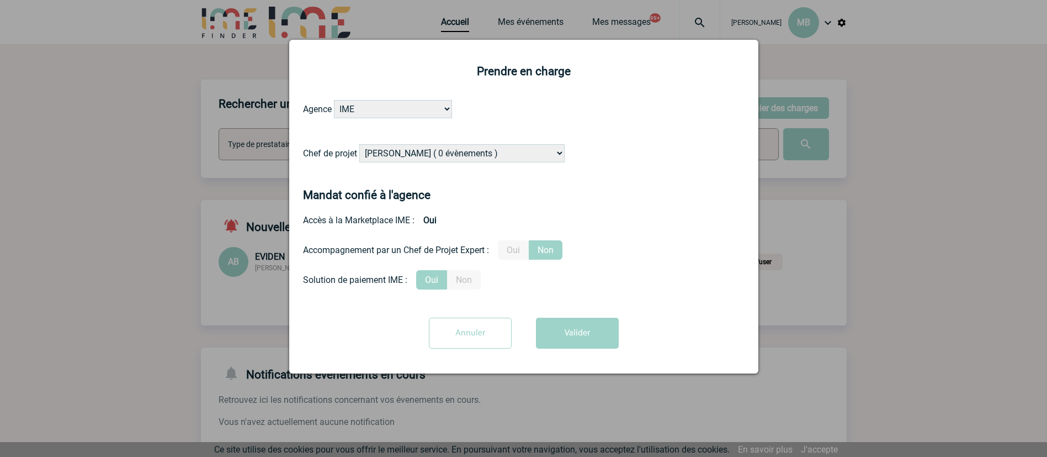
click at [512, 141] on form "Agence IME IME [GEOGRAPHIC_DATA] IME [GEOGRAPHIC_DATA] Chef de projet [PERSON_N…" at bounding box center [524, 228] width 442 height 257
click at [516, 163] on div "Chef de projet [PERSON_NAME] ( 0 évènements ) [PERSON_NAME] ( 200 évènements ) …" at bounding box center [524, 157] width 442 height 27
drag, startPoint x: 511, startPoint y: 155, endPoint x: 540, endPoint y: 120, distance: 45.8
click at [510, 155] on select "[PERSON_NAME] ( 0 évènements ) [PERSON_NAME] ( 200 évènements ) [PERSON_NAME] (…" at bounding box center [461, 153] width 205 height 18
select select "131233"
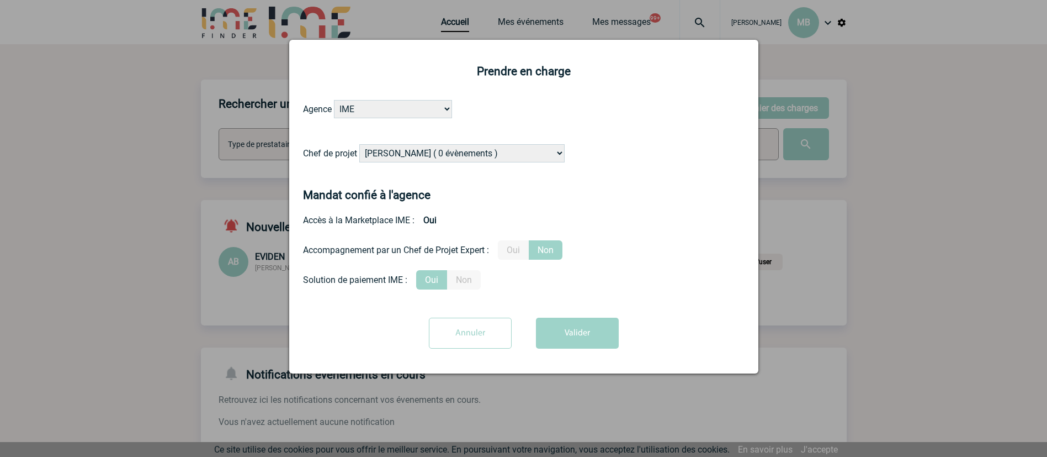
click at [360, 145] on select "[PERSON_NAME] ( 0 évènements ) [PERSON_NAME] ( 200 évènements ) [PERSON_NAME] (…" at bounding box center [461, 153] width 205 height 18
click at [584, 332] on button "Valider" at bounding box center [577, 332] width 83 height 31
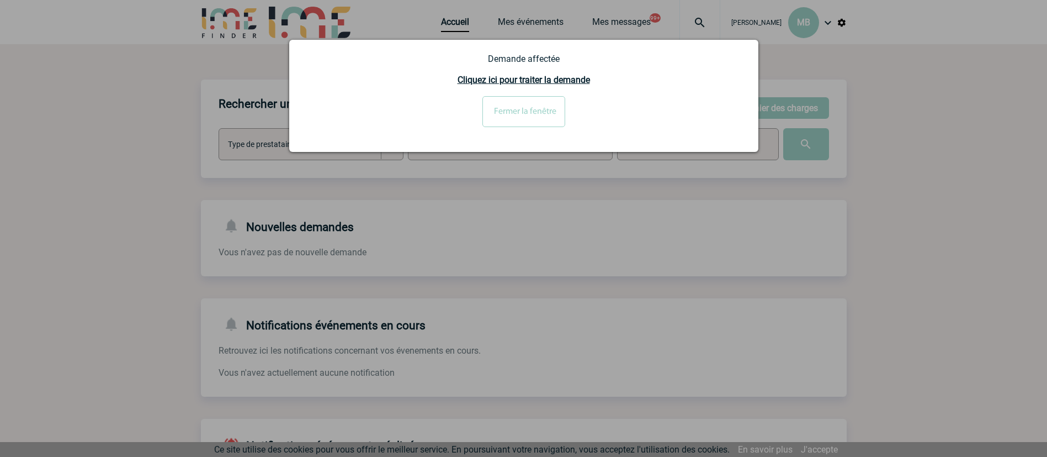
click at [505, 115] on input "Fermer la fenêtre" at bounding box center [524, 111] width 83 height 31
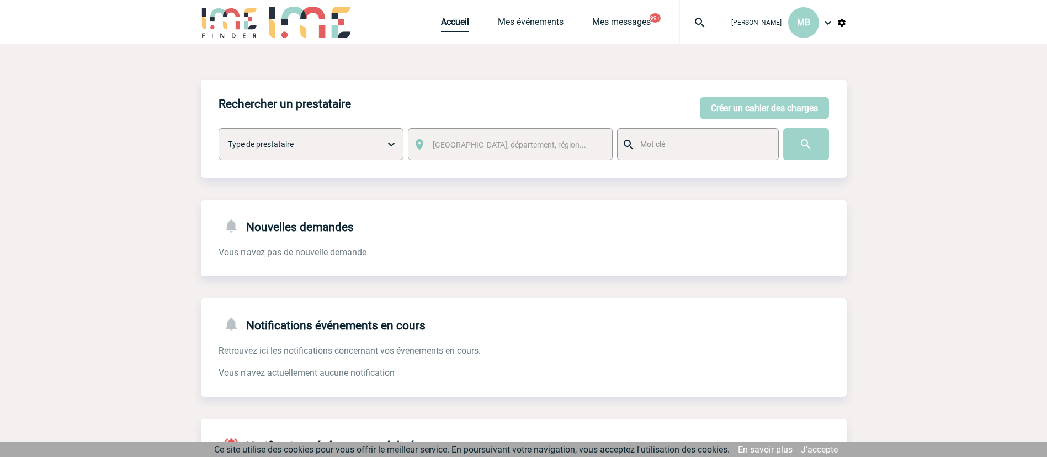
click at [452, 20] on link "Accueil" at bounding box center [455, 24] width 28 height 15
